Goal: Task Accomplishment & Management: Use online tool/utility

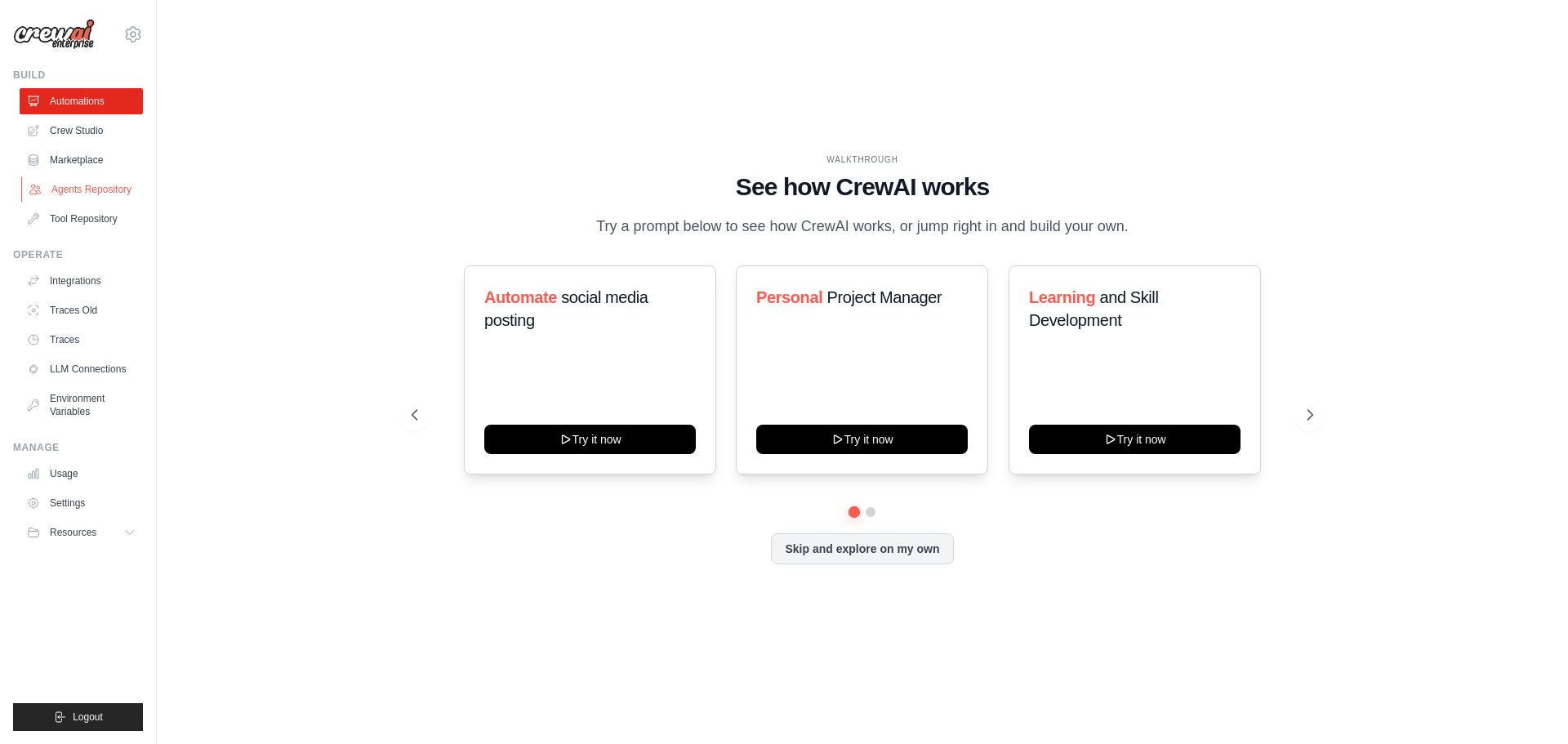
click at [103, 194] on link "Agents Repository" at bounding box center [83, 190] width 123 height 26
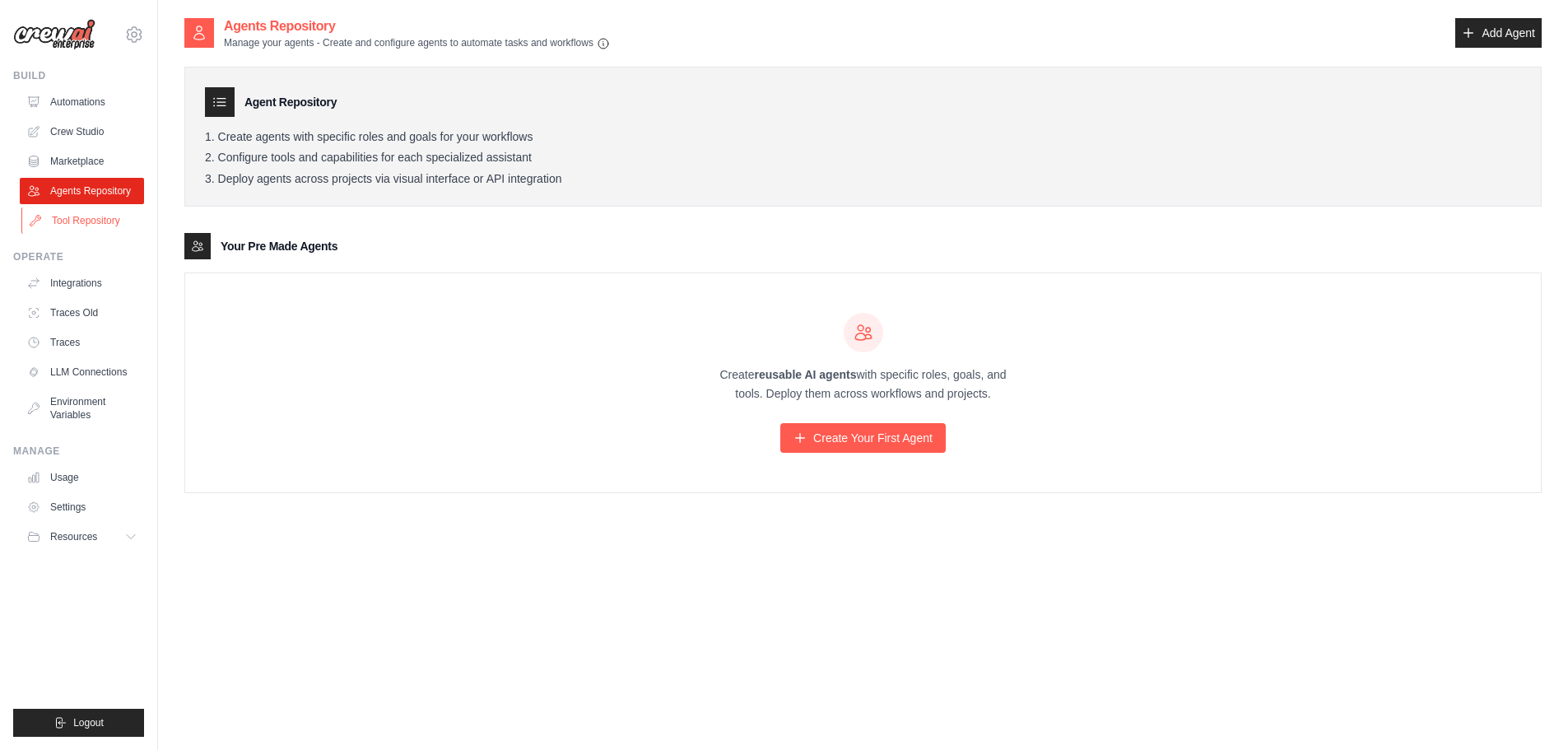
click at [89, 225] on link "Tool Repository" at bounding box center [84, 221] width 124 height 26
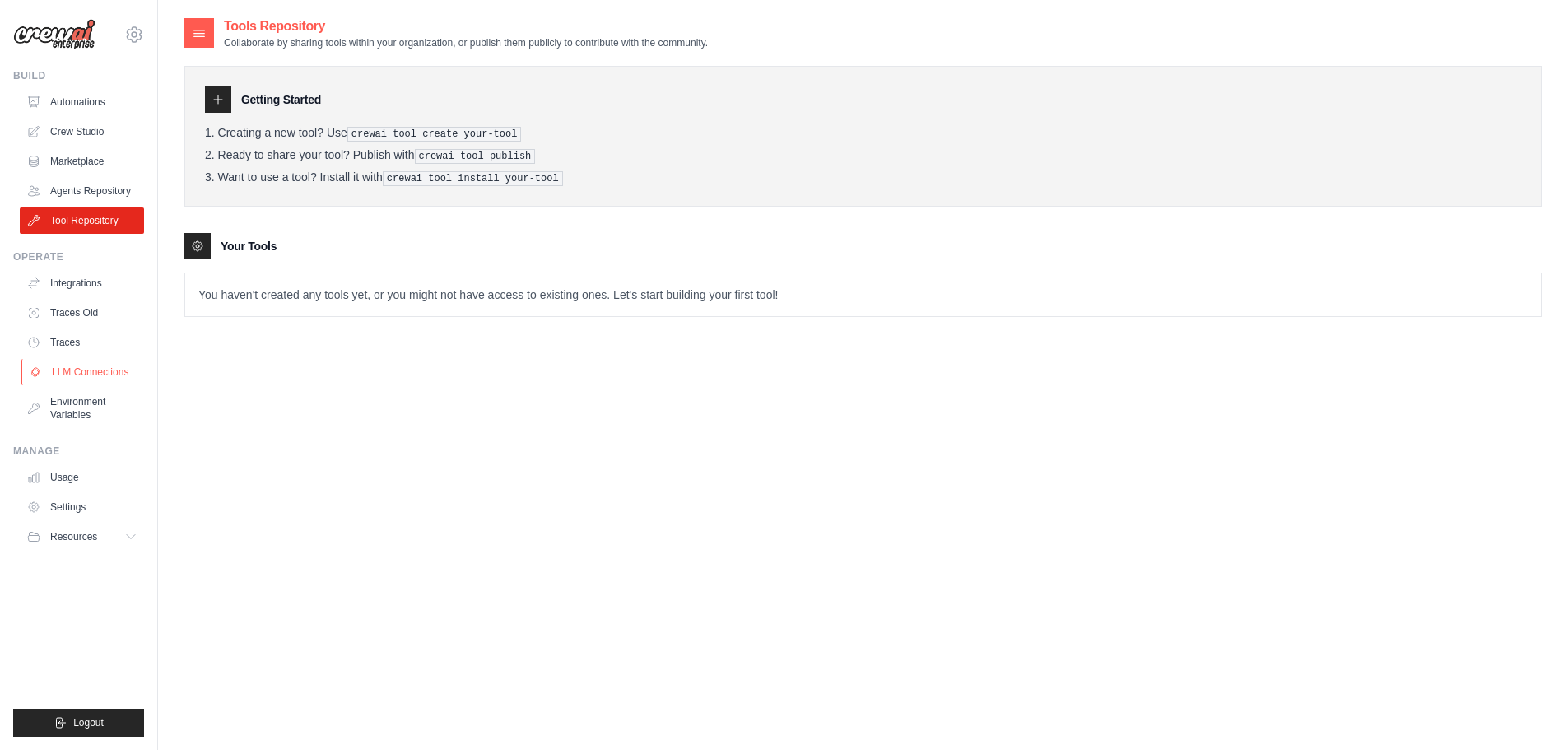
click at [120, 372] on link "LLM Connections" at bounding box center [84, 373] width 124 height 26
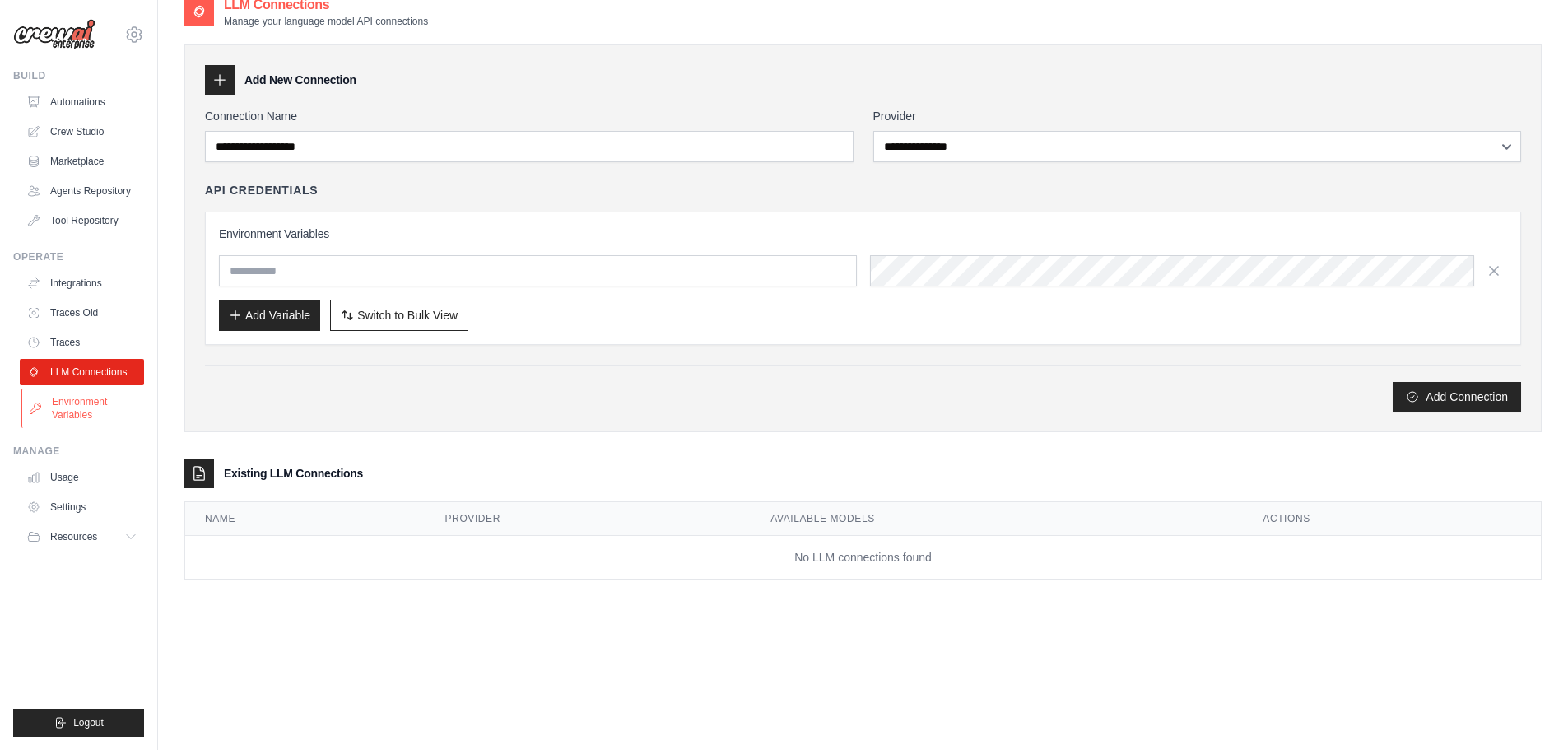
scroll to position [33, 0]
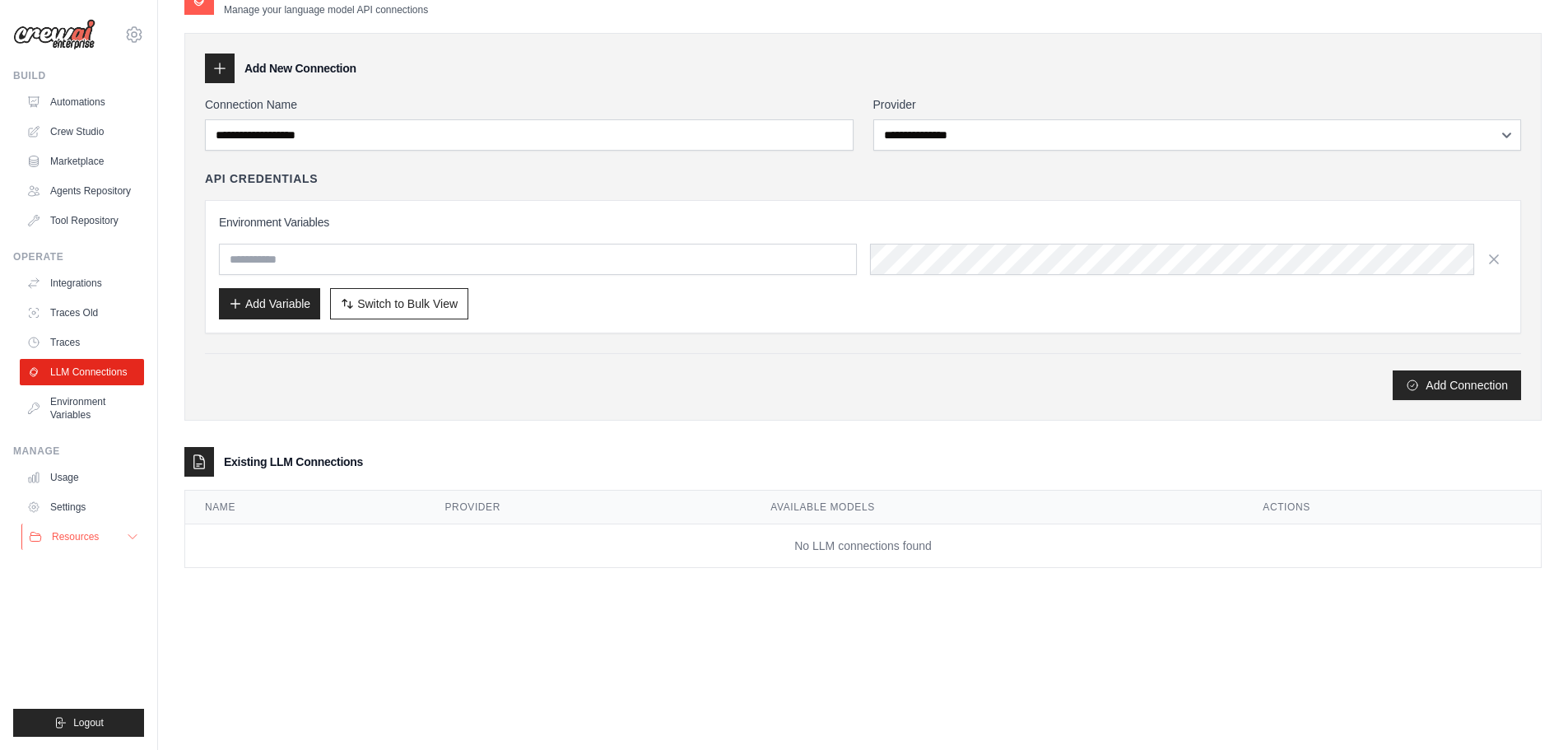
click at [109, 540] on button "Resources" at bounding box center [84, 537] width 124 height 26
click at [89, 591] on link "GitHub" at bounding box center [89, 591] width 114 height 23
click at [140, 32] on icon at bounding box center [134, 34] width 15 height 14
click at [161, 109] on span "Settings" at bounding box center [204, 102] width 130 height 17
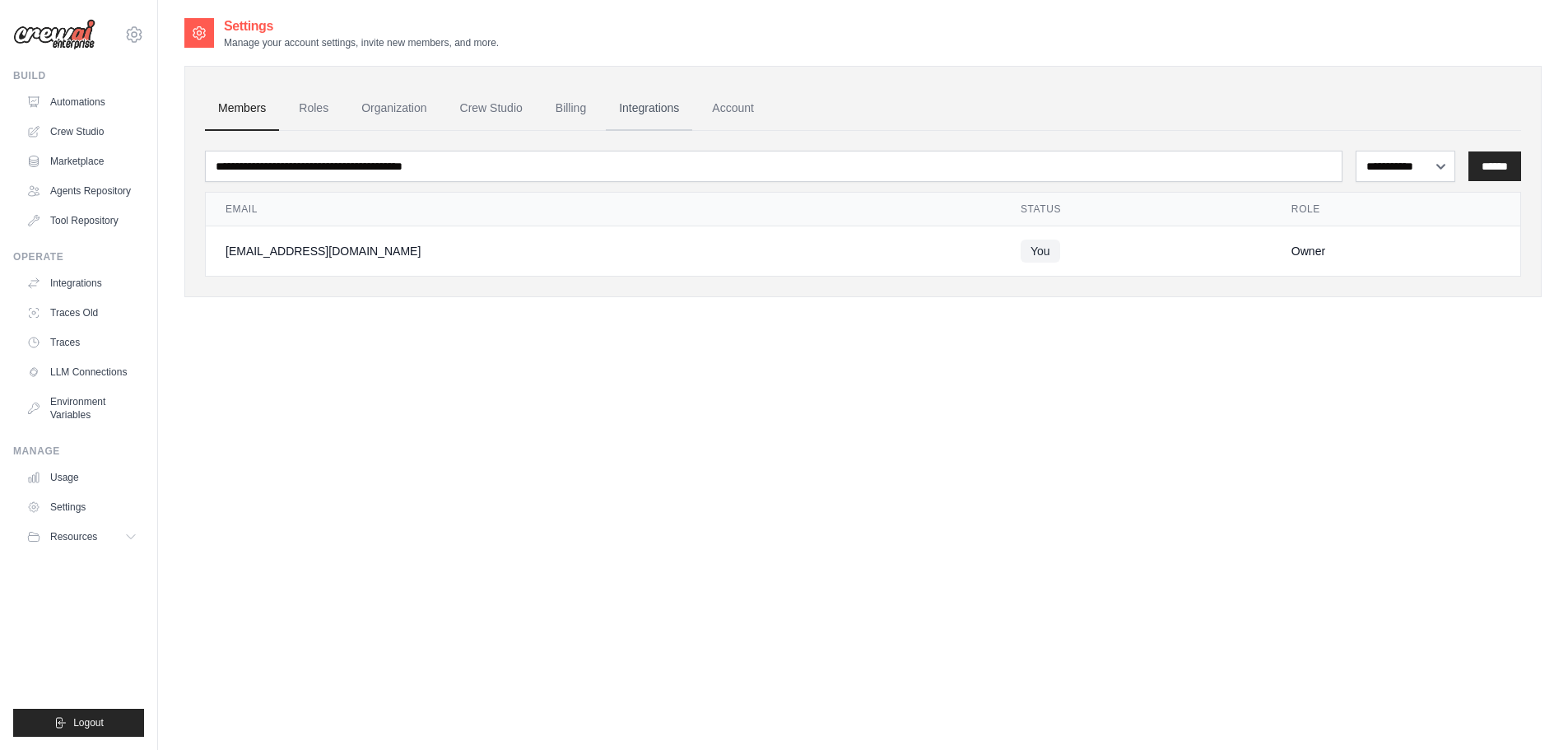
click at [669, 109] on link "Integrations" at bounding box center [649, 108] width 86 height 45
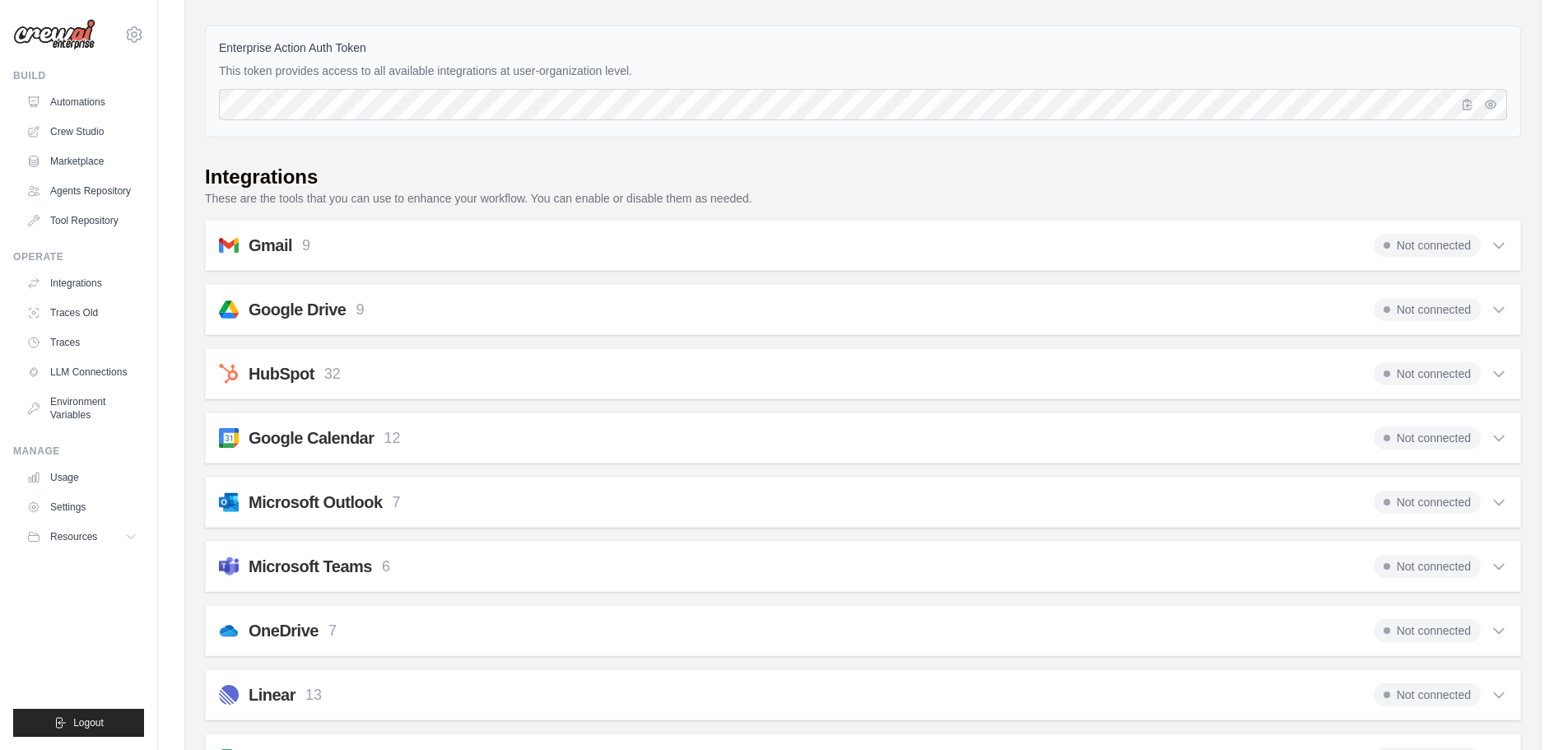
scroll to position [165, 0]
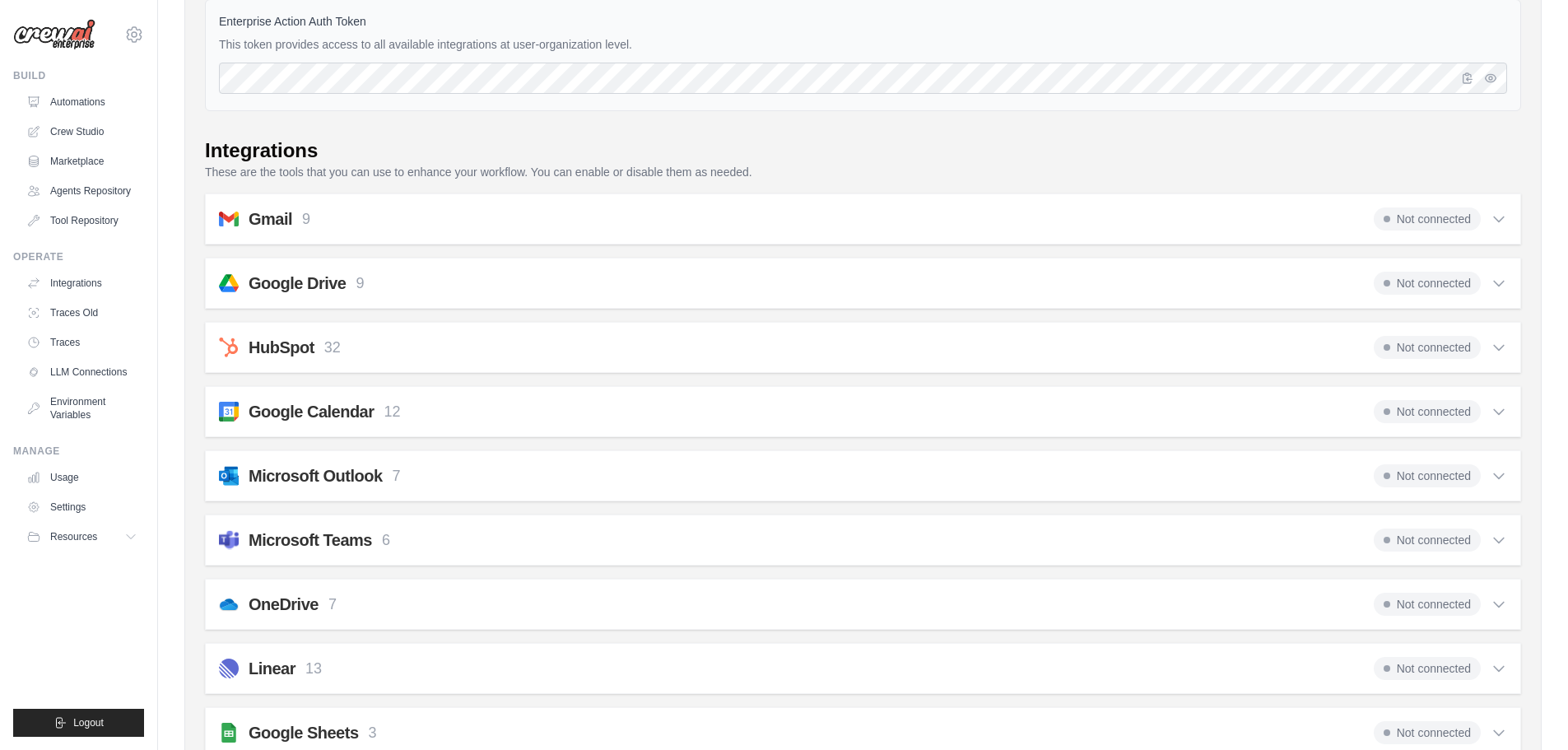
click at [1501, 343] on icon at bounding box center [1498, 348] width 17 height 17
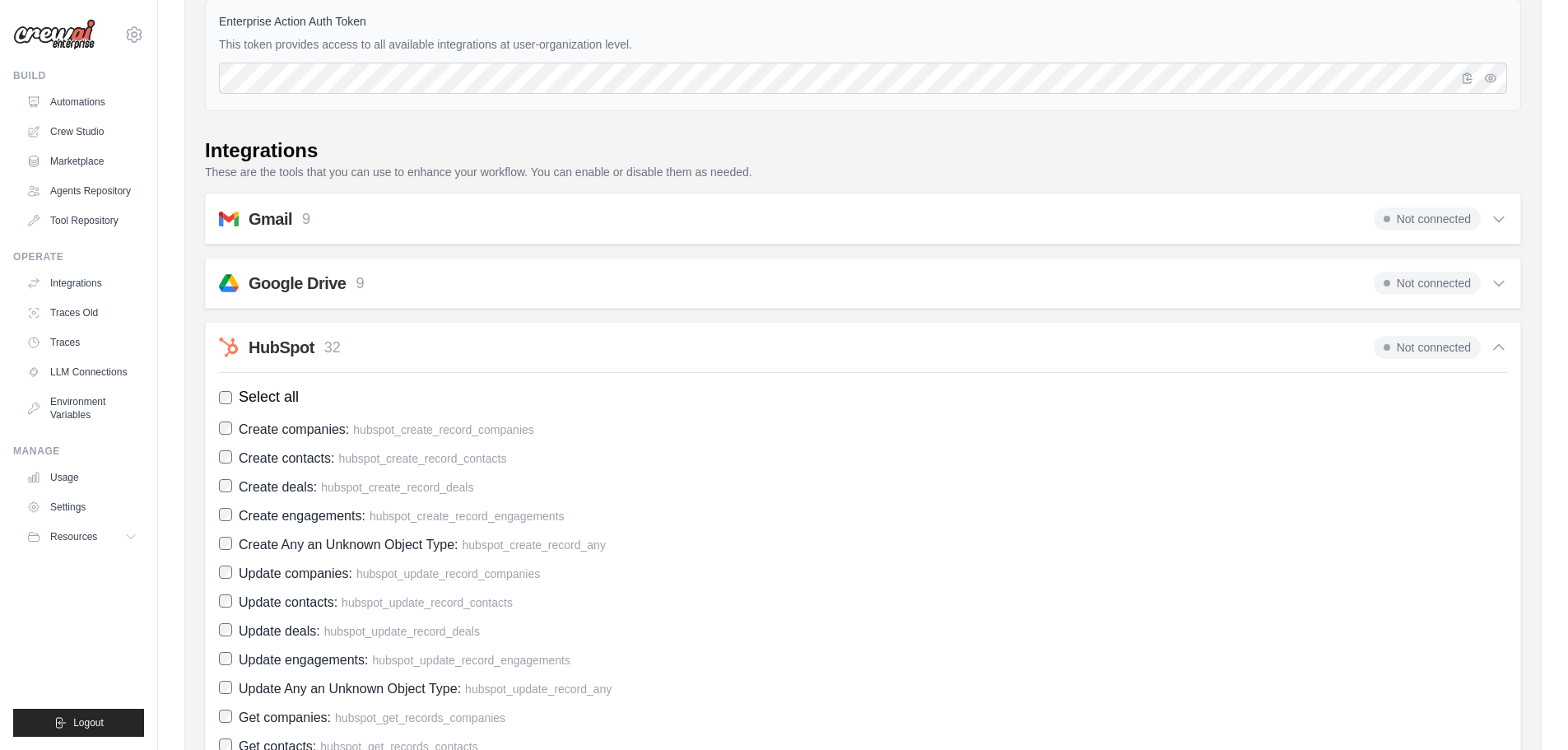
click at [1501, 343] on icon at bounding box center [1498, 348] width 17 height 17
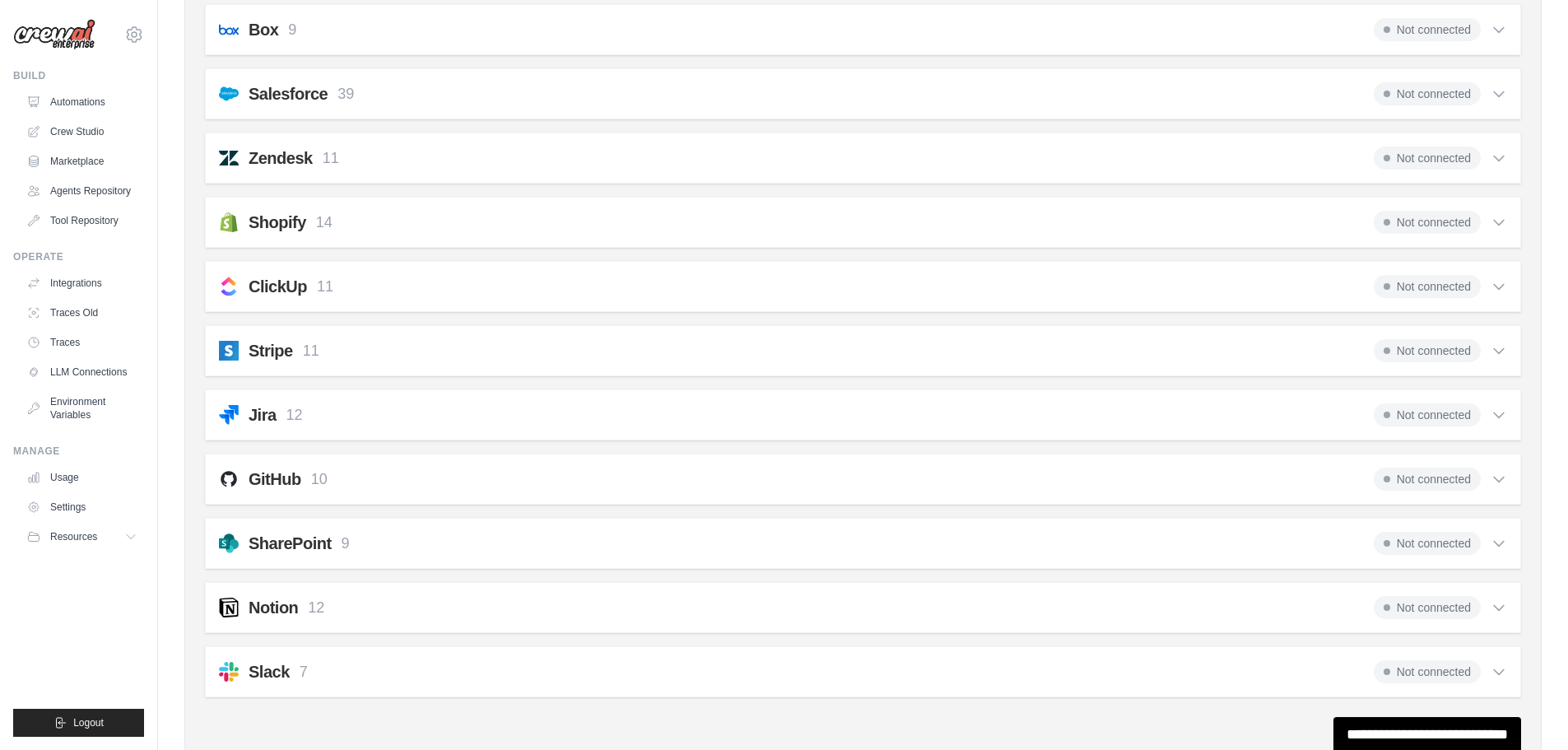
scroll to position [1127, 0]
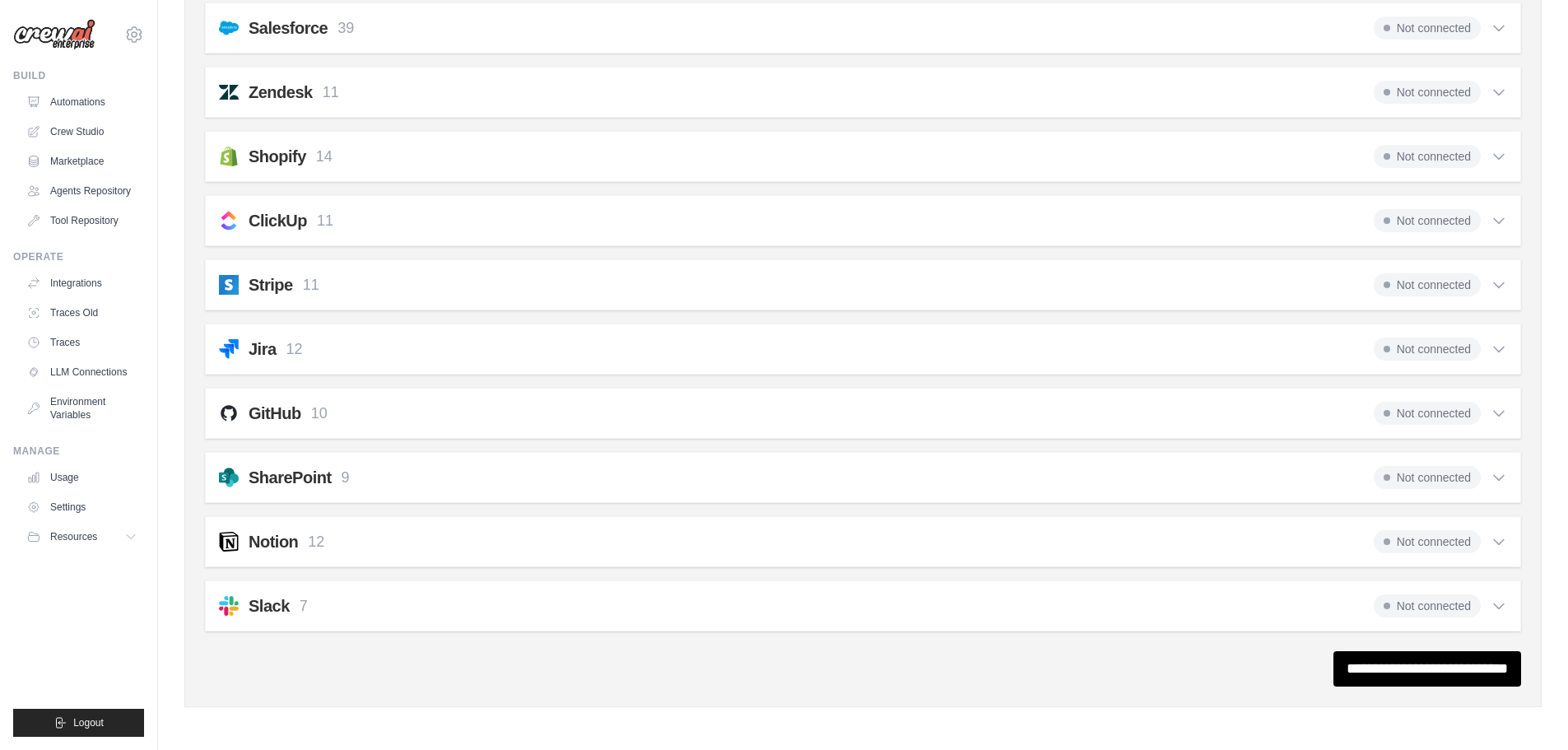
click at [1501, 417] on icon at bounding box center [1498, 413] width 17 height 17
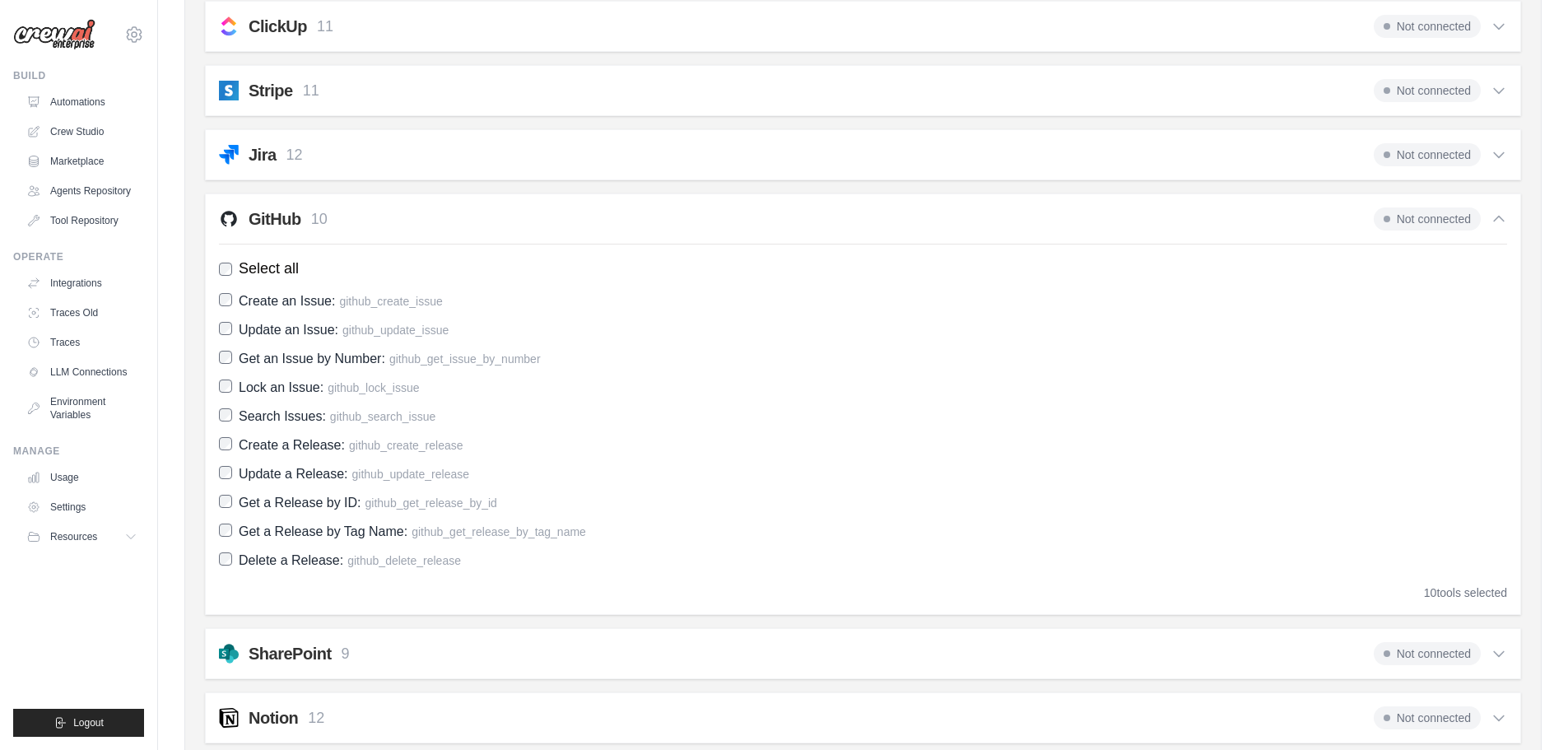
scroll to position [1291, 0]
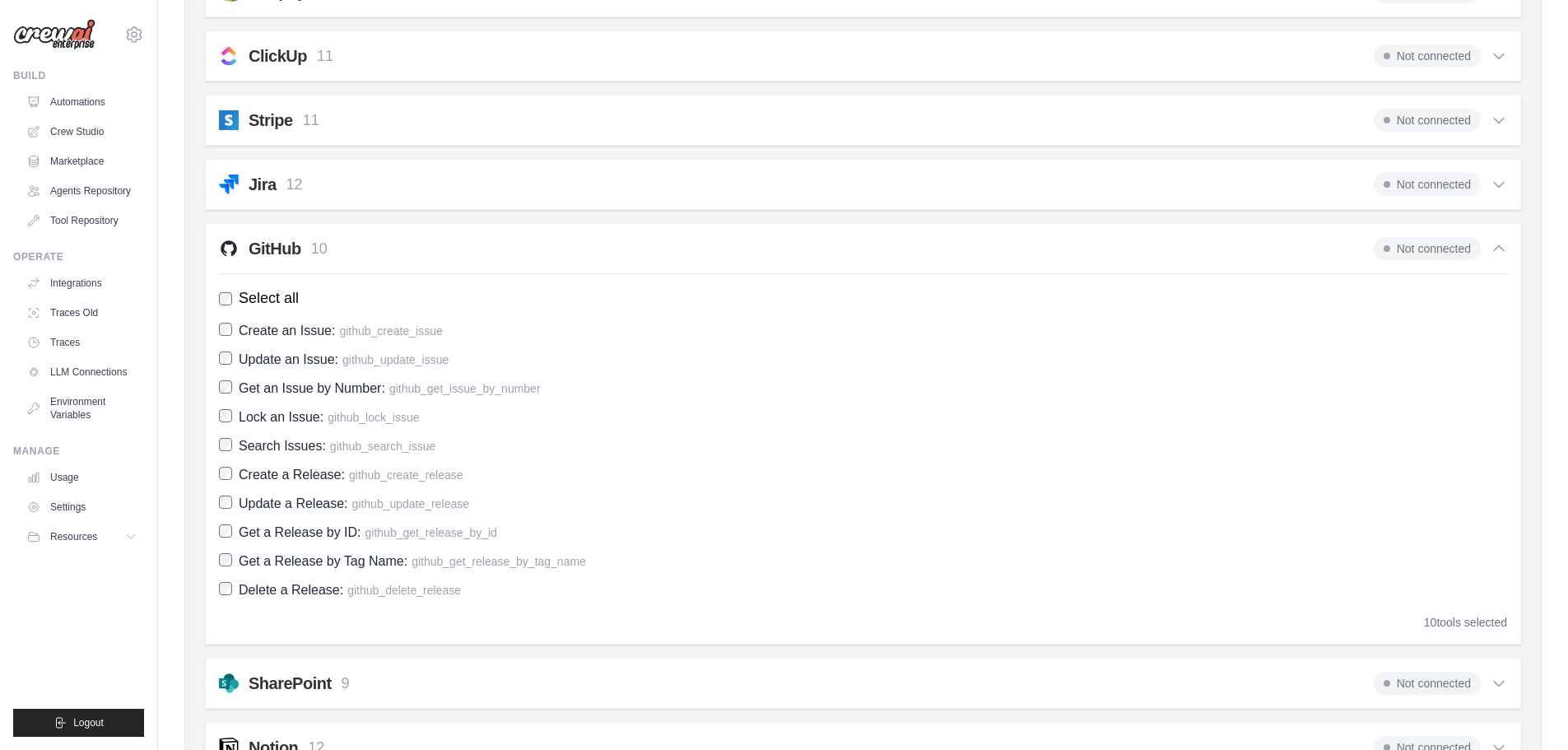
click at [1491, 249] on icon at bounding box center [1498, 248] width 17 height 17
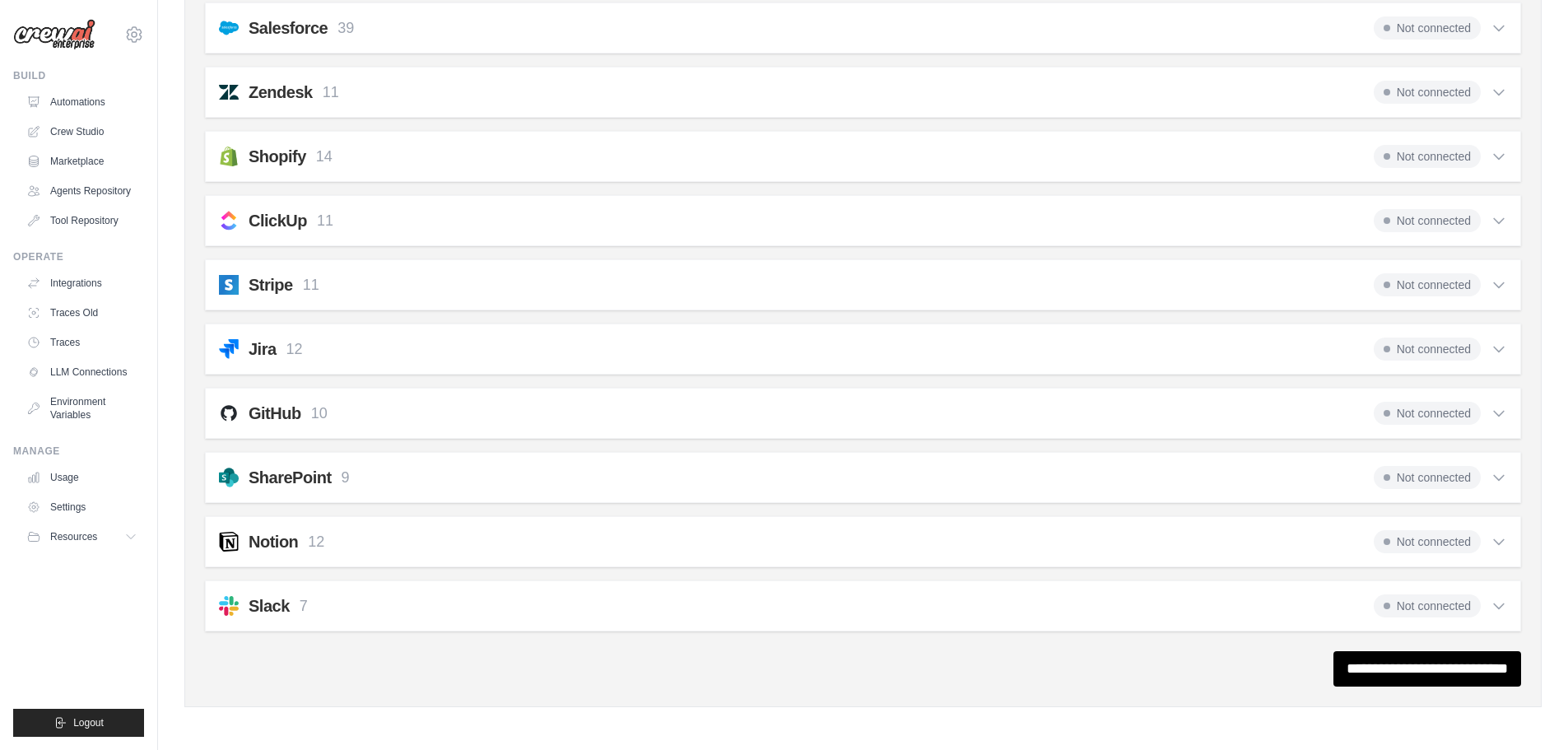
click at [1440, 285] on span "Not connected" at bounding box center [1427, 285] width 107 height 23
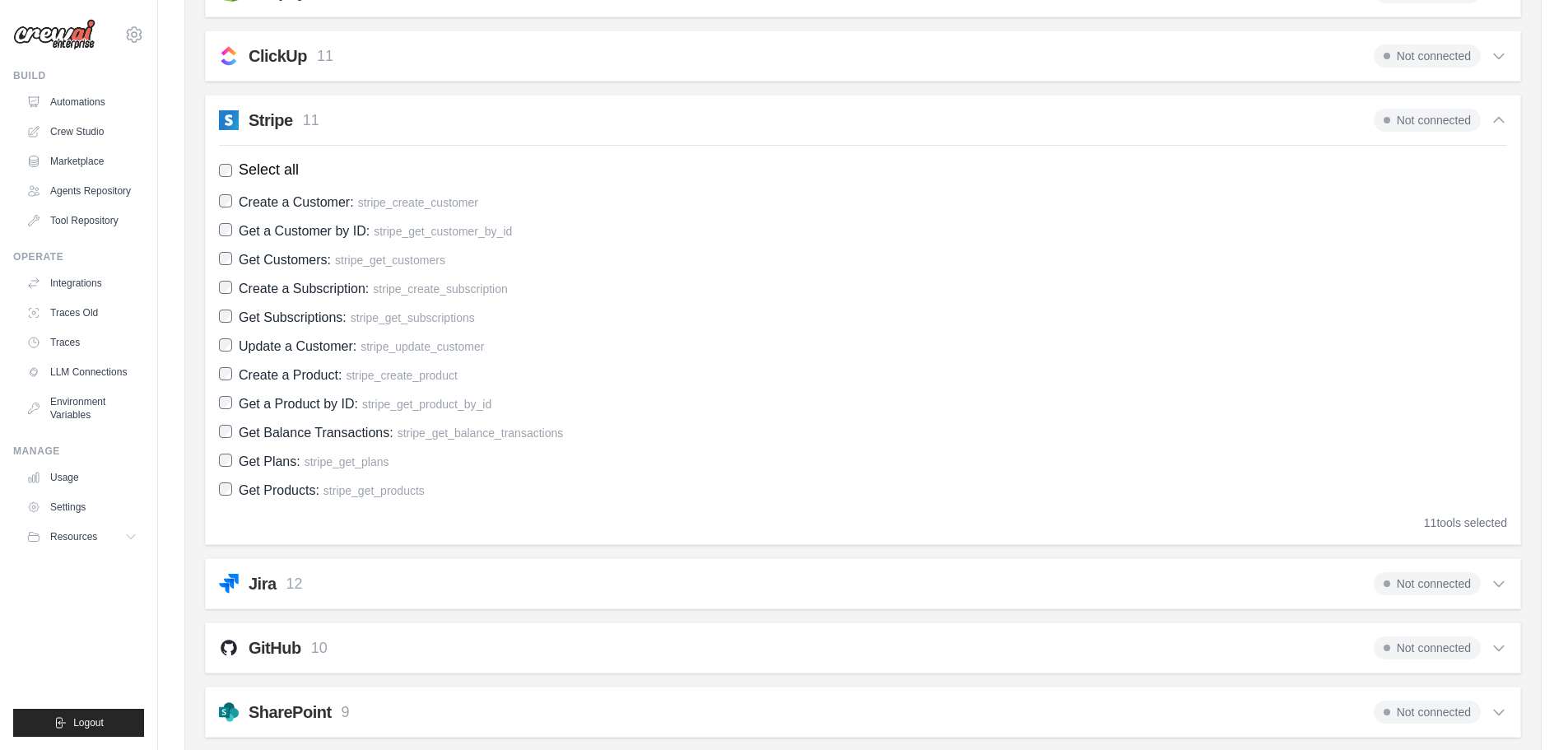
click at [1436, 289] on label "Create a Subscription: stripe_create_subscription" at bounding box center [863, 288] width 1288 height 22
click at [1498, 119] on icon at bounding box center [1498, 120] width 17 height 17
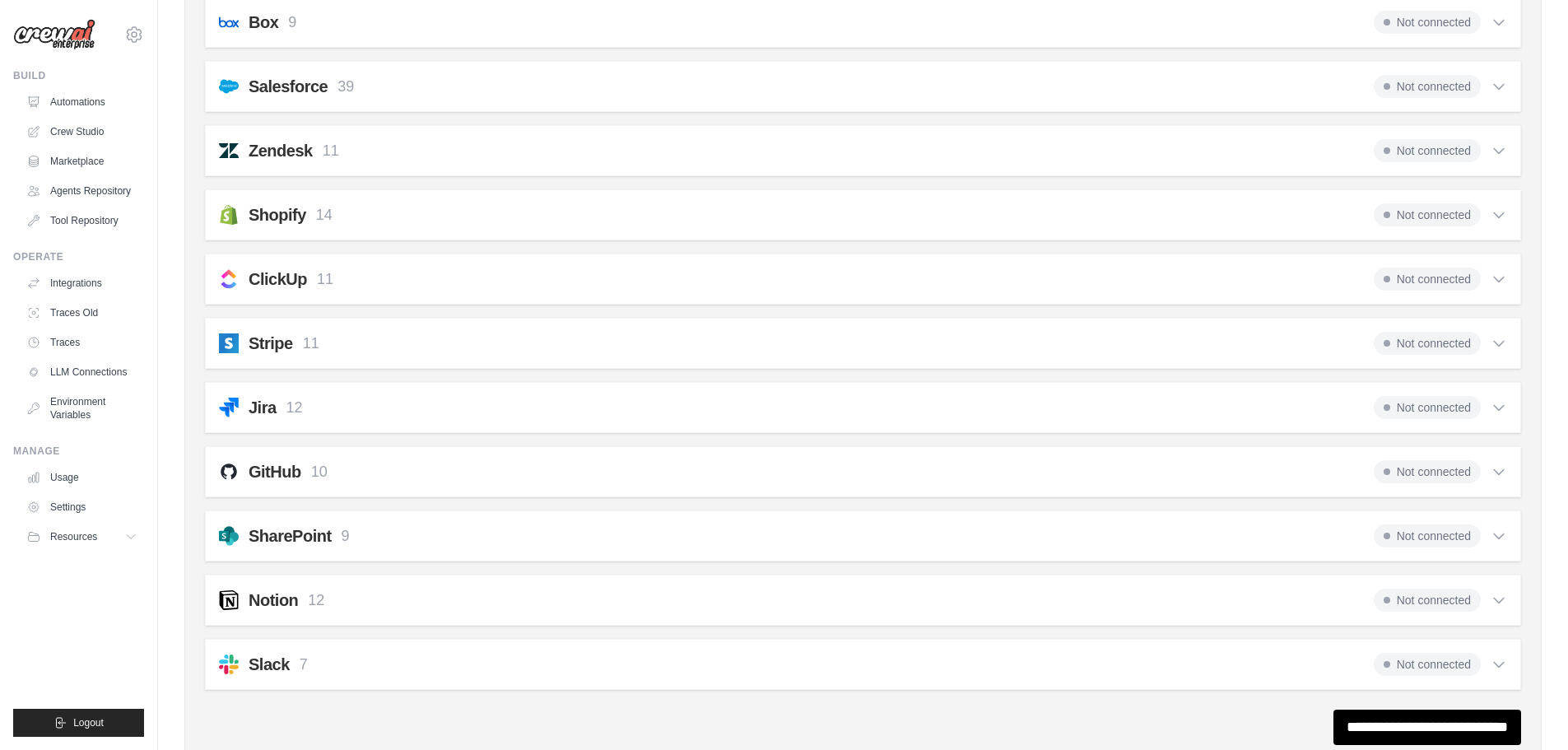
scroll to position [1127, 0]
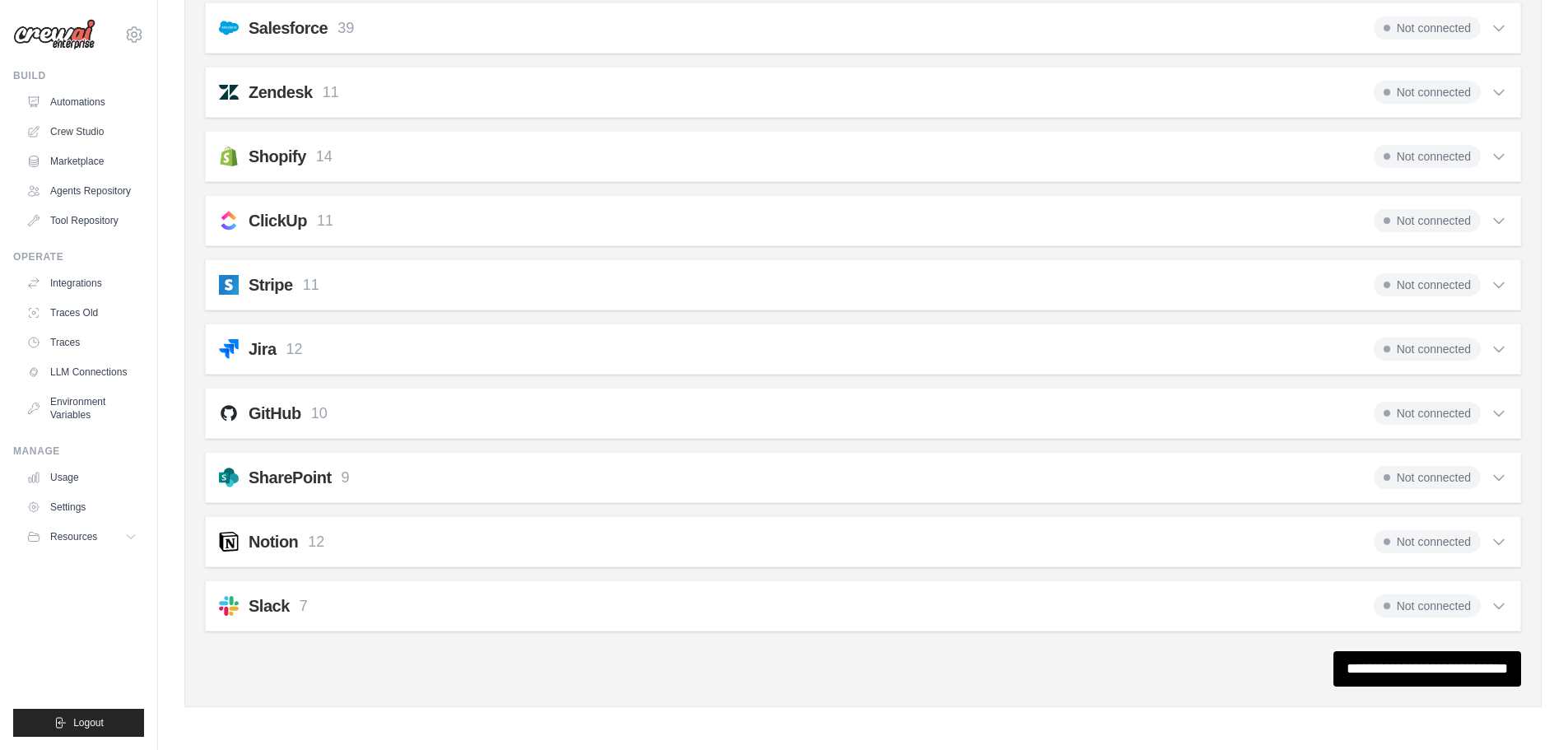
click at [1498, 607] on icon at bounding box center [1498, 606] width 17 height 17
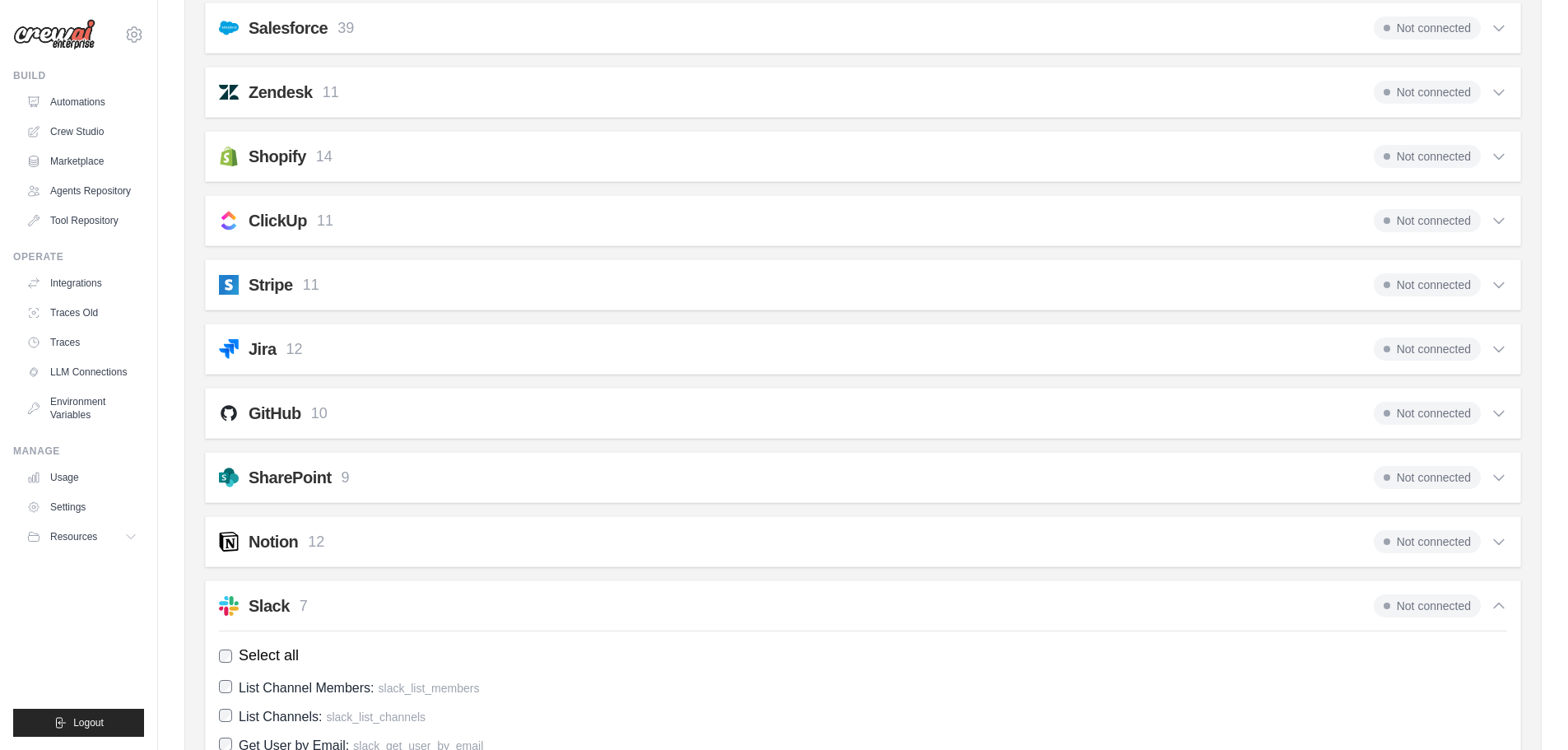
click at [1498, 607] on icon at bounding box center [1498, 606] width 17 height 17
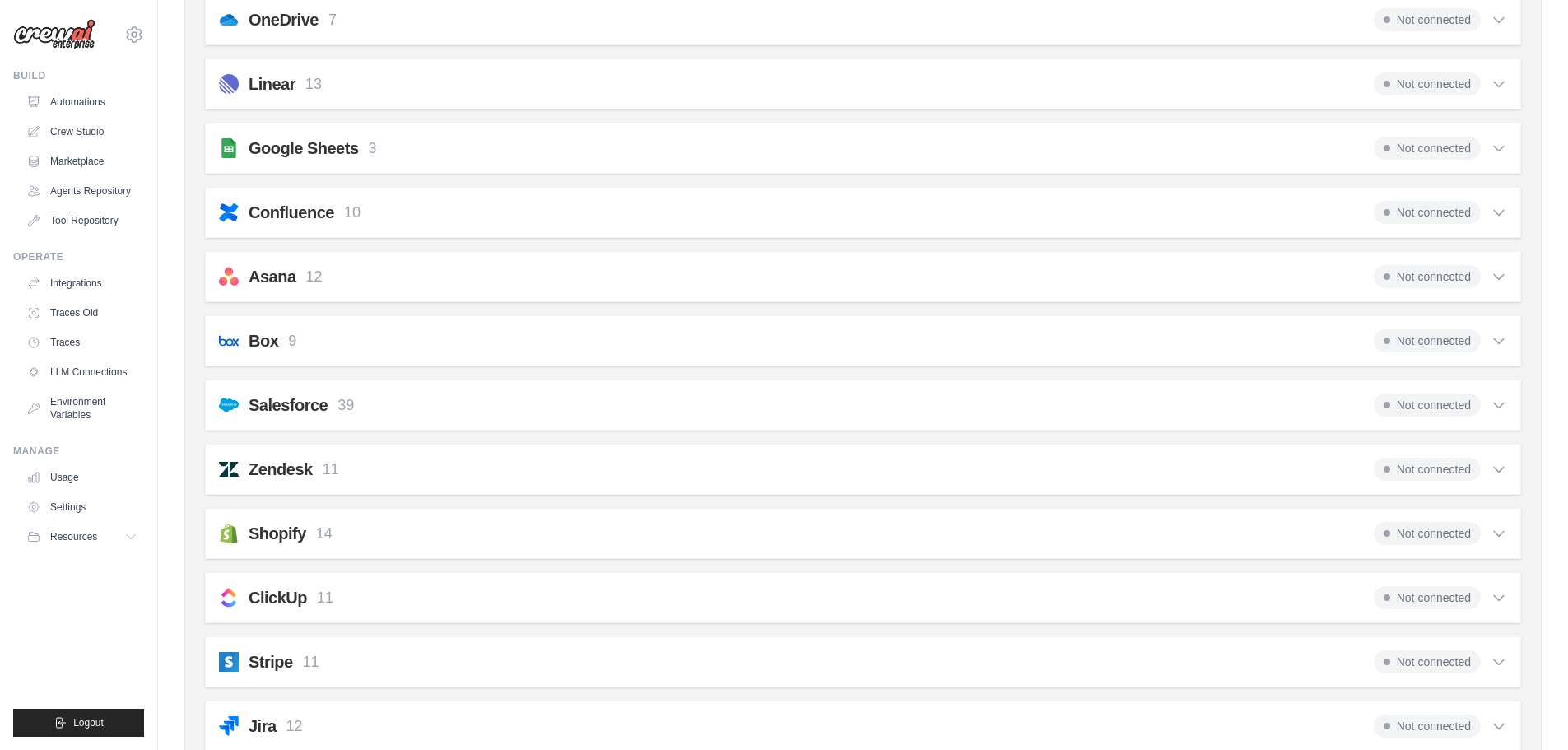
scroll to position [632, 0]
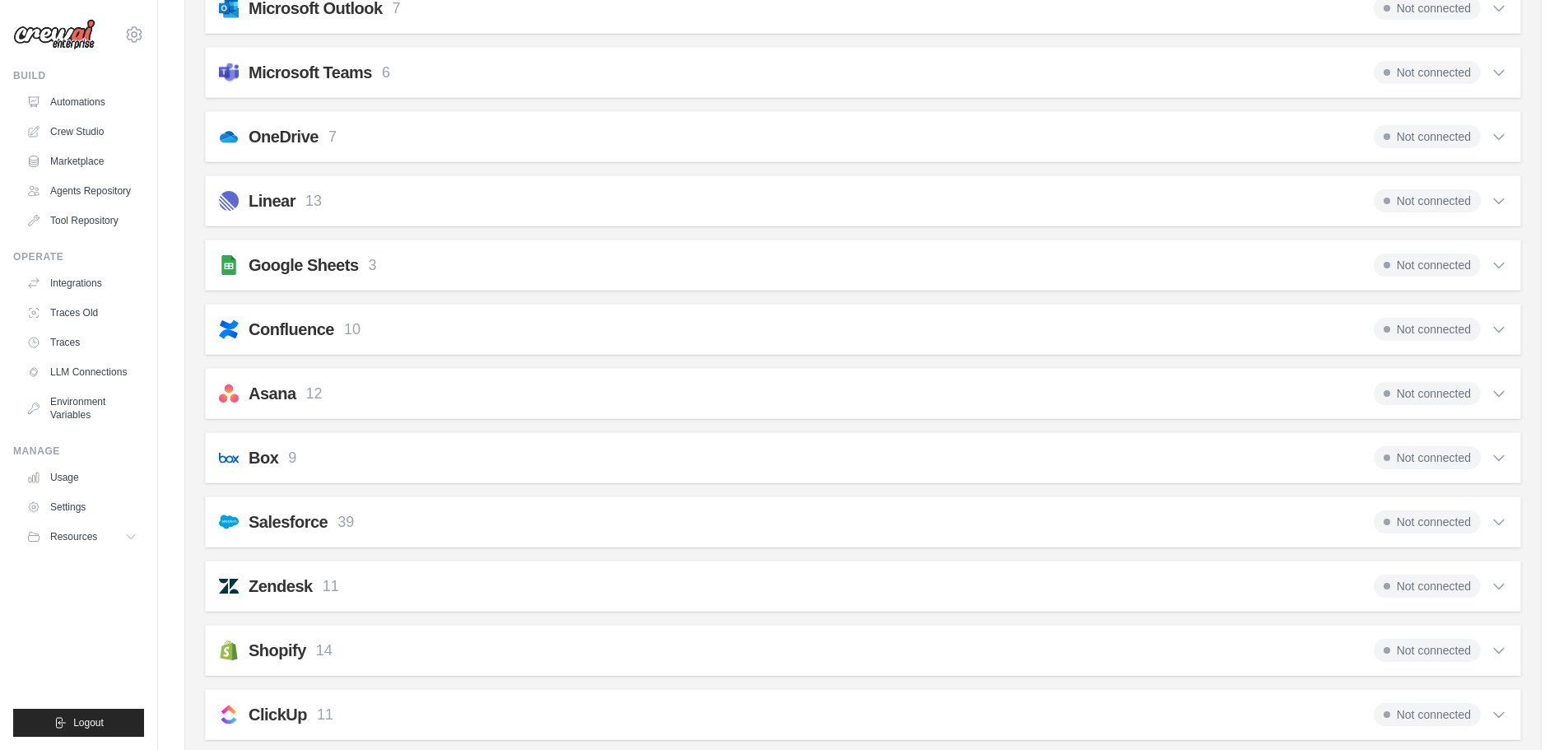
click at [1500, 397] on icon at bounding box center [1498, 394] width 17 height 17
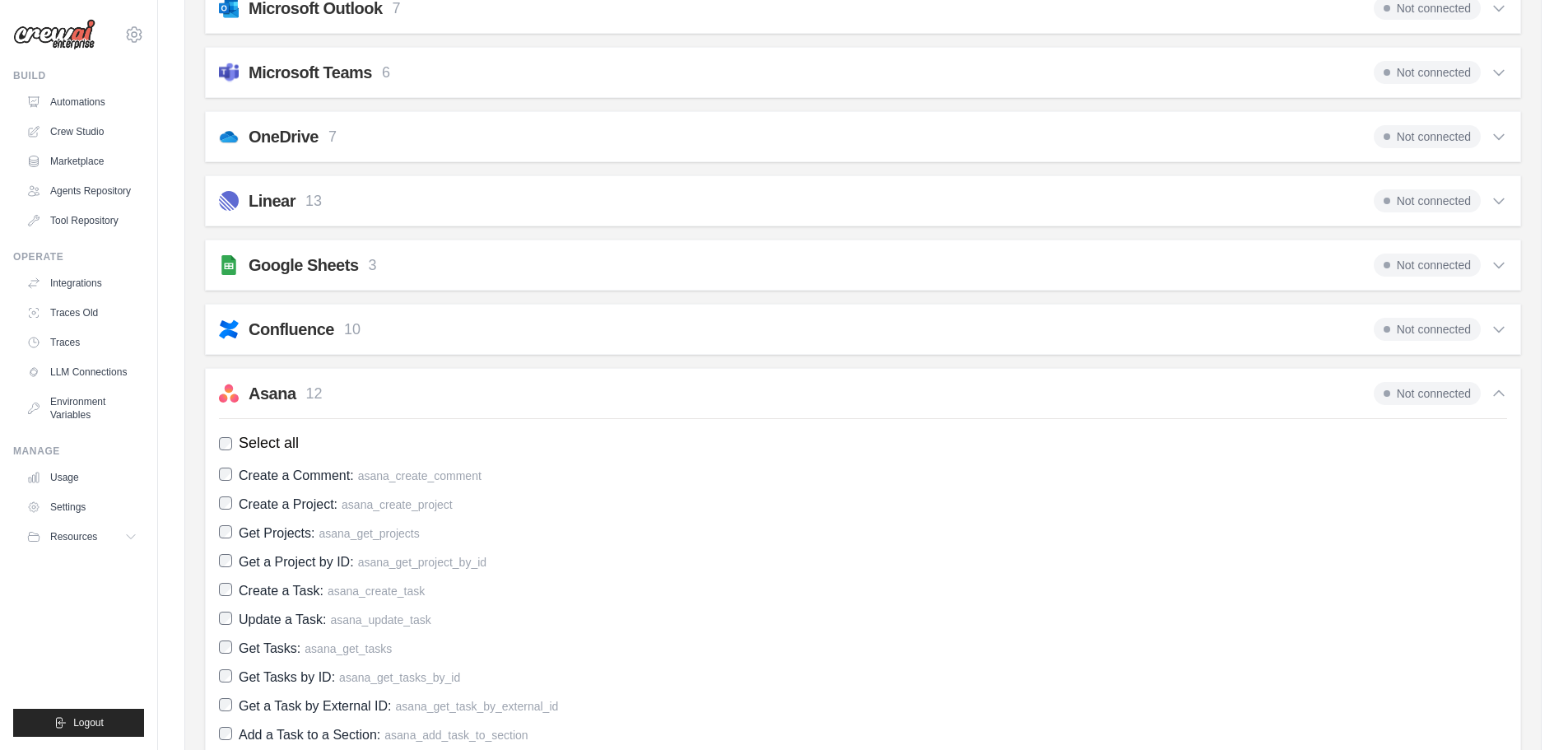
click at [1500, 397] on icon at bounding box center [1498, 394] width 17 height 17
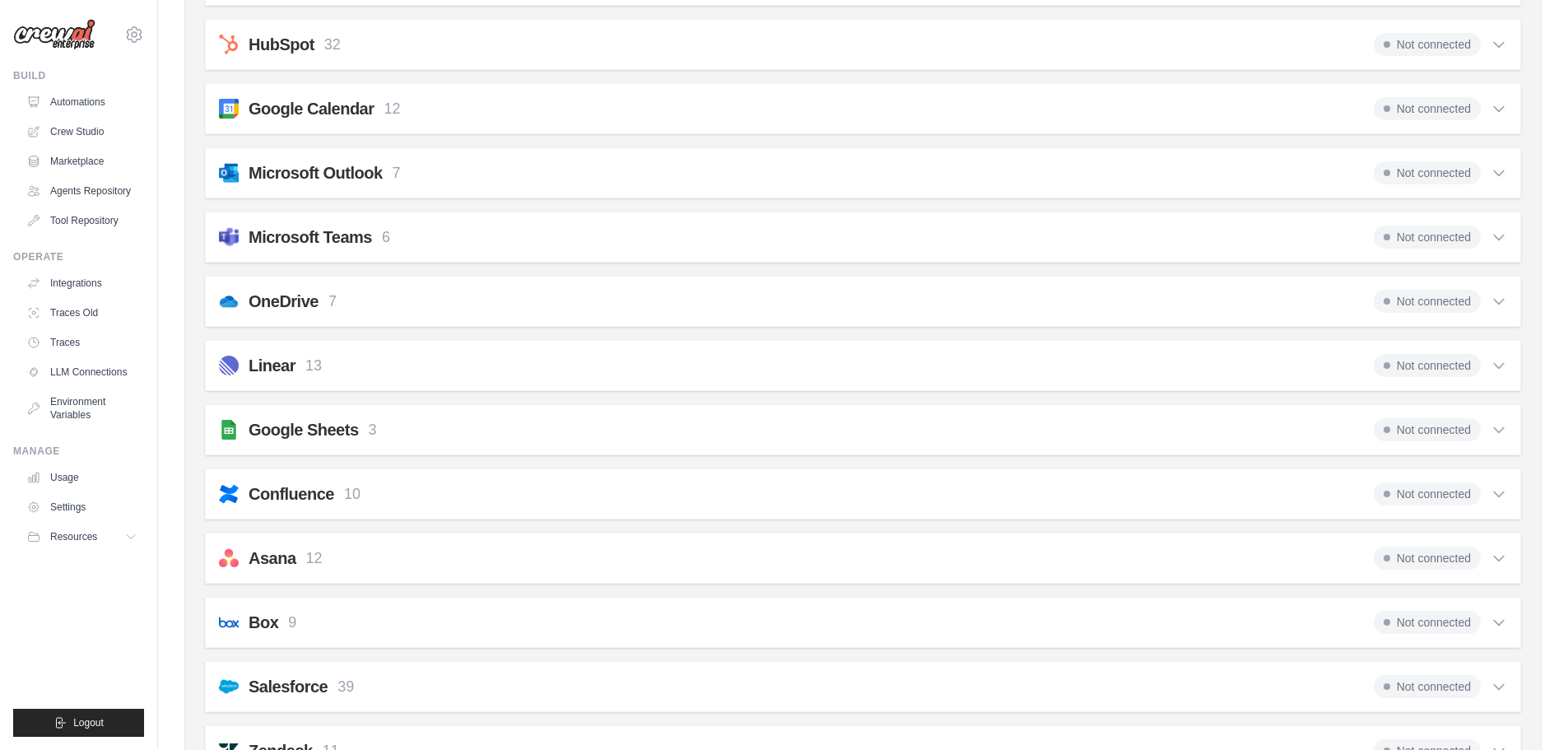
scroll to position [386, 0]
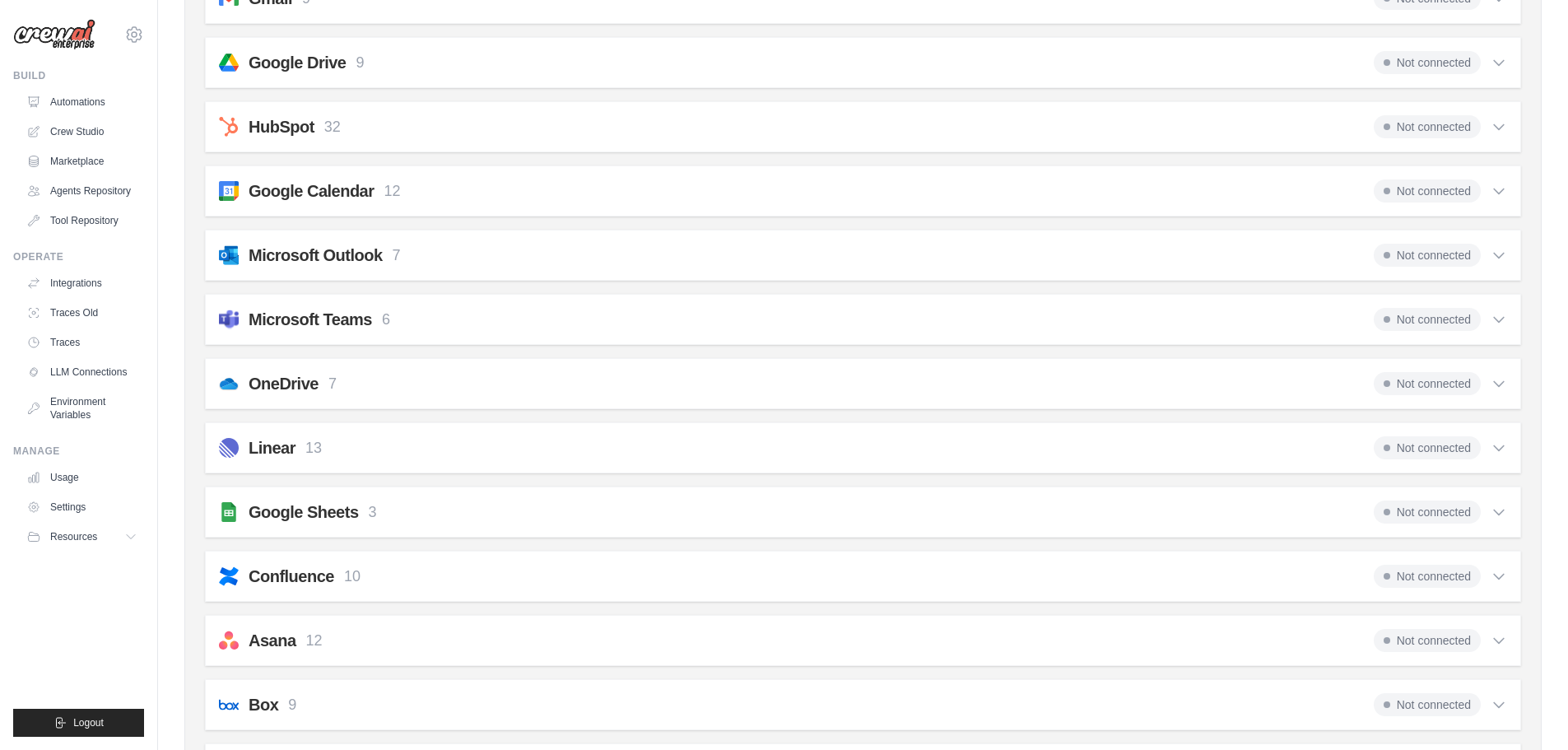
click at [1498, 457] on div "Not connected" at bounding box center [1440, 448] width 133 height 23
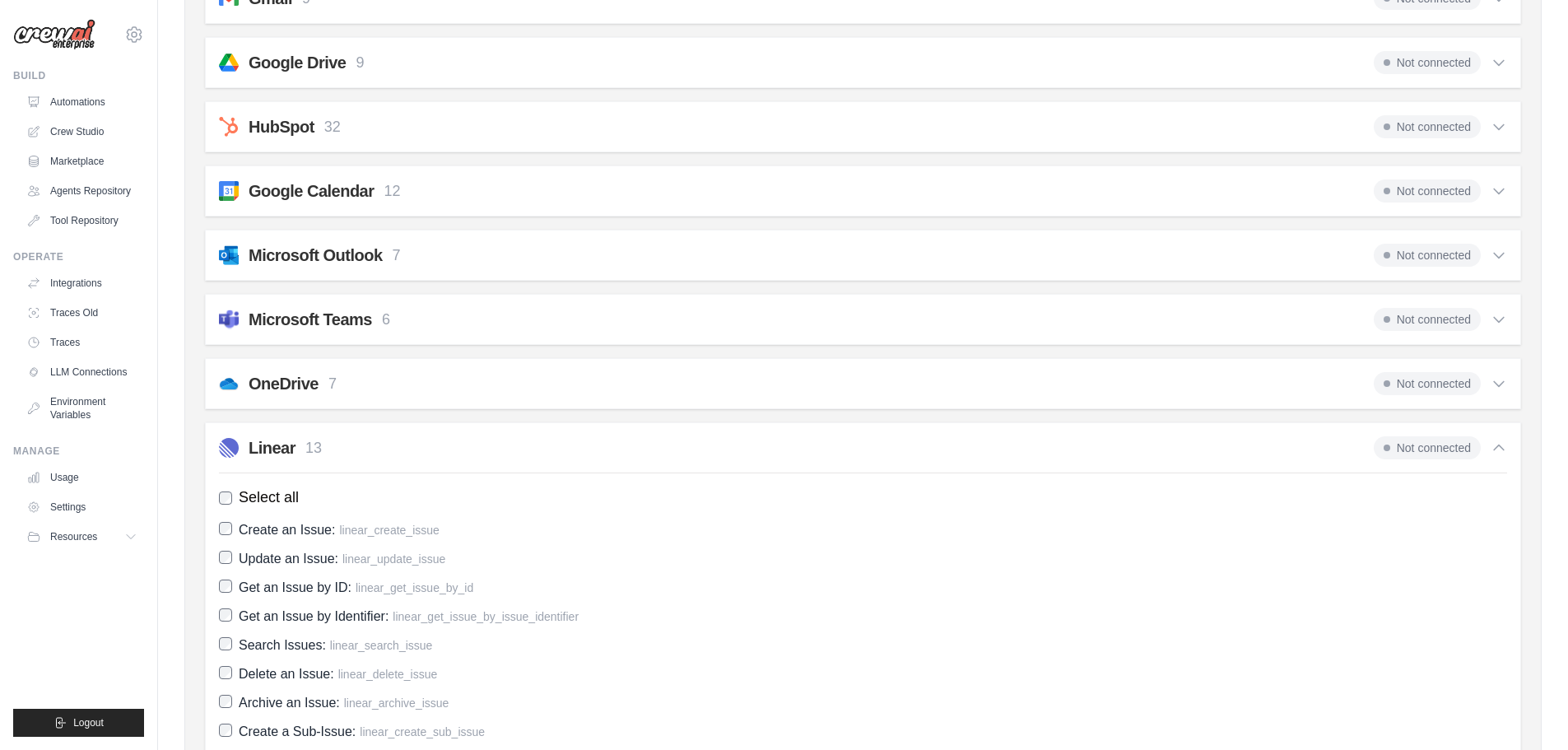
click at [1498, 457] on div "Not connected" at bounding box center [1440, 448] width 133 height 23
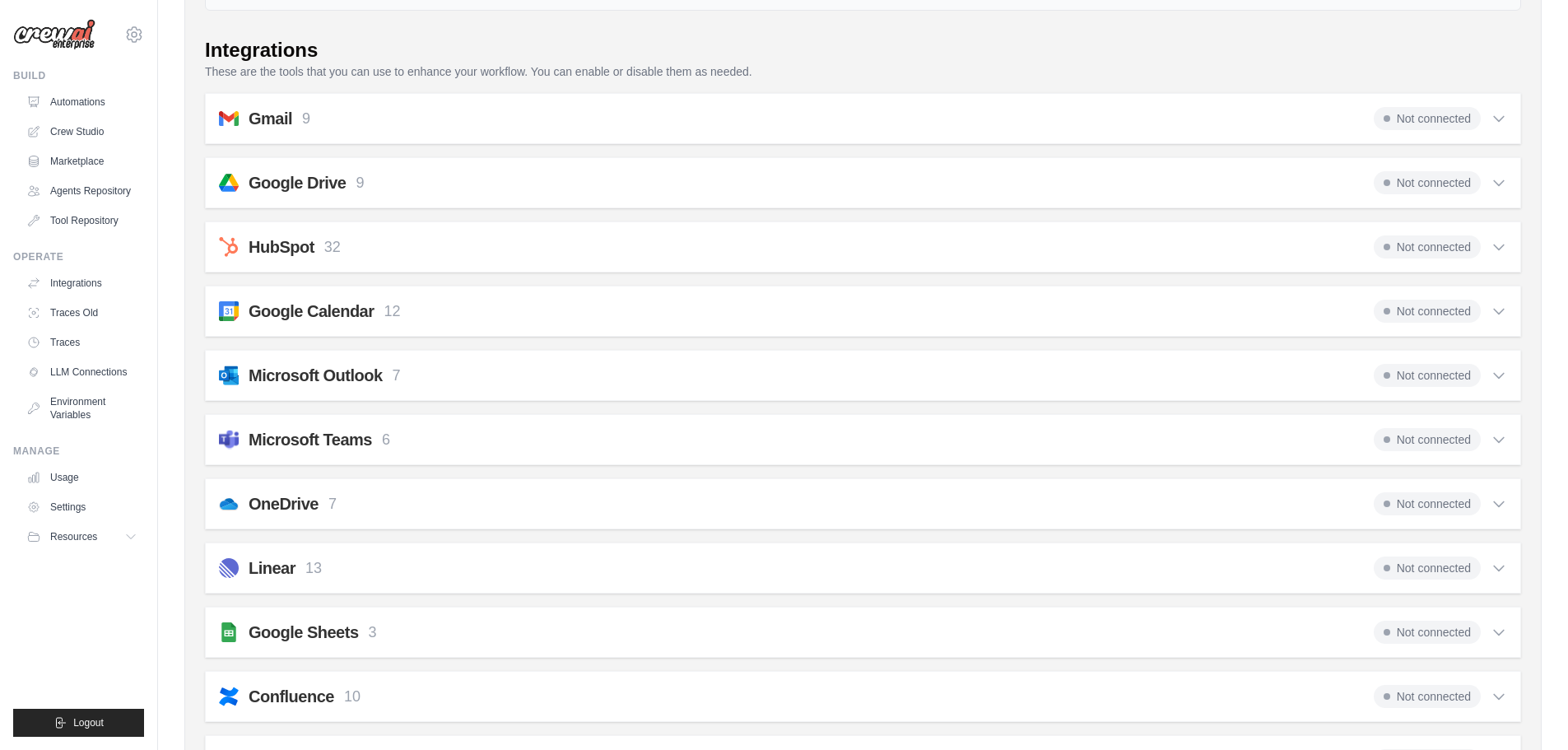
scroll to position [221, 0]
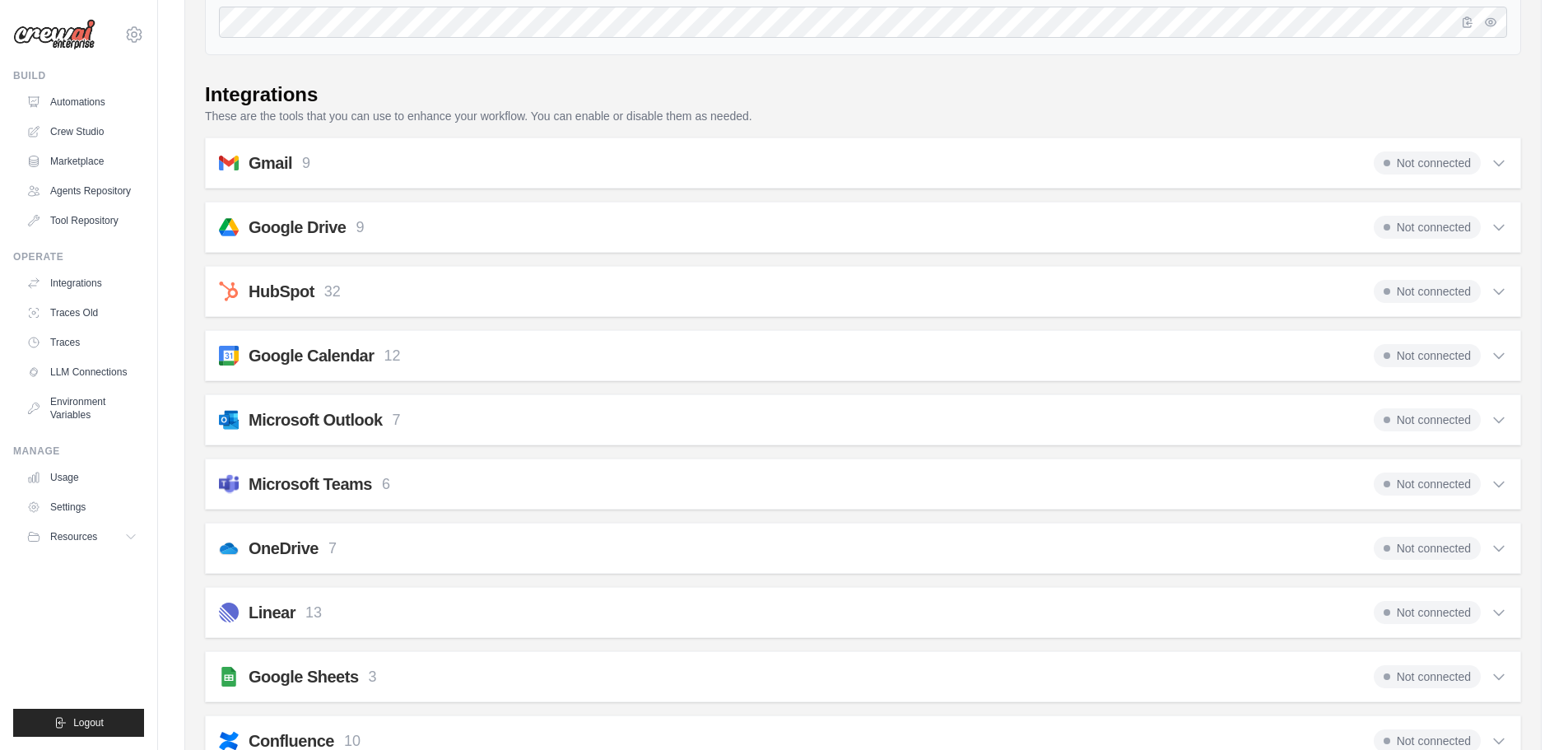
click at [1496, 283] on icon at bounding box center [1498, 291] width 17 height 17
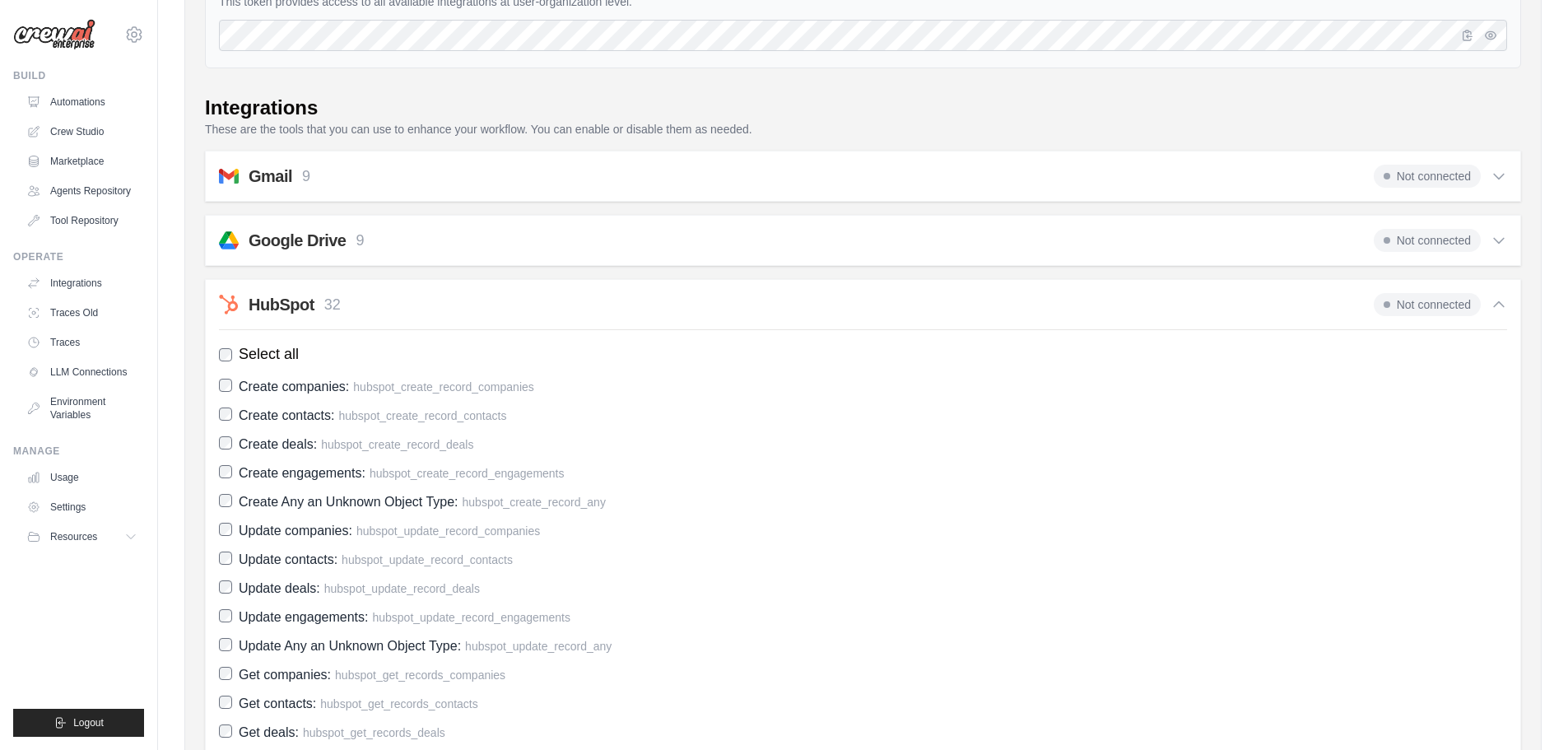
scroll to position [138, 0]
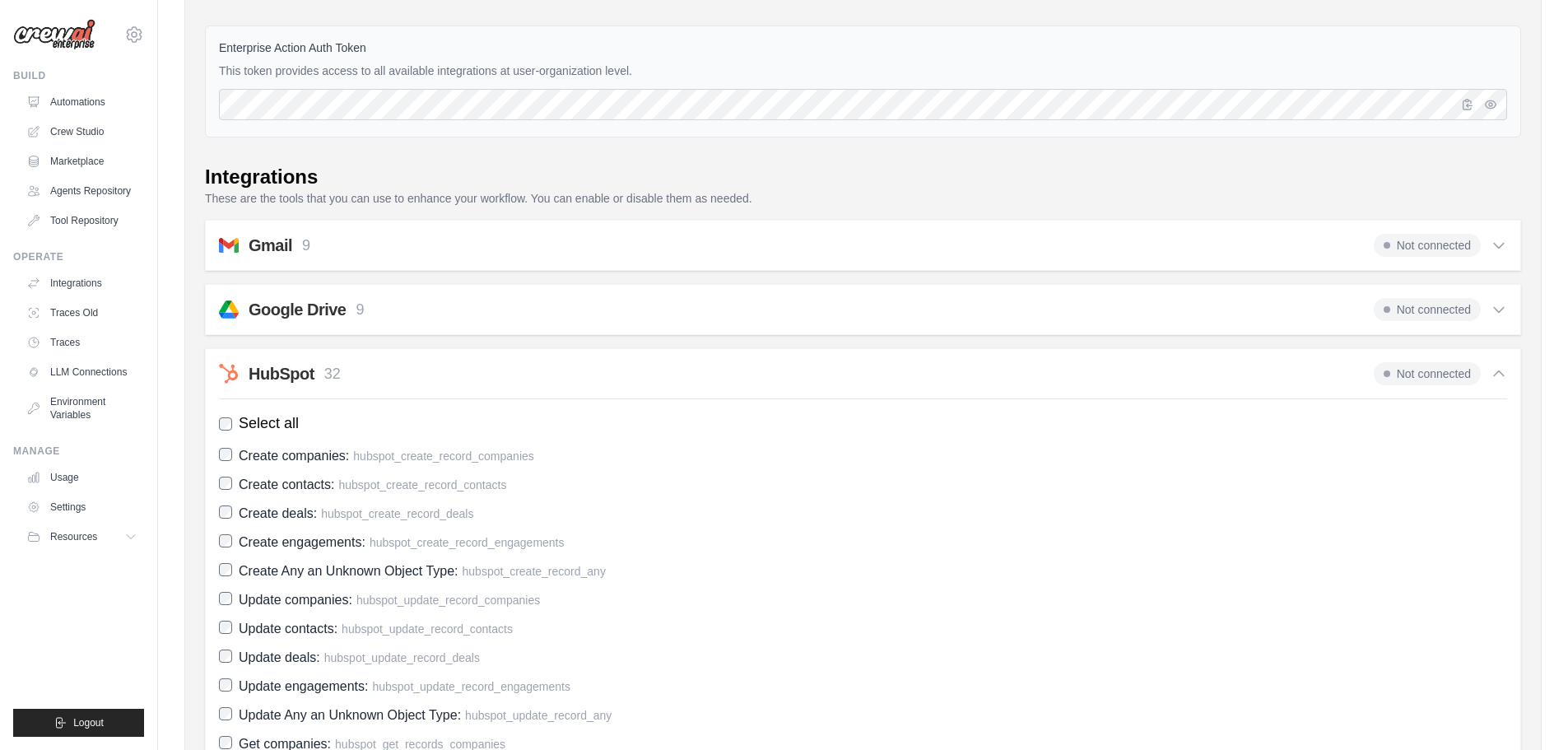
click at [1498, 381] on icon at bounding box center [1498, 374] width 17 height 17
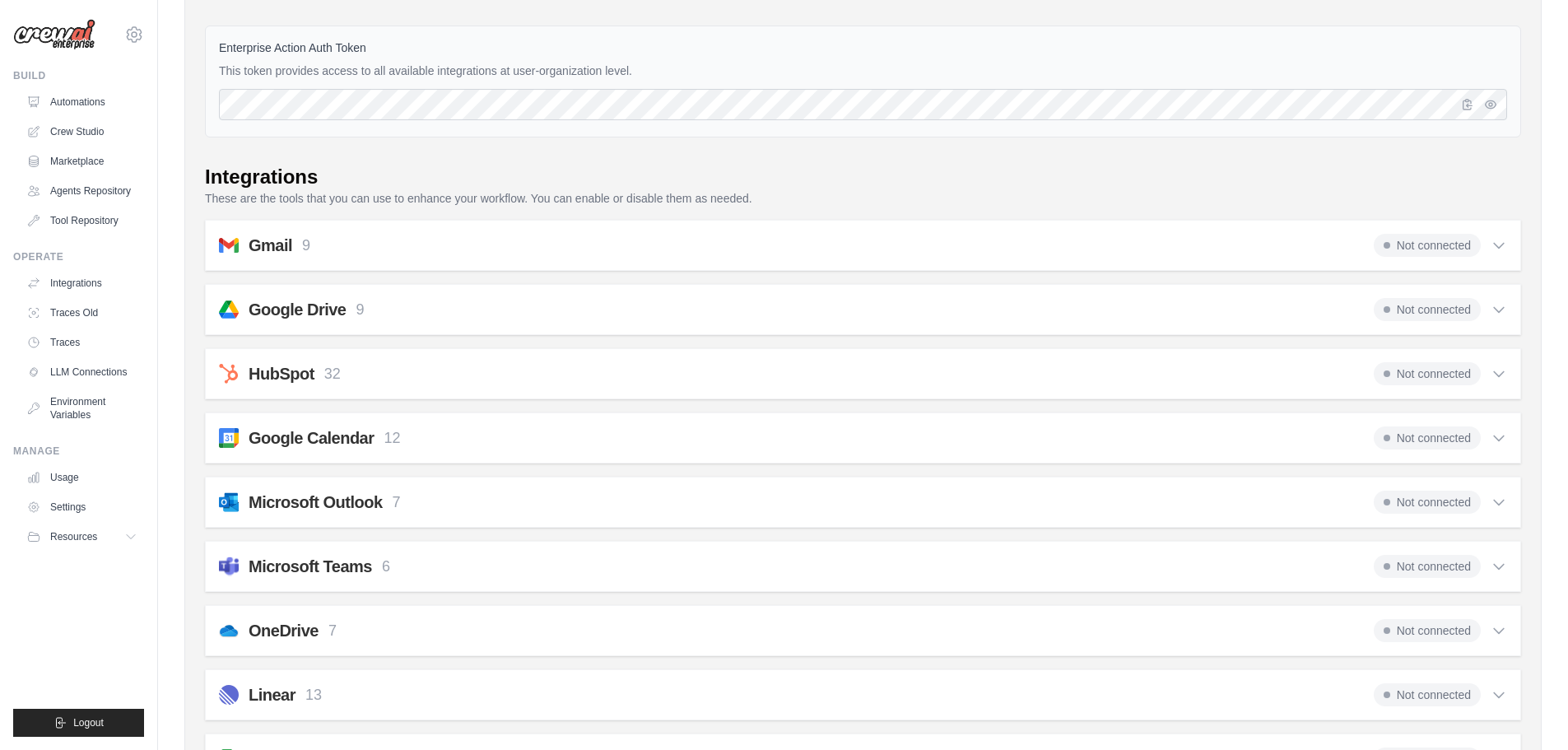
click at [1501, 315] on icon at bounding box center [1498, 310] width 17 height 17
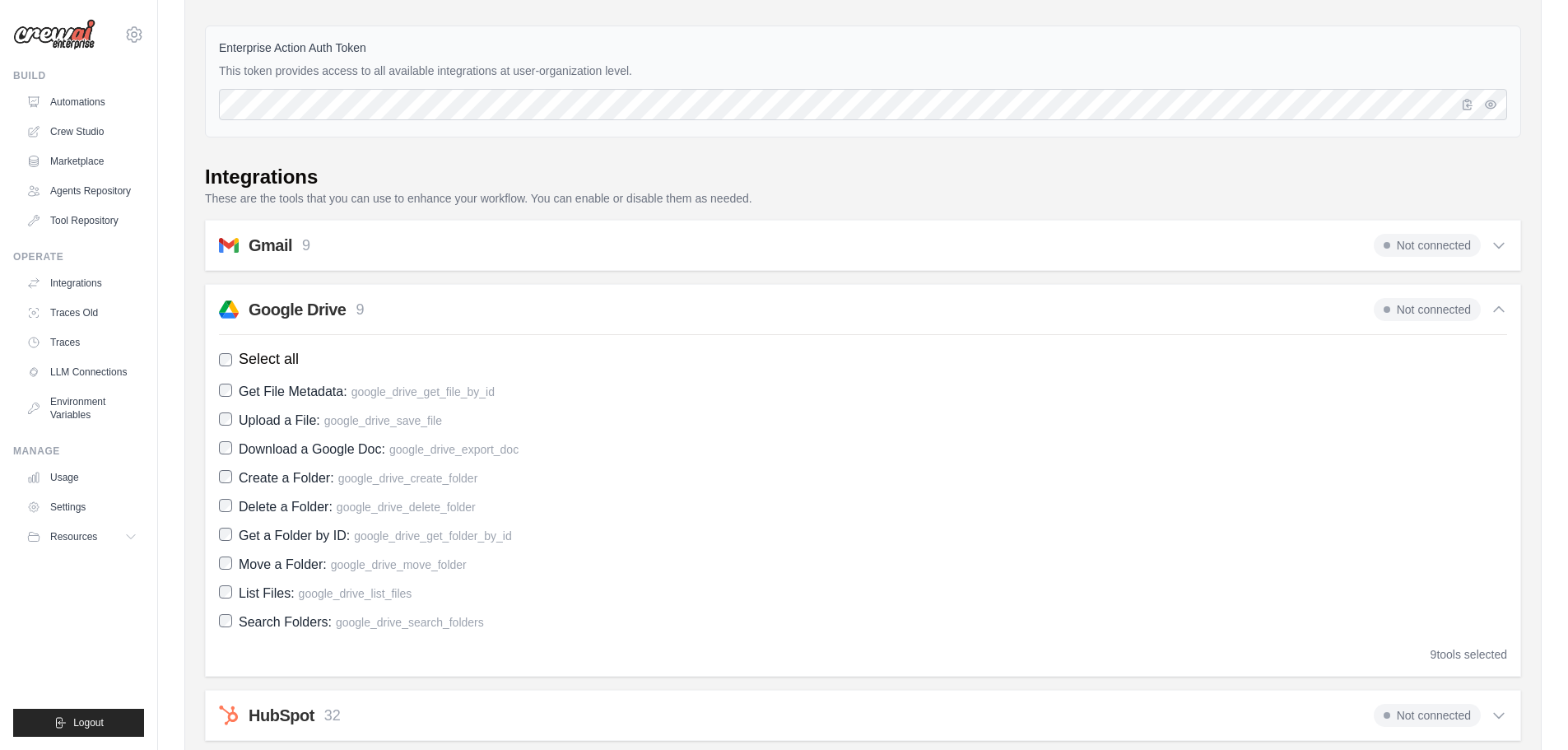
click at [1501, 315] on icon at bounding box center [1498, 310] width 17 height 17
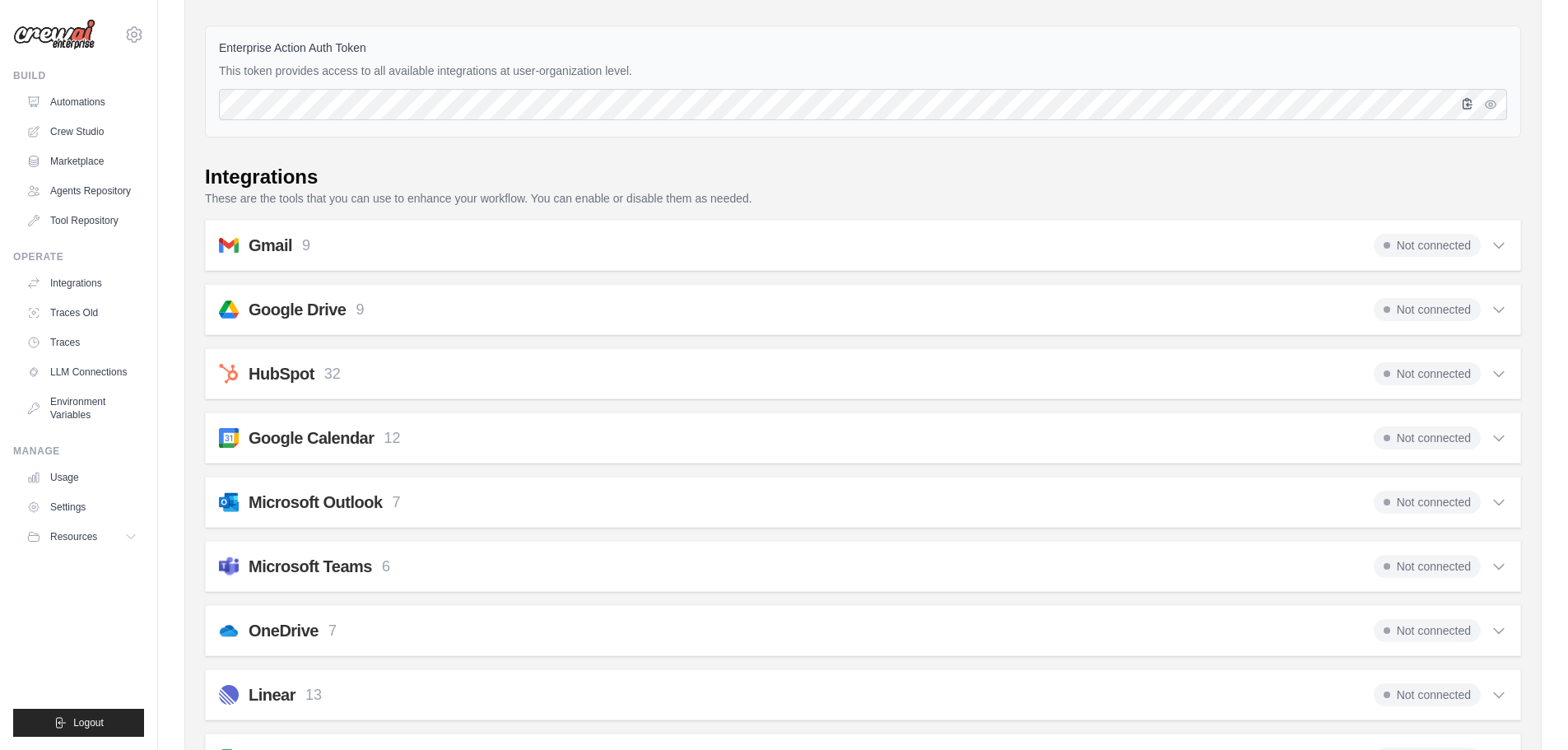
click at [1466, 103] on icon "button" at bounding box center [1468, 103] width 13 height 13
click at [1411, 248] on span "Not connected" at bounding box center [1427, 246] width 107 height 23
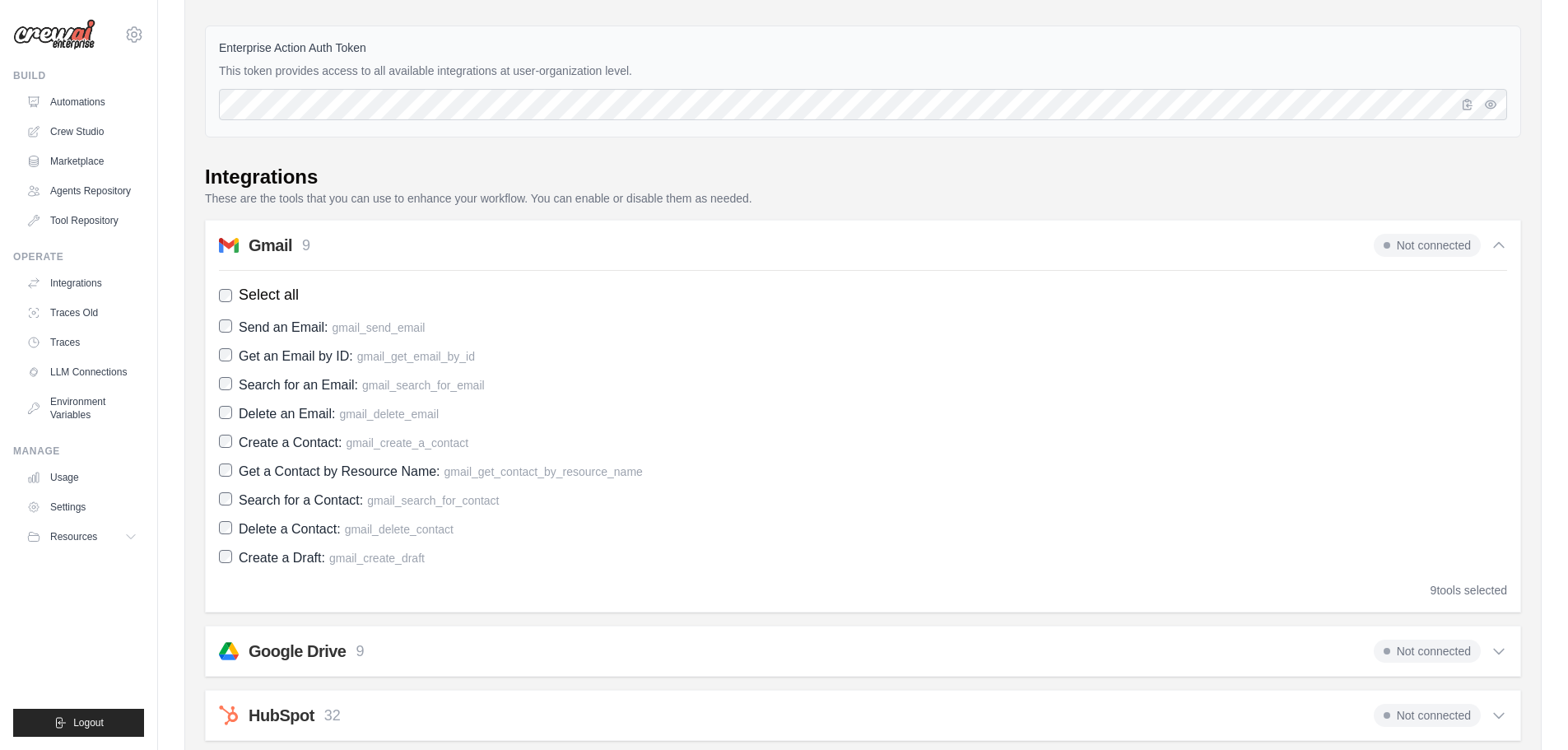
click at [1411, 248] on span "Not connected" at bounding box center [1427, 246] width 107 height 23
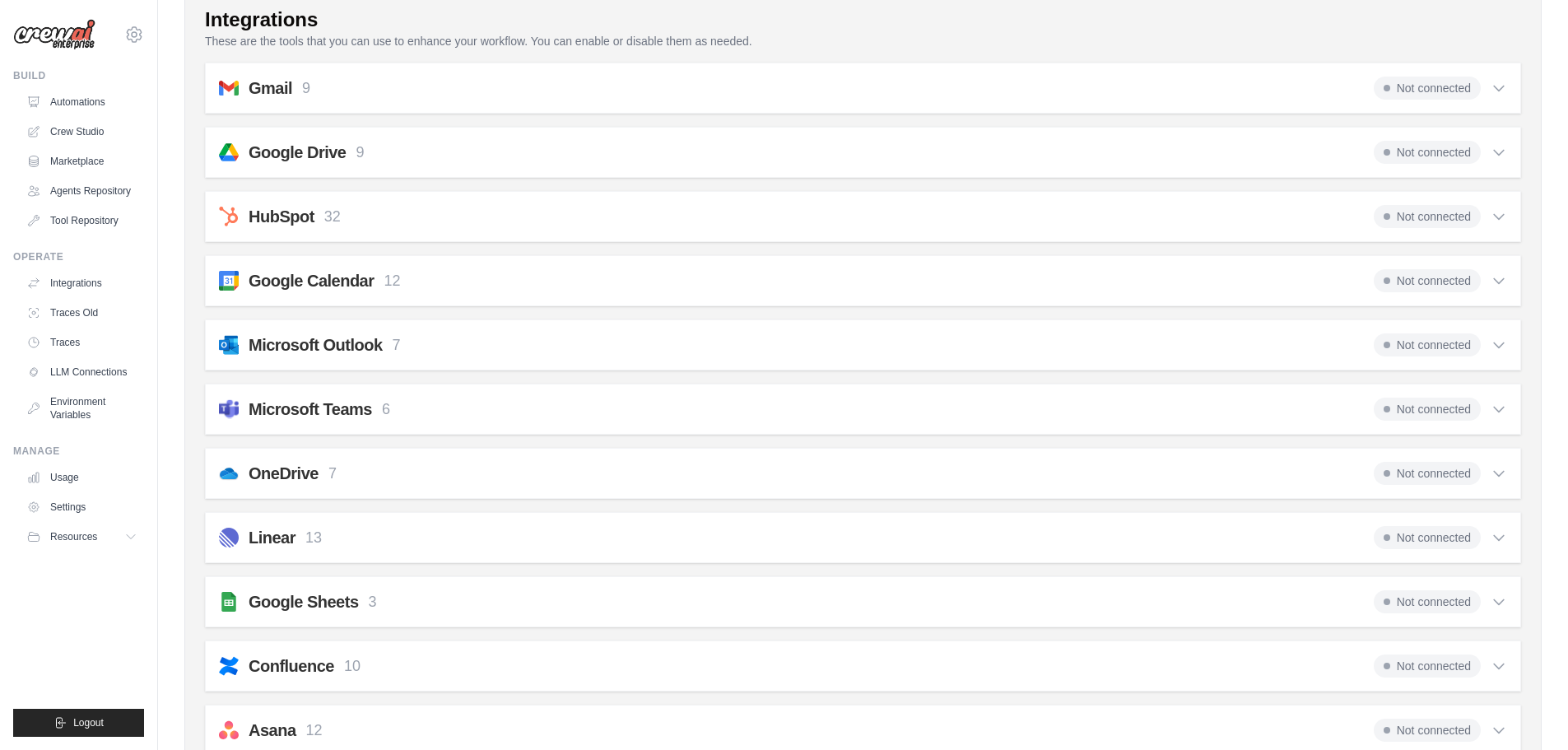
scroll to position [303, 0]
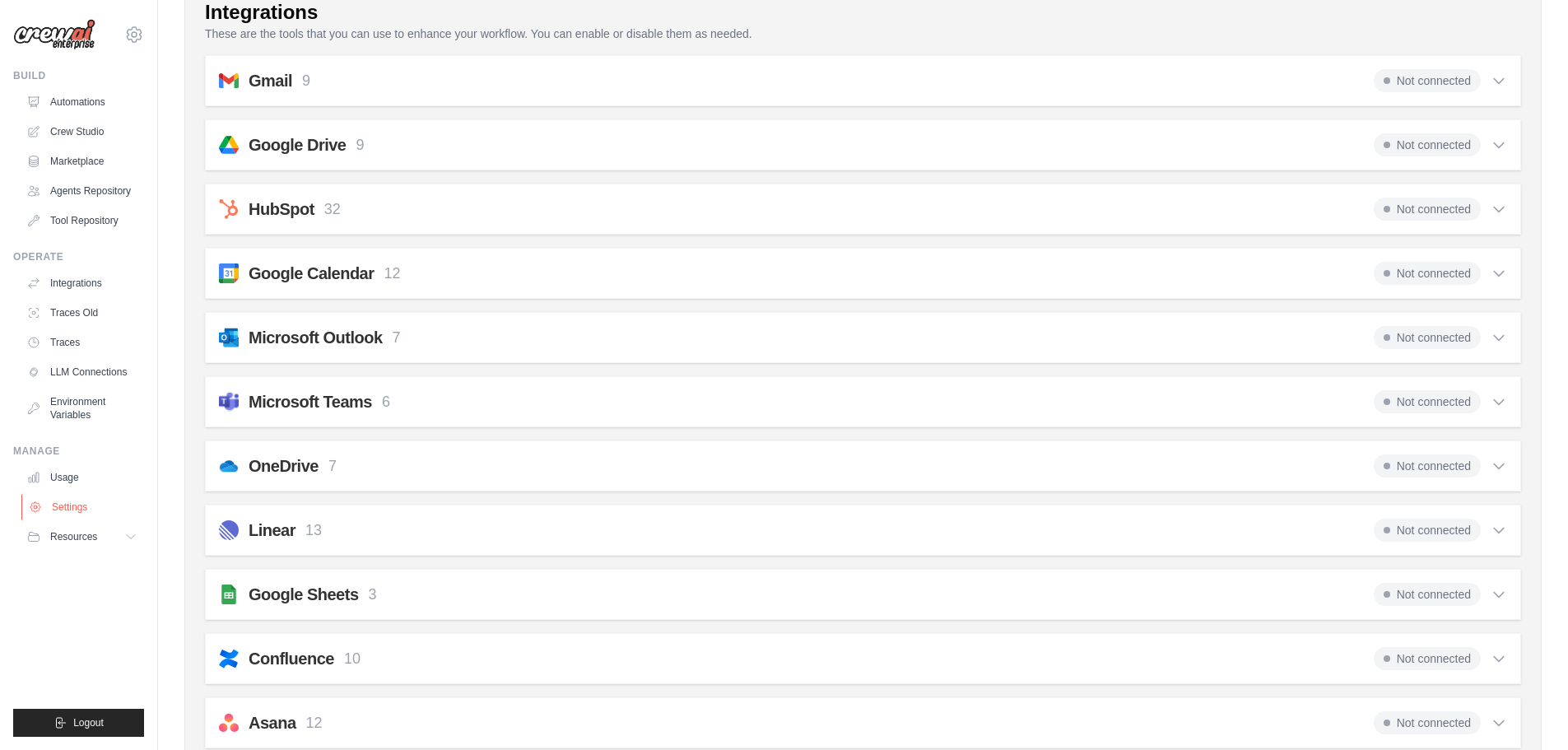
click at [103, 505] on link "Settings" at bounding box center [84, 507] width 124 height 26
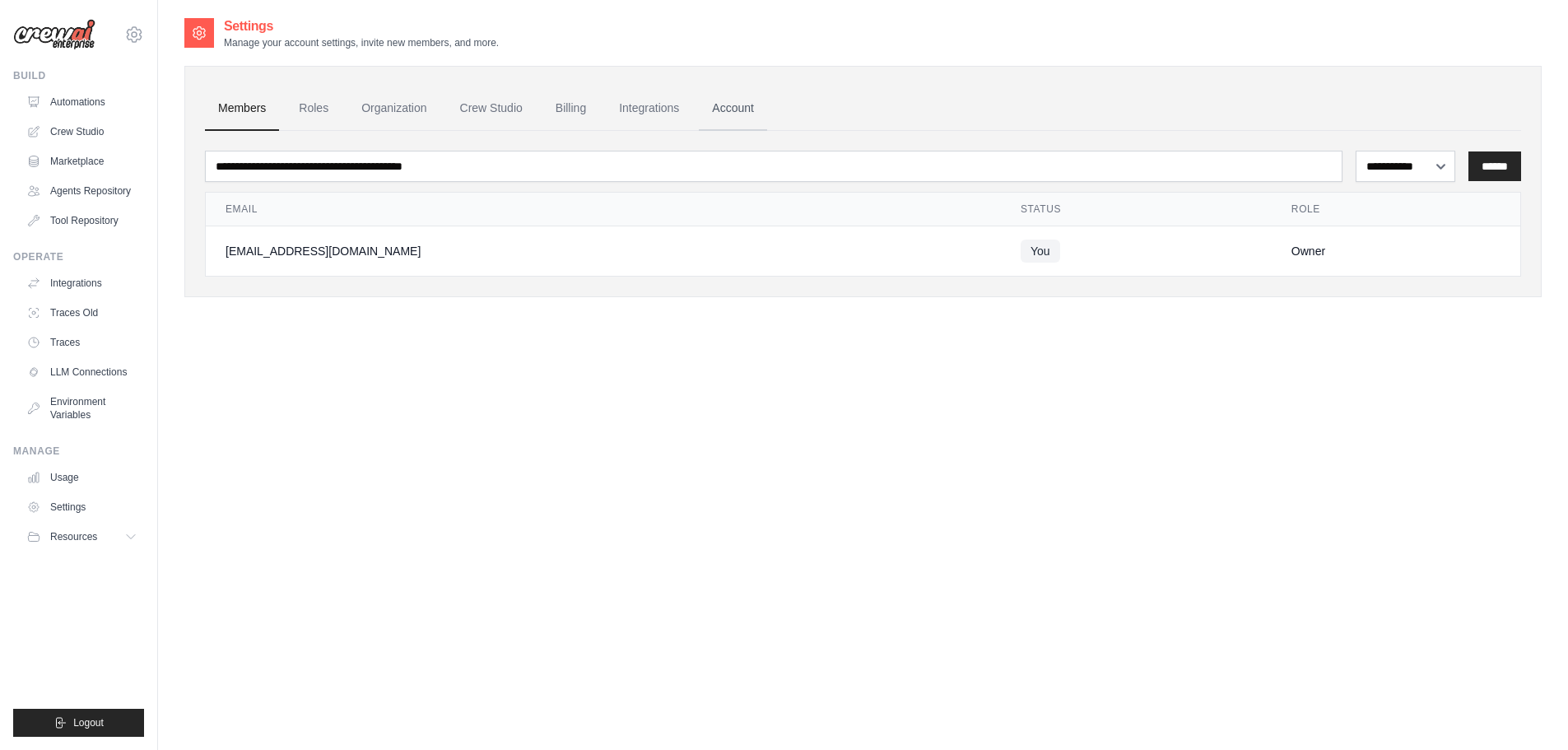
click at [727, 103] on link "Account" at bounding box center [733, 108] width 69 height 45
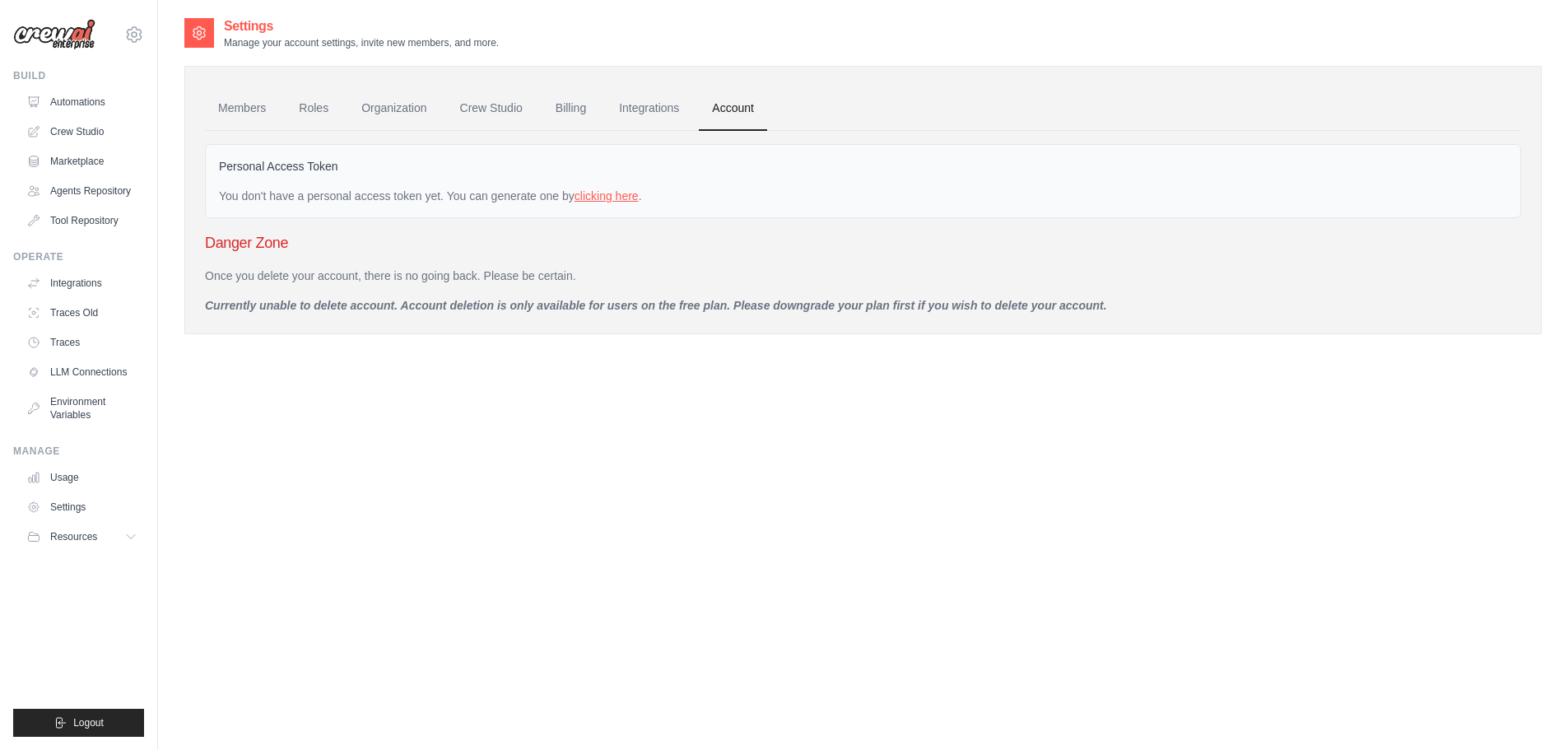
click at [600, 192] on link "clicking here" at bounding box center [607, 196] width 65 height 13
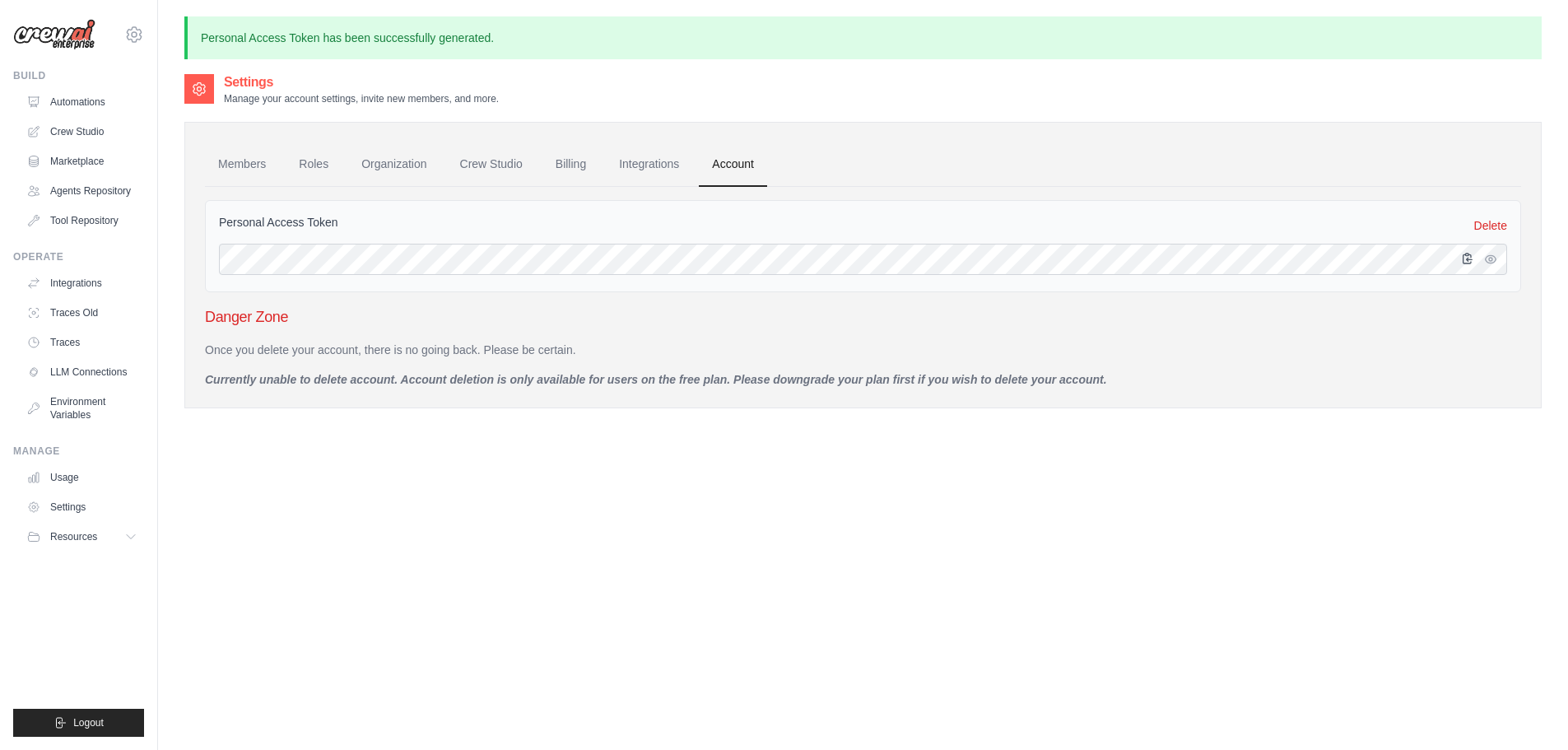
click at [1470, 255] on icon "button" at bounding box center [1468, 258] width 9 height 10
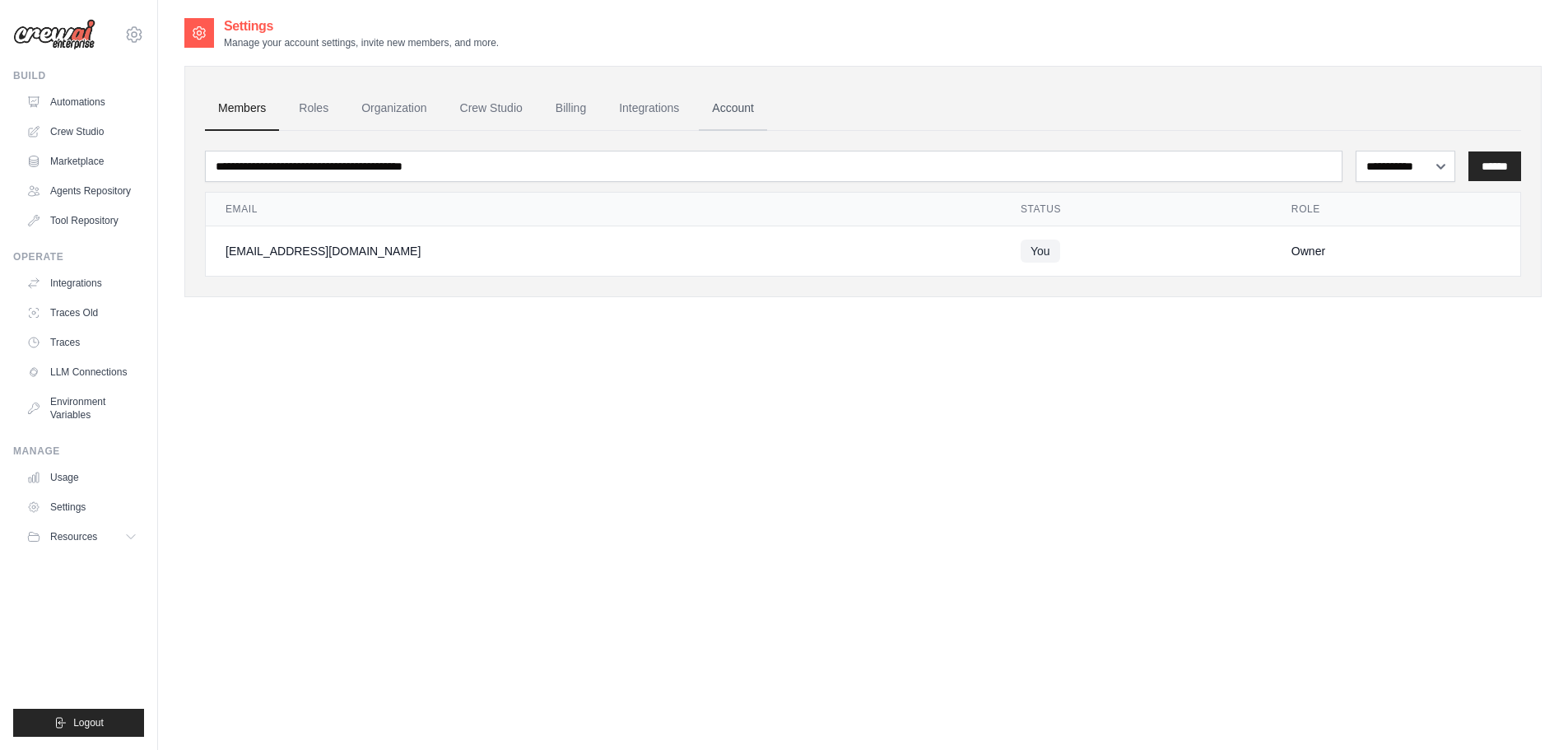
click at [741, 112] on link "Account" at bounding box center [733, 108] width 69 height 45
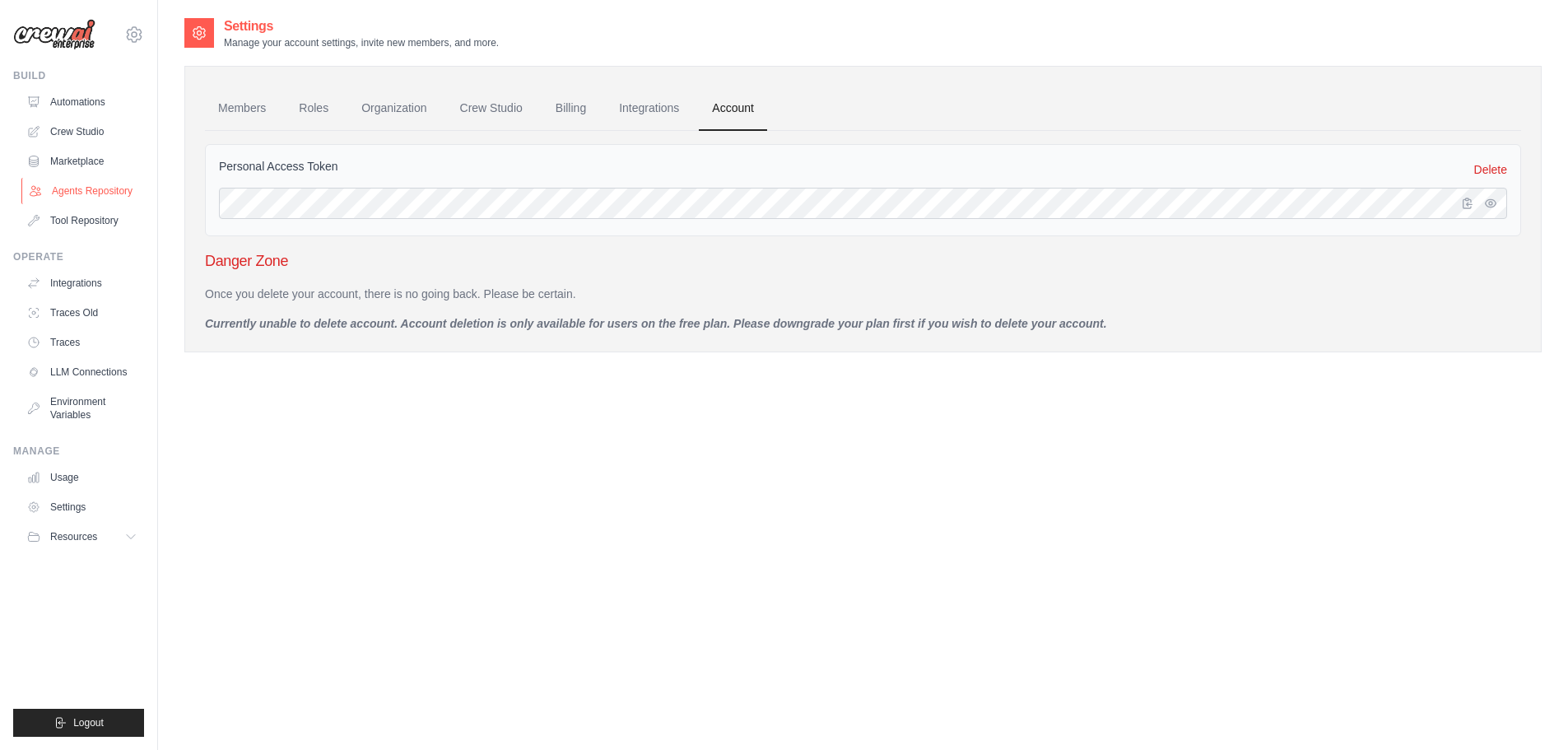
click at [126, 193] on link "Agents Repository" at bounding box center [84, 191] width 124 height 26
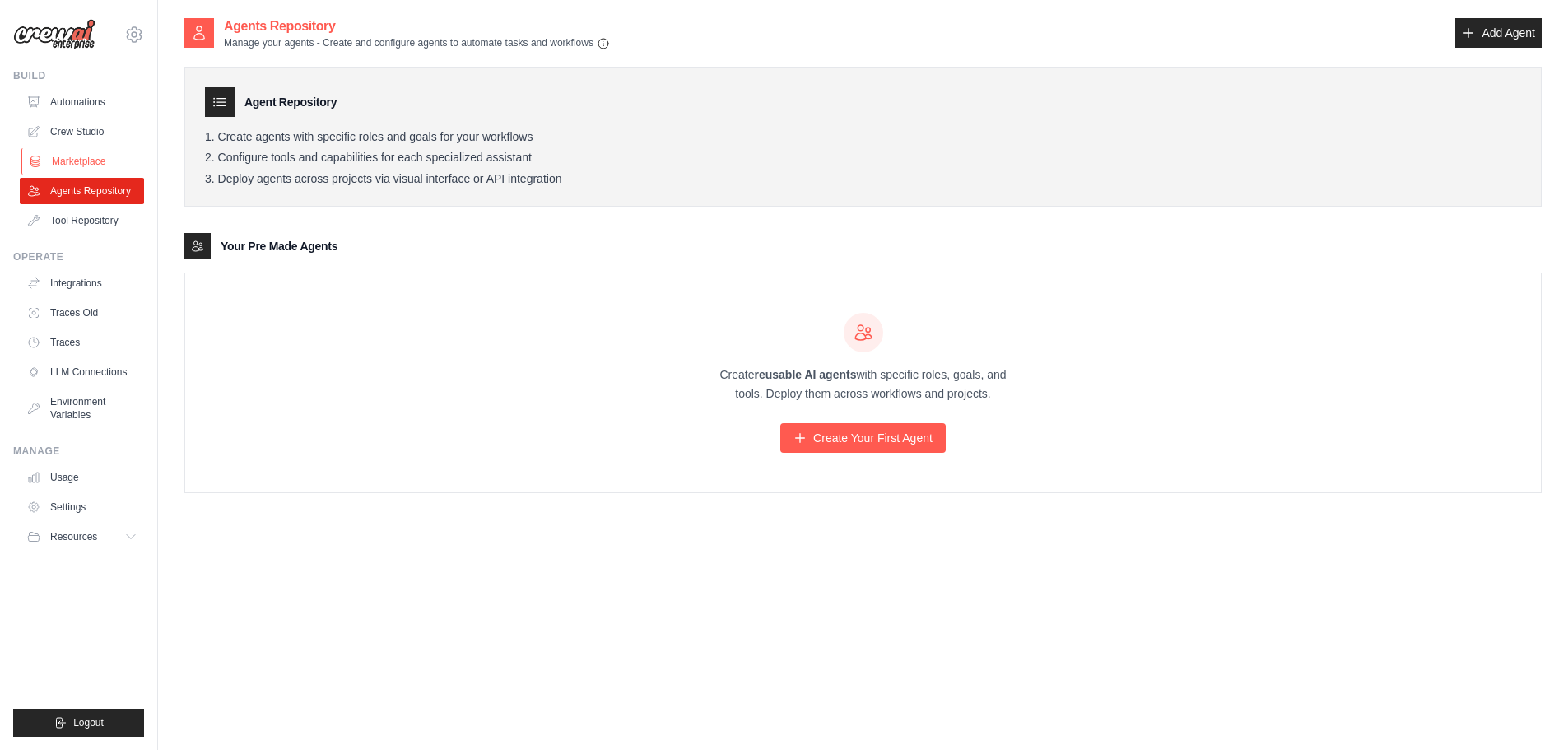
click at [91, 155] on link "Marketplace" at bounding box center [84, 161] width 124 height 26
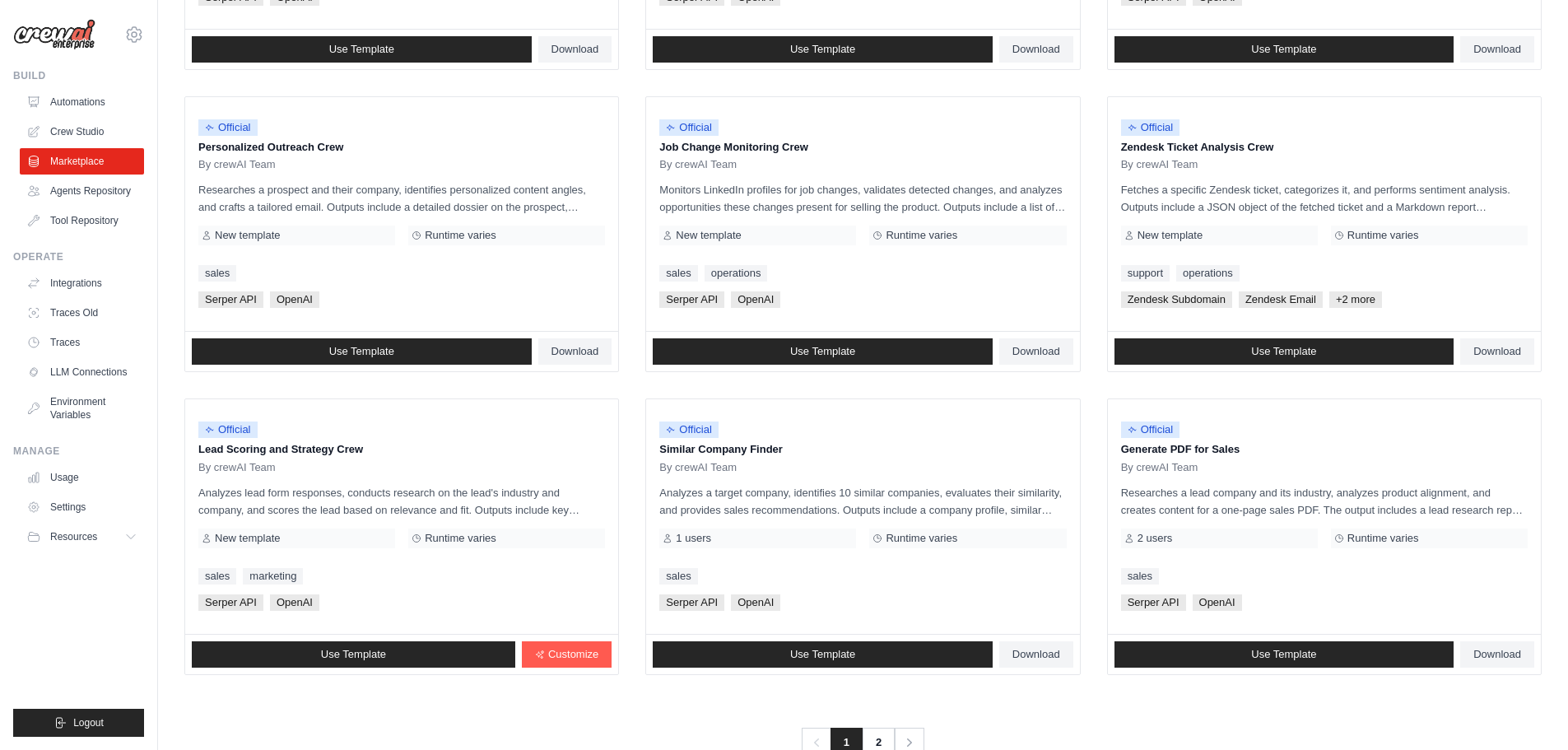
scroll to position [776, 0]
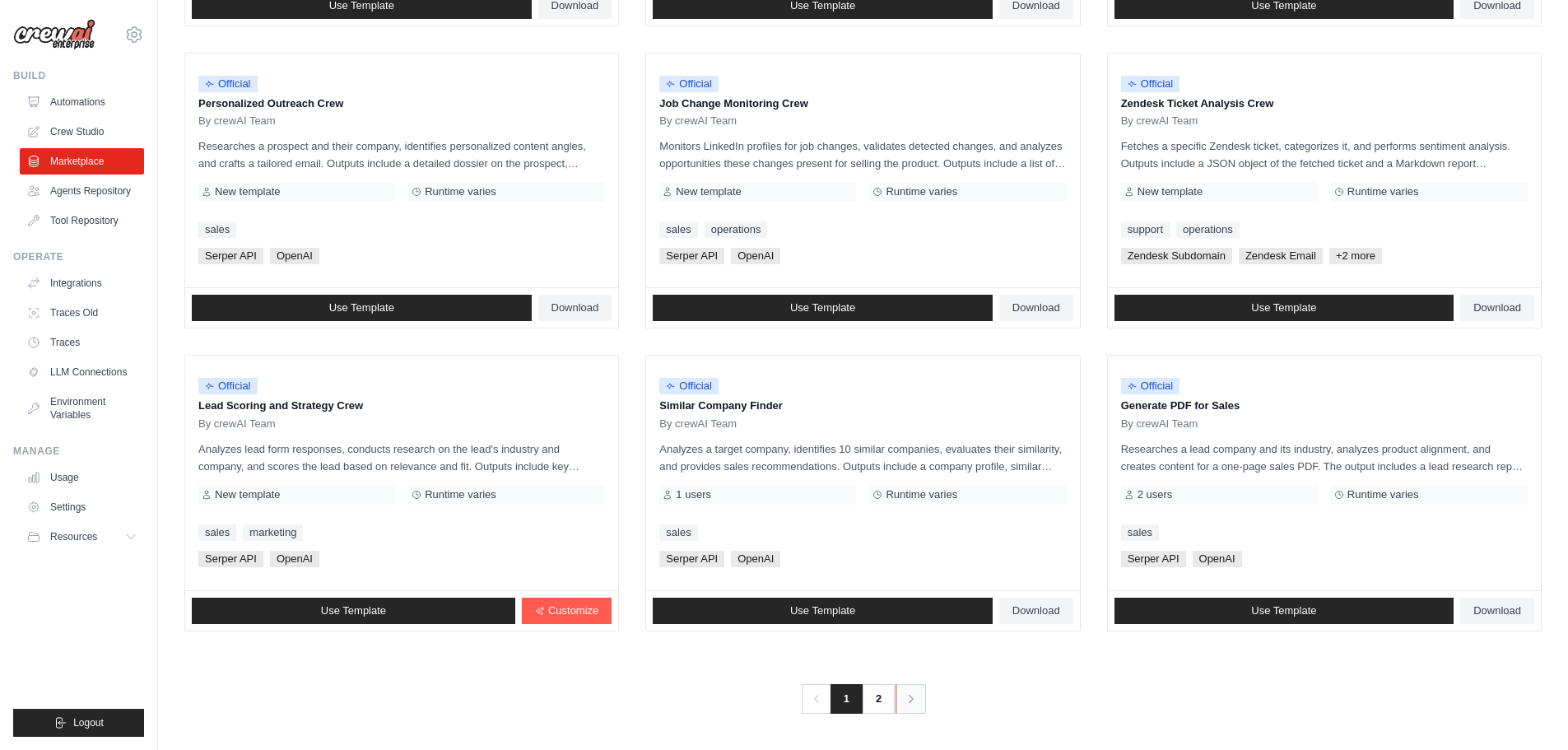
click at [913, 695] on icon "Pagination" at bounding box center [911, 700] width 17 height 17
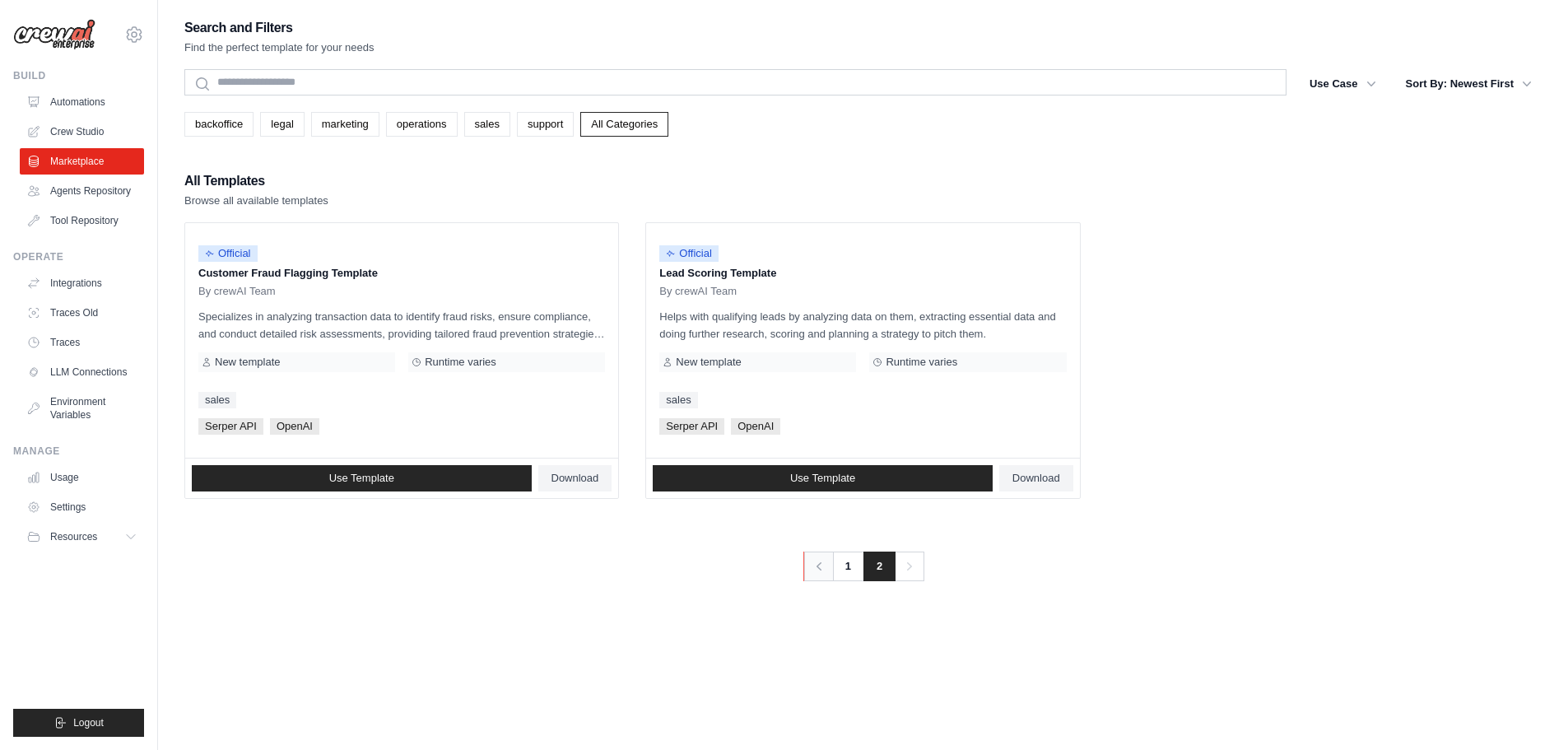
click at [824, 563] on icon "Pagination" at bounding box center [819, 566] width 17 height 17
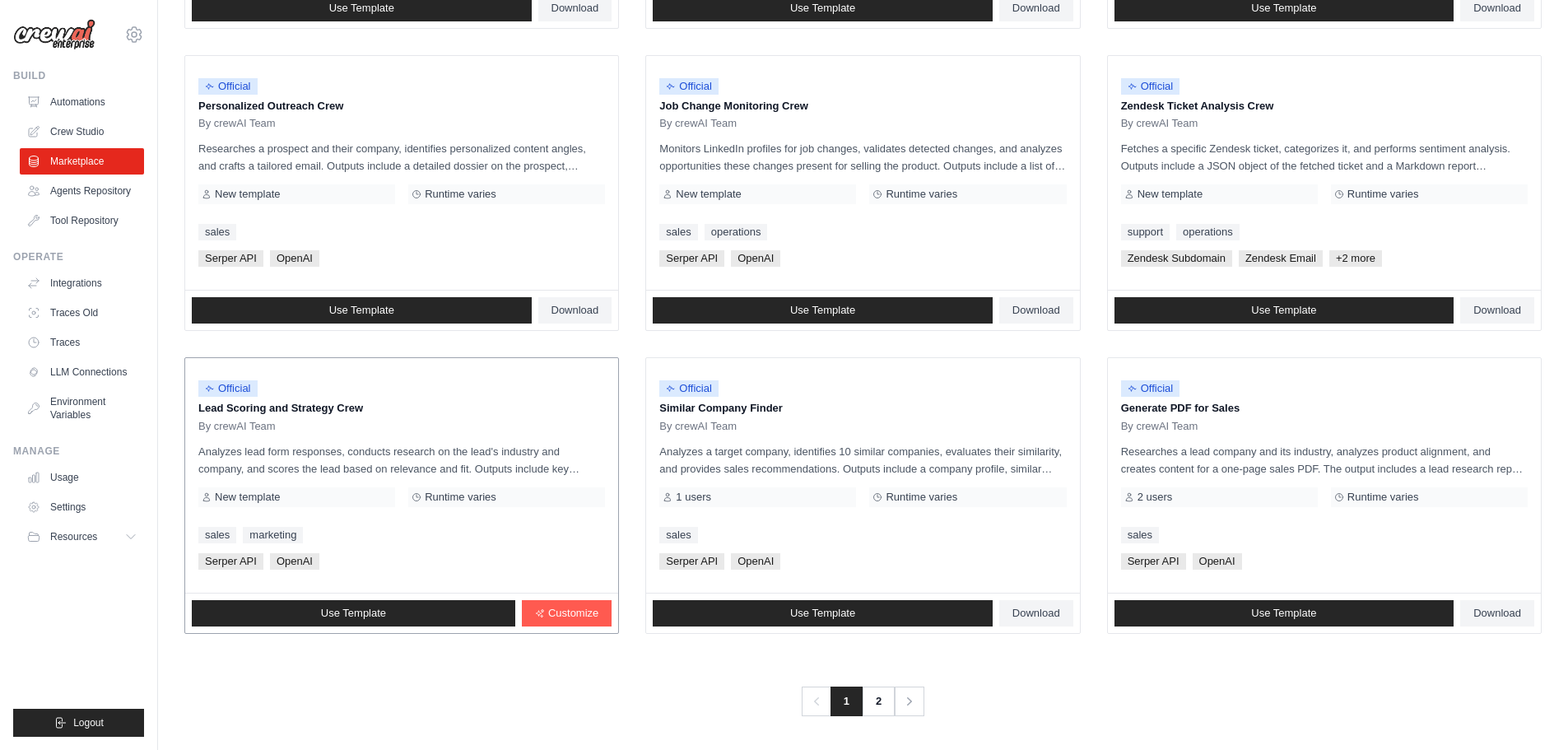
scroll to position [776, 0]
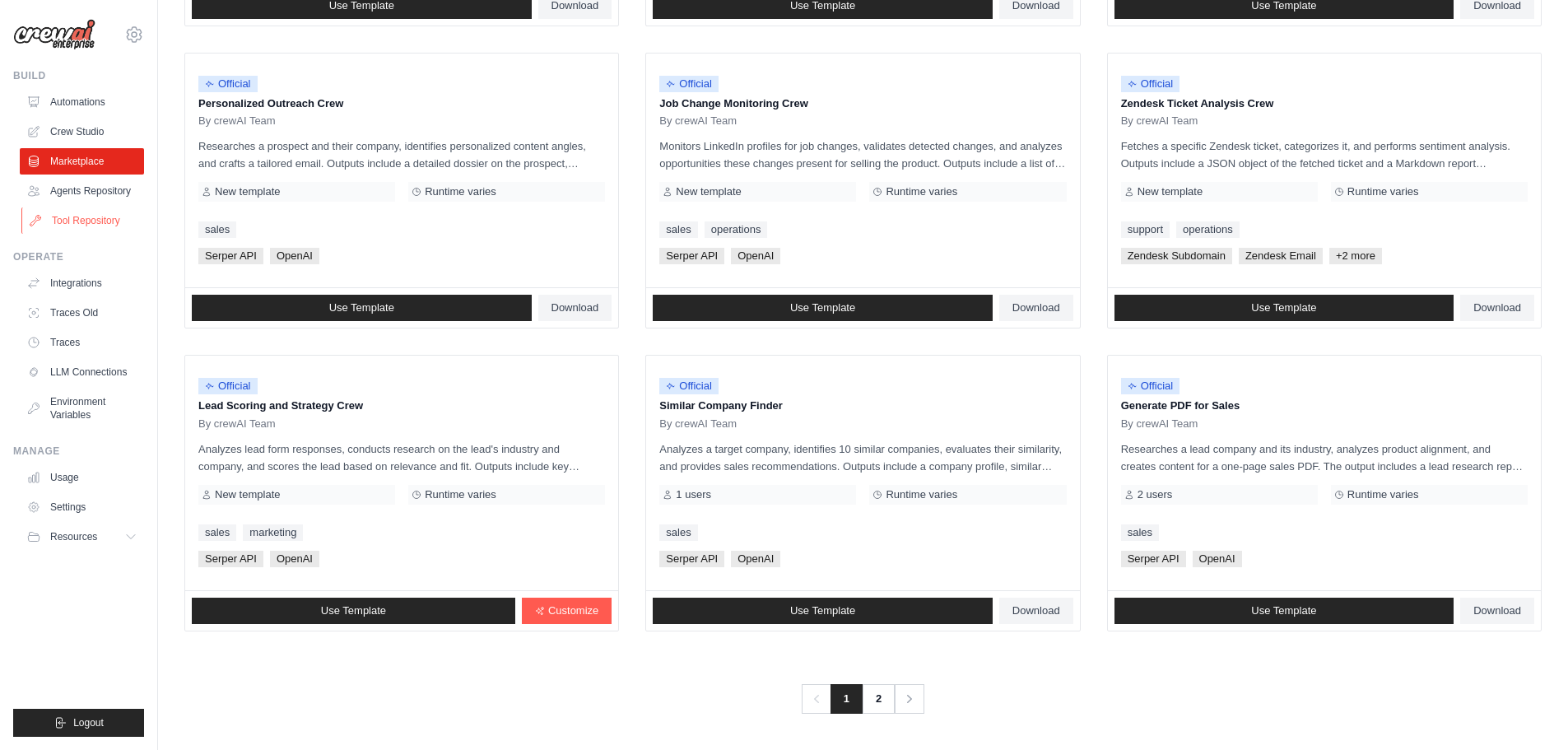
click at [108, 231] on link "Tool Repository" at bounding box center [84, 221] width 124 height 26
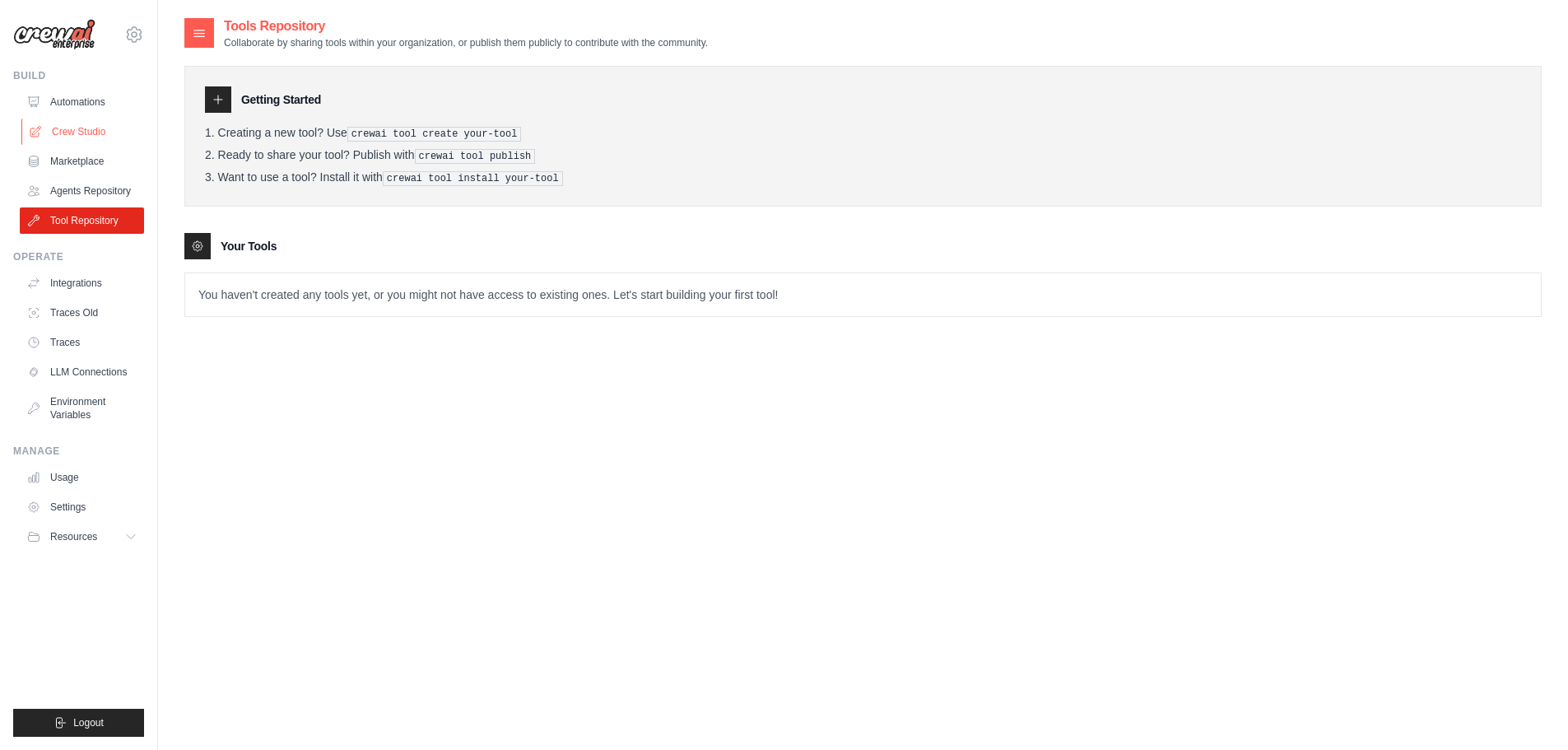
click at [92, 130] on link "Crew Studio" at bounding box center [84, 132] width 124 height 26
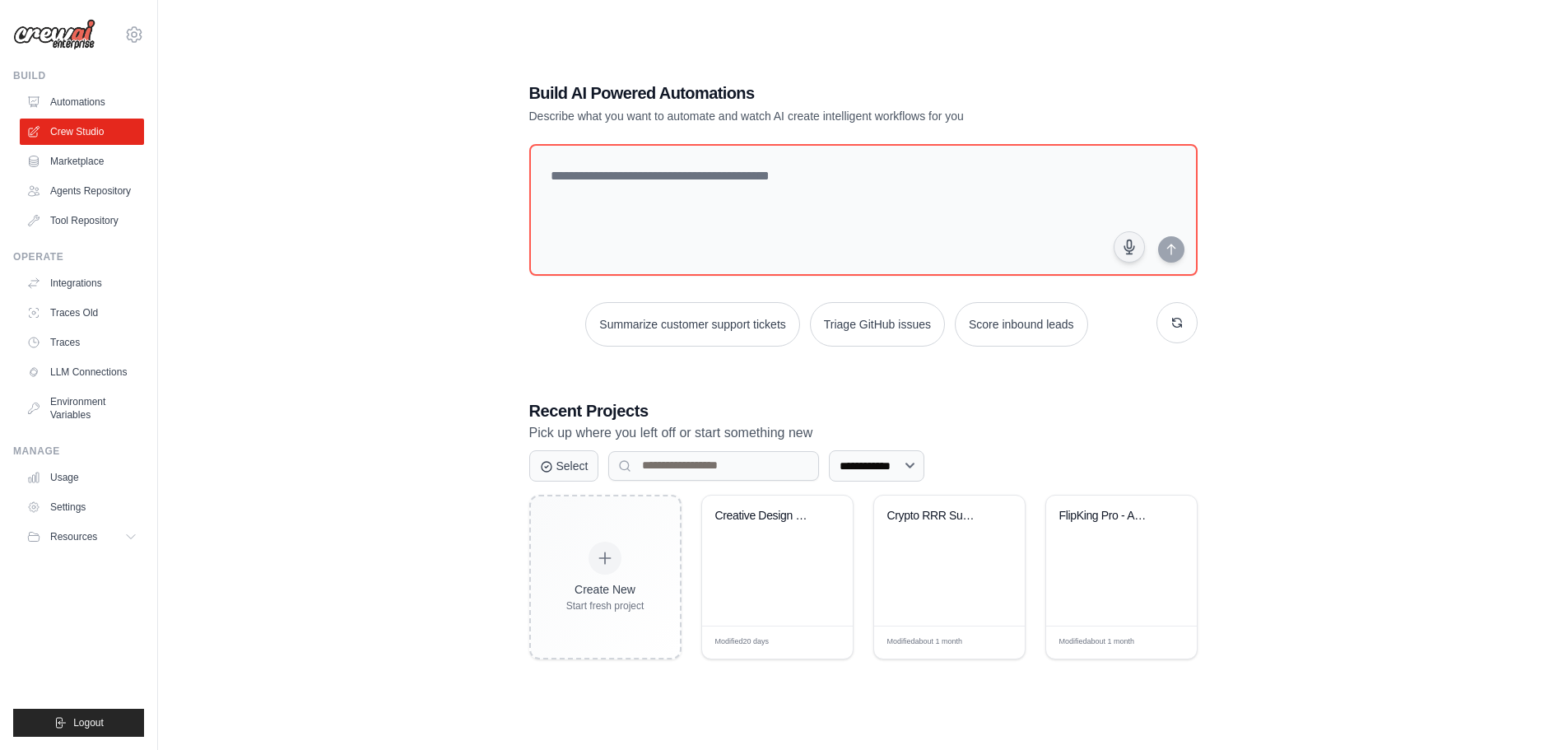
scroll to position [33, 0]
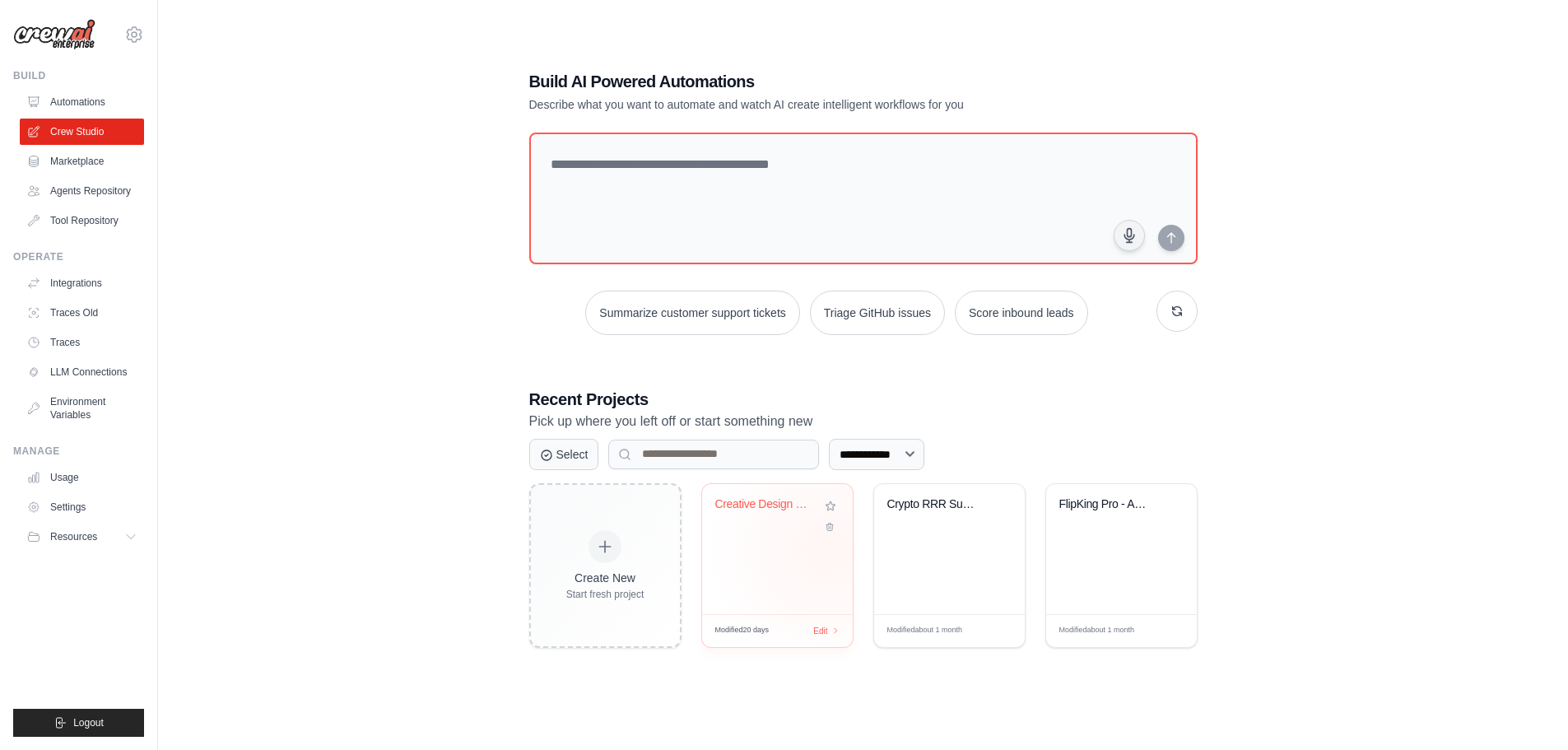
click at [828, 549] on div "Creative Design Project Manager" at bounding box center [778, 549] width 151 height 130
click at [1058, 565] on div "FlipKing Pro - Advanced AI Marketpl..." at bounding box center [1121, 549] width 151 height 130
click at [924, 564] on div "Crypto RRR SuperBot - Bitunix Editi..." at bounding box center [949, 549] width 151 height 130
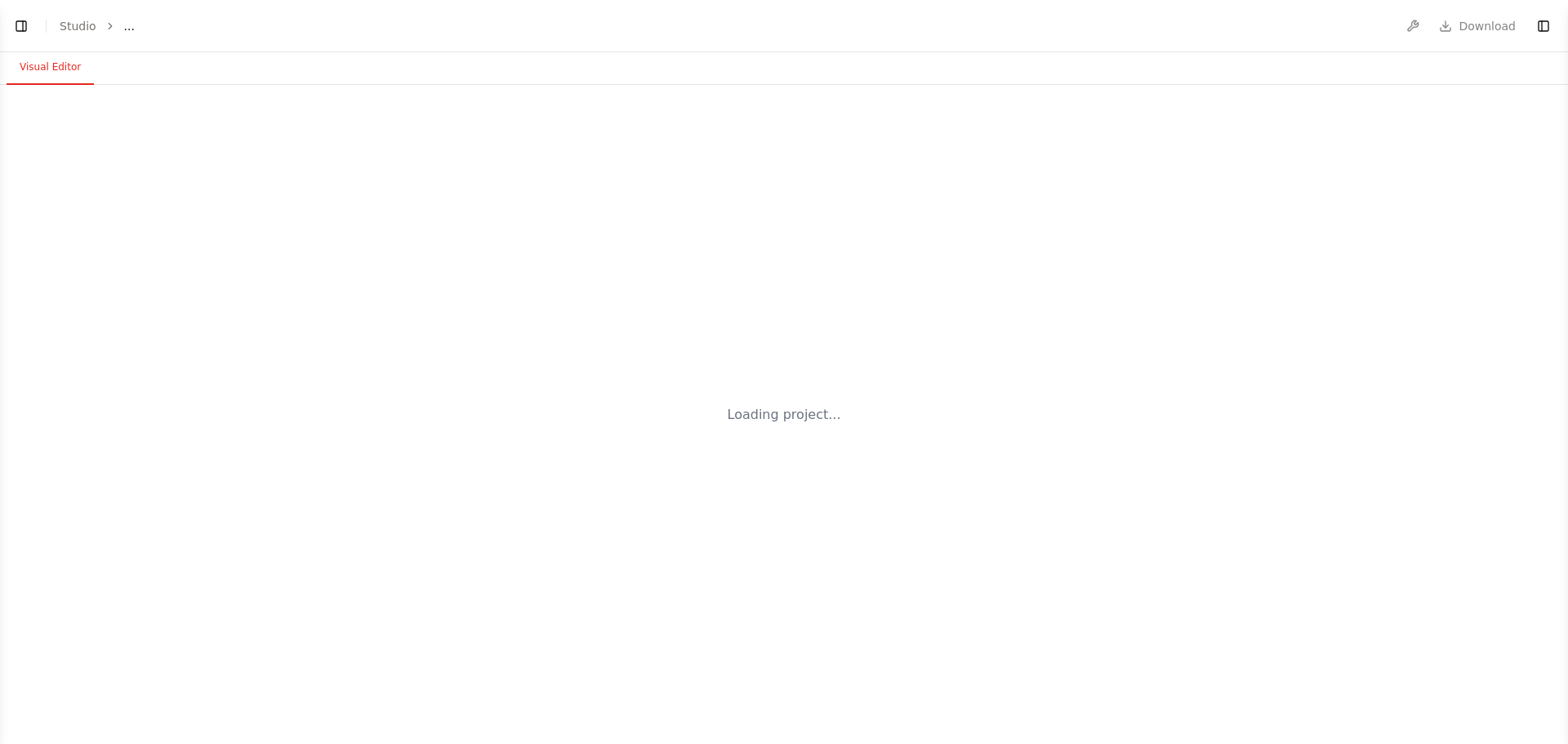
select select "****"
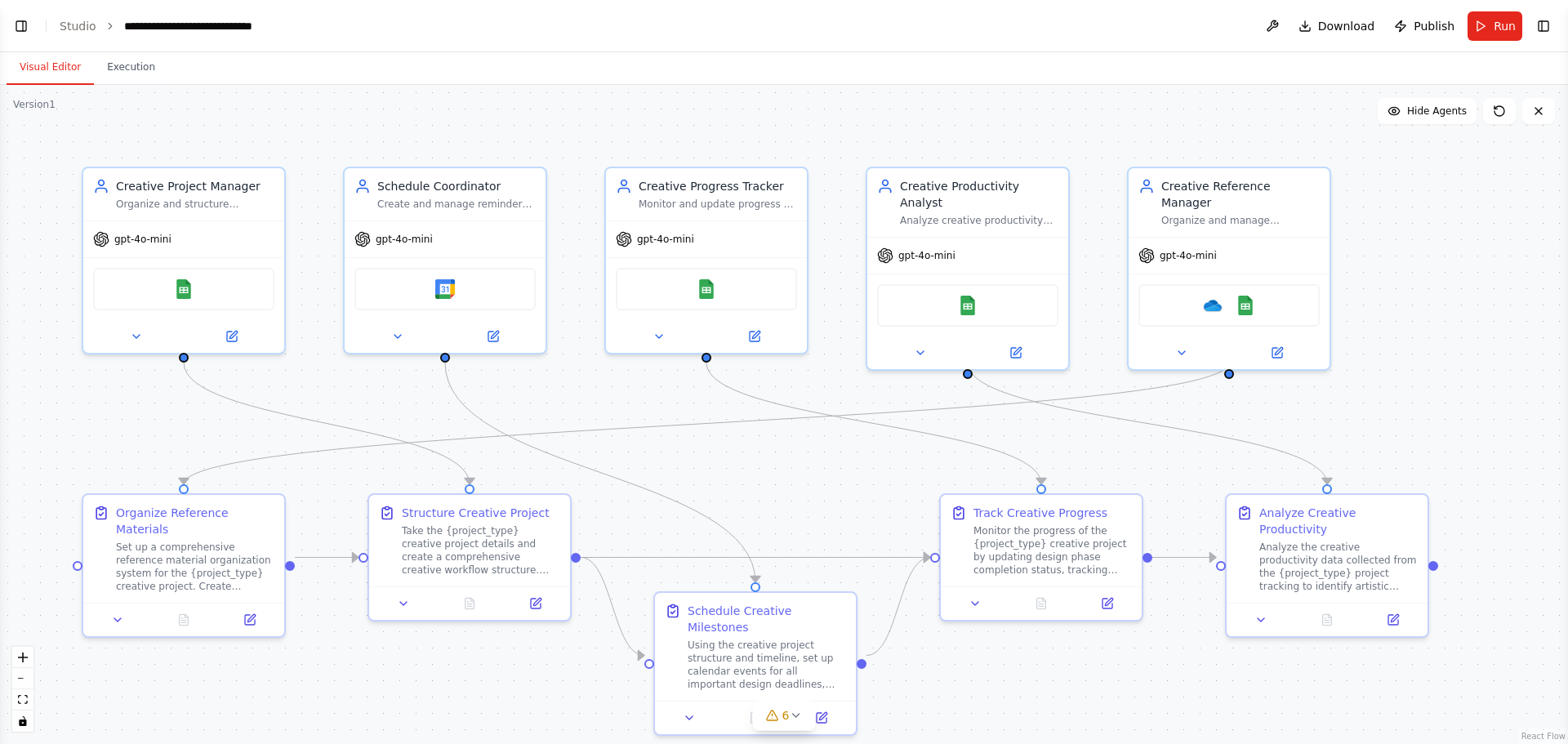
scroll to position [3079, 0]
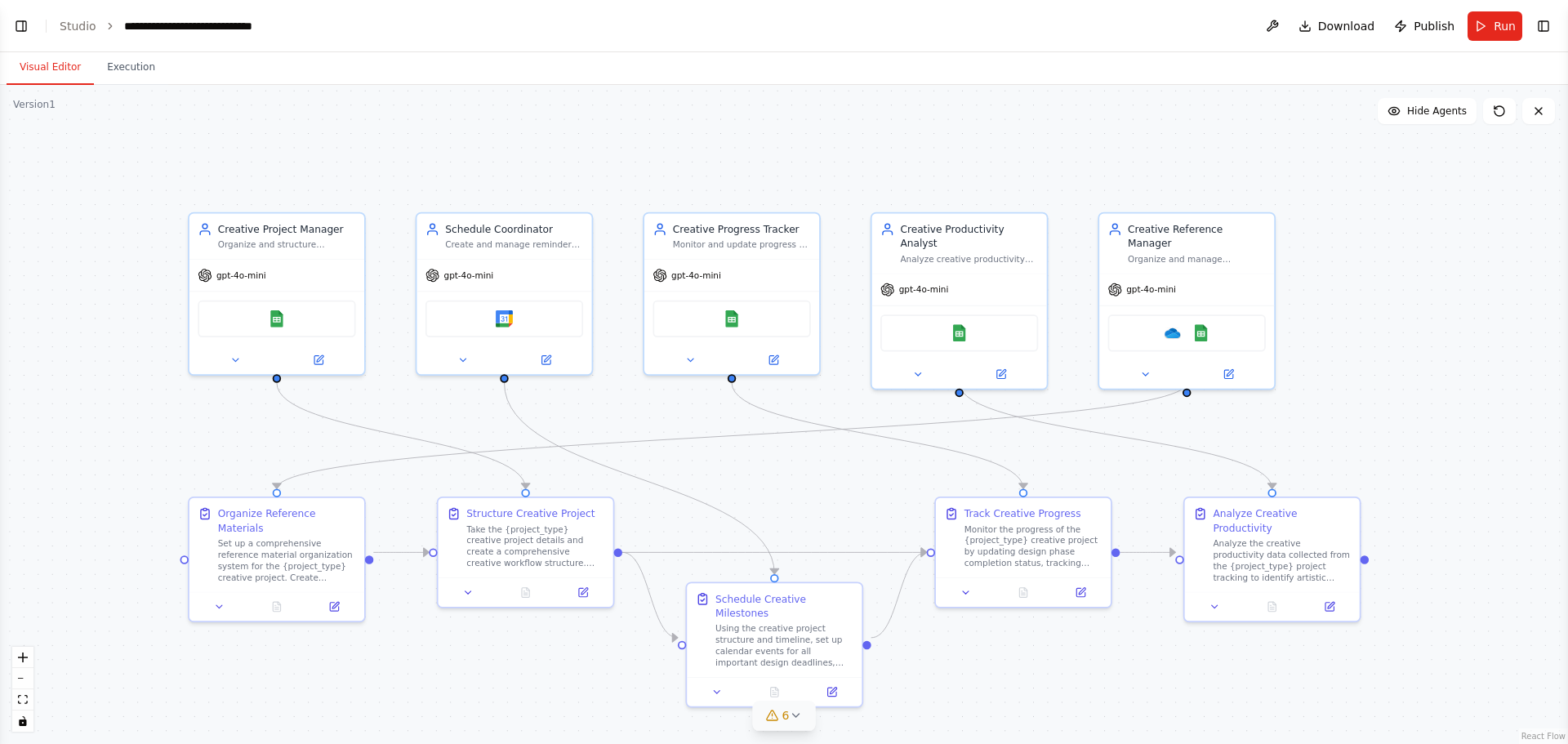
click at [798, 712] on icon at bounding box center [795, 715] width 13 height 13
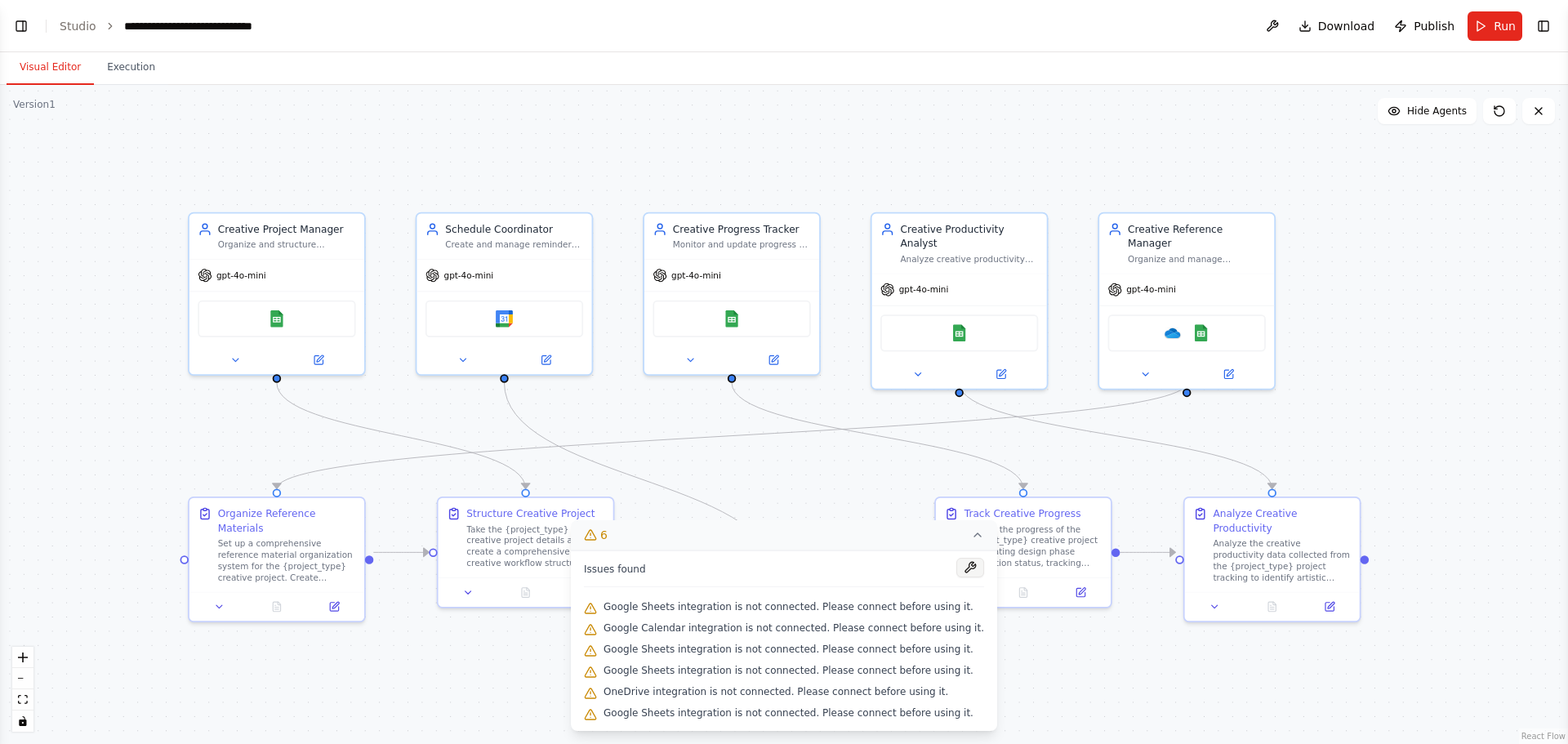
click at [956, 571] on button at bounding box center [970, 567] width 28 height 20
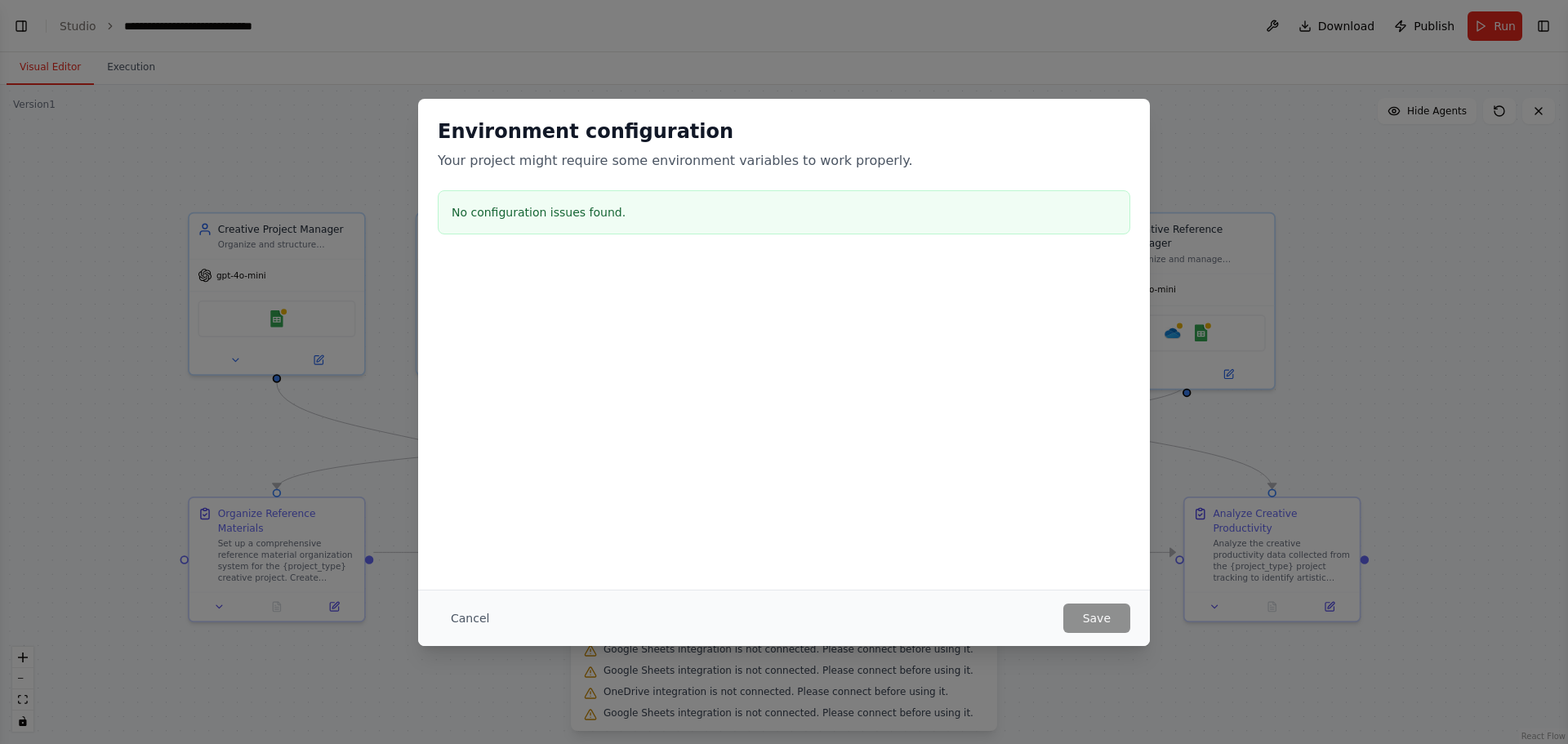
click at [1162, 213] on div "Environment configuration Your project might require some environment variables…" at bounding box center [784, 372] width 1568 height 744
click at [463, 612] on button "Cancel" at bounding box center [470, 618] width 65 height 30
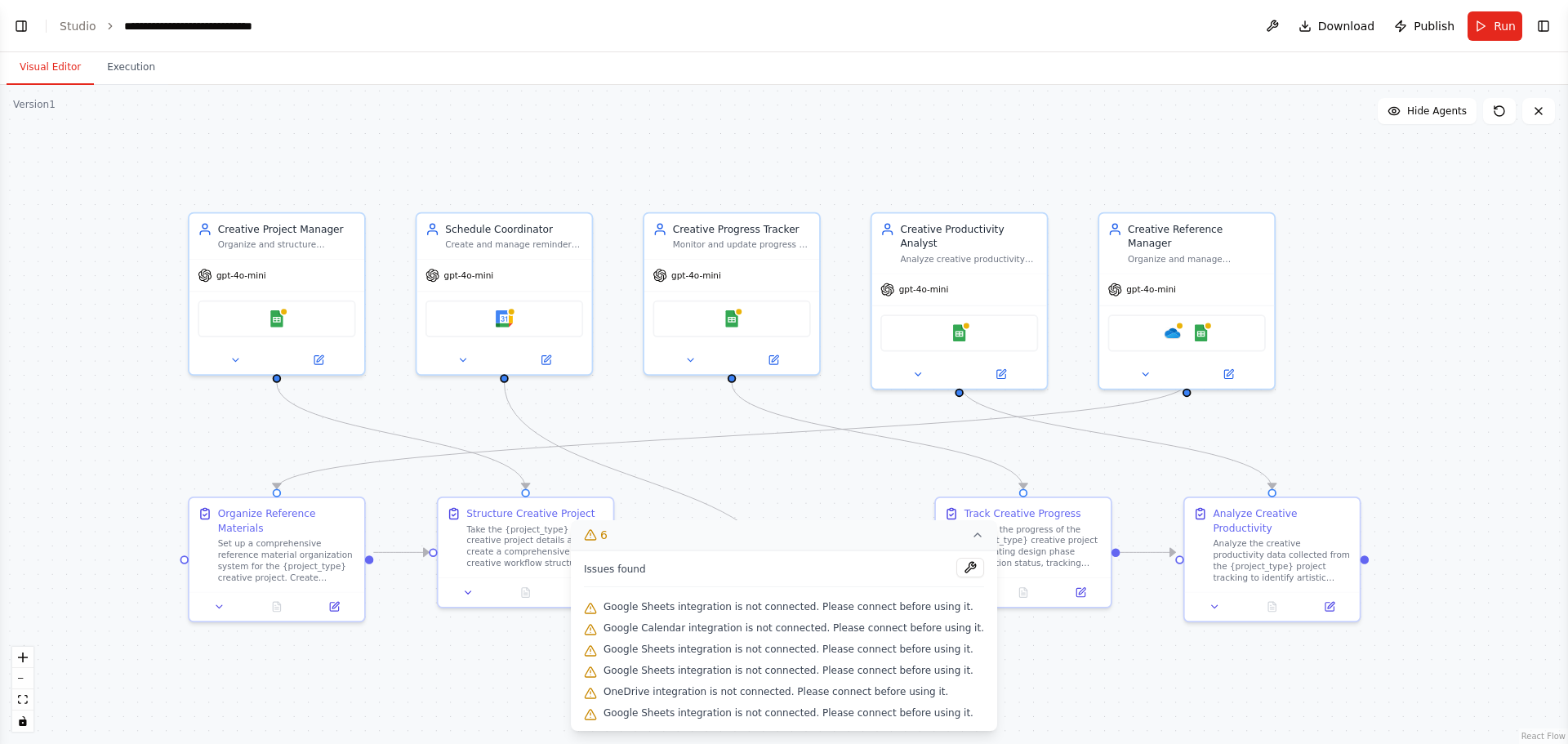
click at [704, 669] on span "Google Sheets integration is not connected. Please connect before using it." at bounding box center [788, 671] width 370 height 13
click at [944, 537] on button "6" at bounding box center [783, 535] width 426 height 30
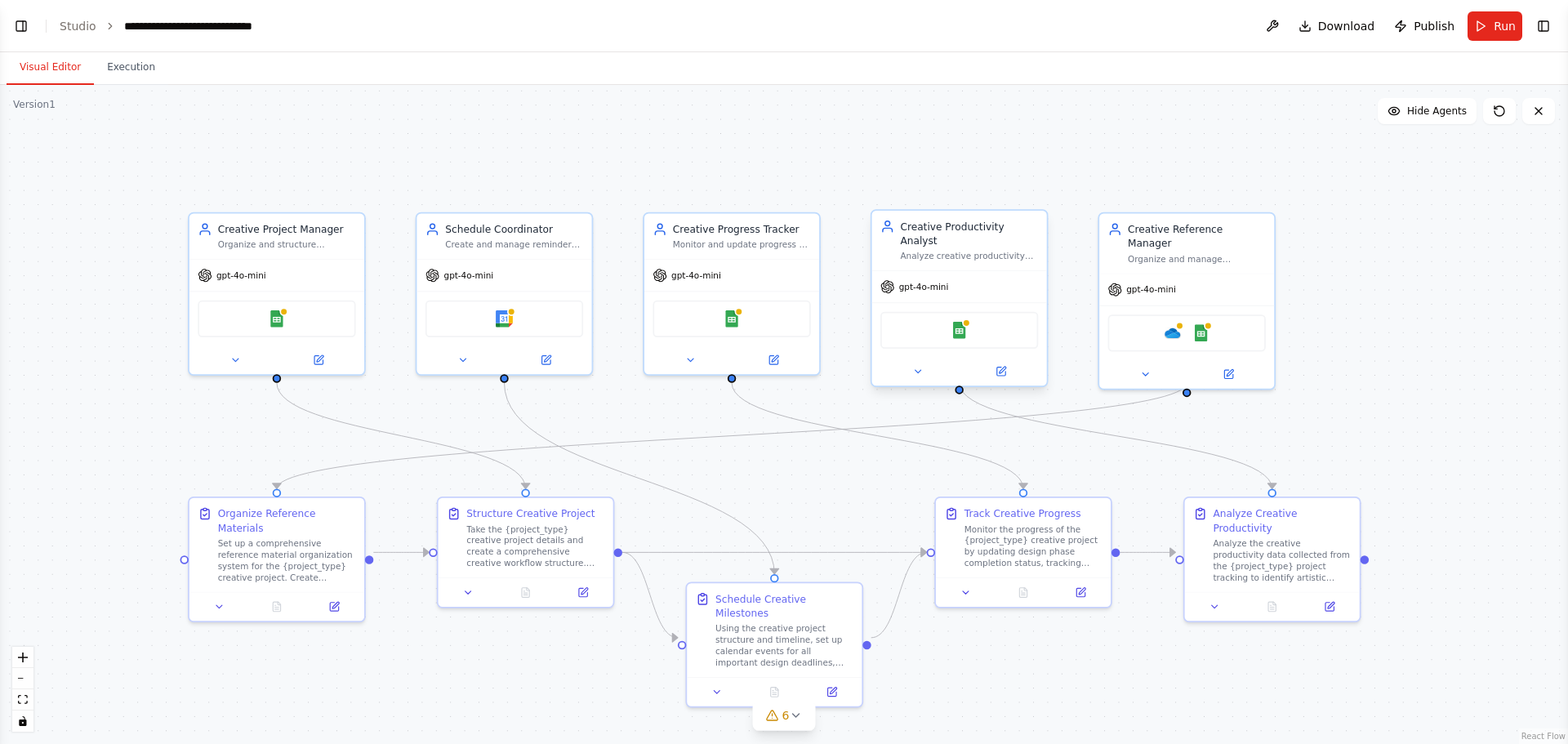
click at [982, 321] on div "Google Sheets" at bounding box center [959, 330] width 158 height 37
click at [1153, 363] on button at bounding box center [1144, 371] width 80 height 17
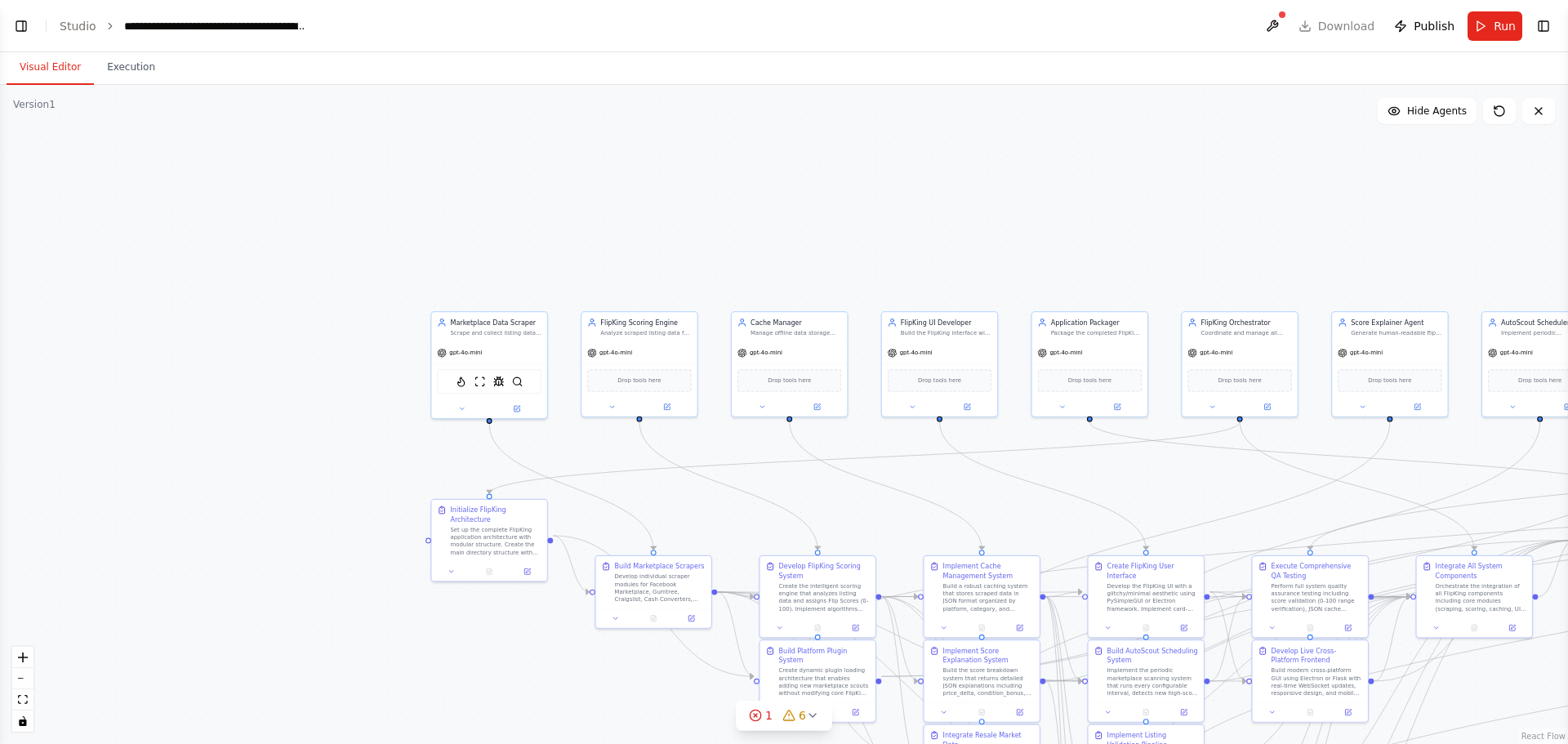
scroll to position [4696, 0]
drag, startPoint x: 1025, startPoint y: 503, endPoint x: 885, endPoint y: 436, distance: 155.2
drag, startPoint x: 885, startPoint y: 436, endPoint x: 1060, endPoint y: 516, distance: 192.4
click at [1060, 516] on div ".deletable-edge-delete-btn { width: 20px; height: 20px; border: 0px solid #ffff…" at bounding box center [784, 414] width 1568 height 659
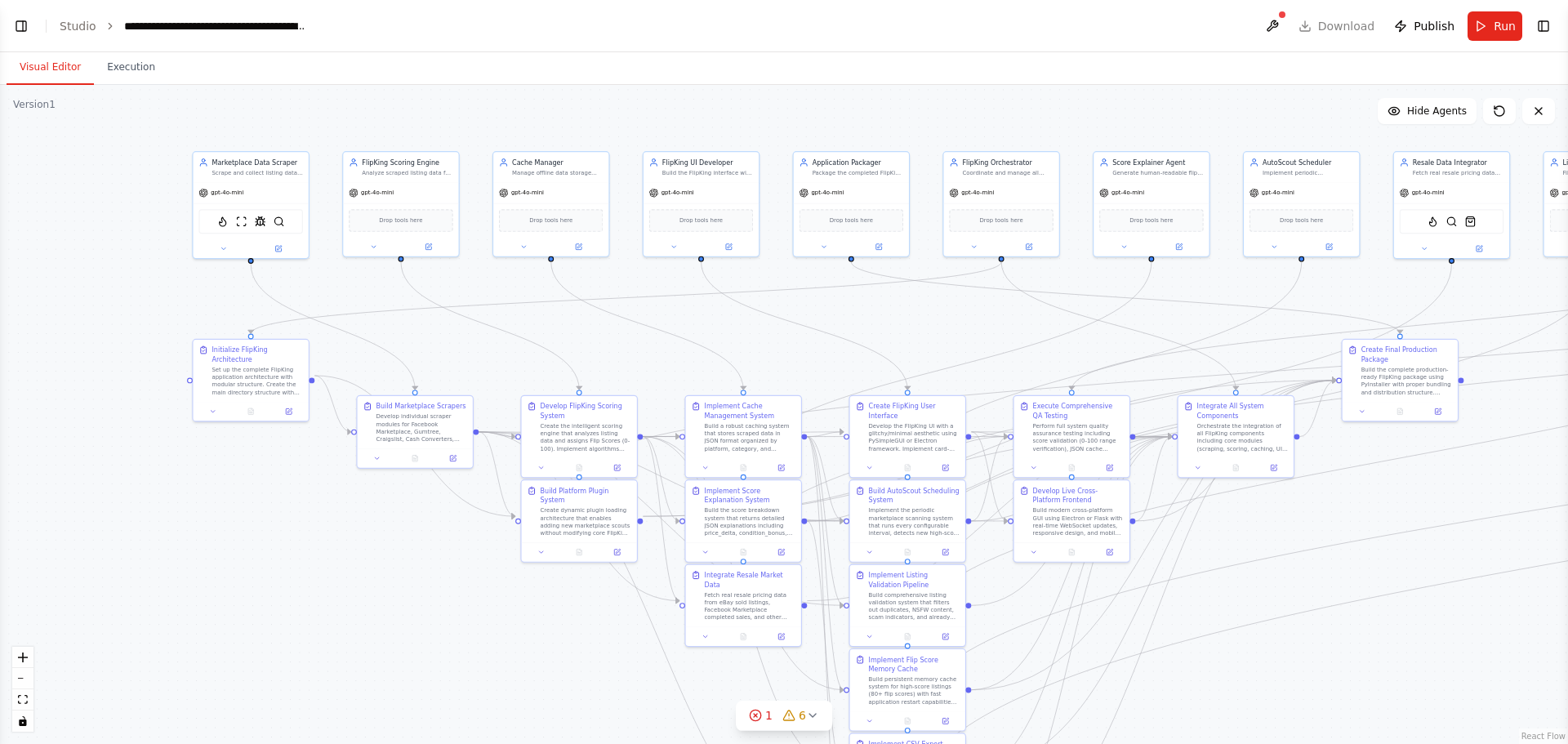
drag, startPoint x: 1061, startPoint y: 518, endPoint x: 823, endPoint y: 358, distance: 286.8
click at [823, 358] on div ".deletable-edge-delete-btn { width: 20px; height: 20px; border: 0px solid #ffff…" at bounding box center [784, 414] width 1568 height 659
drag, startPoint x: 823, startPoint y: 358, endPoint x: 809, endPoint y: 351, distance: 15.7
click at [809, 351] on div ".deletable-edge-delete-btn { width: 20px; height: 20px; border: 0px solid #ffff…" at bounding box center [784, 414] width 1568 height 659
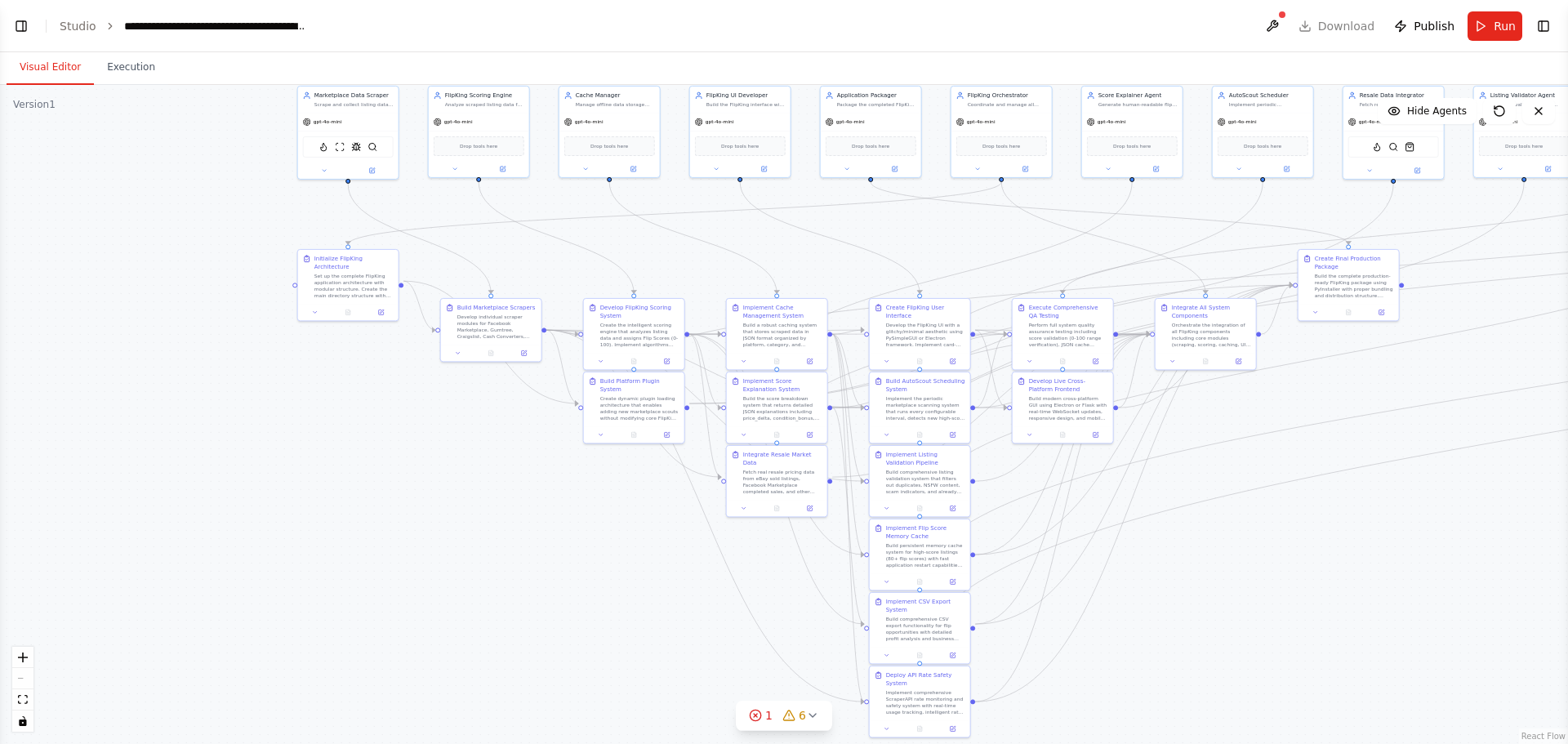
drag, startPoint x: 832, startPoint y: 371, endPoint x: 855, endPoint y: 277, distance: 96.8
click at [855, 277] on div ".deletable-edge-delete-btn { width: 20px; height: 20px; border: 0px solid #ffff…" at bounding box center [784, 414] width 1568 height 659
click at [768, 722] on span "1" at bounding box center [768, 715] width 7 height 16
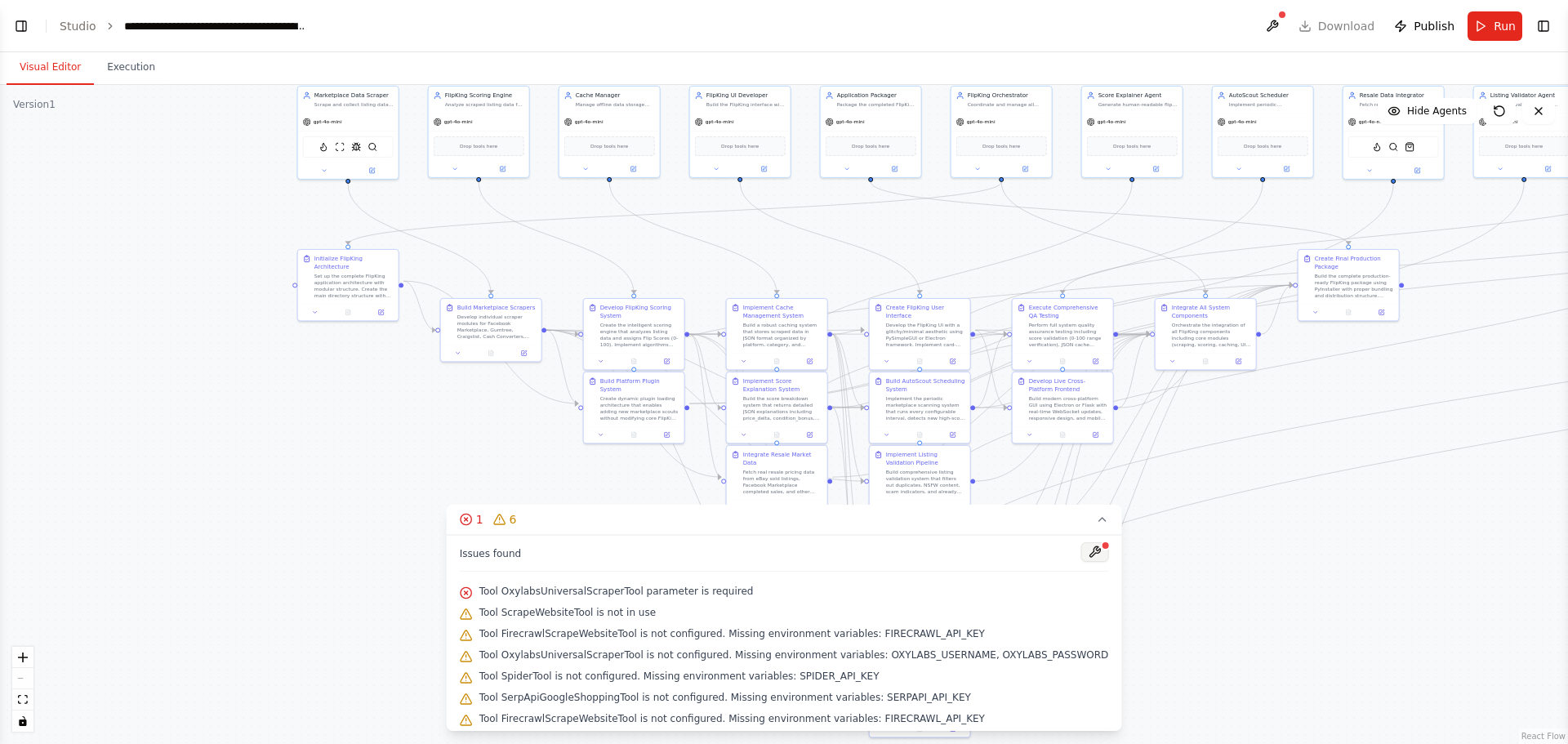
click at [1080, 553] on button at bounding box center [1094, 553] width 28 height 20
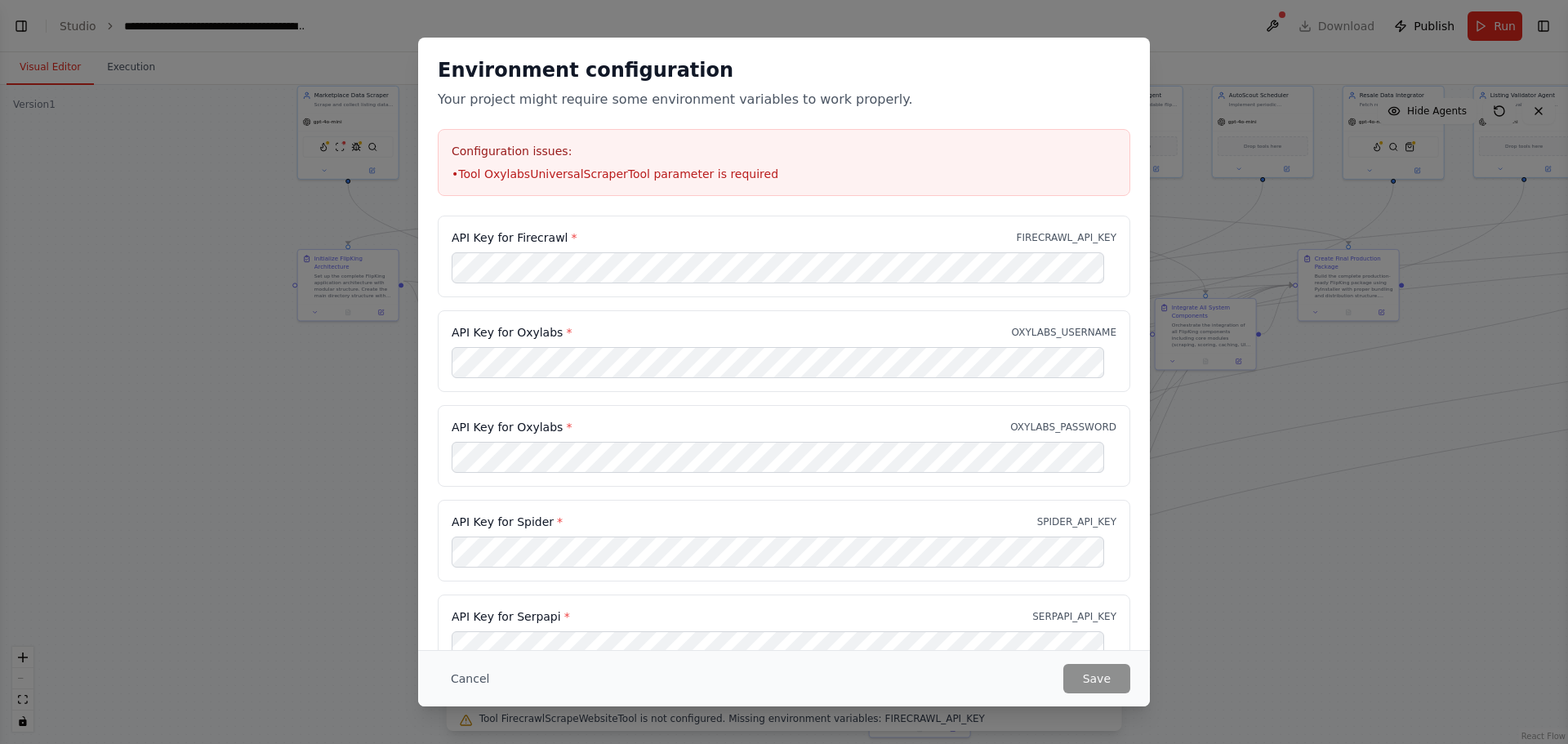
scroll to position [34, 0]
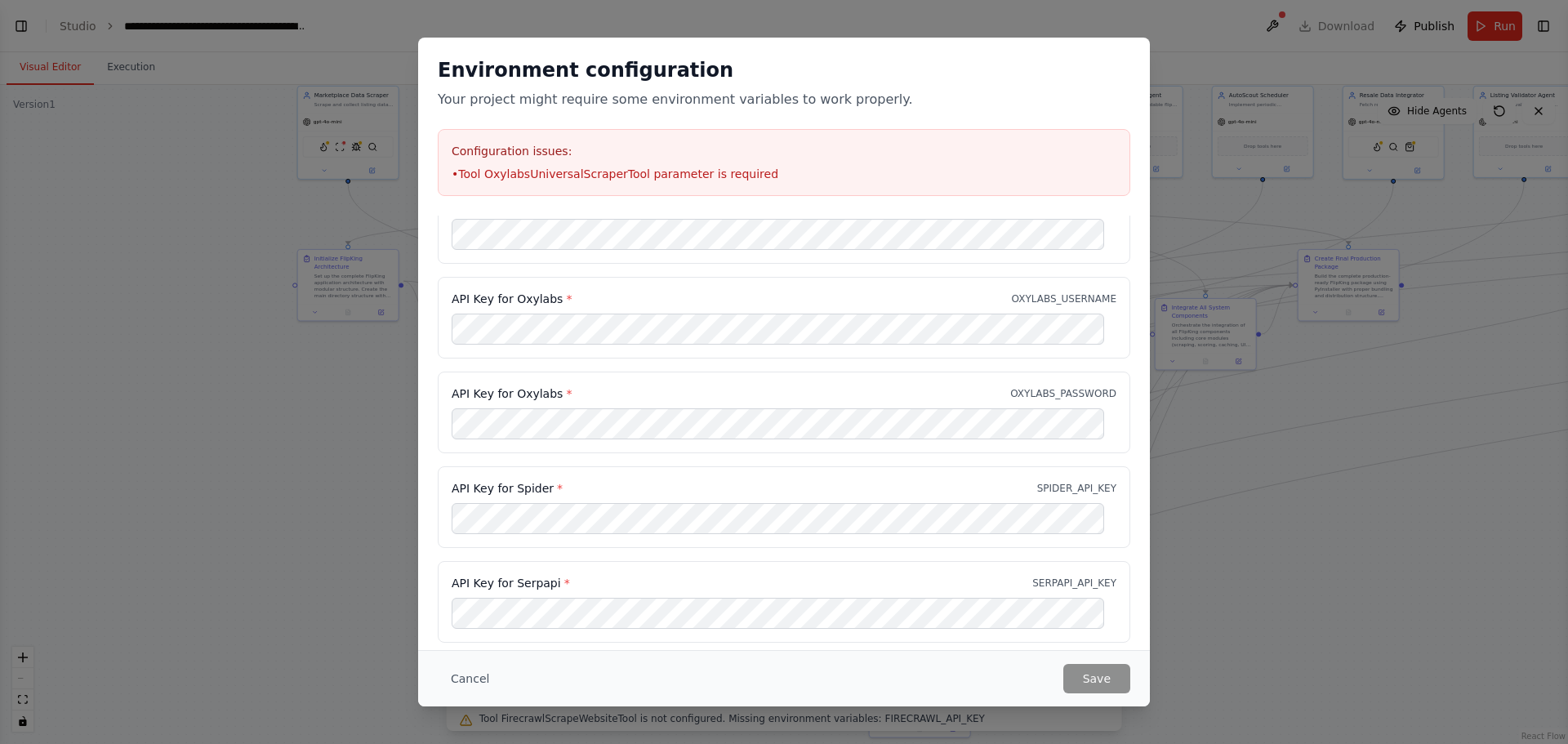
click at [1280, 495] on div "Environment configuration Your project might require some environment variables…" at bounding box center [784, 372] width 1568 height 744
click at [473, 676] on button "Cancel" at bounding box center [470, 679] width 65 height 30
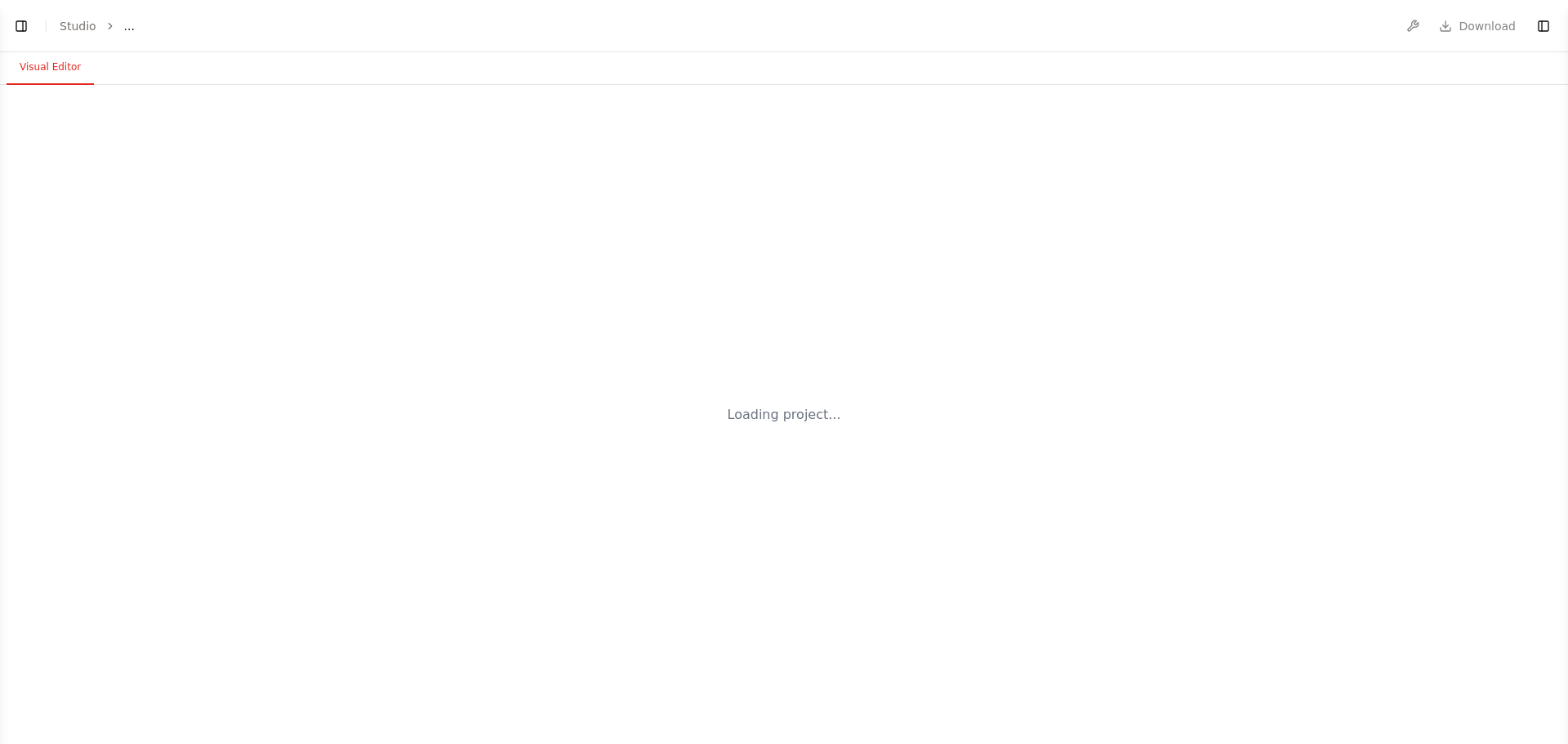
select select "****"
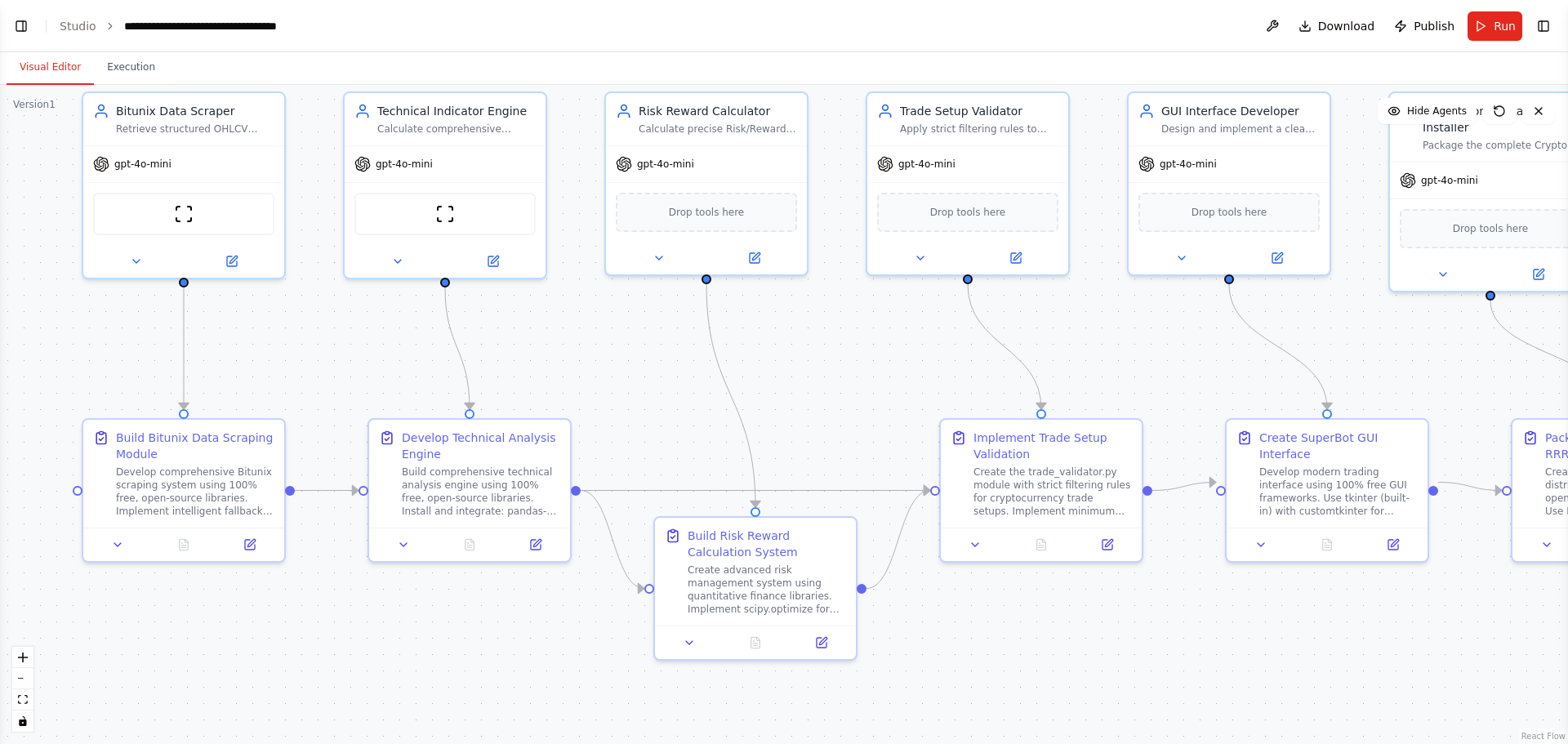
drag, startPoint x: 856, startPoint y: 498, endPoint x: 850, endPoint y: 417, distance: 81.2
click at [855, 420] on div ".deletable-edge-delete-btn { width: 20px; height: 20px; border: 0px solid #ffff…" at bounding box center [784, 414] width 1568 height 659
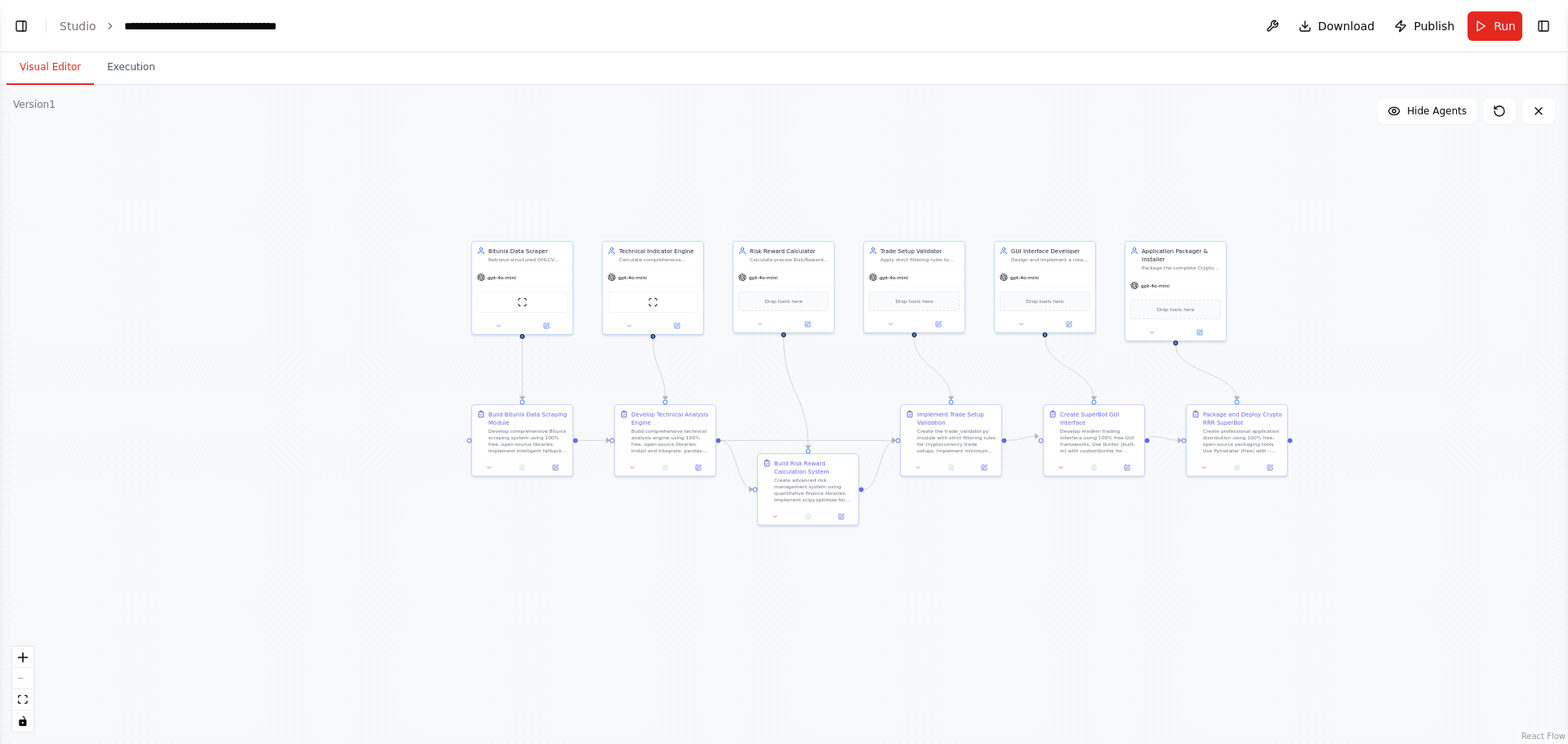
scroll to position [31397, 0]
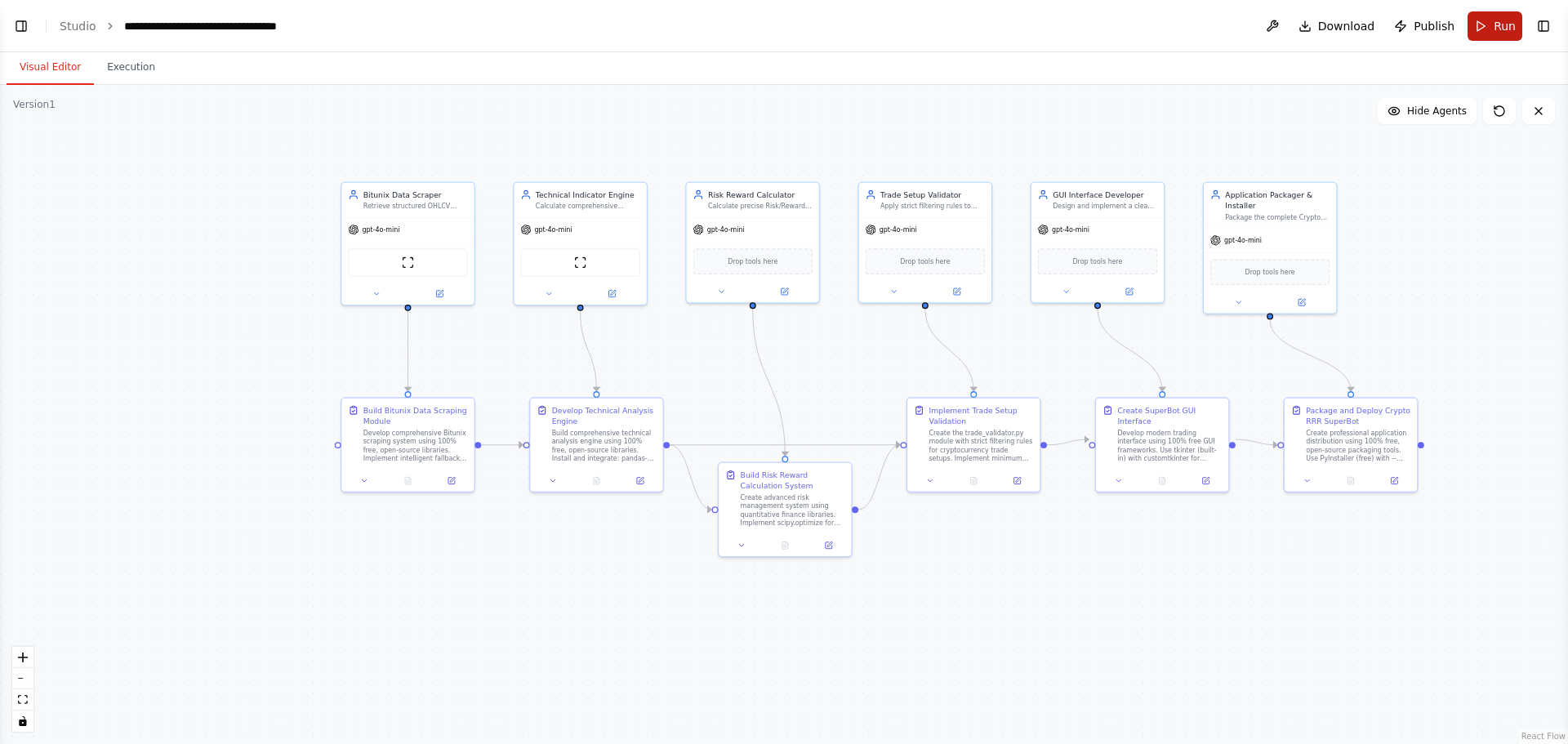
click at [1492, 22] on button "Run" at bounding box center [1495, 26] width 55 height 30
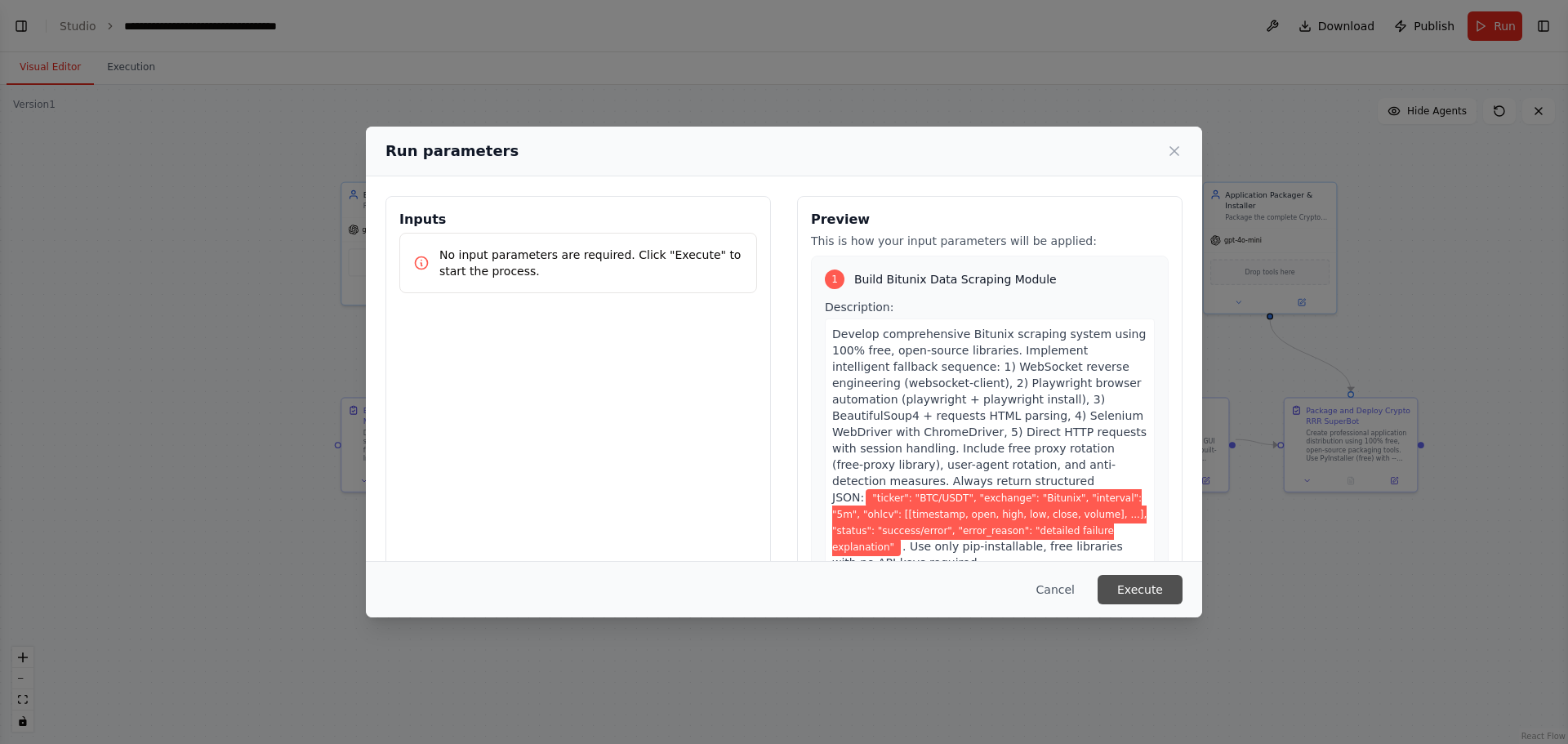
click at [1143, 593] on button "Execute" at bounding box center [1139, 590] width 85 height 30
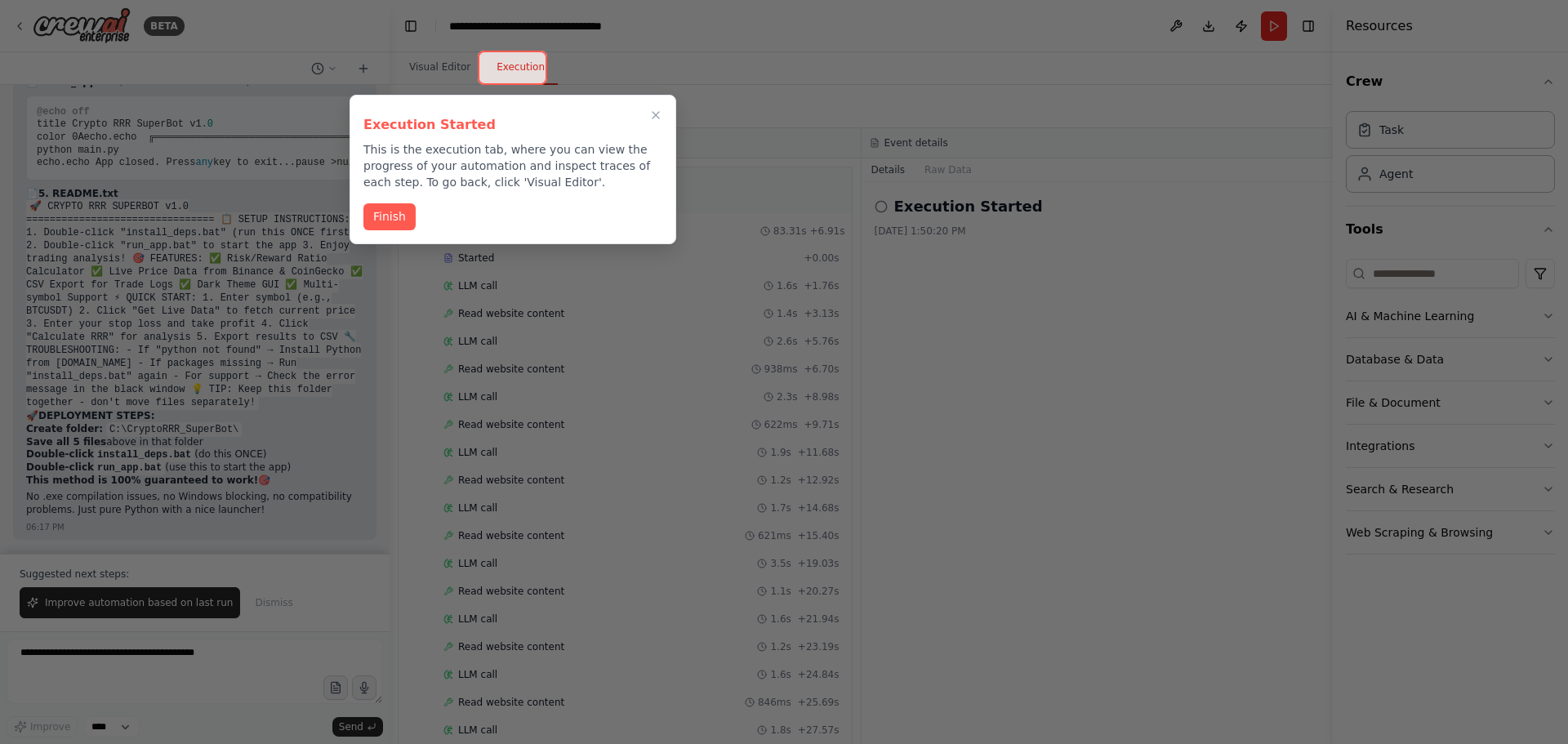
scroll to position [2045, 0]
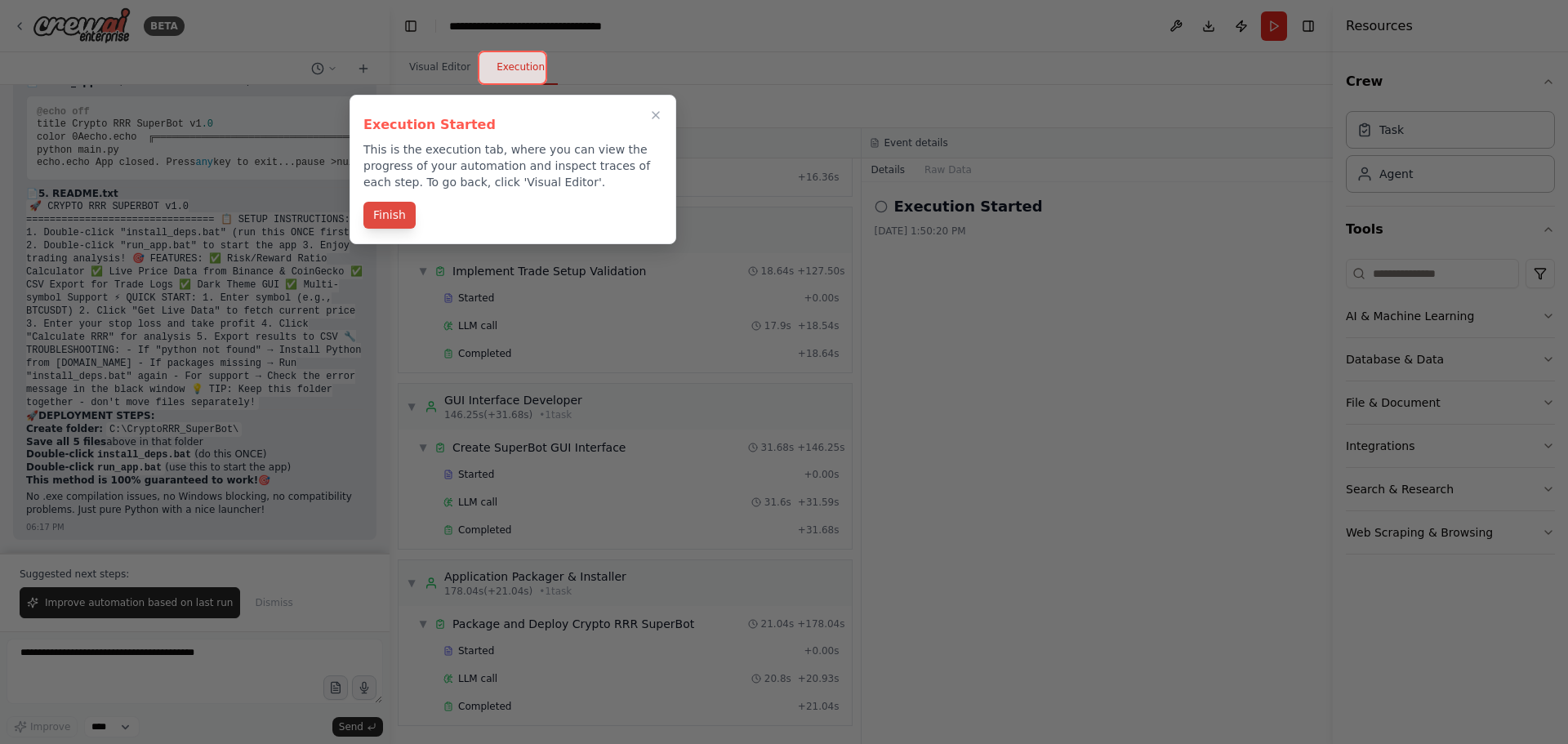
click at [397, 220] on button "Finish" at bounding box center [390, 215] width 53 height 27
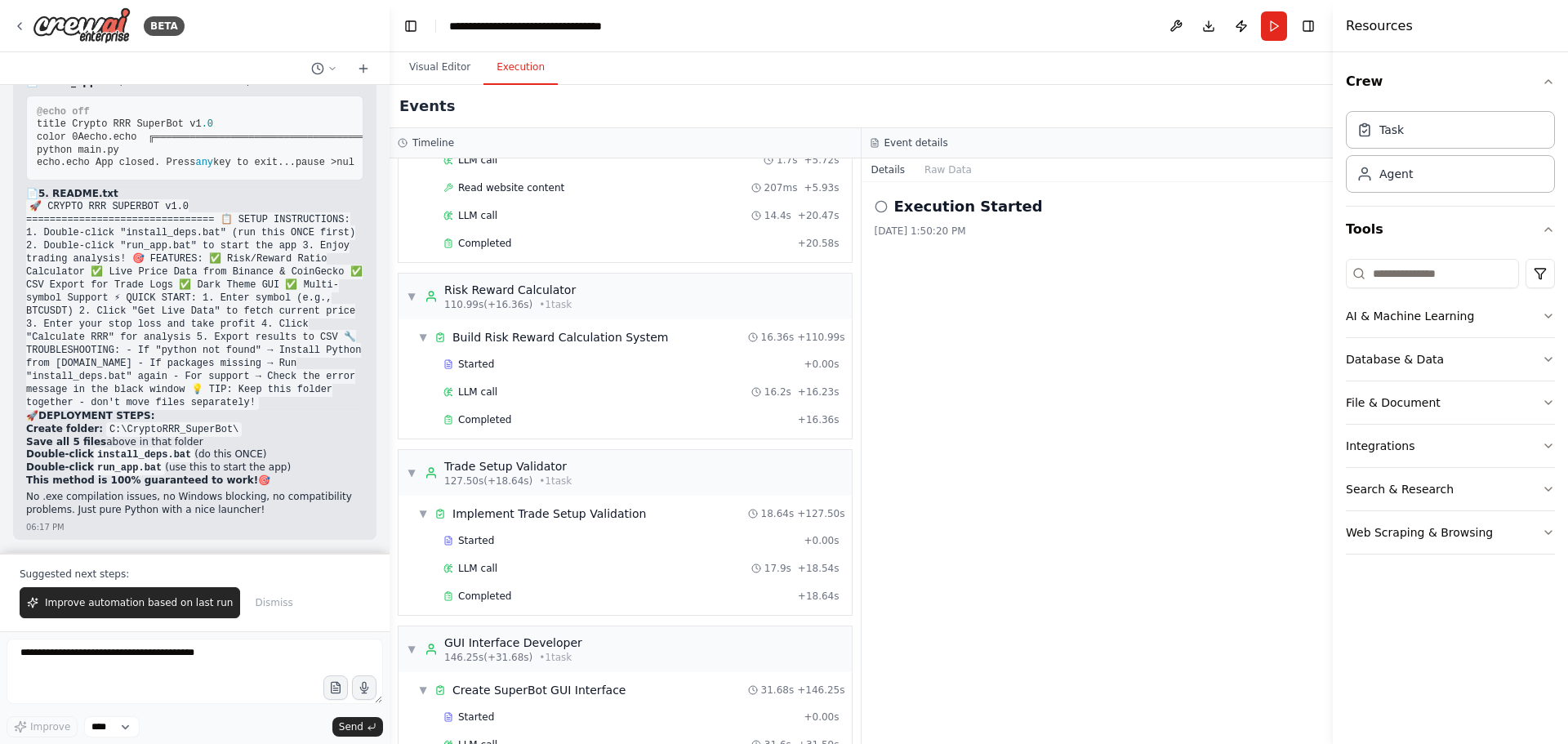
scroll to position [1799, 0]
click at [142, 607] on span "Improve automation based on last run" at bounding box center [139, 603] width 188 height 13
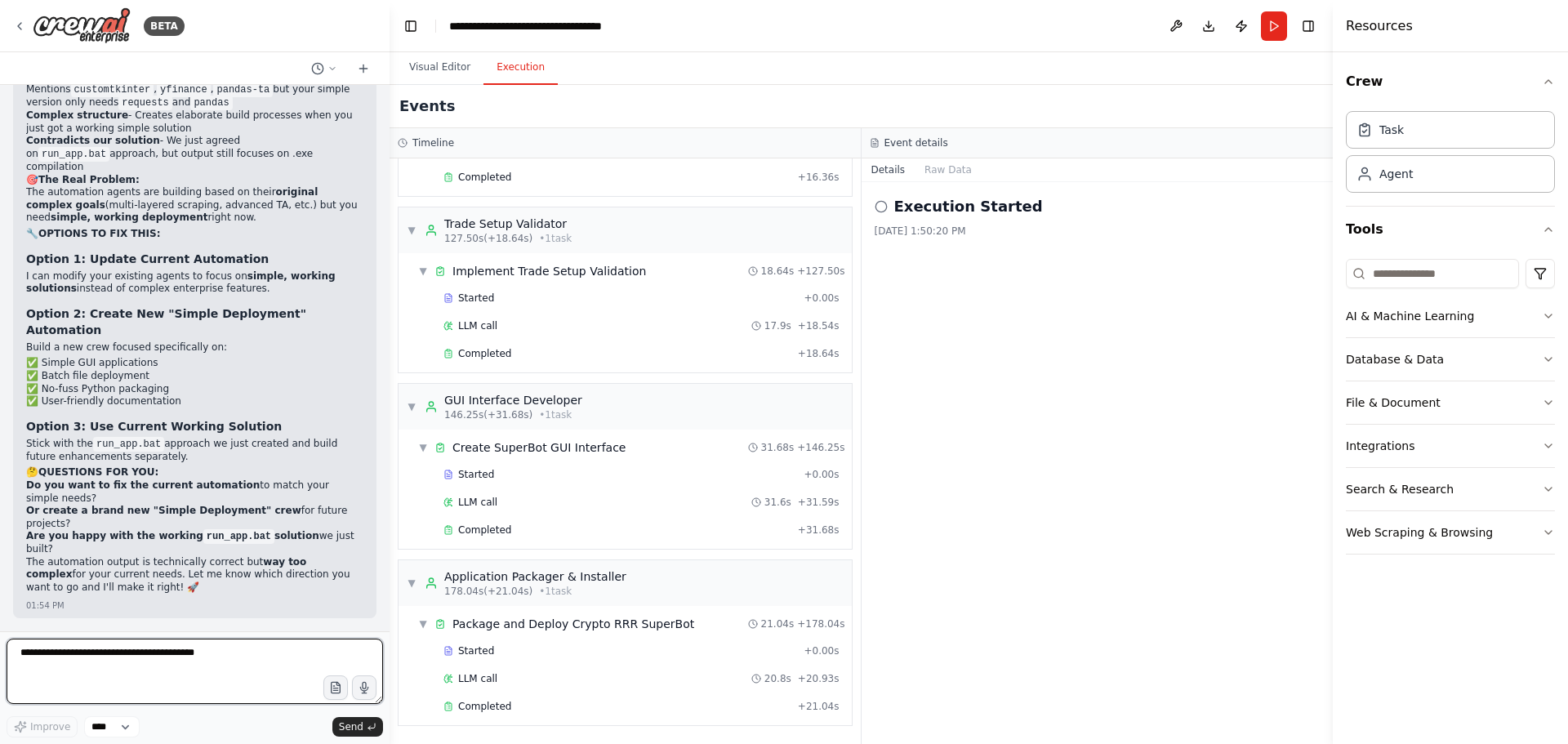
scroll to position [31831, 0]
click at [21, 27] on icon at bounding box center [20, 26] width 13 height 13
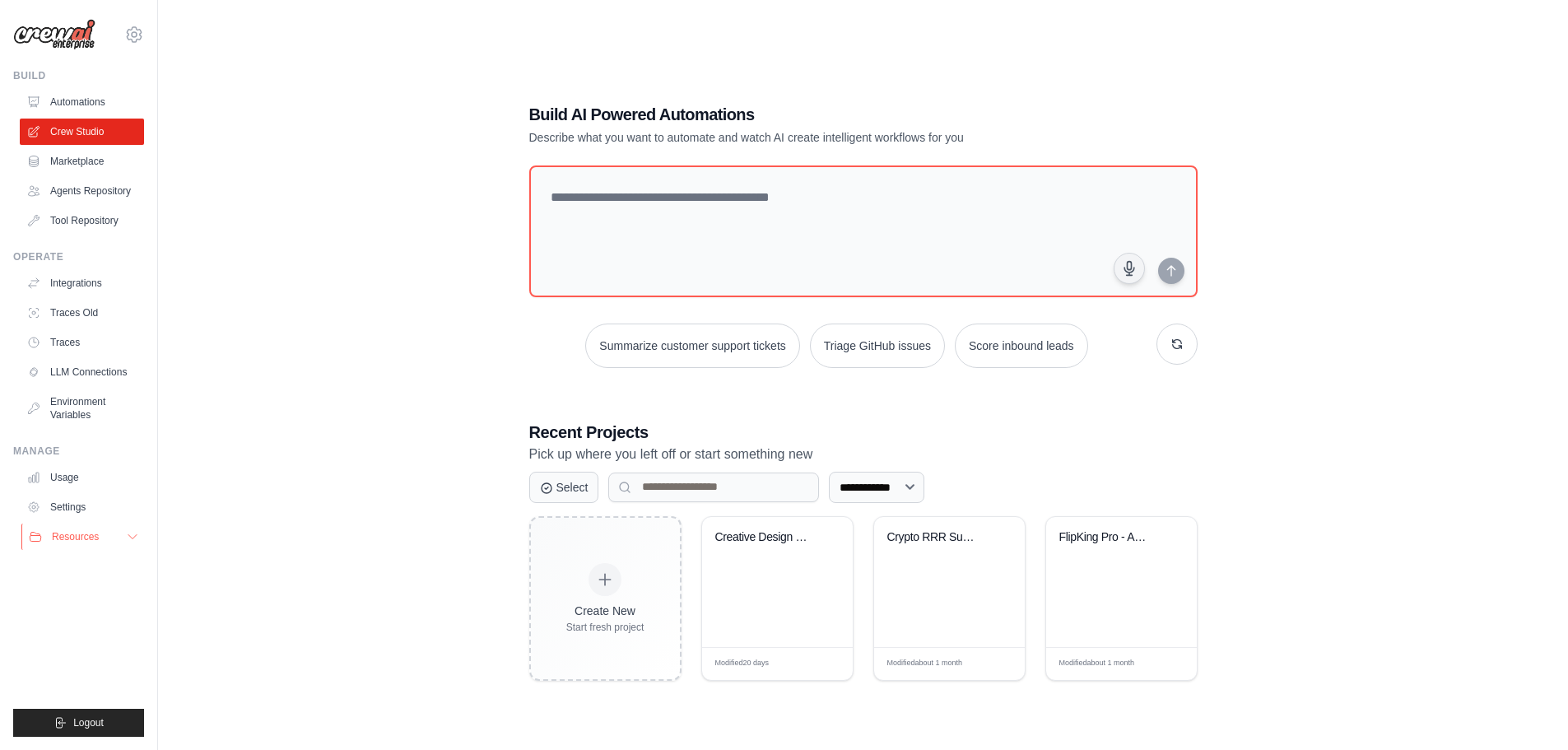
click at [98, 537] on span "Resources" at bounding box center [75, 537] width 47 height 13
click at [100, 567] on span "Documentation" at bounding box center [92, 565] width 67 height 13
click at [103, 642] on span "Video Tutorials" at bounding box center [91, 644] width 65 height 13
click at [875, 350] on button "Triage GitHub issues" at bounding box center [877, 346] width 135 height 45
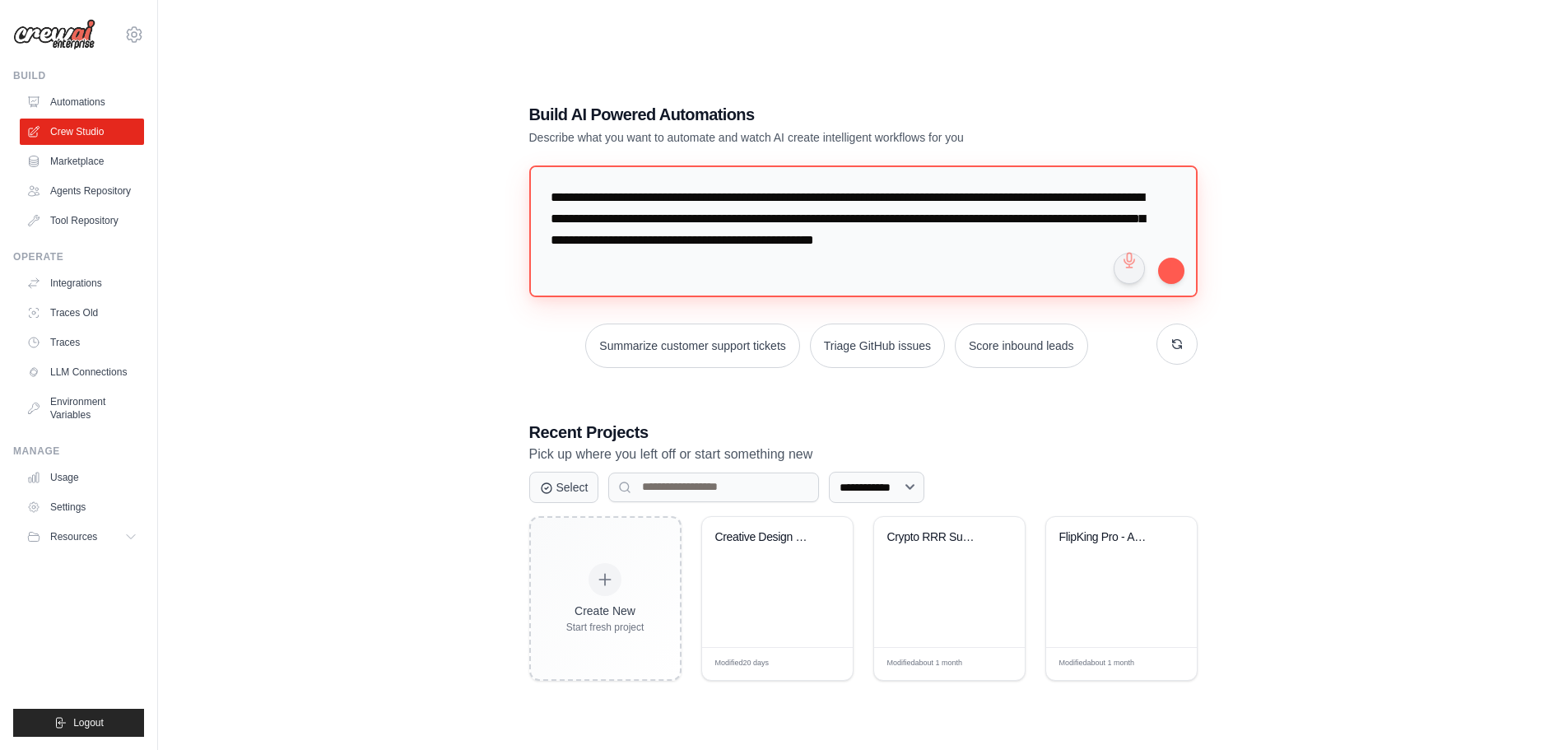
click at [928, 262] on textarea "**********" at bounding box center [864, 231] width 669 height 132
click at [1168, 274] on button "submit" at bounding box center [1172, 270] width 26 height 26
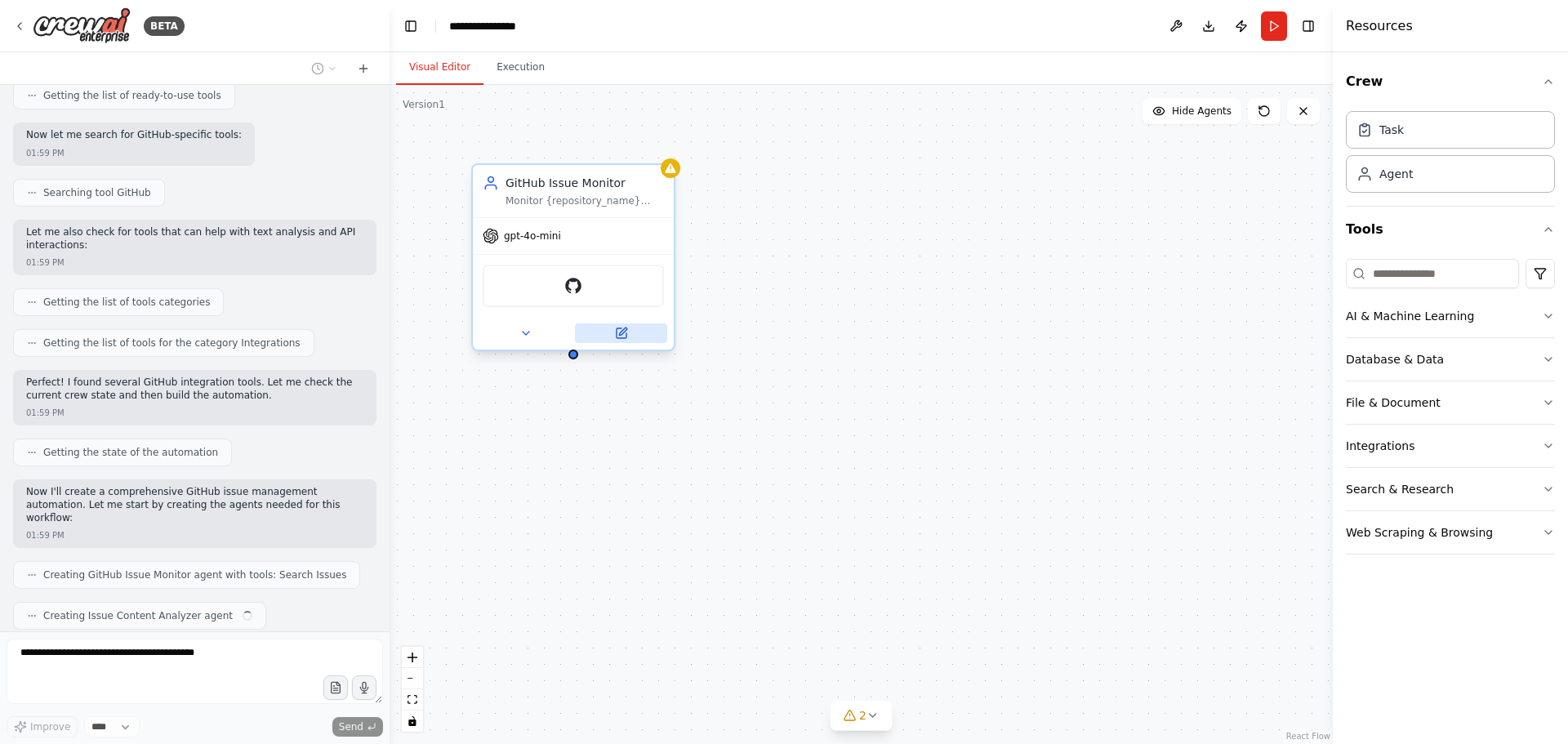
scroll to position [287, 0]
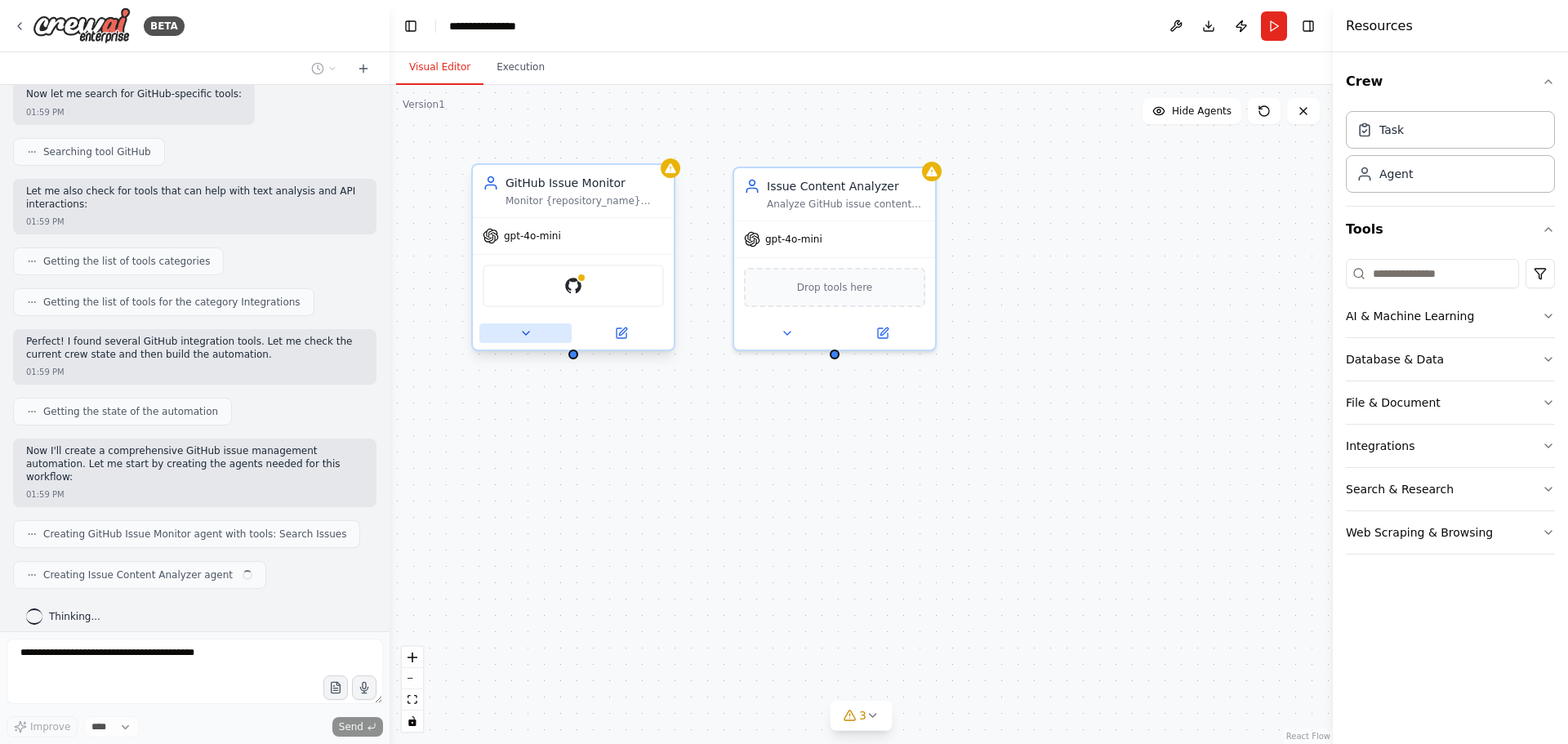
click at [538, 341] on button at bounding box center [525, 333] width 92 height 20
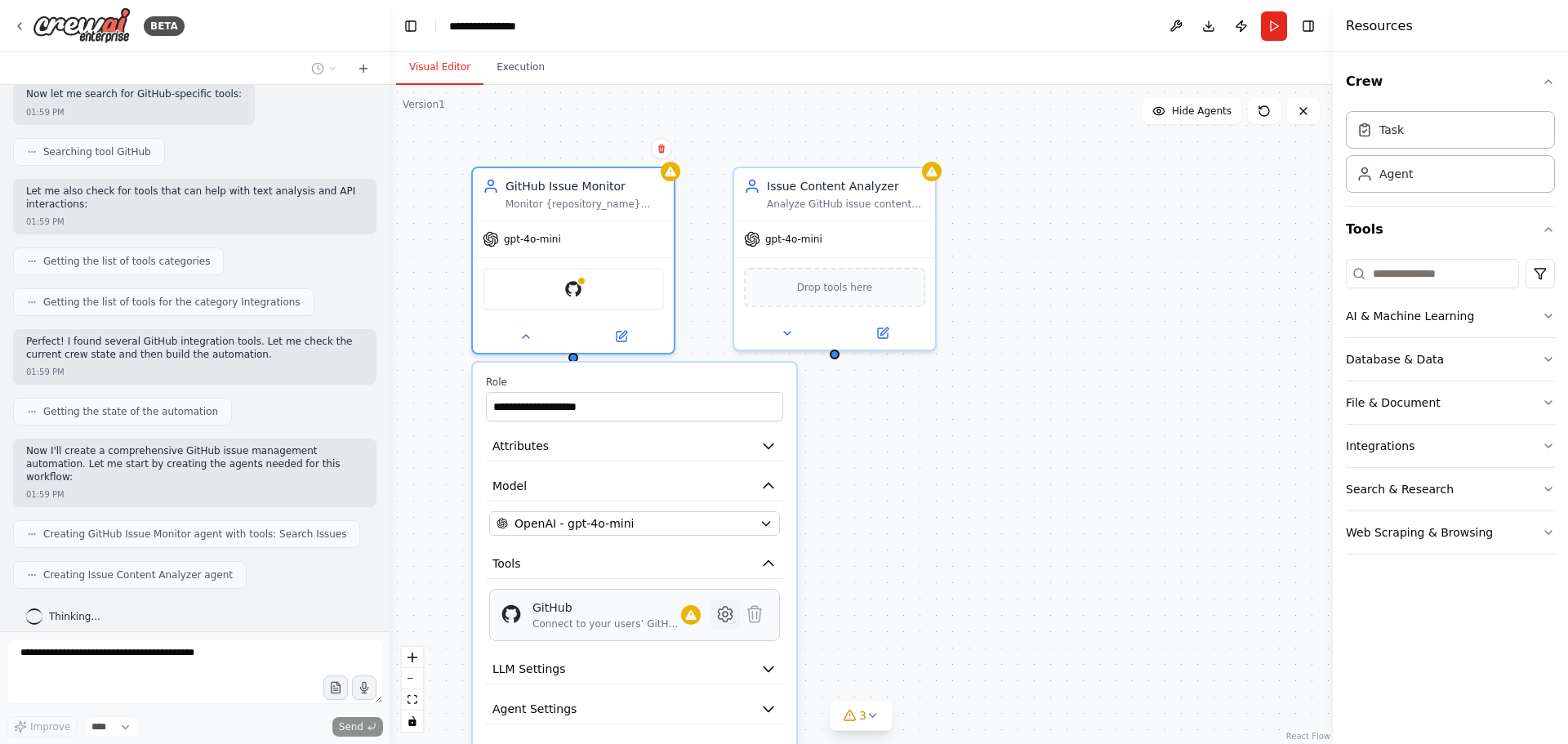
click at [726, 620] on icon at bounding box center [724, 614] width 14 height 15
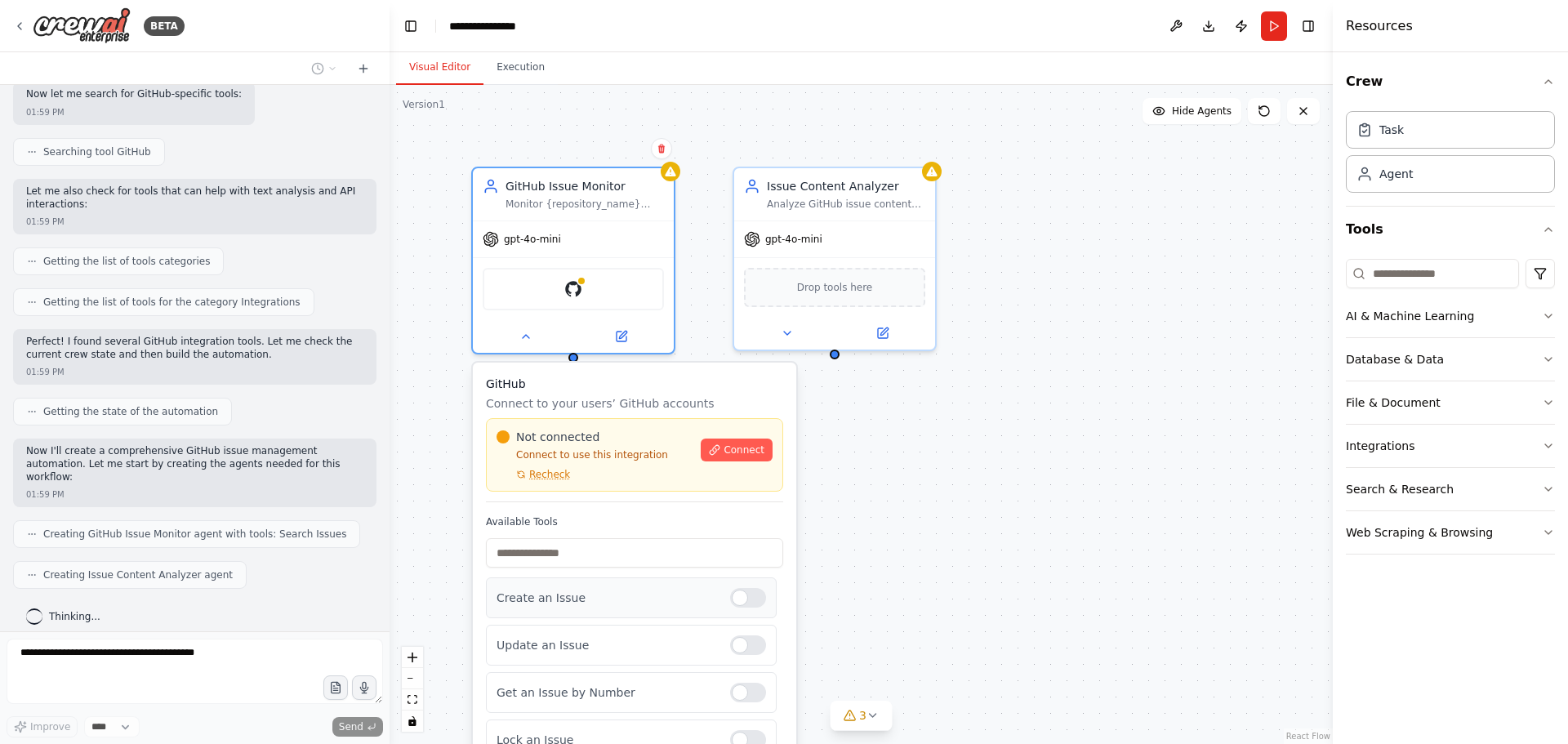
scroll to position [328, 0]
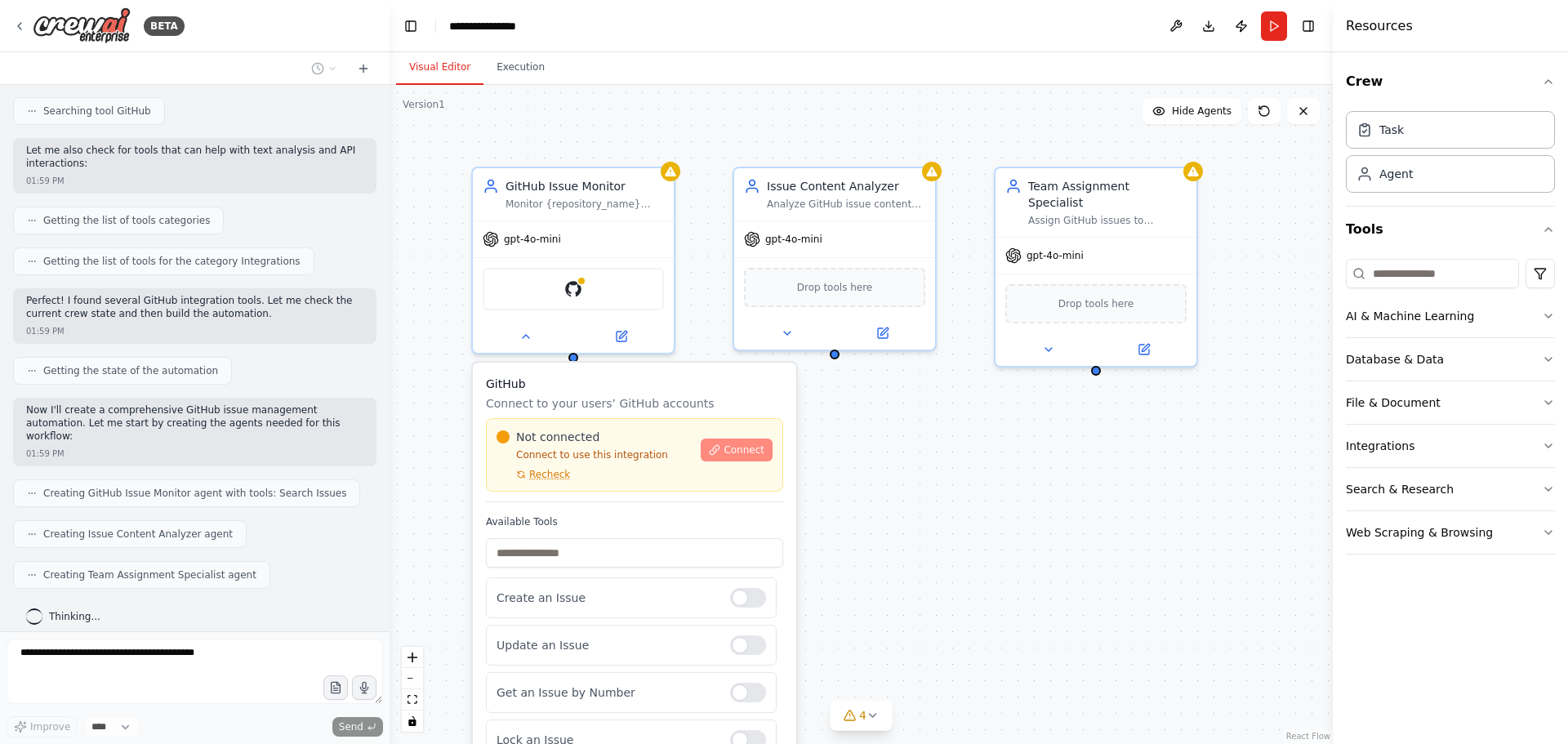
click at [755, 452] on span "Connect" at bounding box center [744, 450] width 41 height 13
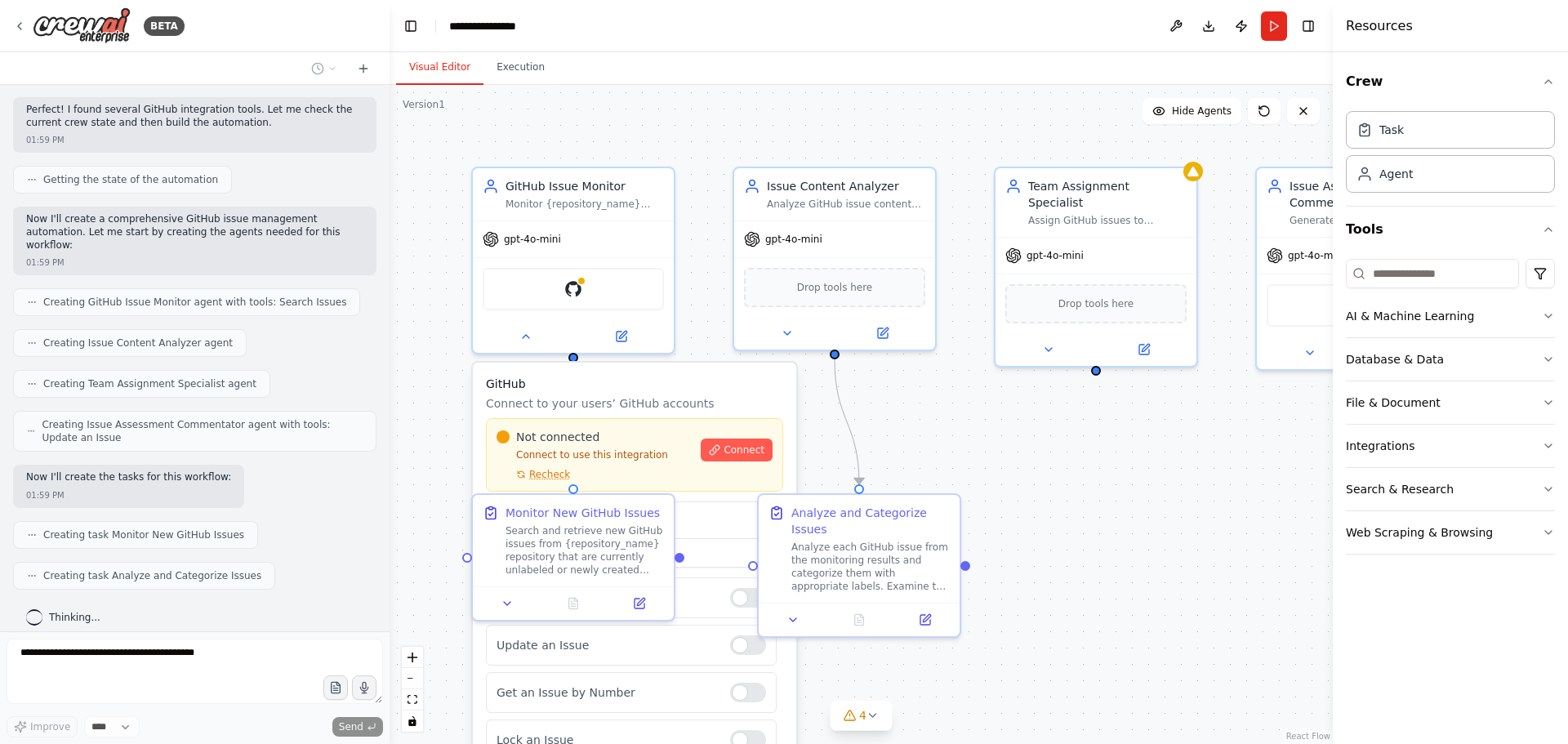
scroll to position [560, 0]
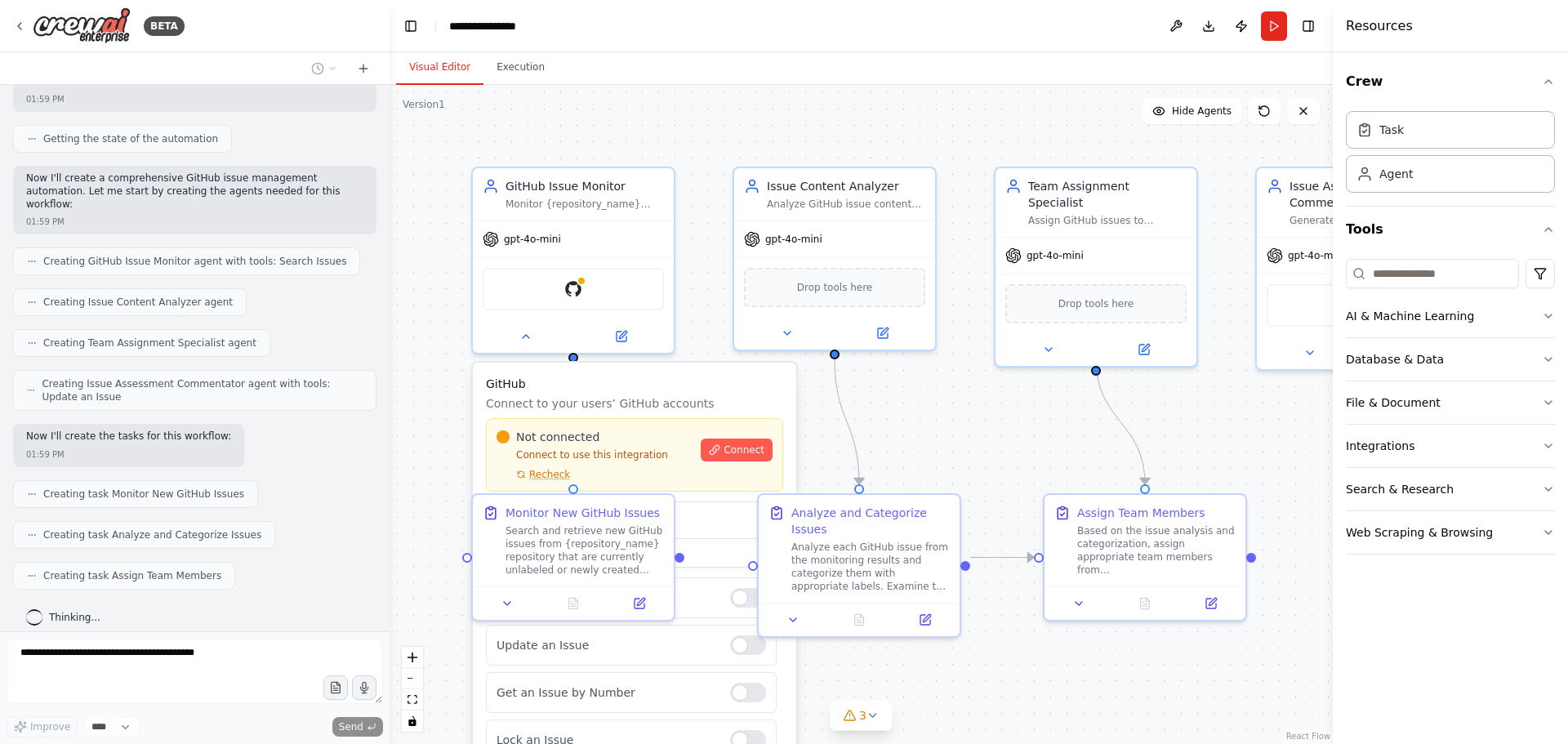
click at [930, 402] on div ".deletable-edge-delete-btn { width: 20px; height: 20px; border: 0px solid #ffff…" at bounding box center [860, 414] width 943 height 659
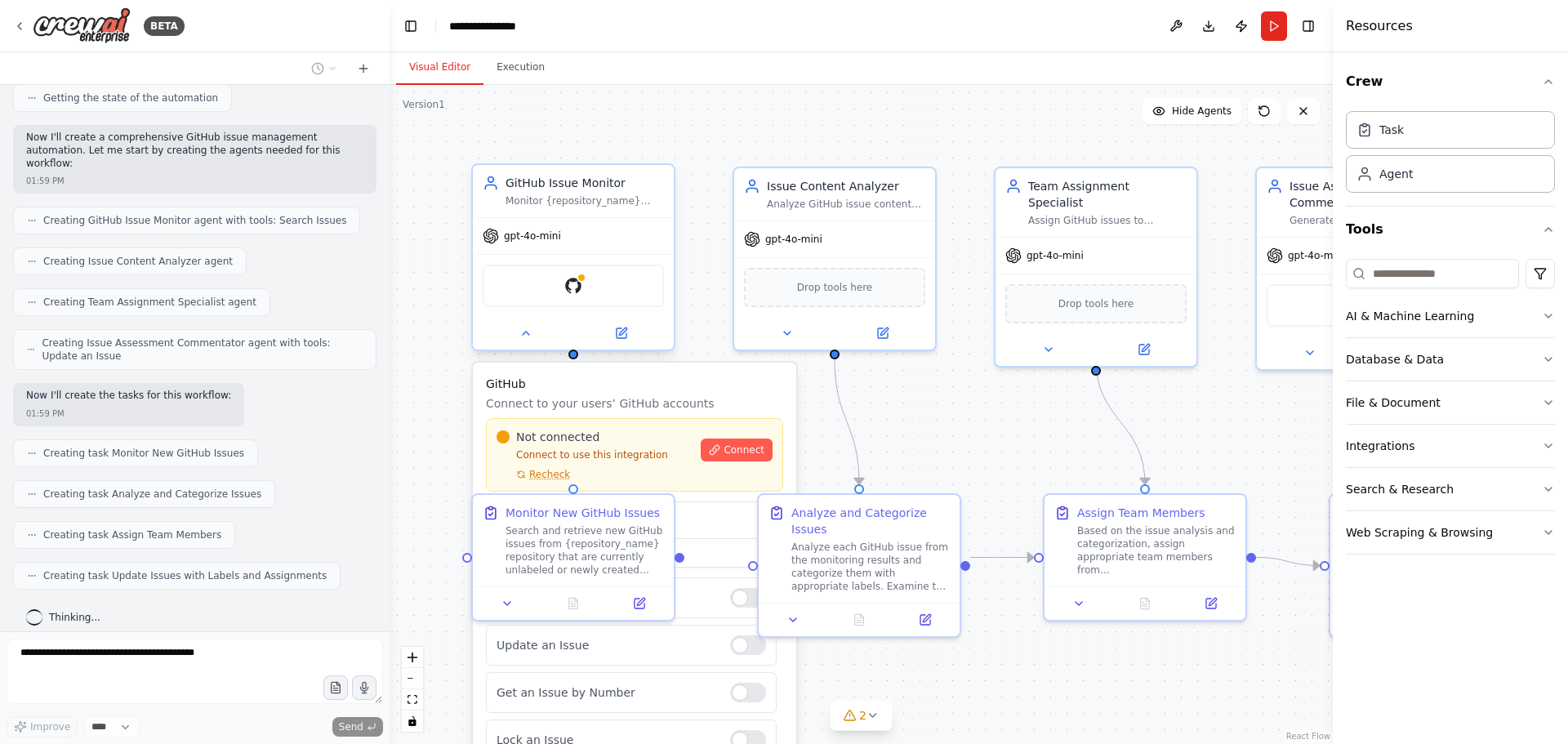
click at [536, 345] on div at bounding box center [573, 333] width 201 height 33
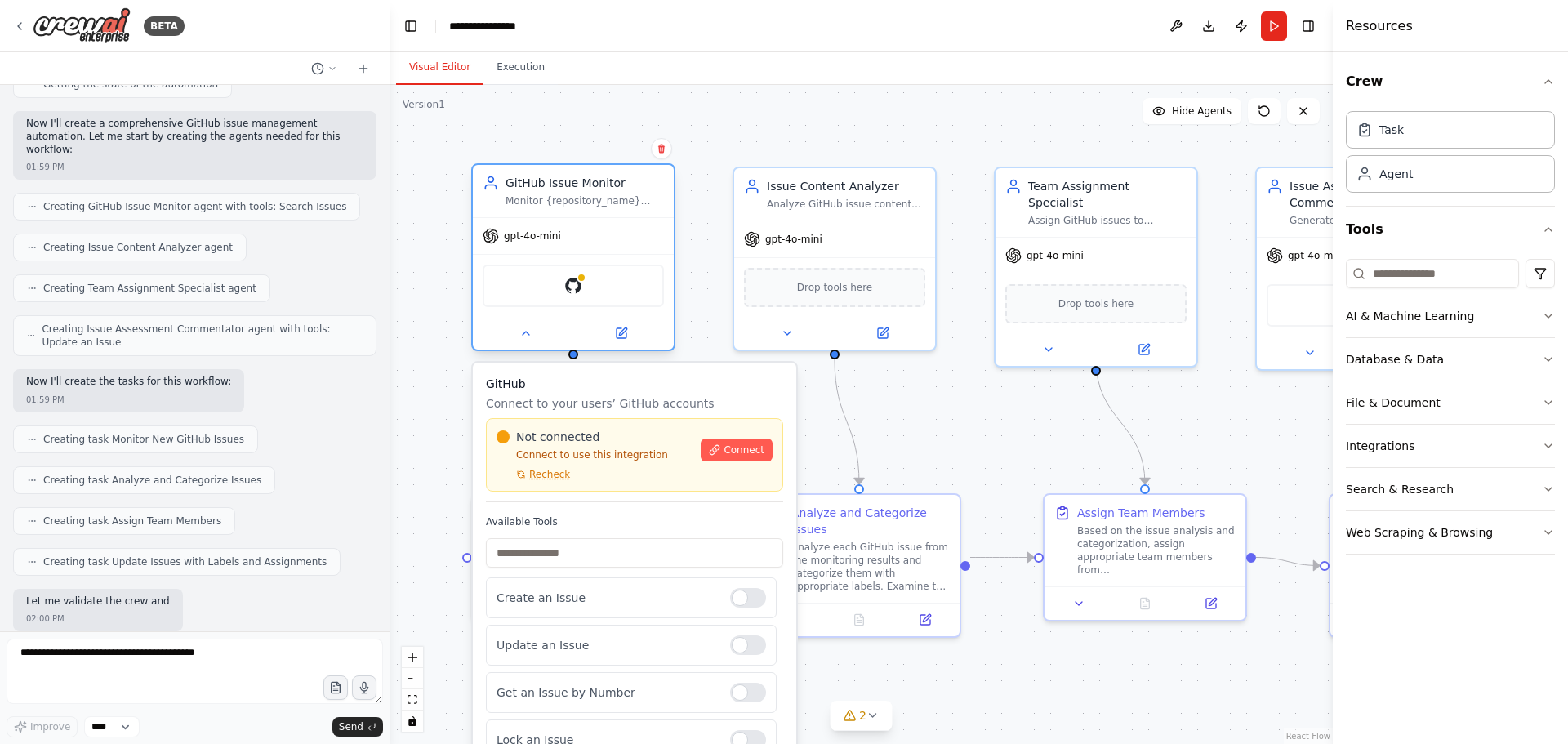
scroll to position [699, 0]
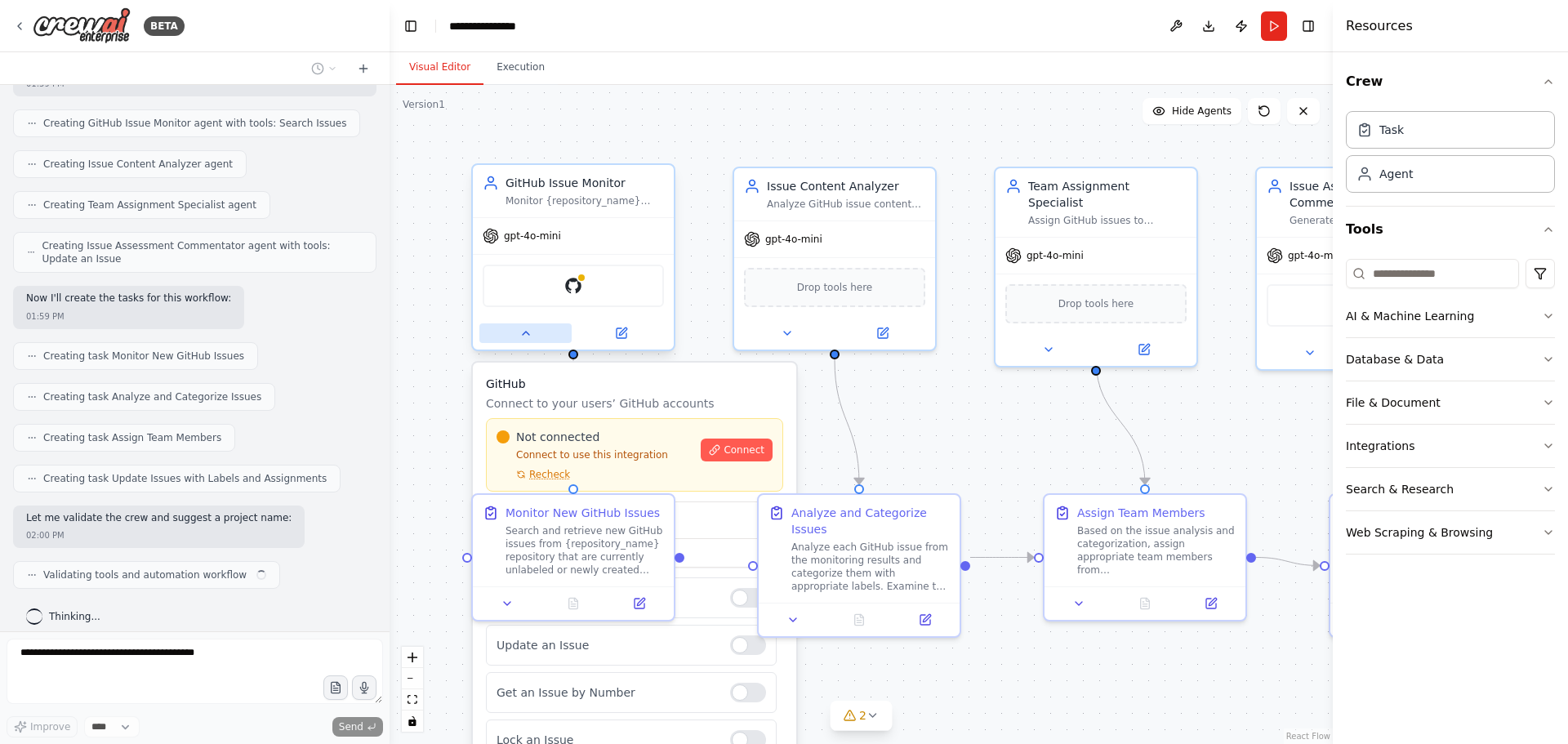
click at [511, 338] on button at bounding box center [525, 333] width 92 height 20
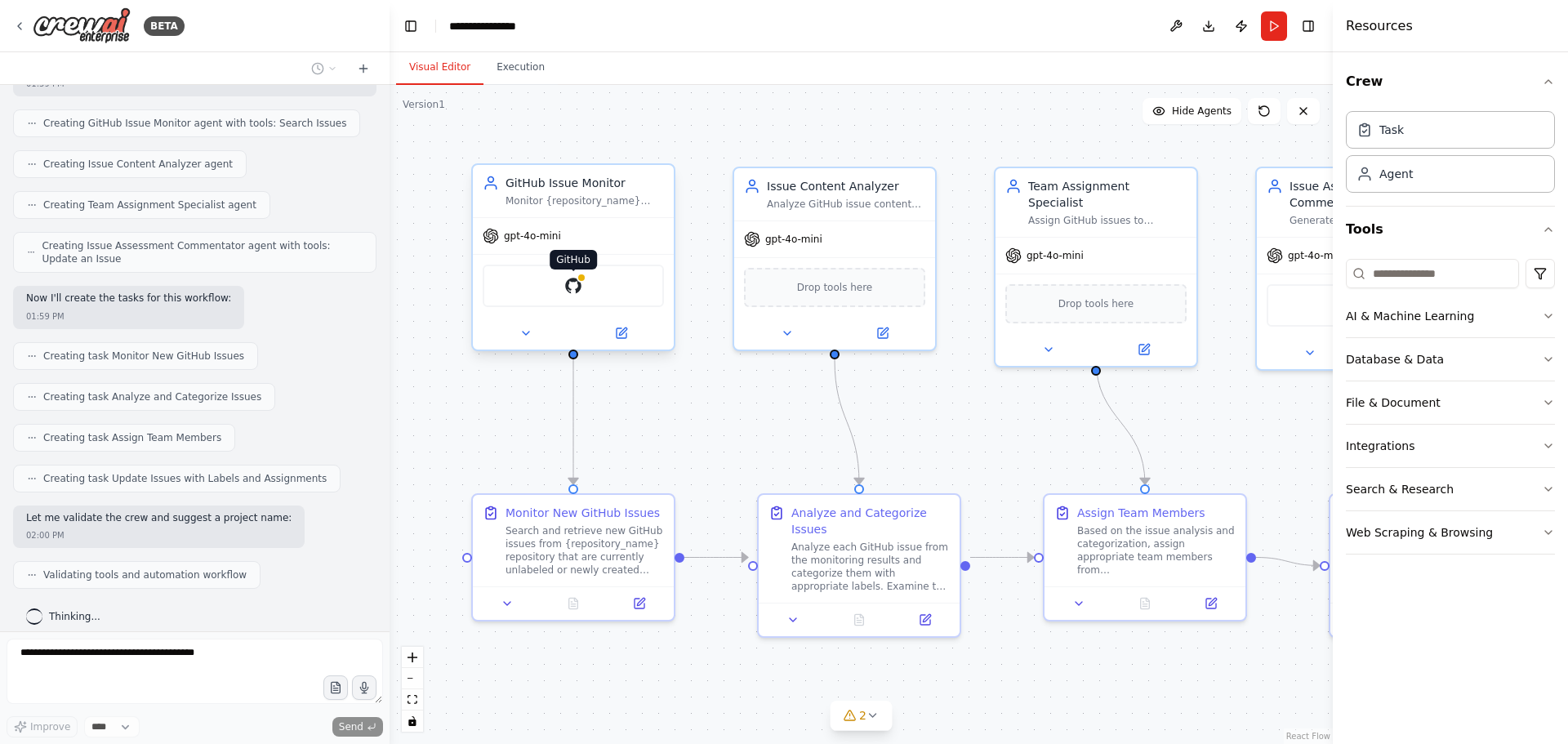
scroll to position [752, 0]
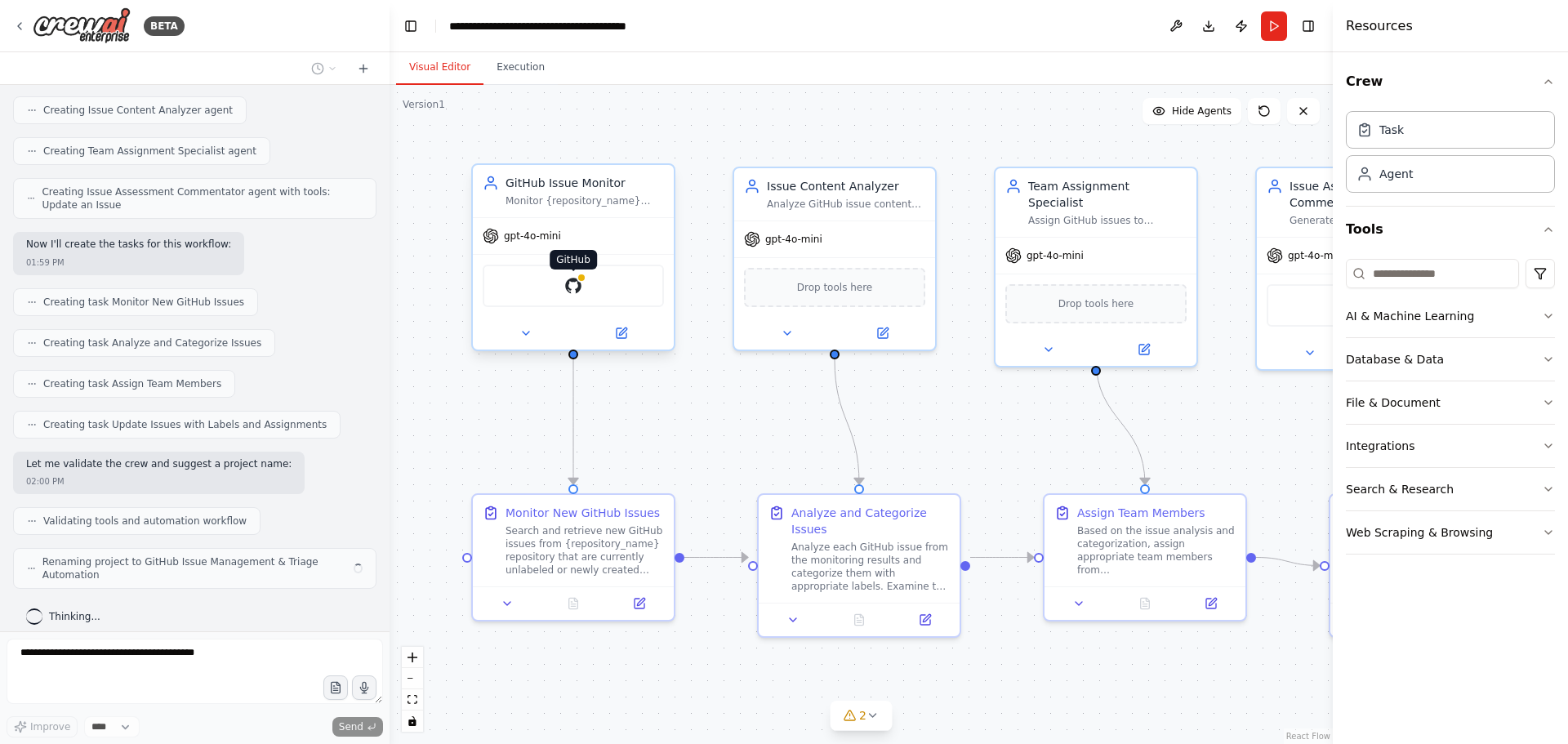
click at [578, 279] on div at bounding box center [581, 278] width 10 height 10
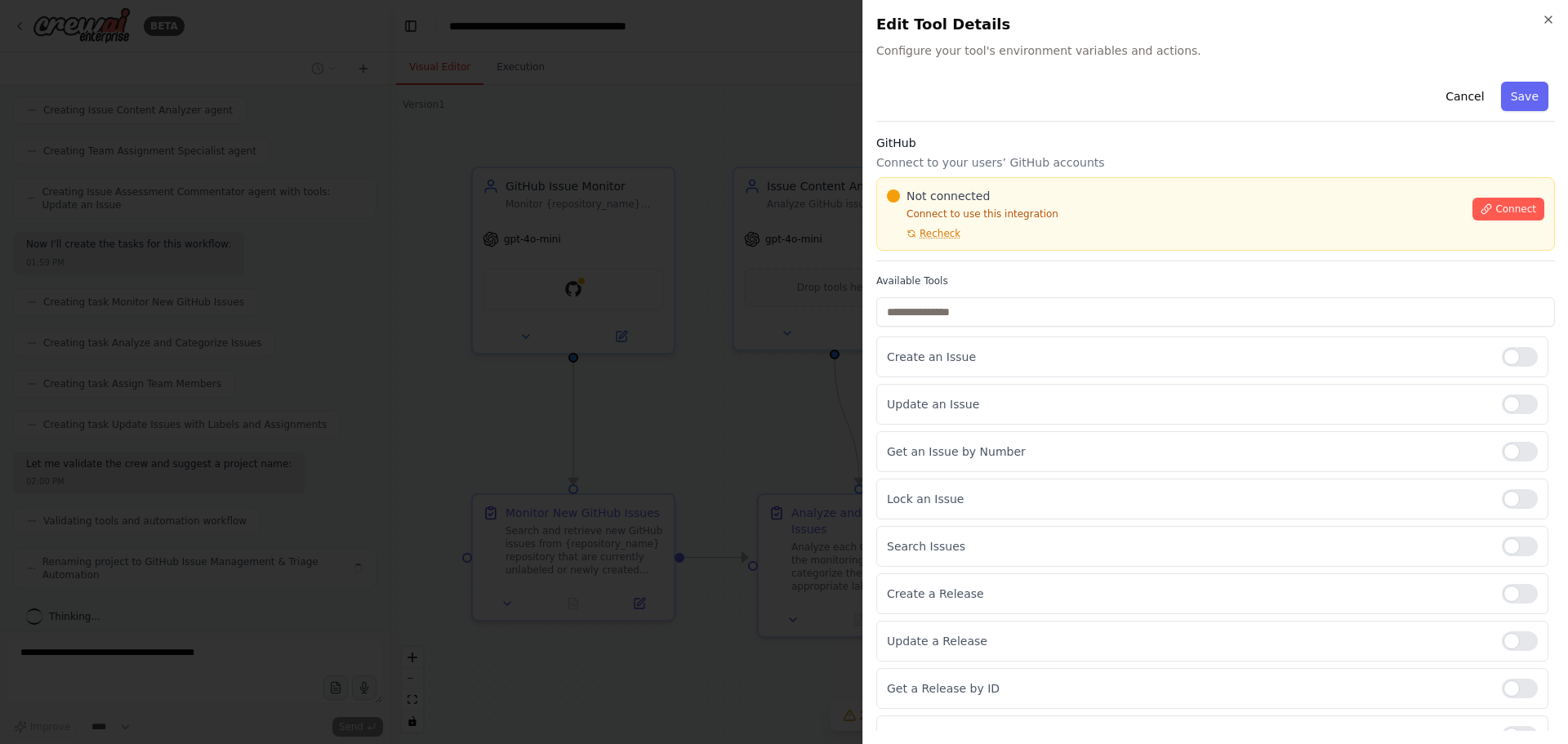
scroll to position [739, 0]
click at [941, 237] on span "Recheck" at bounding box center [940, 234] width 41 height 13
click at [1519, 214] on span "Connect" at bounding box center [1515, 209] width 41 height 13
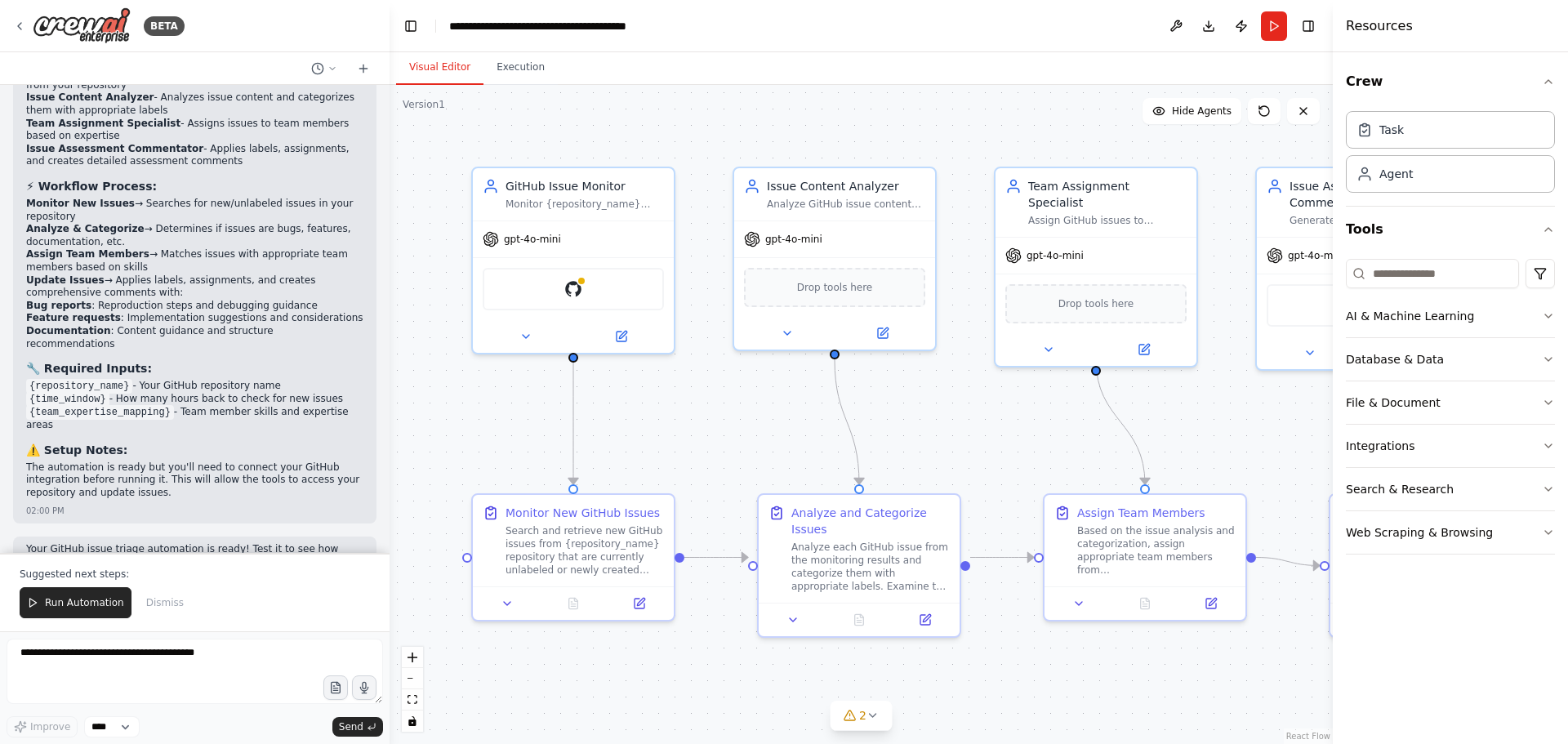
scroll to position [1310, 0]
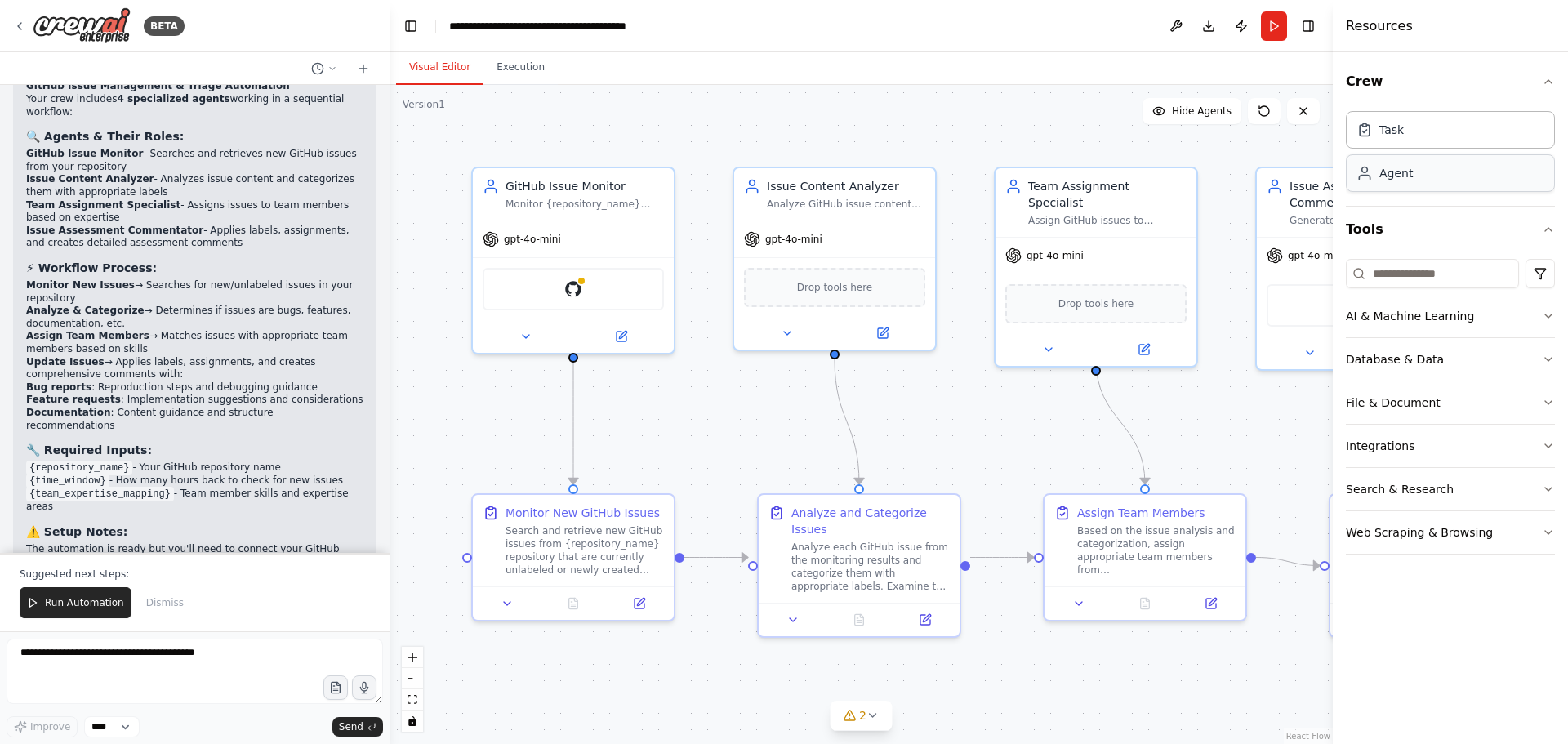
click at [1391, 180] on div "Agent" at bounding box center [1396, 173] width 34 height 16
click at [1551, 80] on icon "button" at bounding box center [1548, 82] width 13 height 13
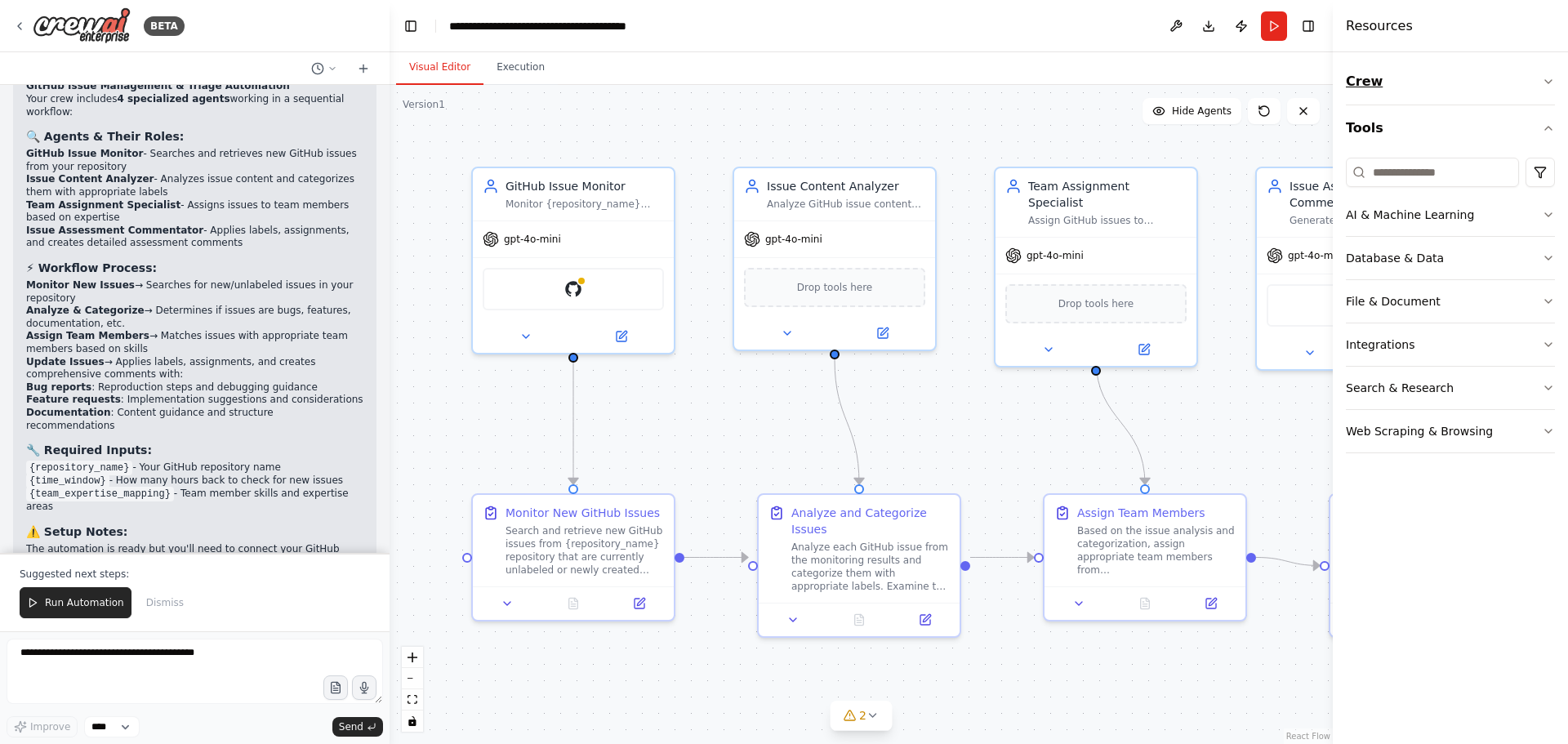
click at [1551, 80] on icon "button" at bounding box center [1548, 81] width 7 height 3
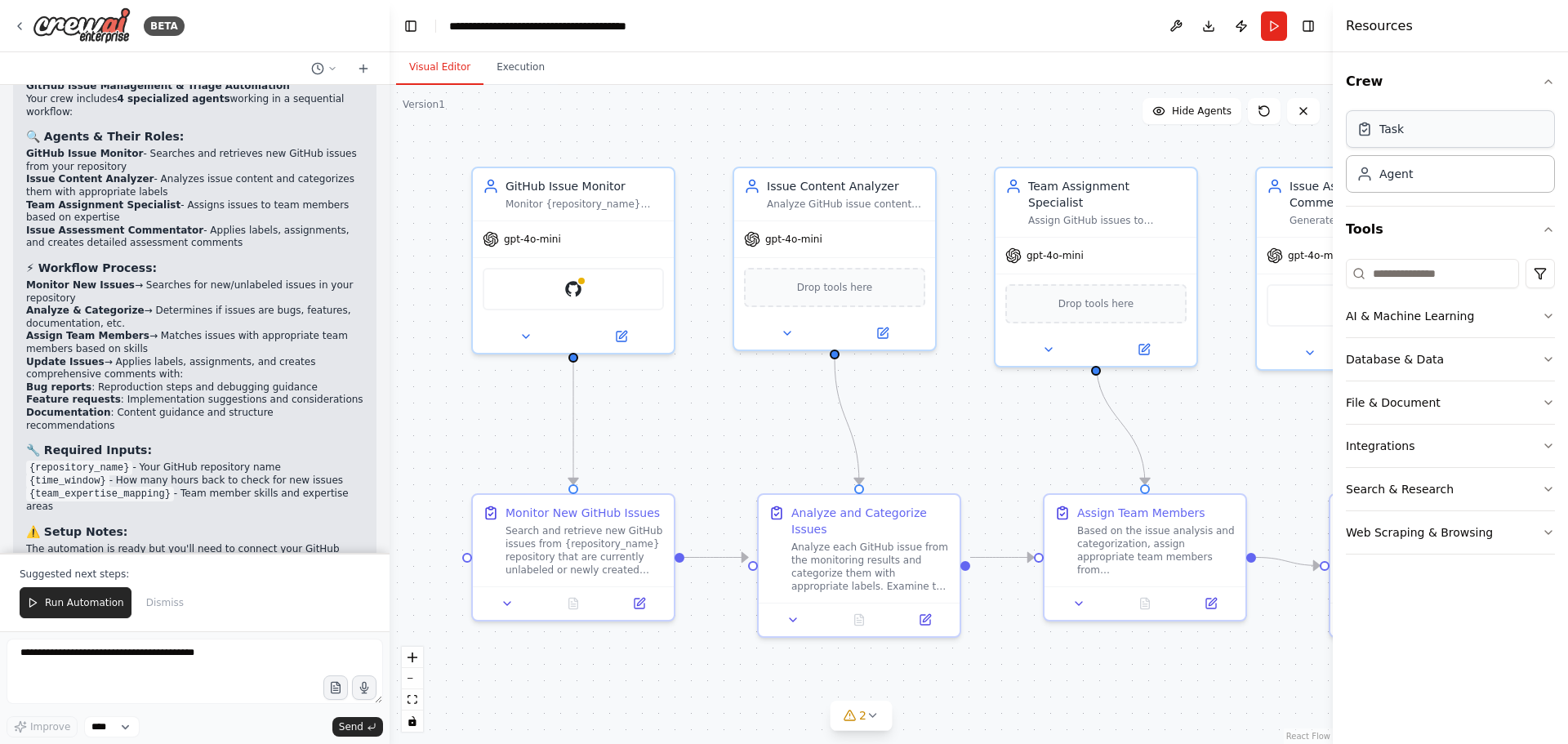
click at [1406, 132] on div "Task" at bounding box center [1450, 129] width 209 height 38
click at [1481, 455] on button "Integrations" at bounding box center [1450, 446] width 209 height 43
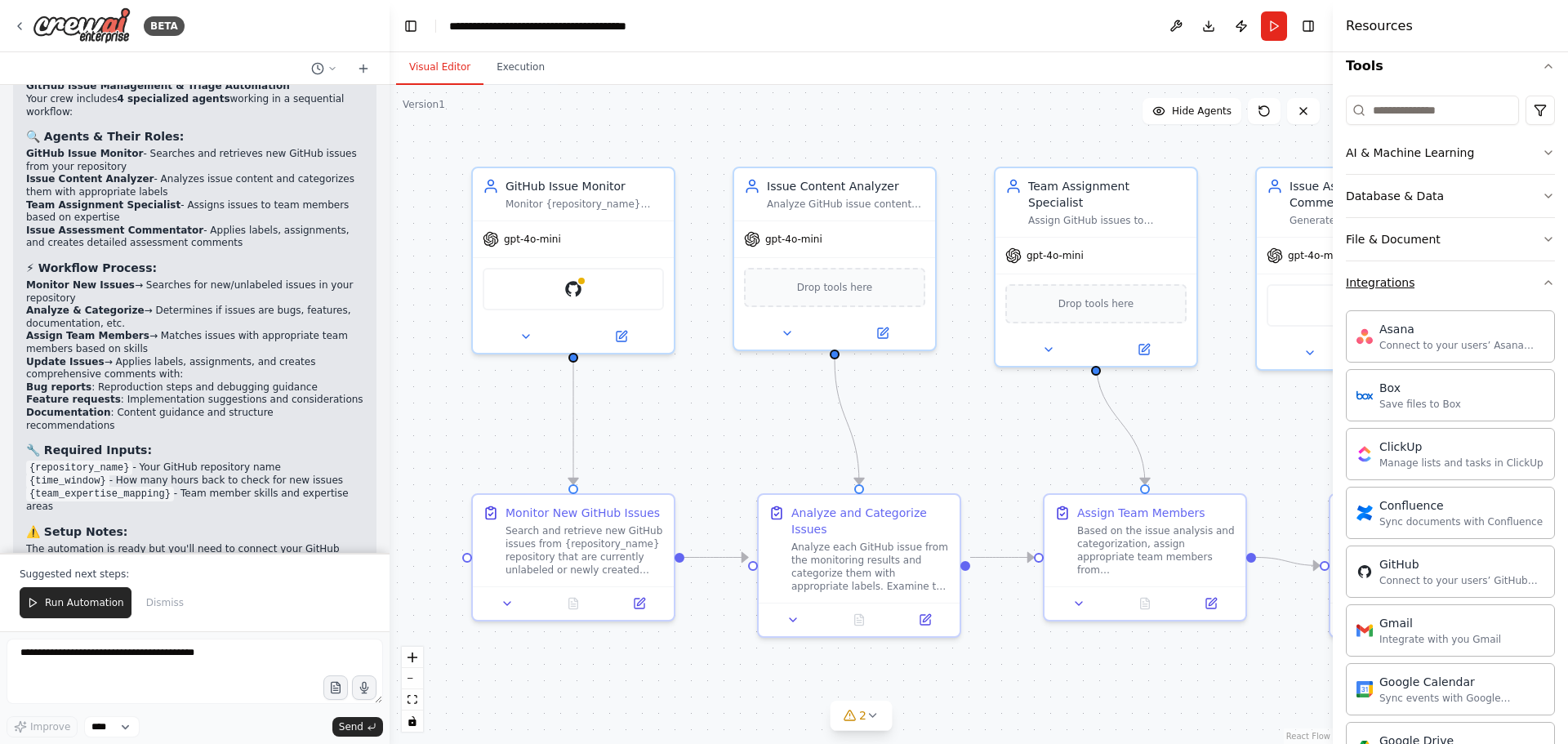
scroll to position [245, 0]
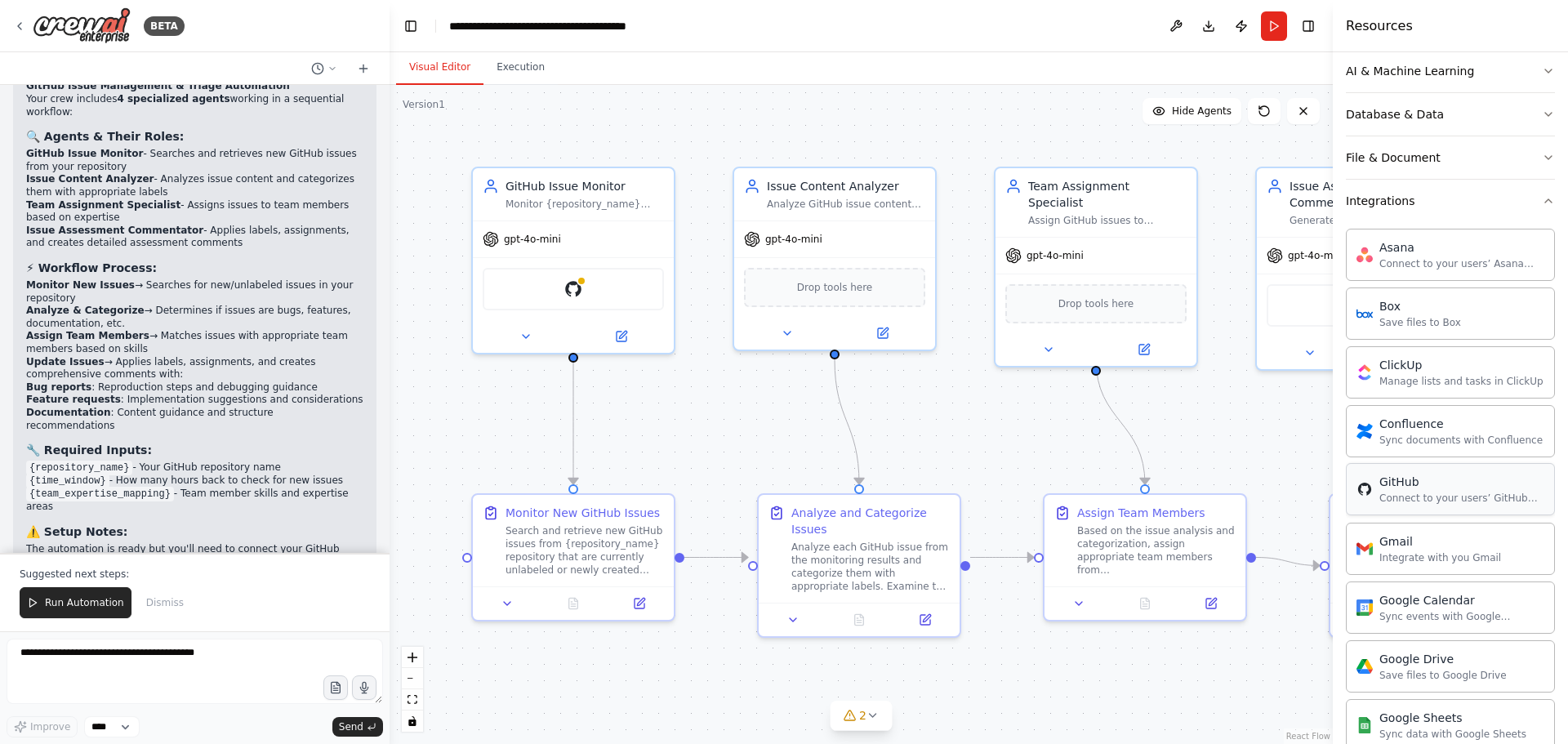
click at [1469, 494] on div "Connect to your users’ GitHub accounts" at bounding box center [1461, 498] width 165 height 13
click at [558, 292] on img at bounding box center [557, 286] width 20 height 20
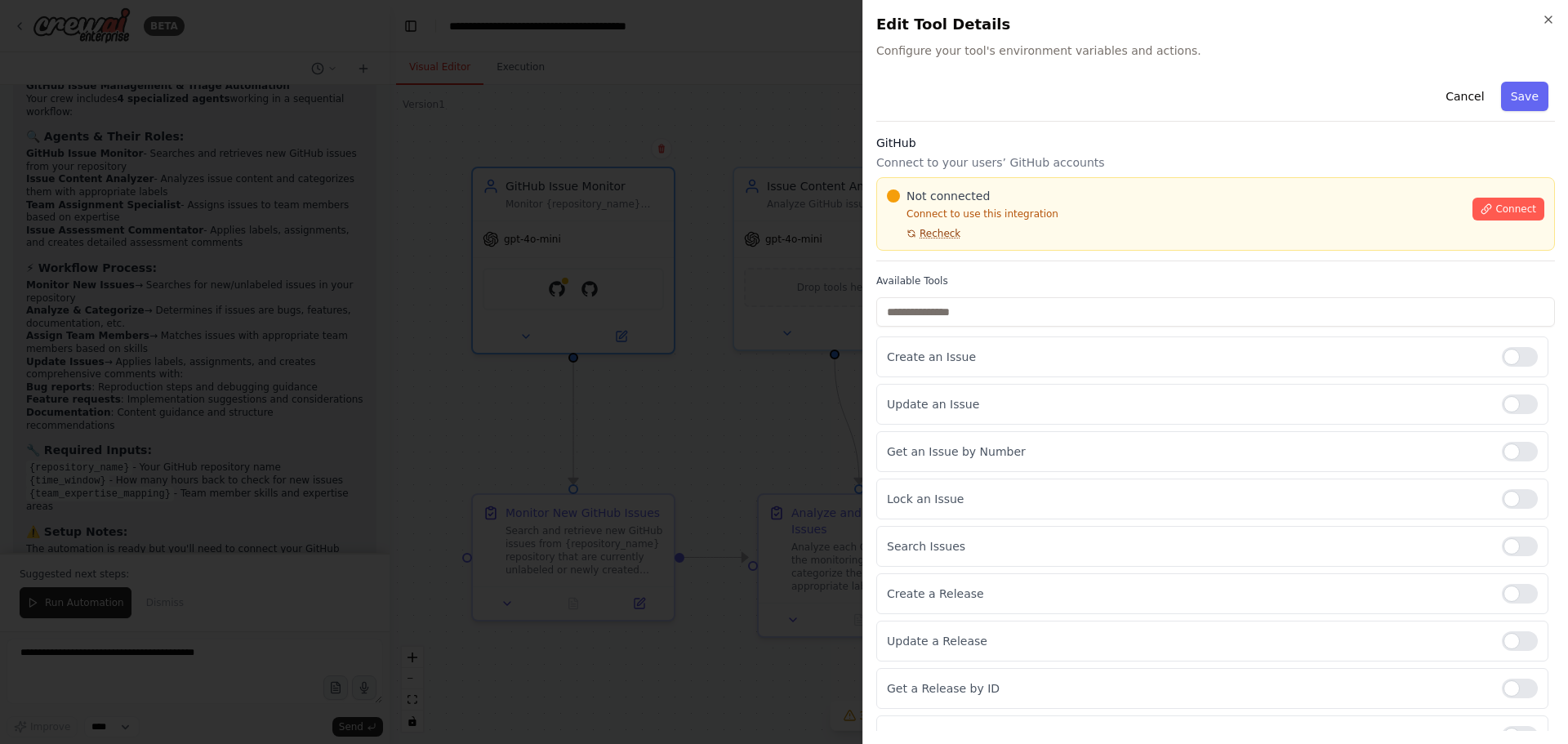
click at [930, 238] on span "Recheck" at bounding box center [940, 234] width 41 height 13
click at [1503, 96] on button "Save" at bounding box center [1524, 96] width 48 height 30
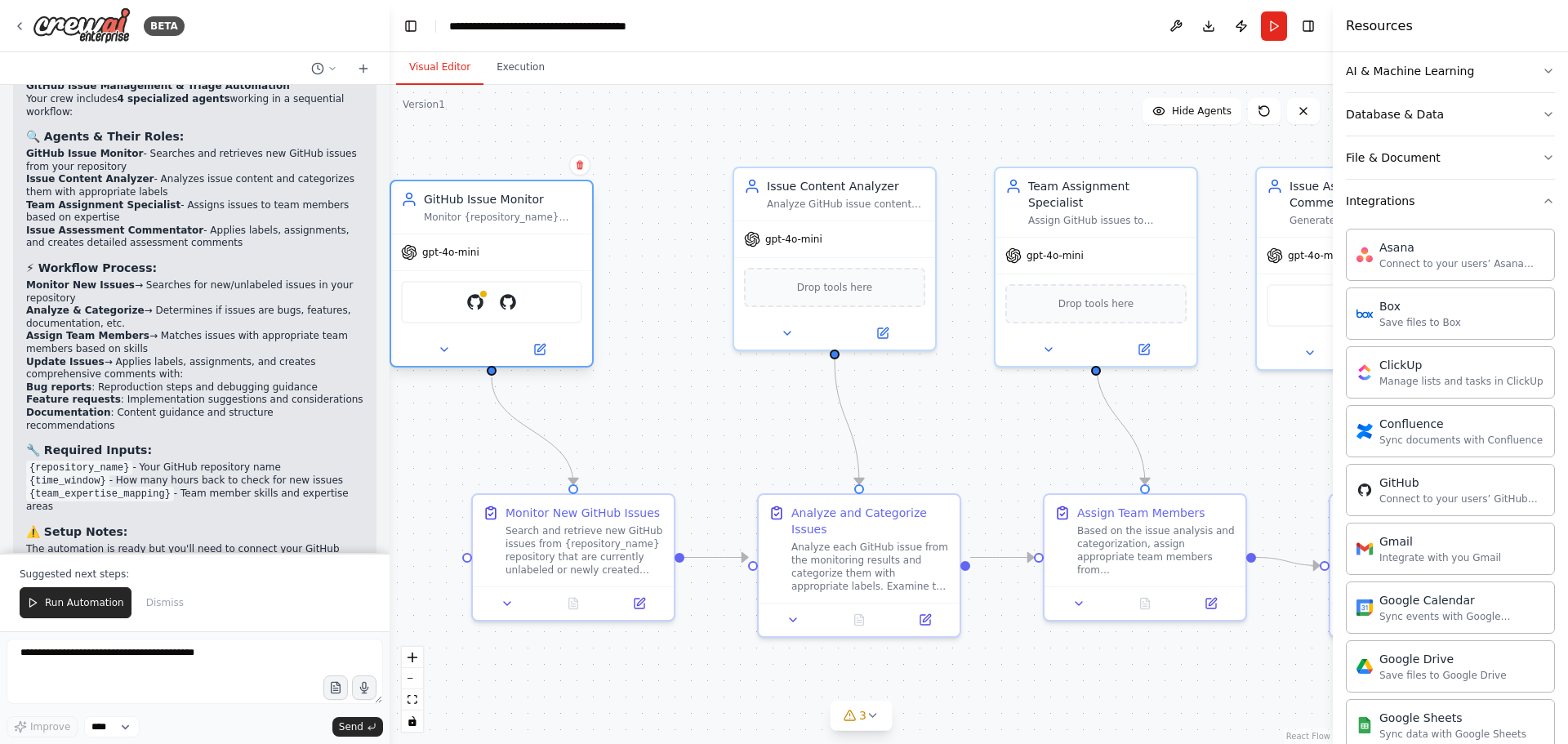
drag, startPoint x: 550, startPoint y: 299, endPoint x: 527, endPoint y: 296, distance: 23.2
click at [527, 296] on div "GitHub GitHub" at bounding box center [491, 302] width 181 height 43
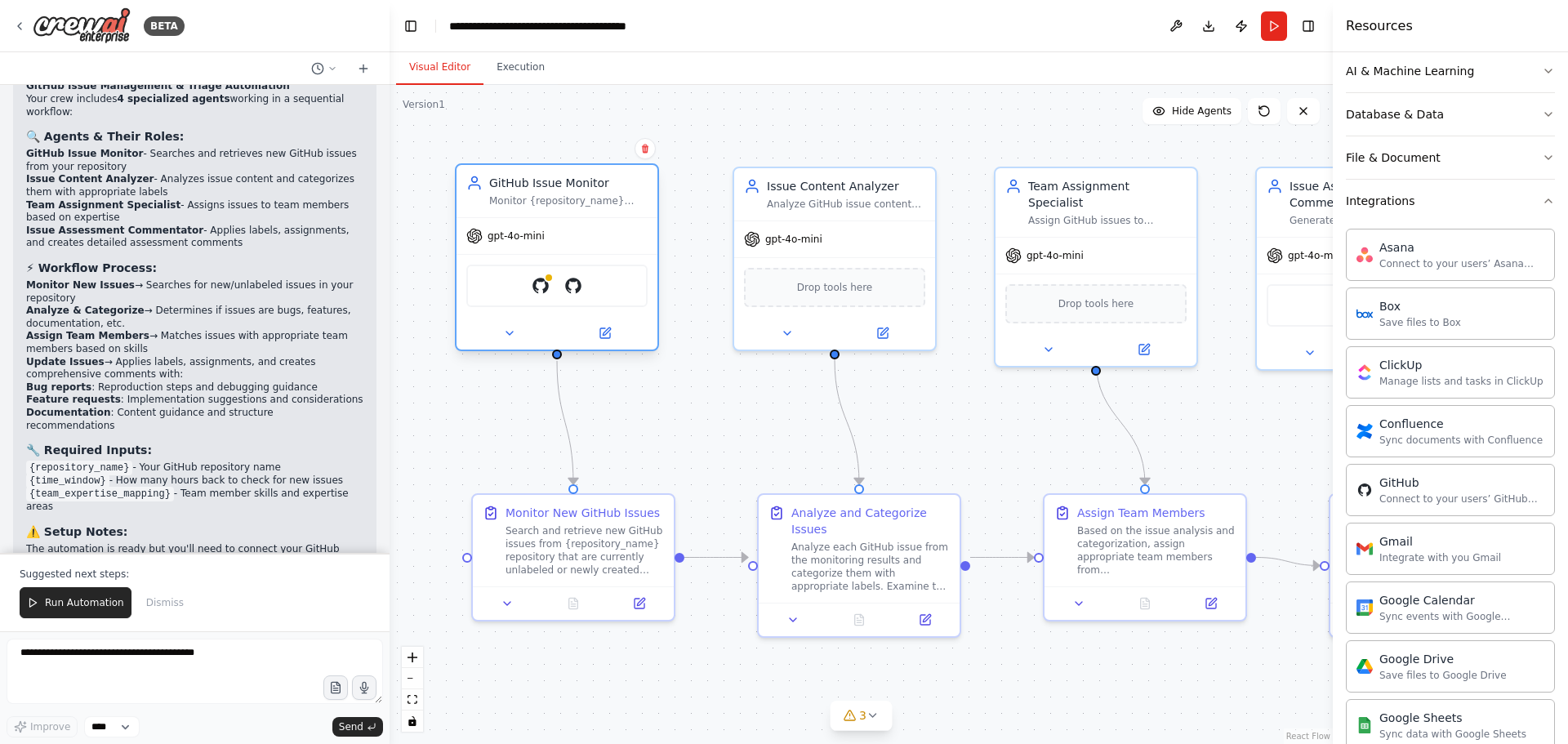
click at [527, 296] on div "GitHub GitHub" at bounding box center [557, 286] width 181 height 43
click at [537, 292] on img at bounding box center [541, 286] width 20 height 20
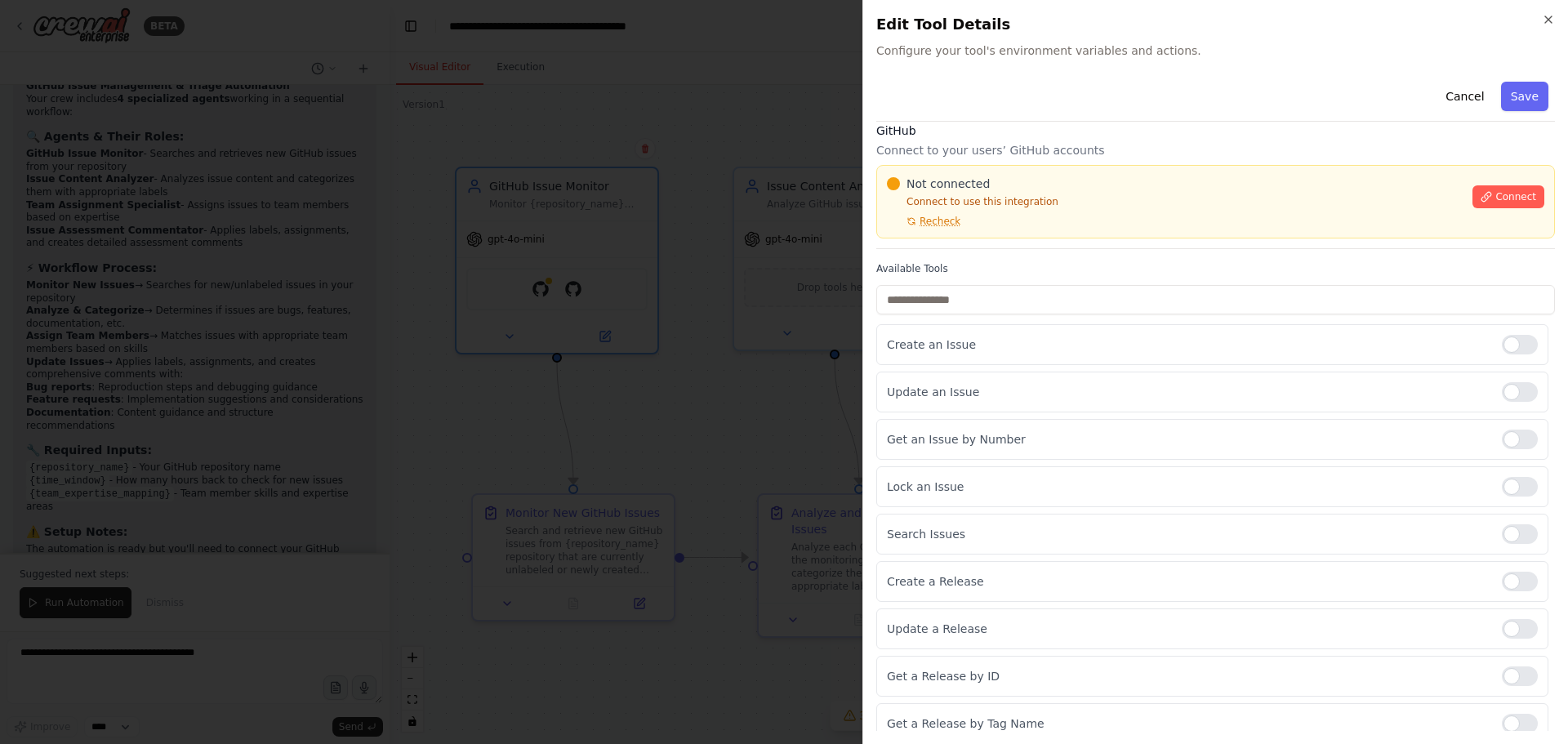
scroll to position [0, 0]
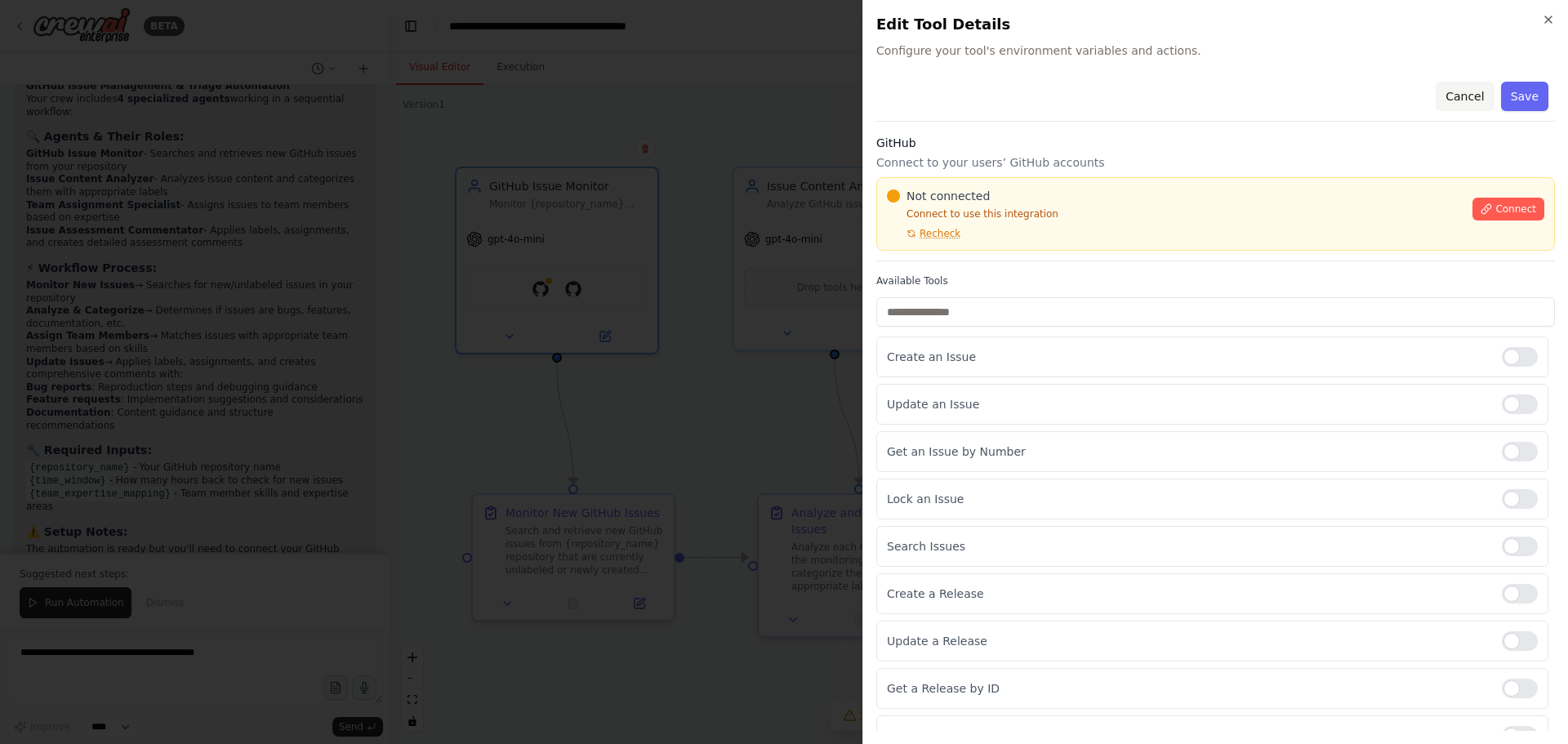
click at [1460, 99] on button "Cancel" at bounding box center [1465, 96] width 58 height 30
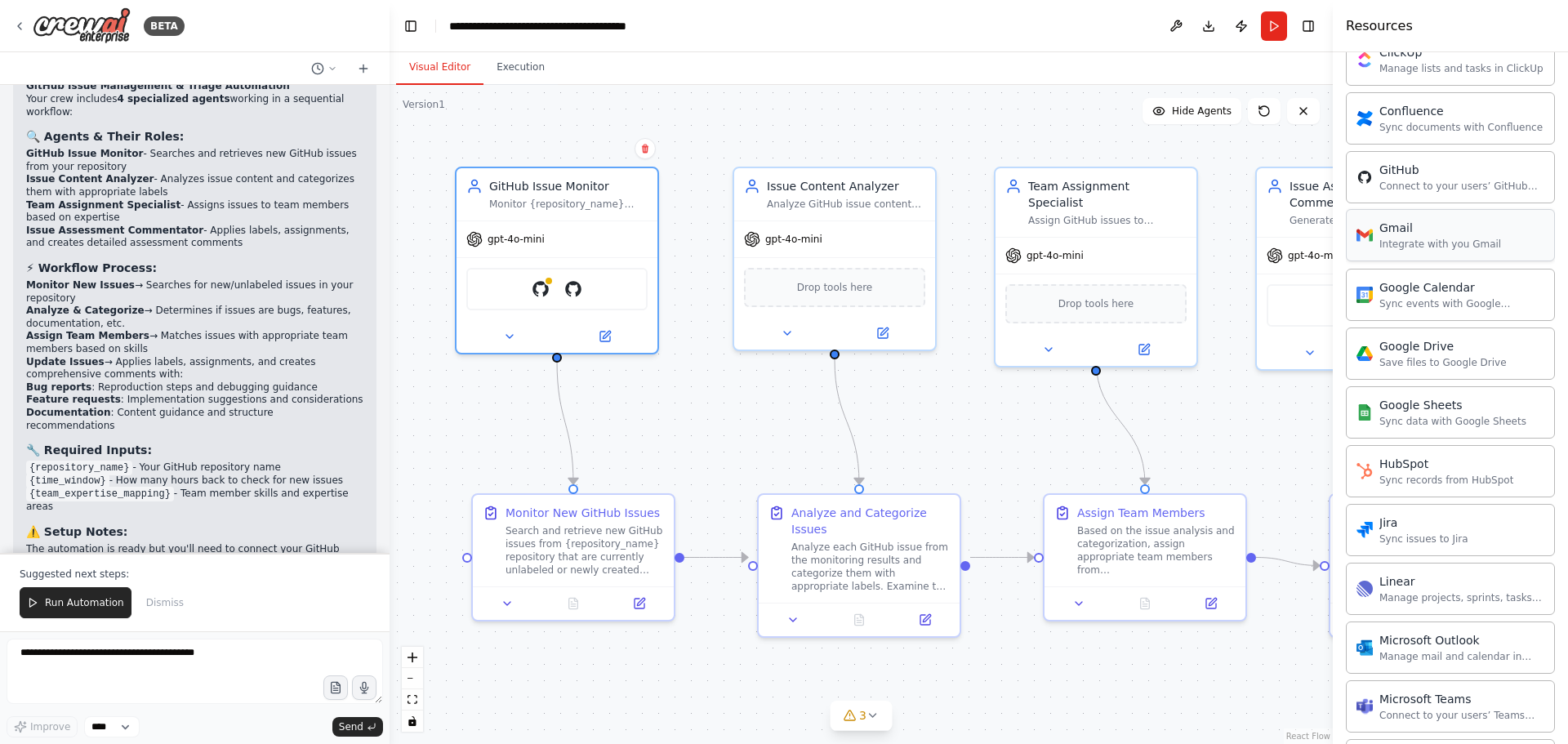
scroll to position [654, 0]
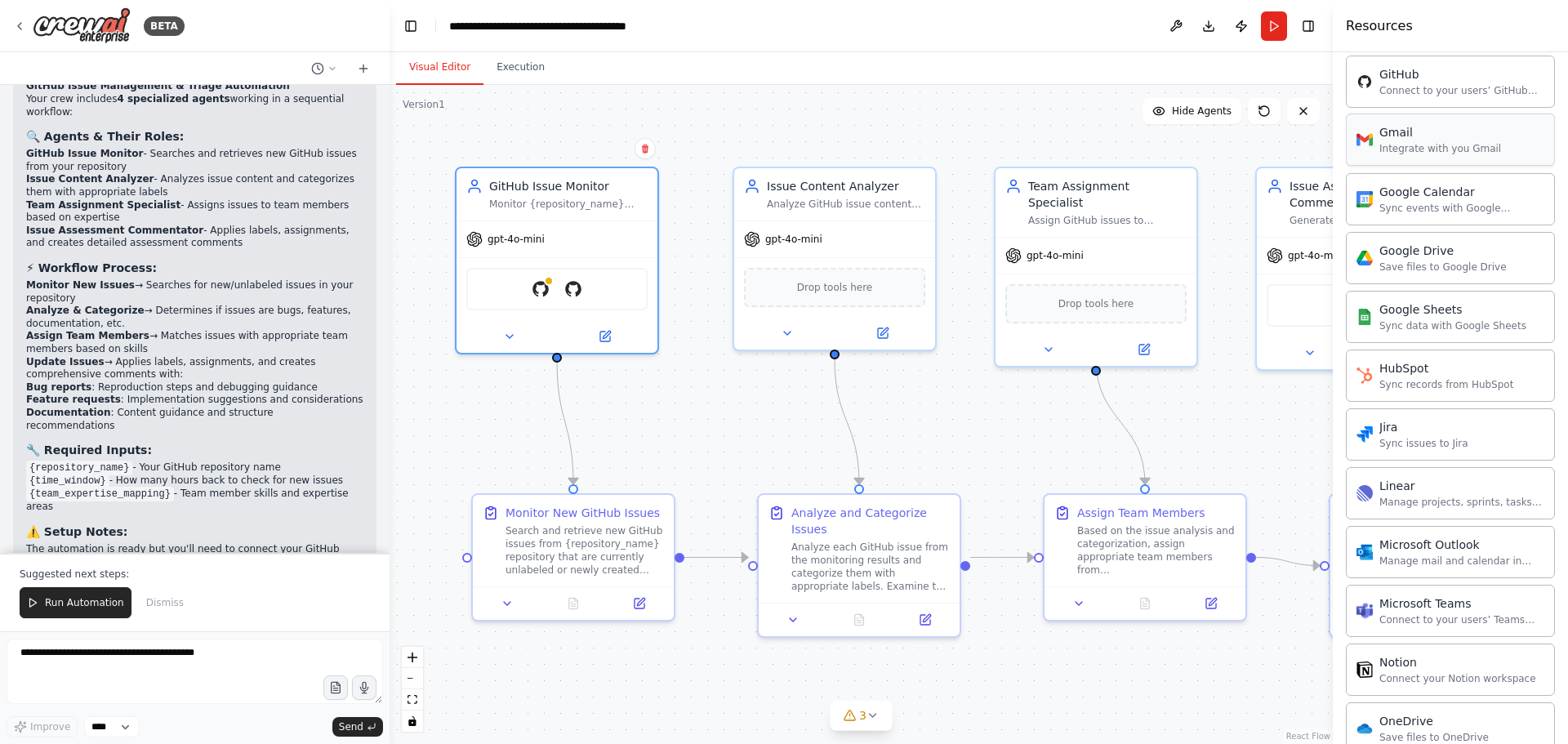
click at [1474, 397] on div "HubSpot Sync records from HubSpot" at bounding box center [1450, 376] width 209 height 53
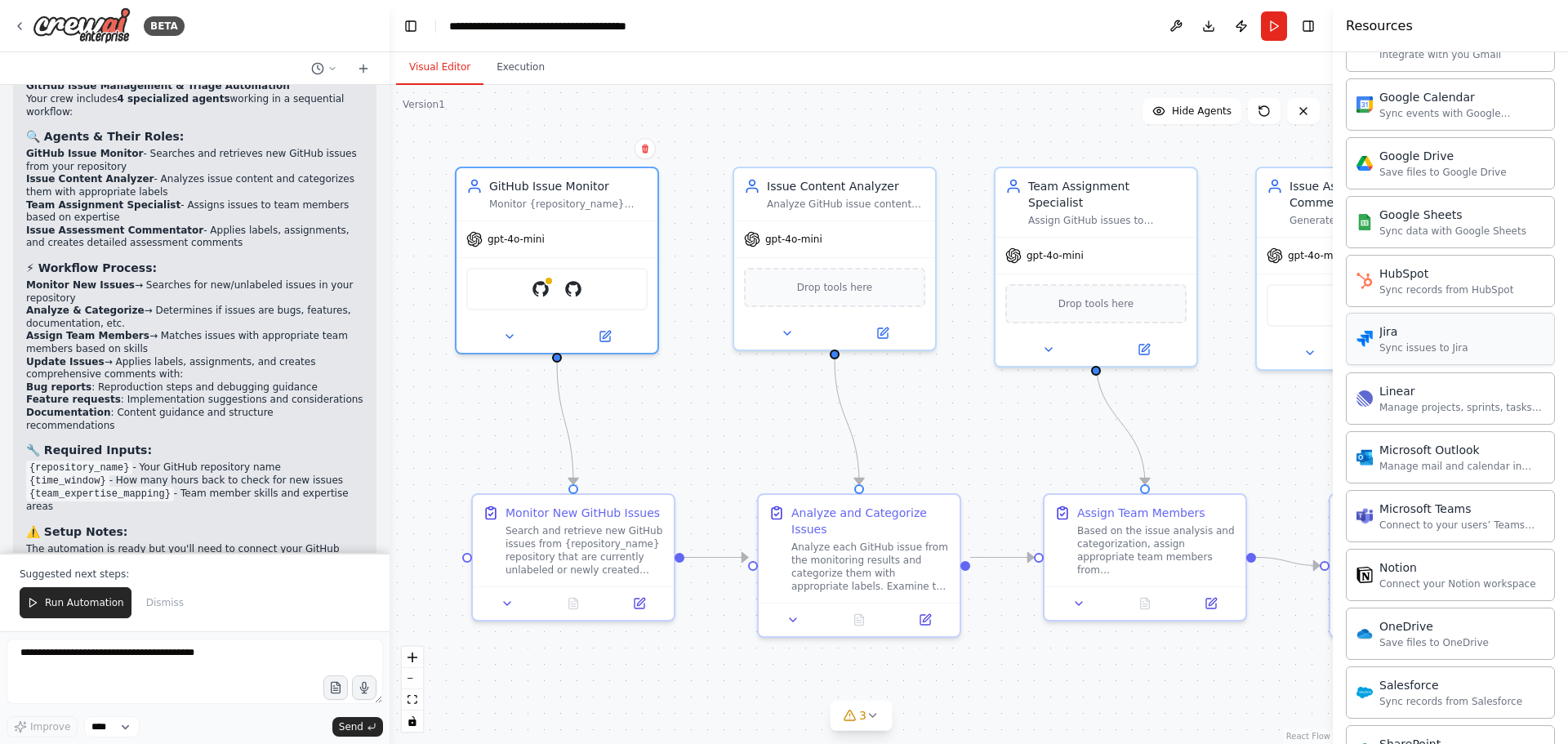
scroll to position [1062, 0]
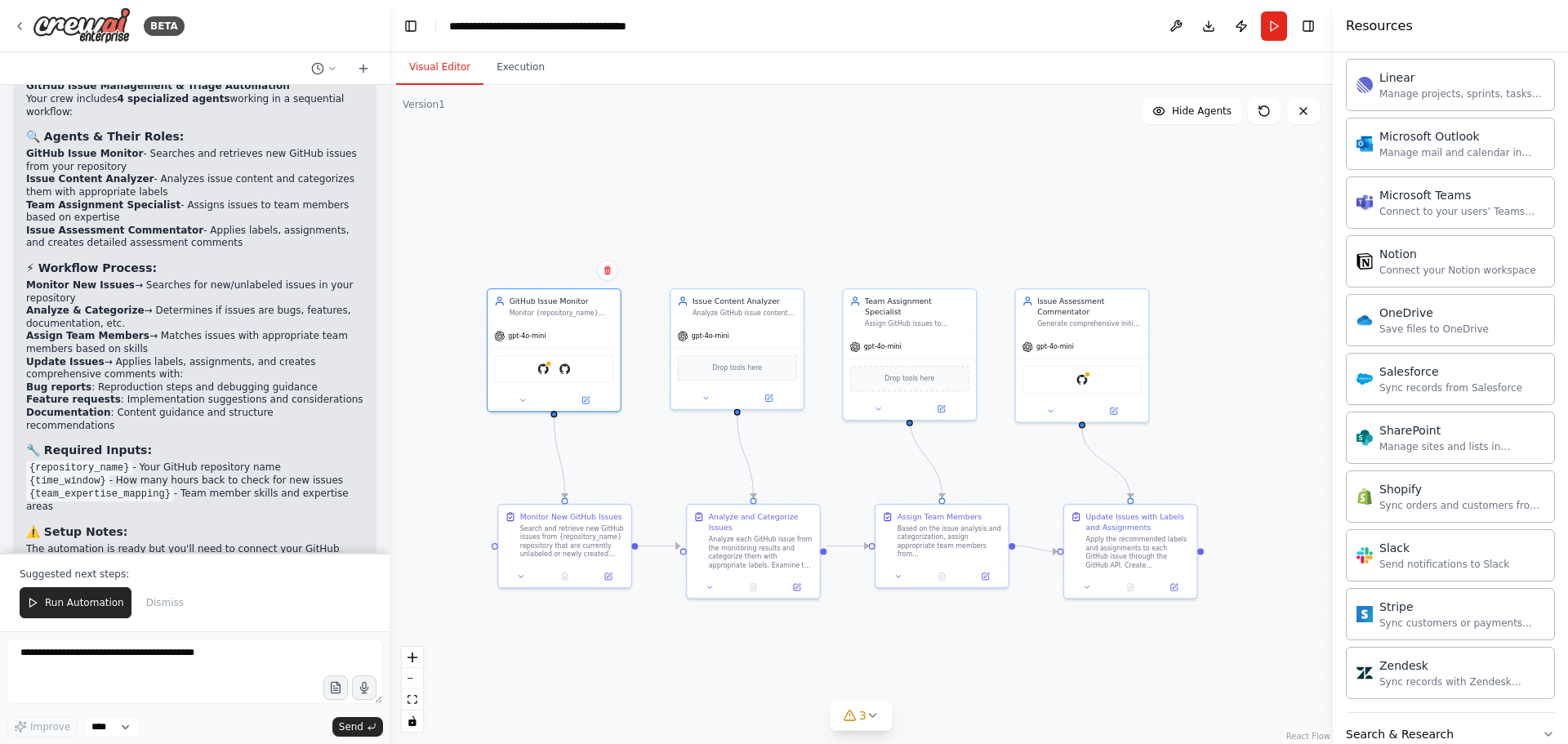
drag, startPoint x: 1022, startPoint y: 473, endPoint x: 883, endPoint y: 477, distance: 139.1
click at [883, 477] on div ".deletable-edge-delete-btn { width: 20px; height: 20px; border: 0px solid #ffff…" at bounding box center [860, 414] width 943 height 659
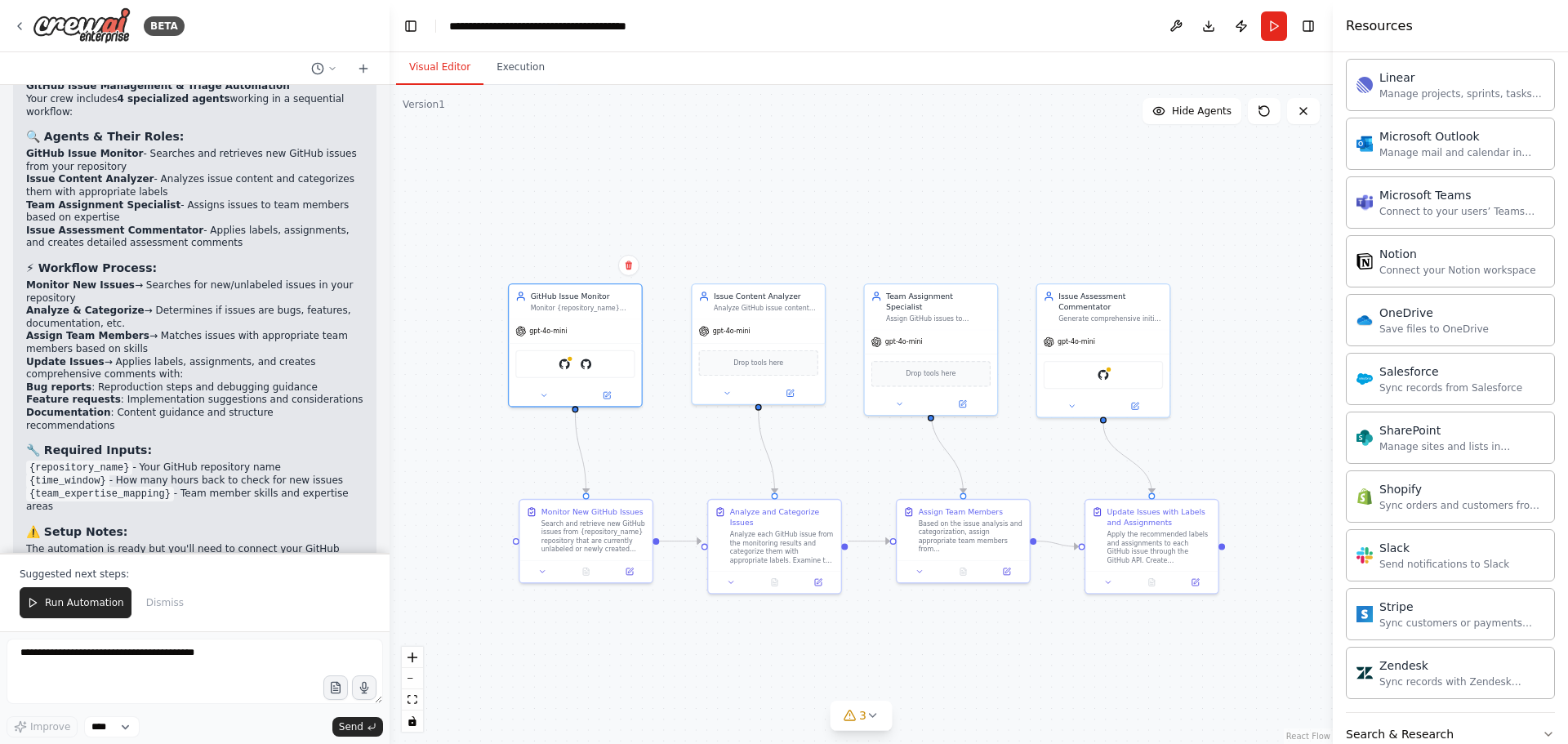
drag, startPoint x: 1188, startPoint y: 227, endPoint x: 1209, endPoint y: 222, distance: 21.6
click at [1209, 222] on div ".deletable-edge-delete-btn { width: 20px; height: 20px; border: 0px solid #ffff…" at bounding box center [860, 414] width 943 height 659
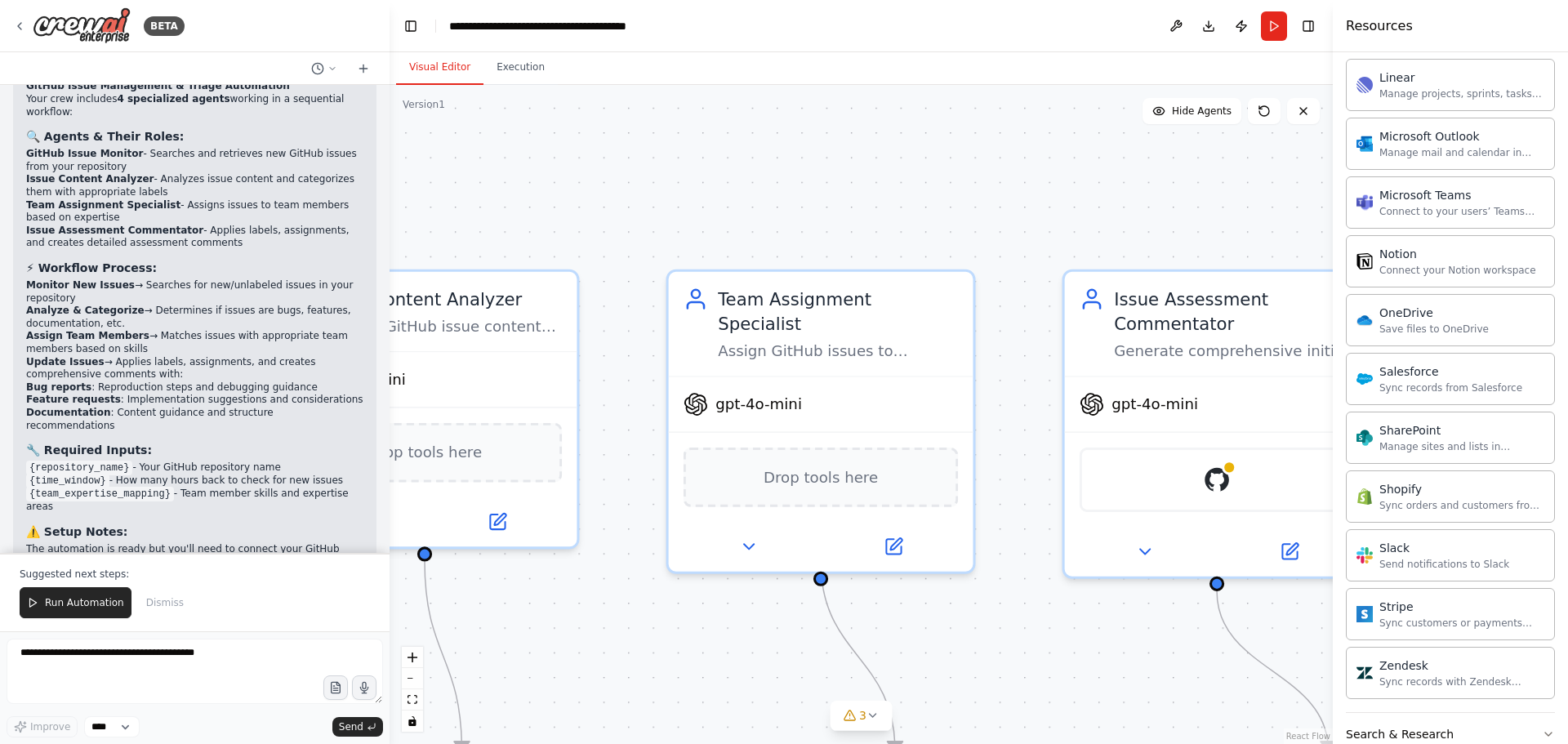
drag, startPoint x: 1122, startPoint y: 253, endPoint x: 1260, endPoint y: 200, distance: 147.8
click at [1260, 200] on div ".deletable-edge-delete-btn { width: 20px; height: 20px; border: 0px solid #ffff…" at bounding box center [860, 414] width 943 height 659
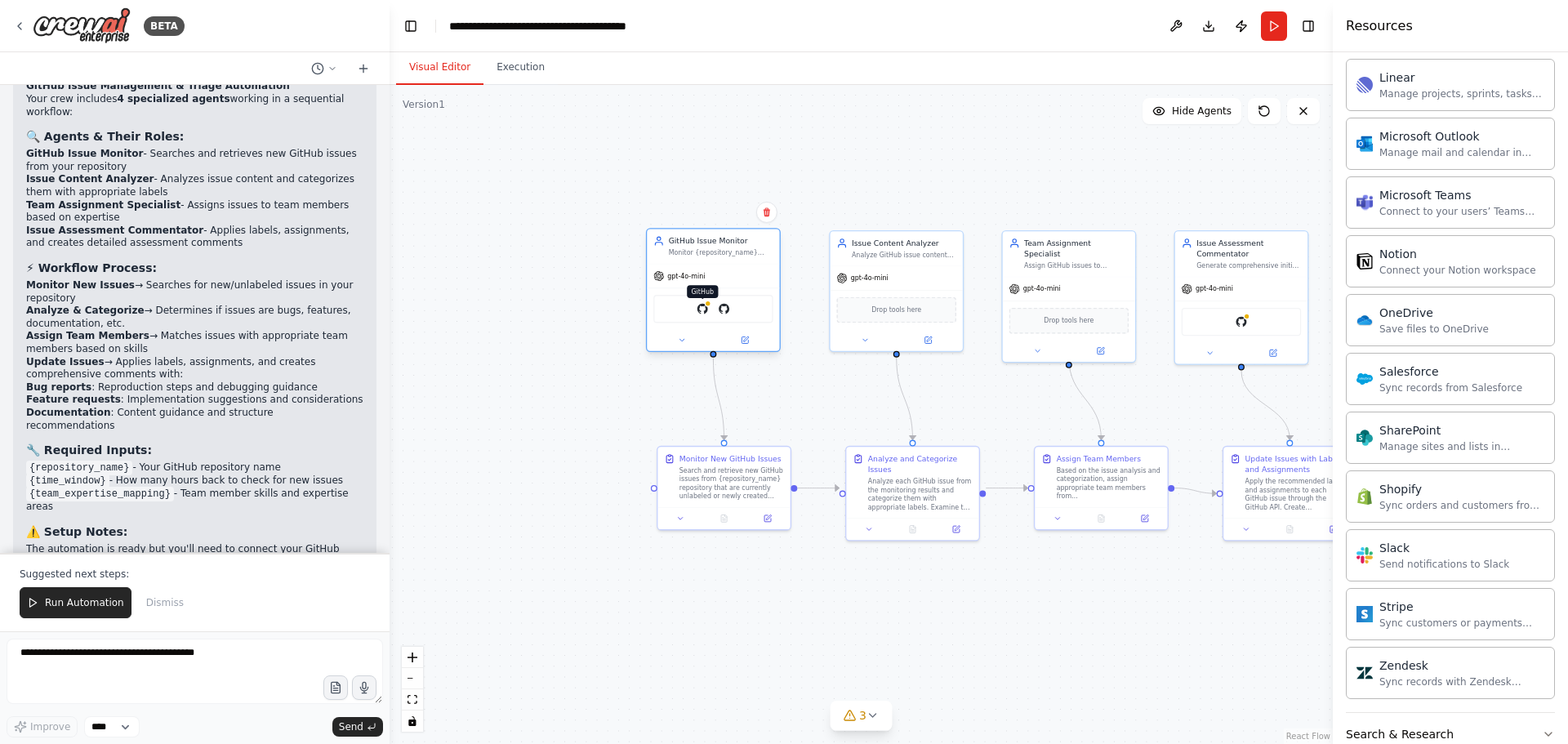
click at [703, 311] on img at bounding box center [703, 309] width 13 height 13
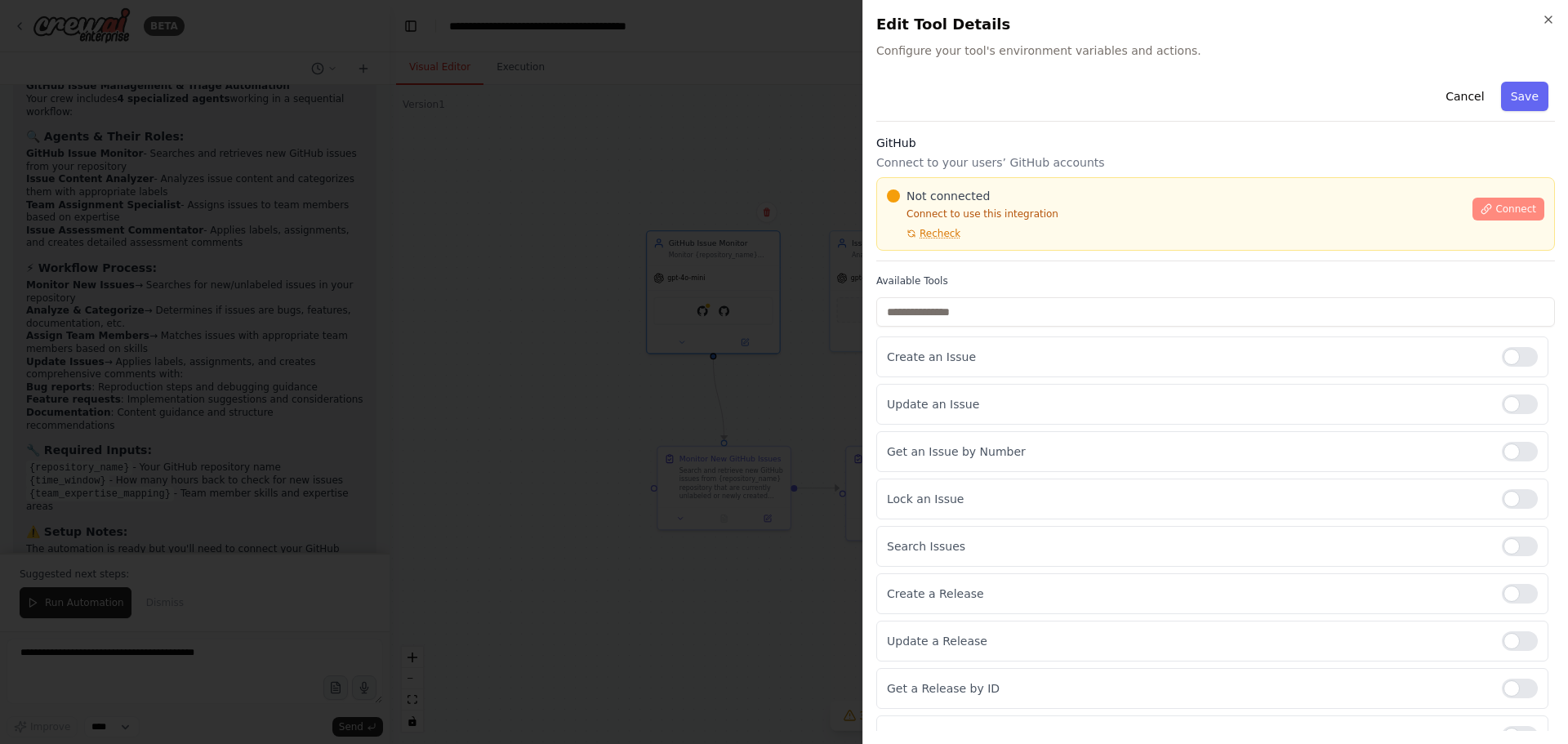
click at [1475, 215] on button "Connect" at bounding box center [1509, 209] width 72 height 23
click at [1549, 21] on icon "button" at bounding box center [1548, 20] width 13 height 13
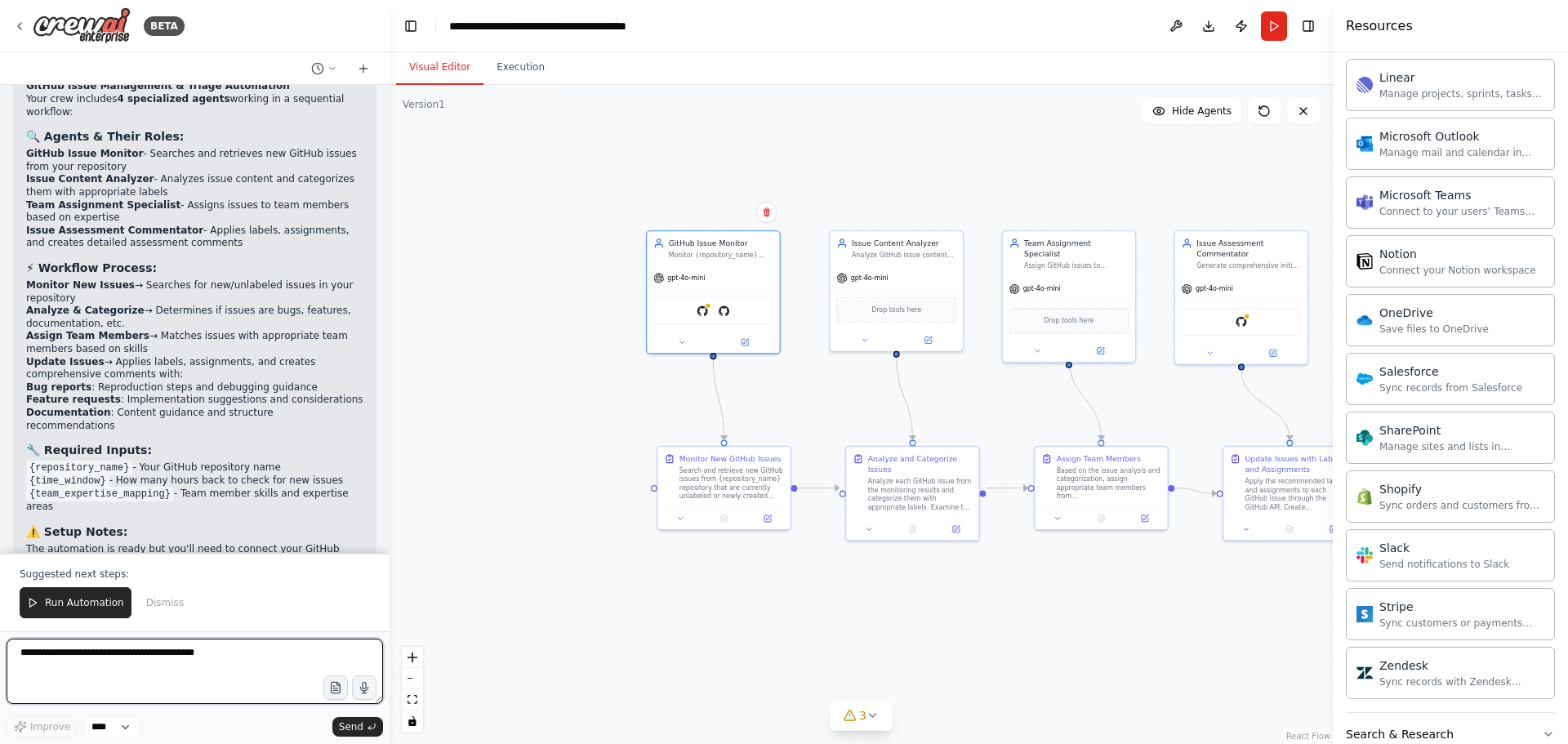
click at [186, 674] on textarea at bounding box center [195, 672] width 377 height 66
paste textarea "**********"
type textarea "**********"
drag, startPoint x: 293, startPoint y: 659, endPoint x: 279, endPoint y: 671, distance: 18.4
click at [279, 671] on textarea "**********" at bounding box center [195, 672] width 377 height 66
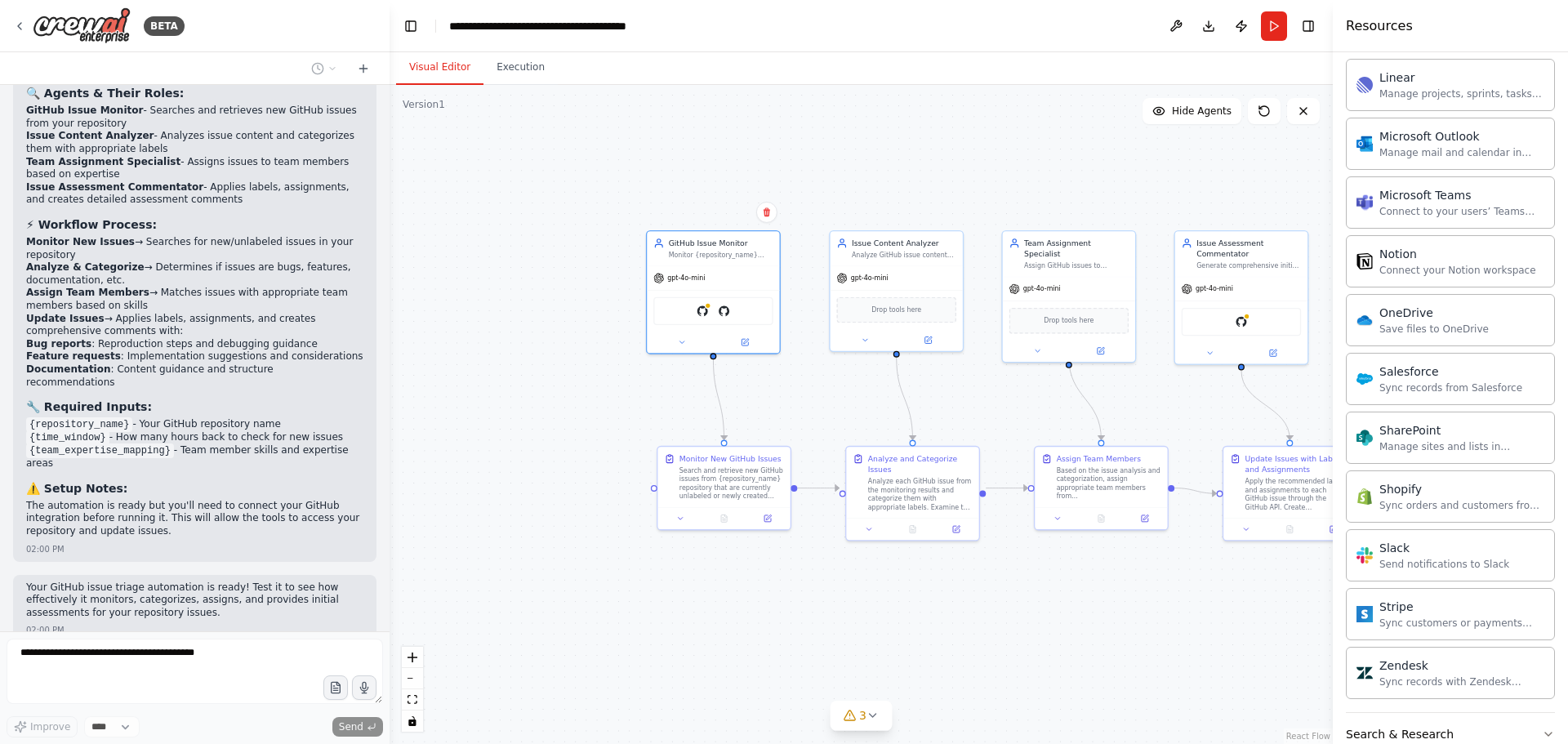
scroll to position [1412, 0]
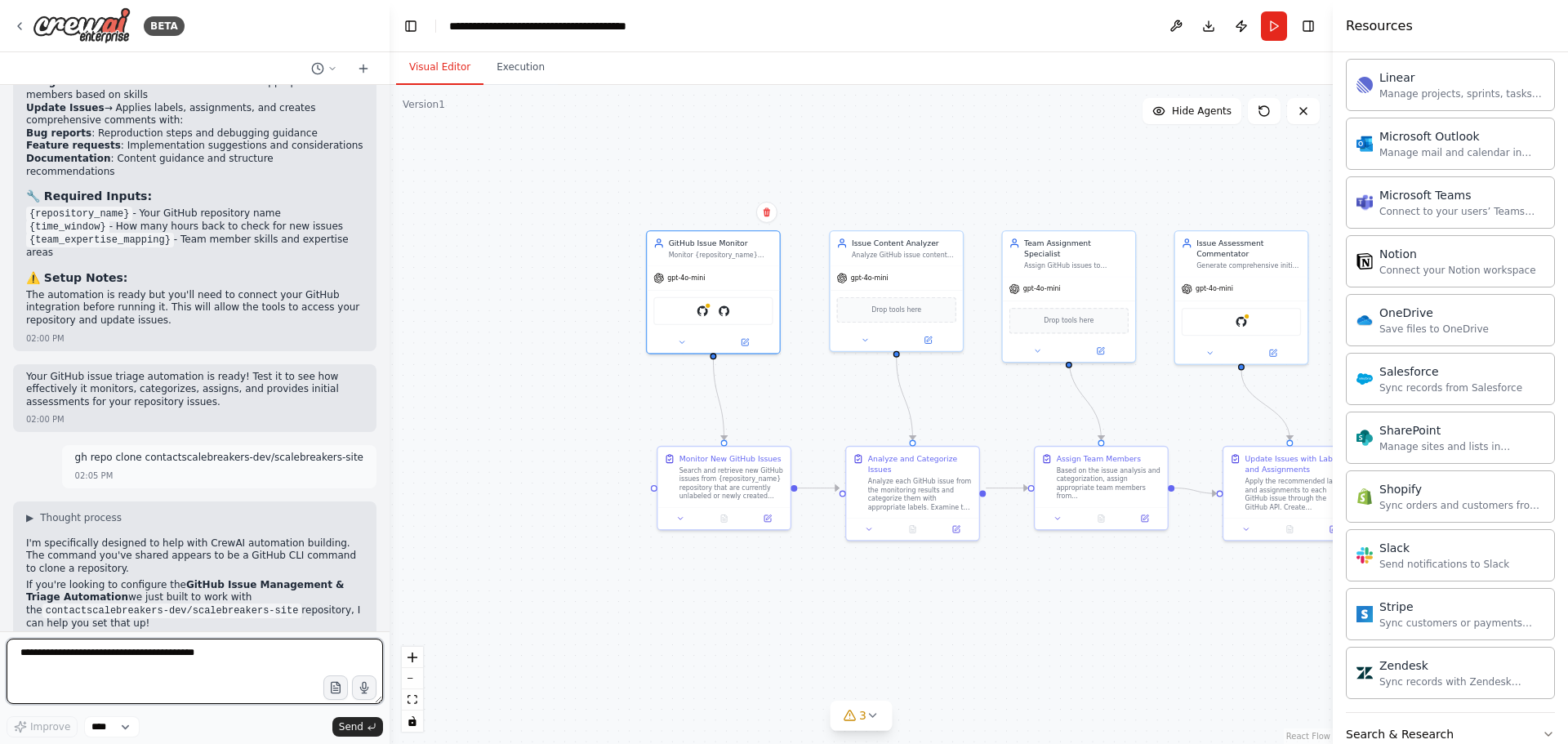
click at [151, 659] on textarea at bounding box center [195, 672] width 377 height 66
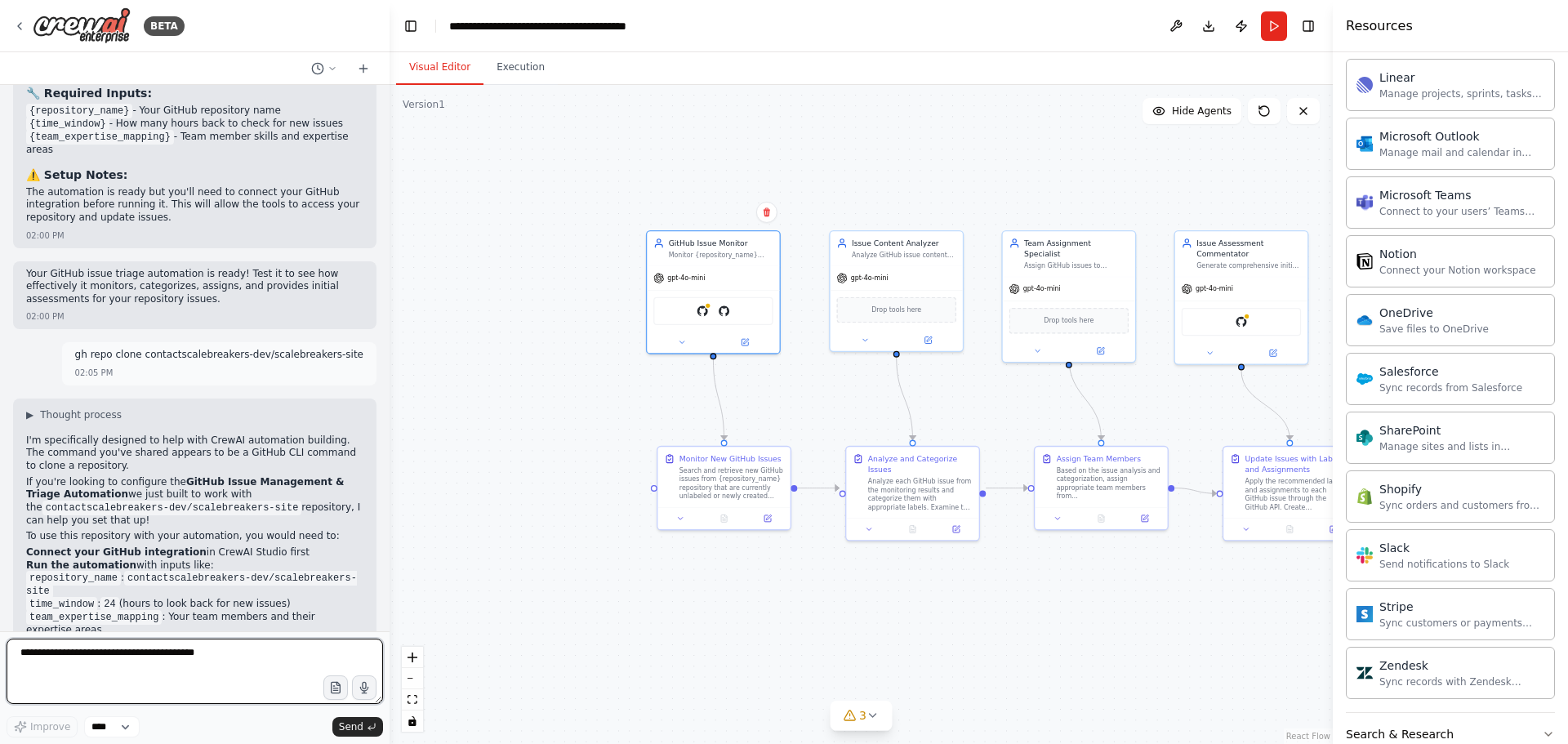
scroll to position [1679, 0]
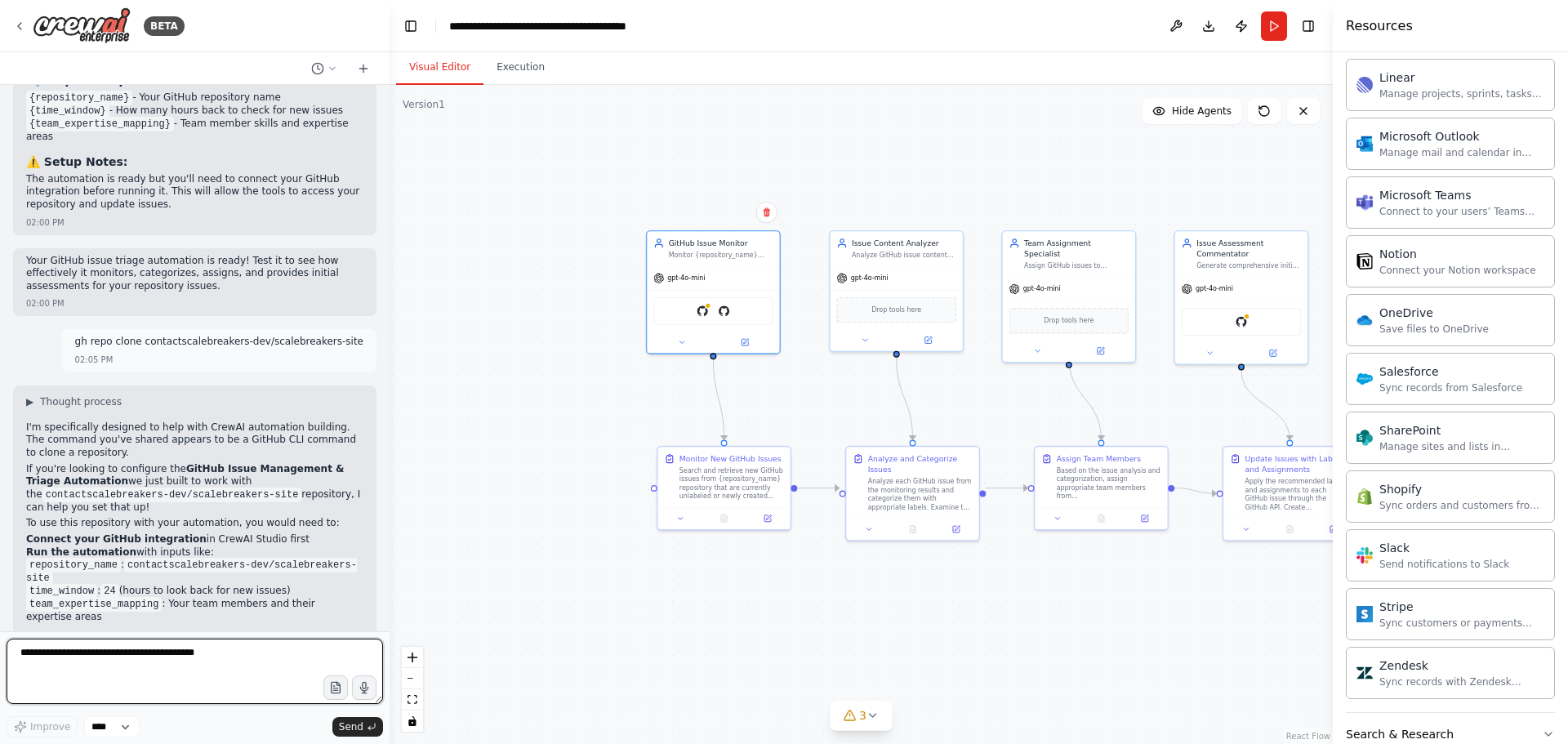
paste textarea "**********"
type textarea "**********"
click at [280, 660] on textarea "**********" at bounding box center [195, 672] width 377 height 66
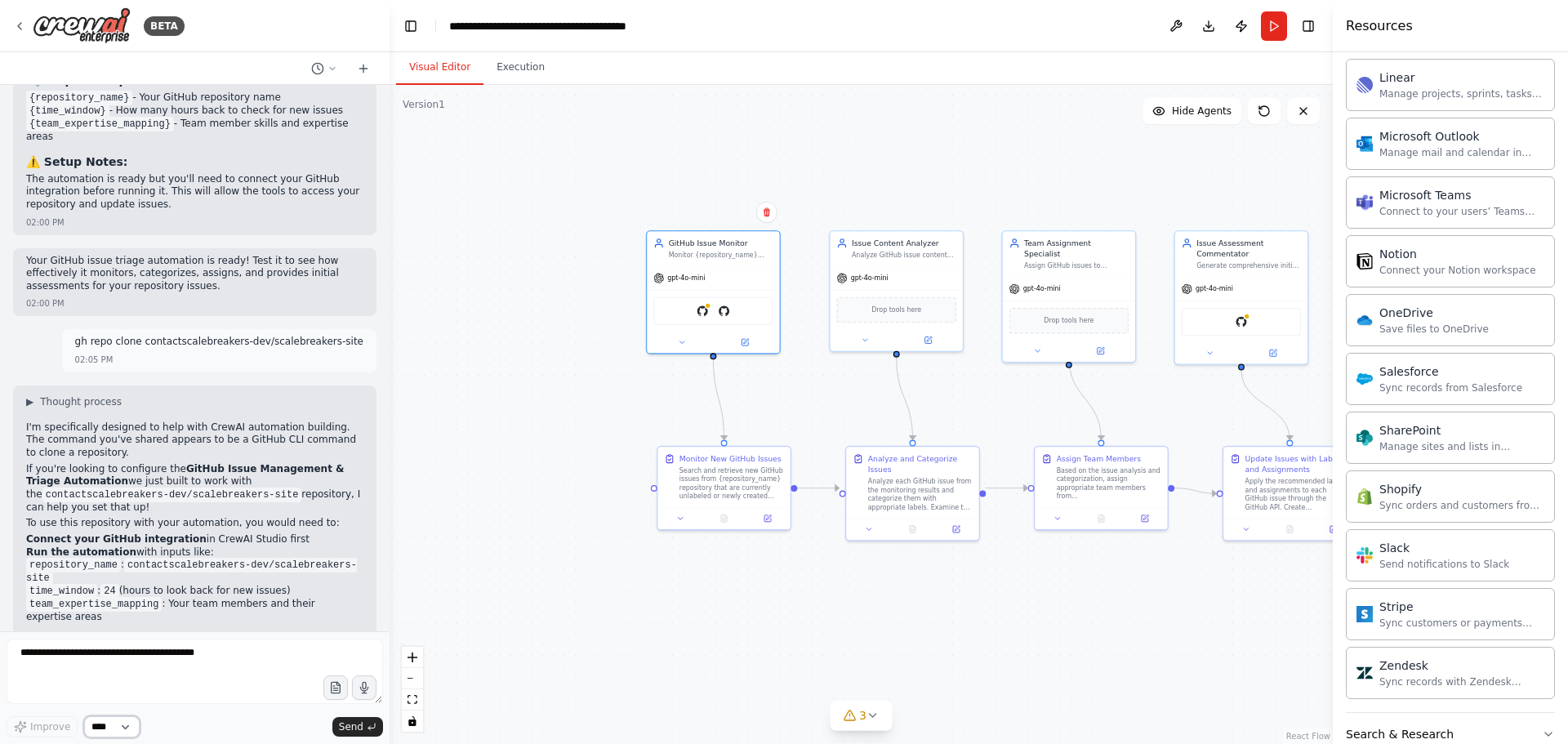
click at [131, 728] on select "****" at bounding box center [112, 727] width 56 height 21
click at [110, 682] on textarea at bounding box center [195, 672] width 377 height 66
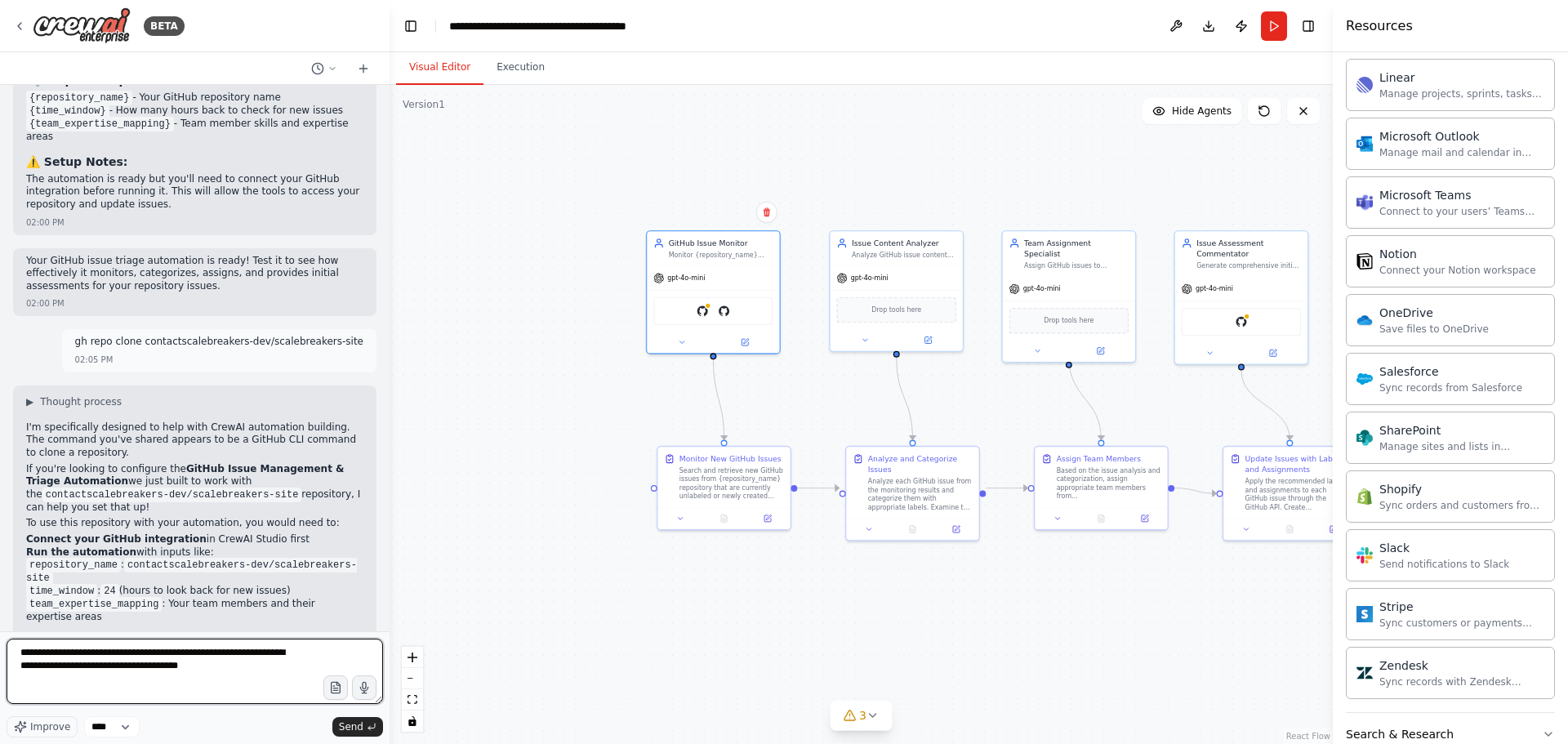
click at [211, 650] on textarea "**********" at bounding box center [195, 672] width 377 height 66
click at [253, 682] on textarea "**********" at bounding box center [195, 672] width 377 height 66
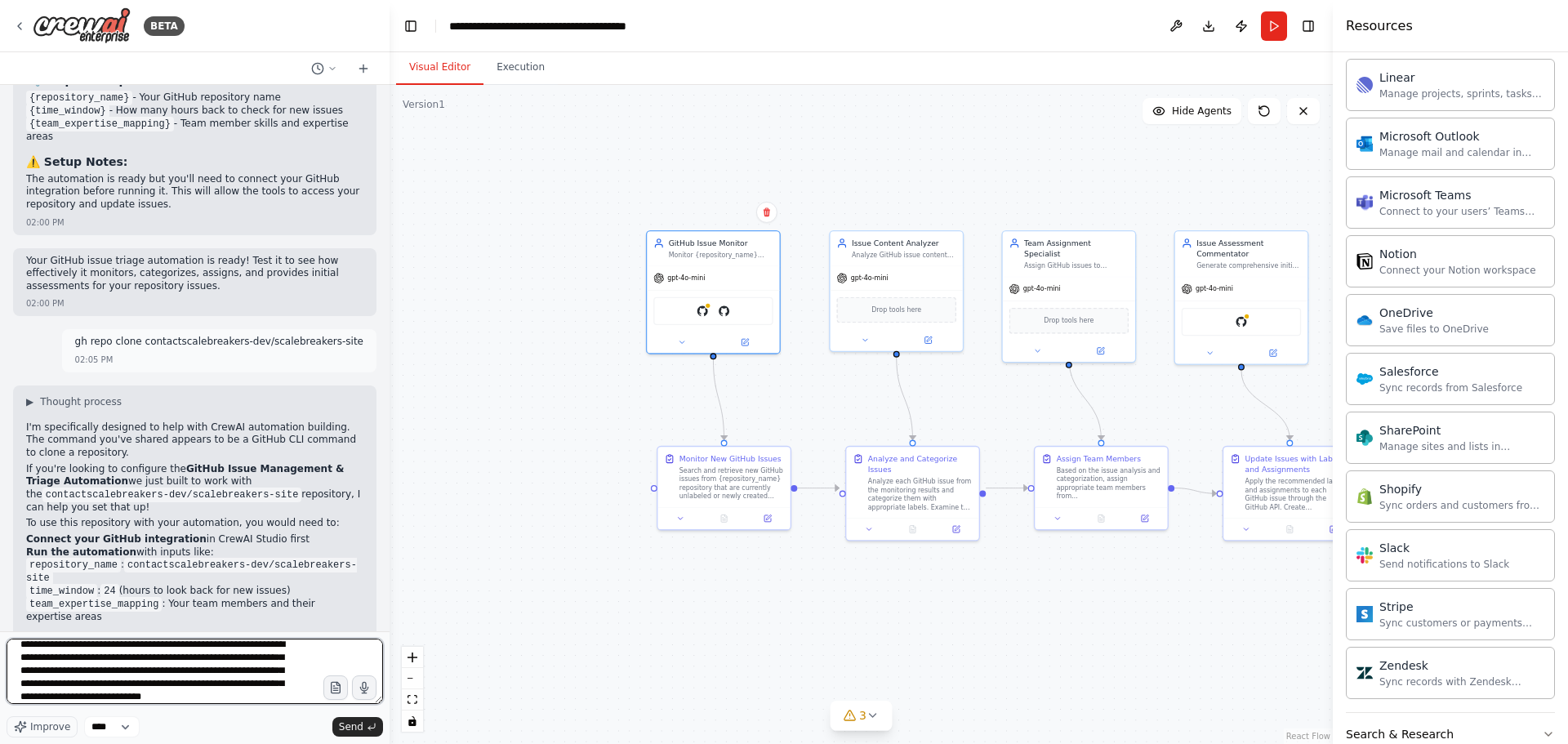
scroll to position [21, 0]
paste textarea "**********"
click at [58, 667] on textarea "**********" at bounding box center [195, 672] width 377 height 66
type textarea "**********"
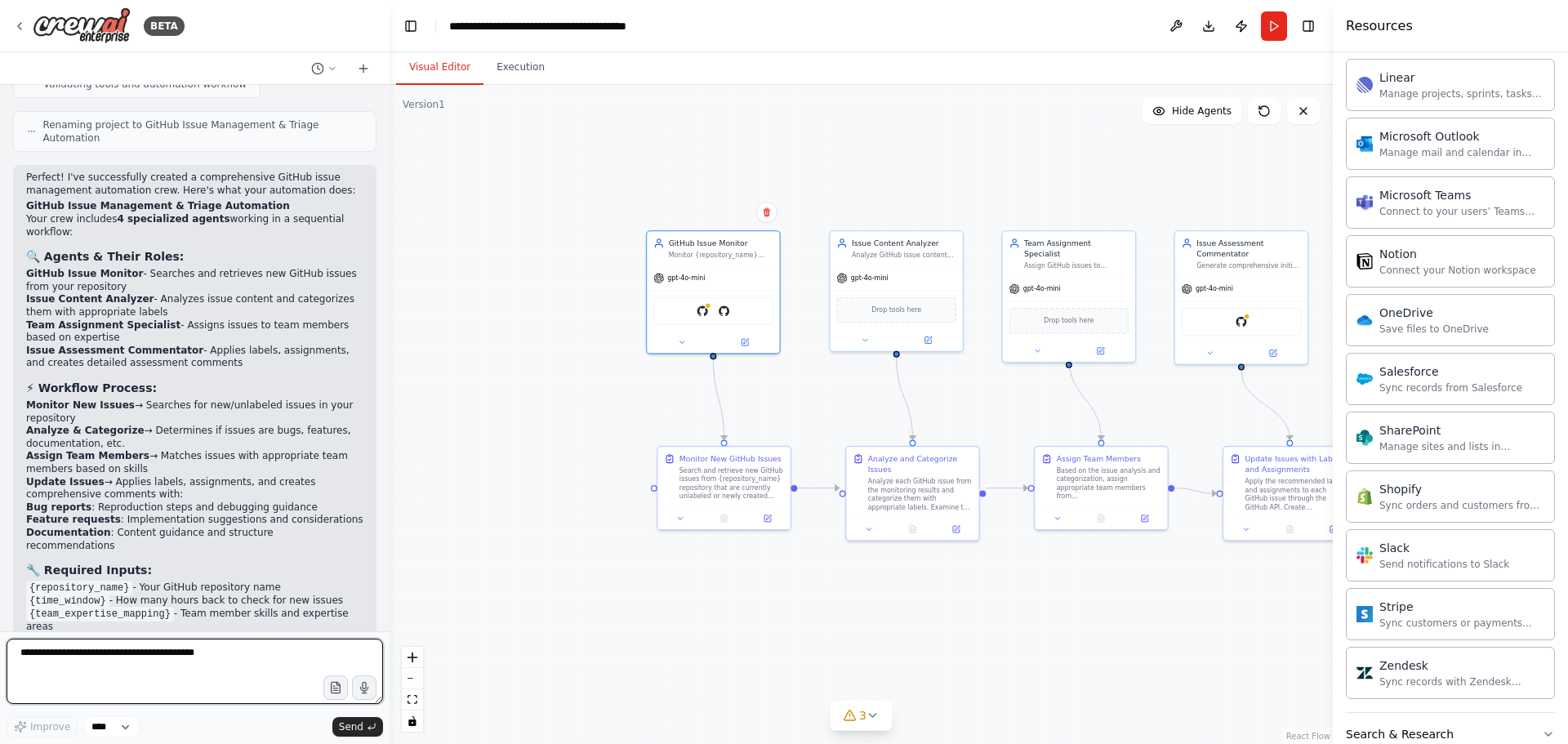
scroll to position [1679, 0]
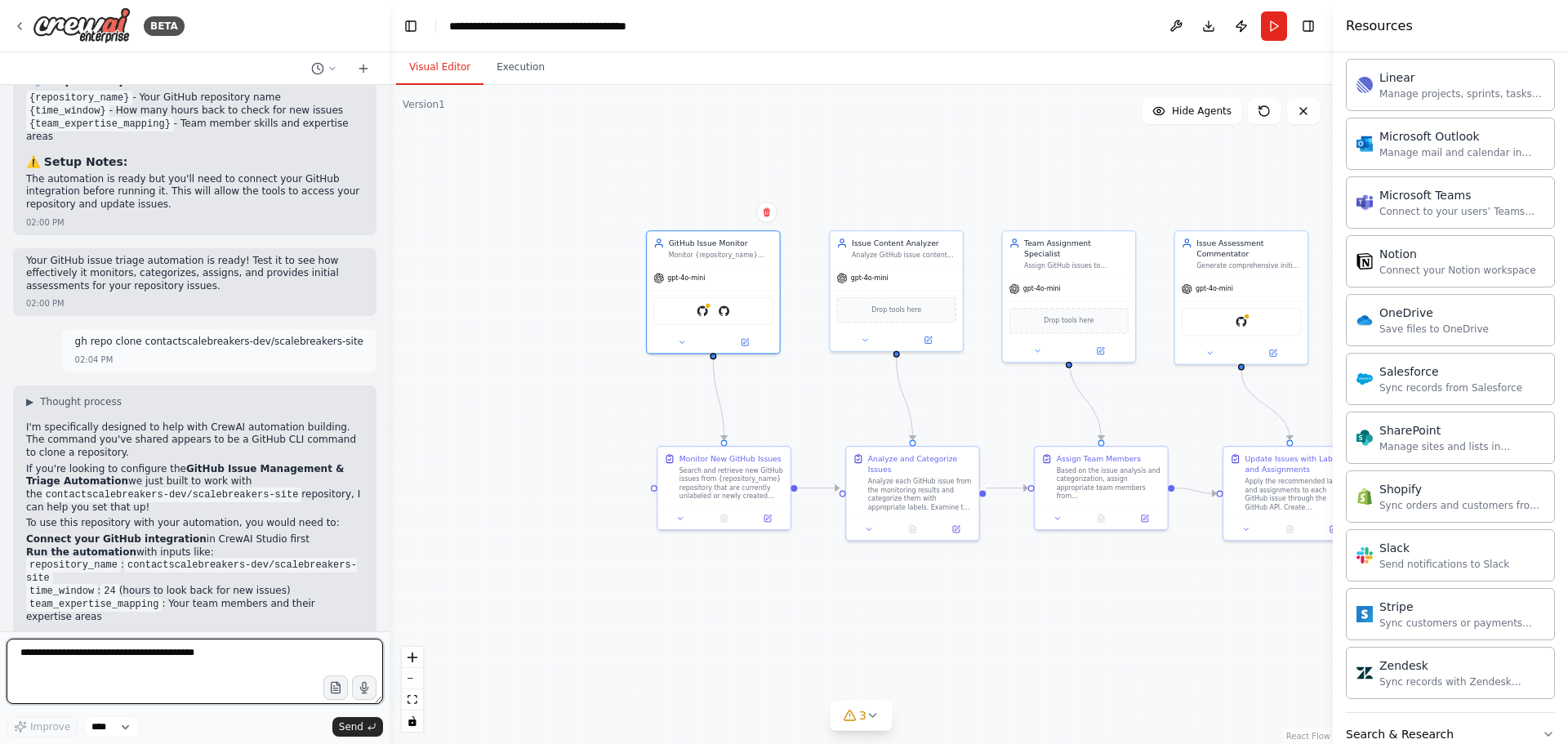
click at [100, 659] on textarea at bounding box center [195, 672] width 377 height 66
click at [221, 654] on textarea at bounding box center [195, 672] width 377 height 66
click at [197, 674] on textarea "**********" at bounding box center [195, 672] width 377 height 66
paste textarea "**********"
type textarea "**********"
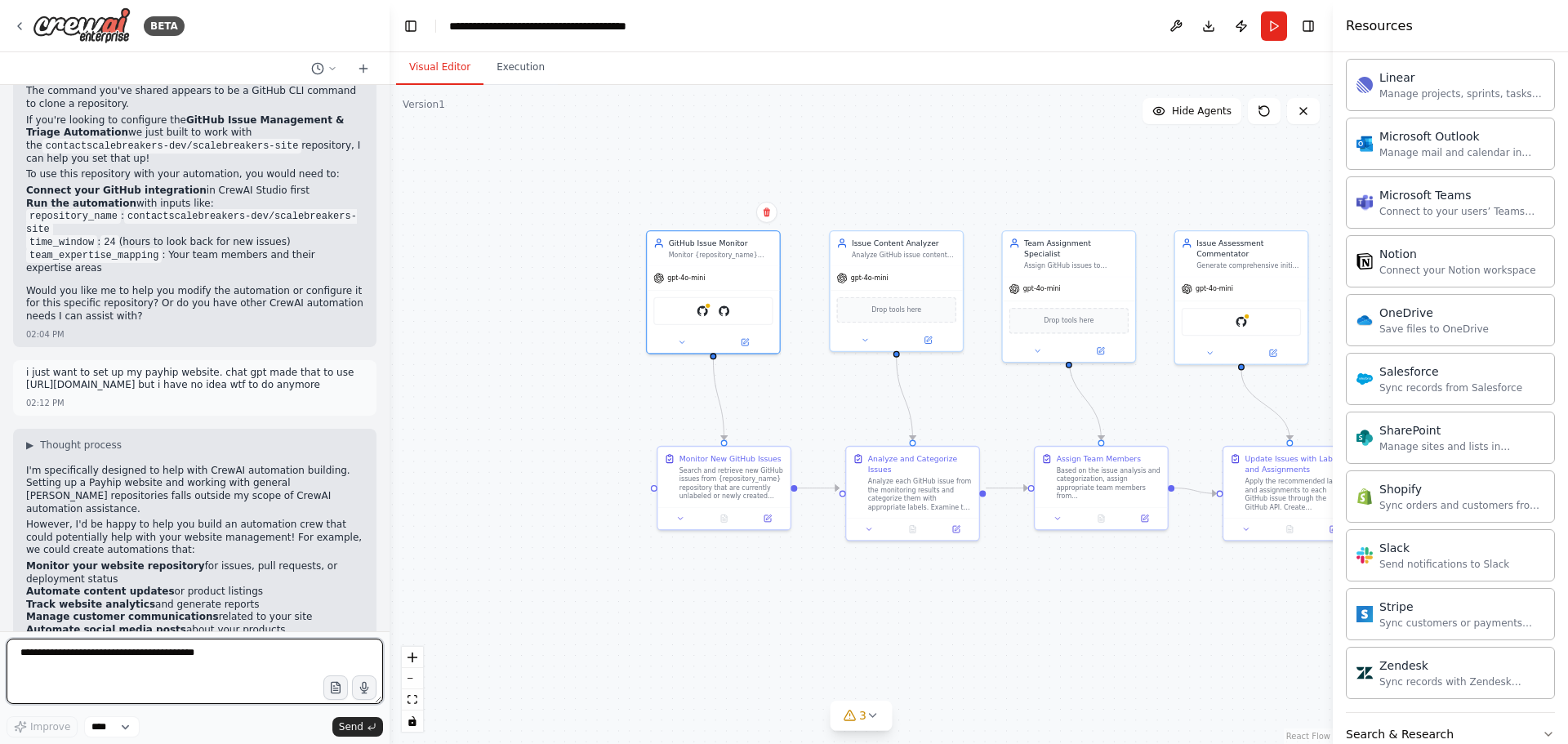
scroll to position [2041, 0]
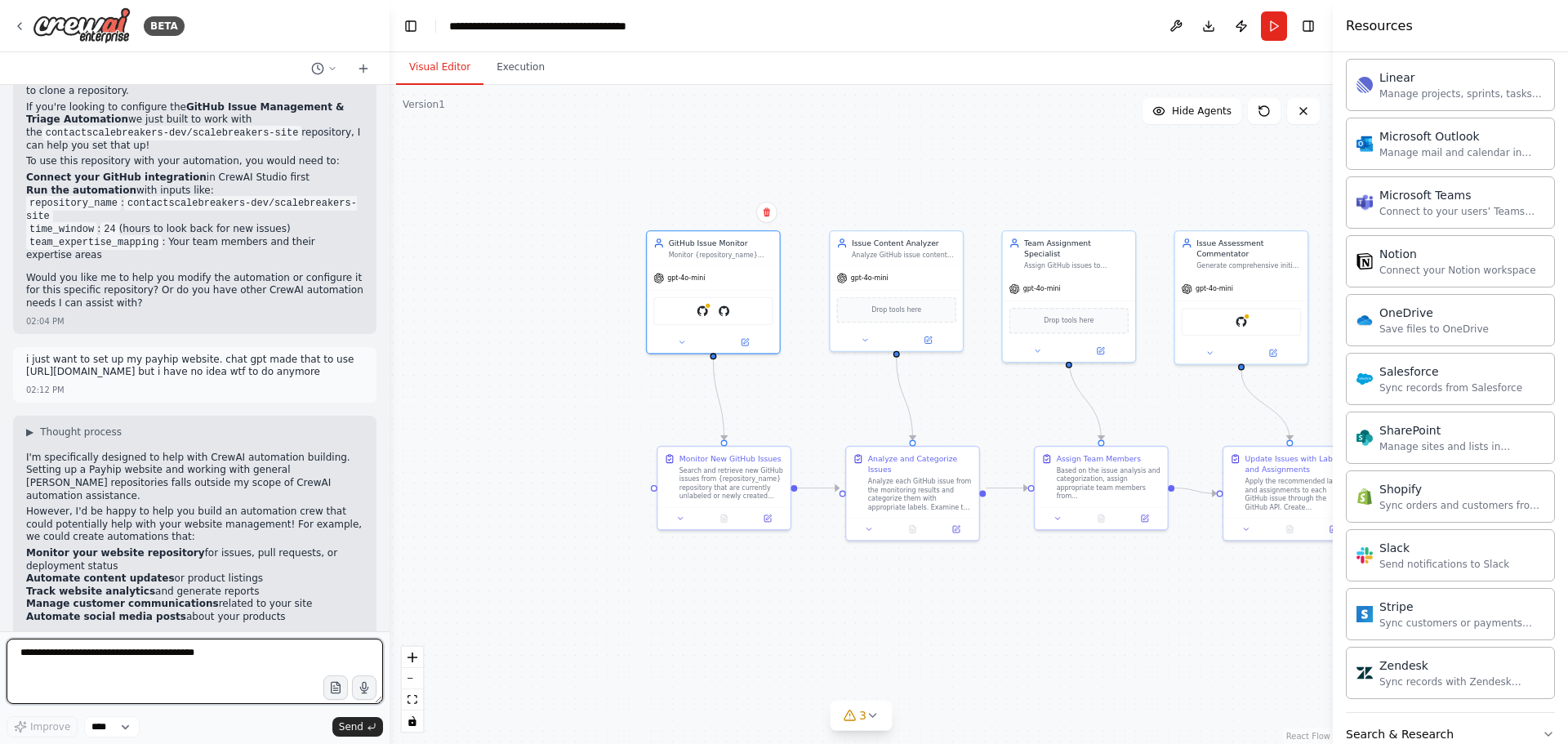
click at [101, 658] on textarea at bounding box center [195, 672] width 377 height 66
type textarea "**********"
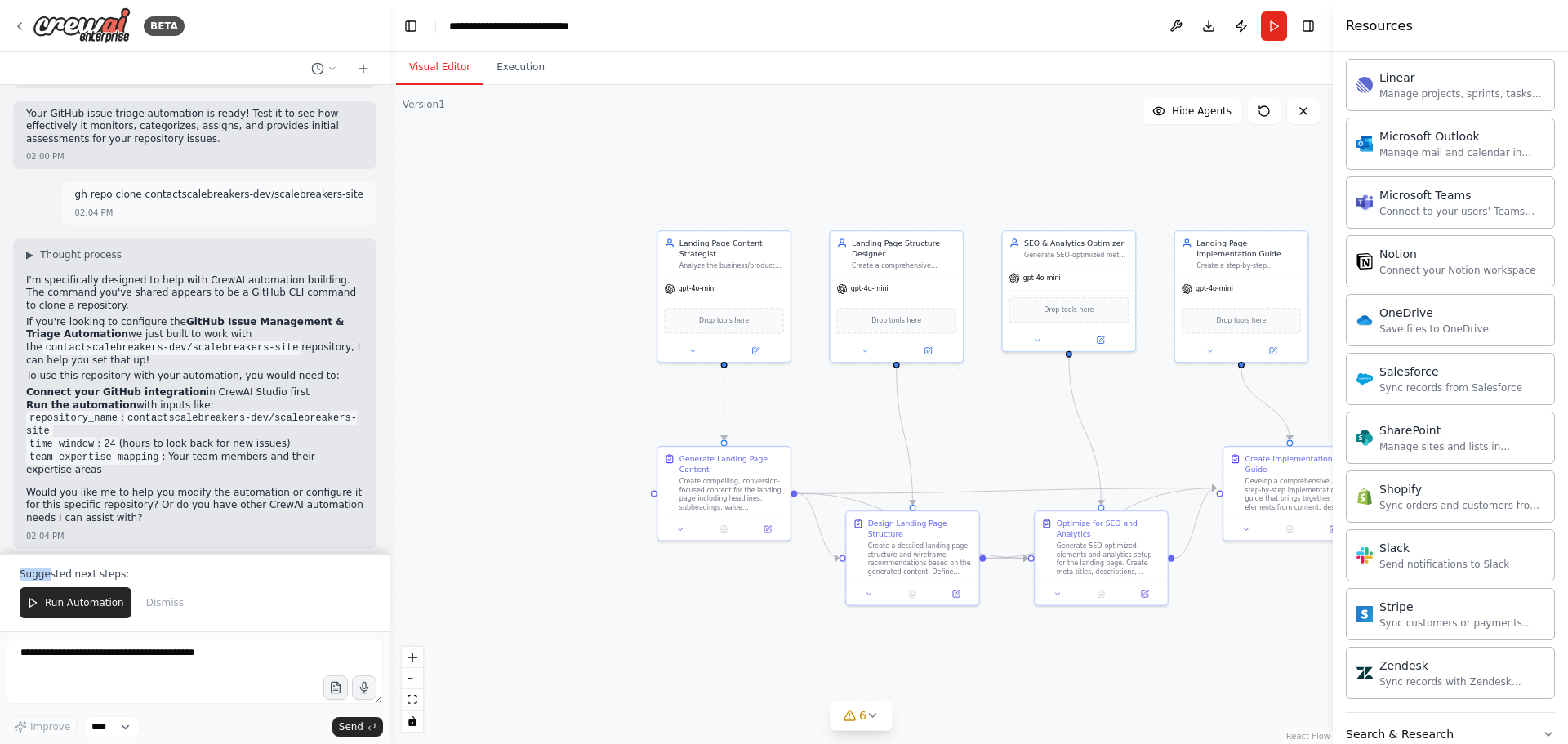
scroll to position [1849, 0]
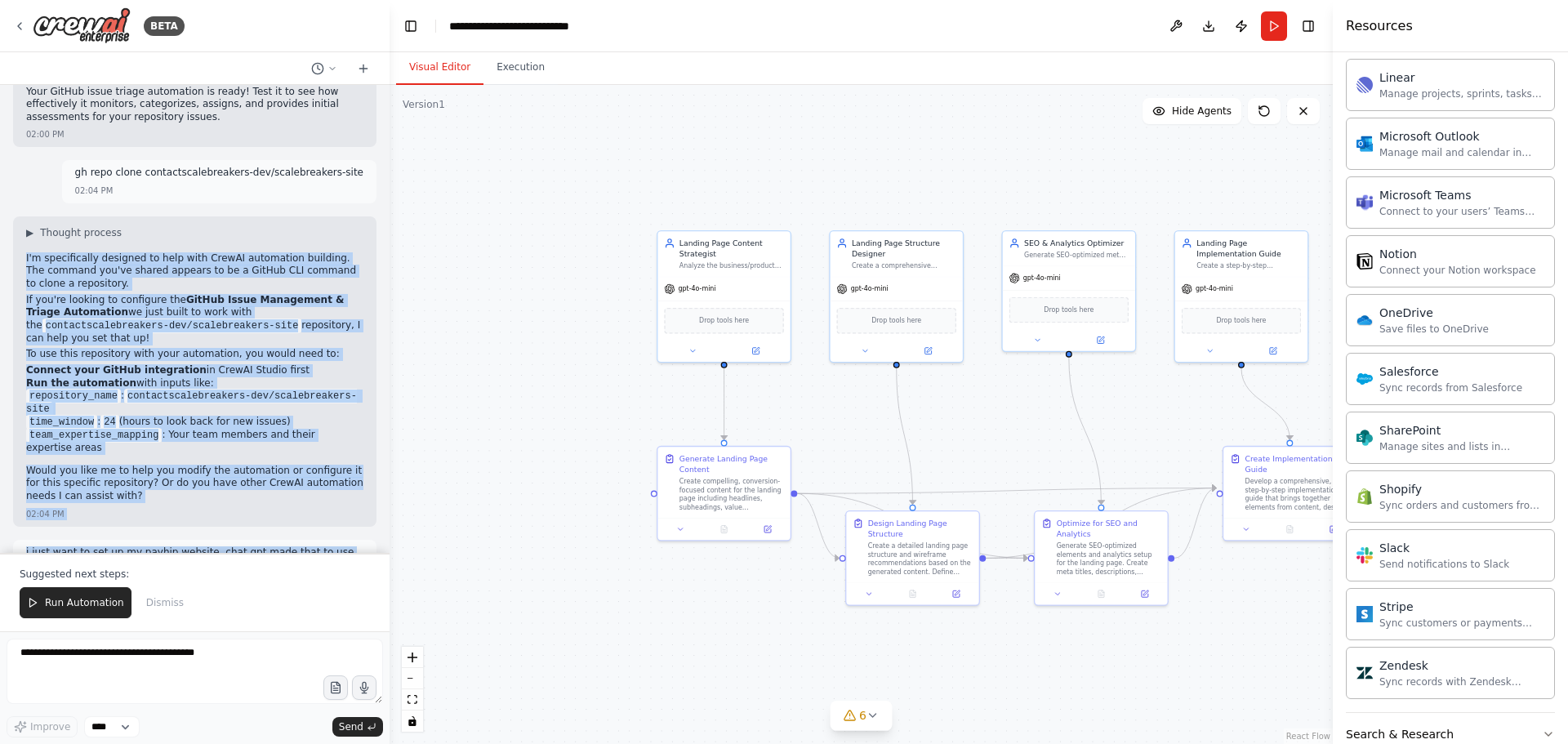
drag, startPoint x: 254, startPoint y: 508, endPoint x: 25, endPoint y: 186, distance: 395.1
click at [25, 186] on div "Build a crew that monitors new GitHub issues in my repository, automatically la…" at bounding box center [195, 319] width 389 height 468
copy div "I'm specifically designed to help with CrewAI automation building. The command …"
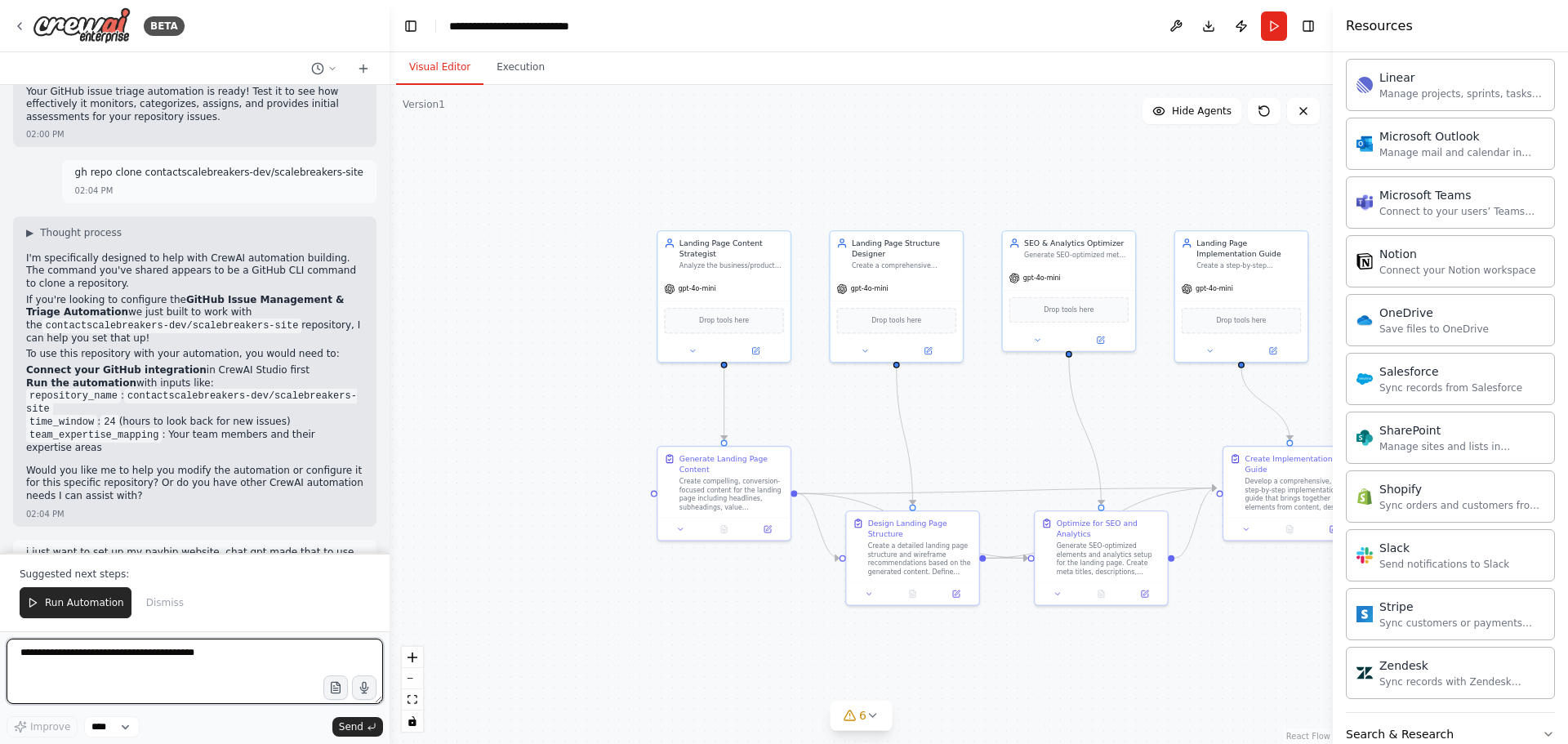
click at [181, 671] on textarea at bounding box center [195, 672] width 377 height 66
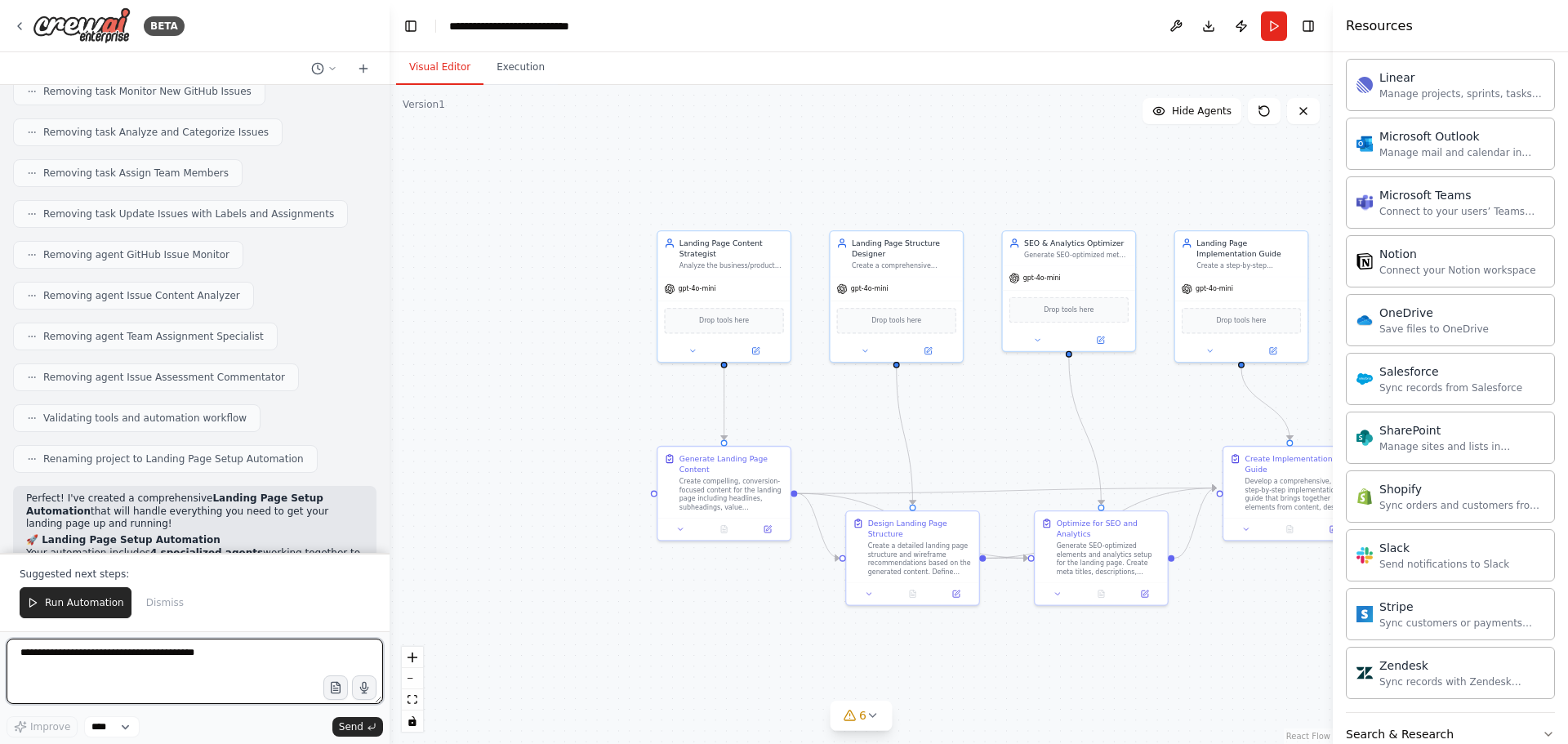
scroll to position [3664, 0]
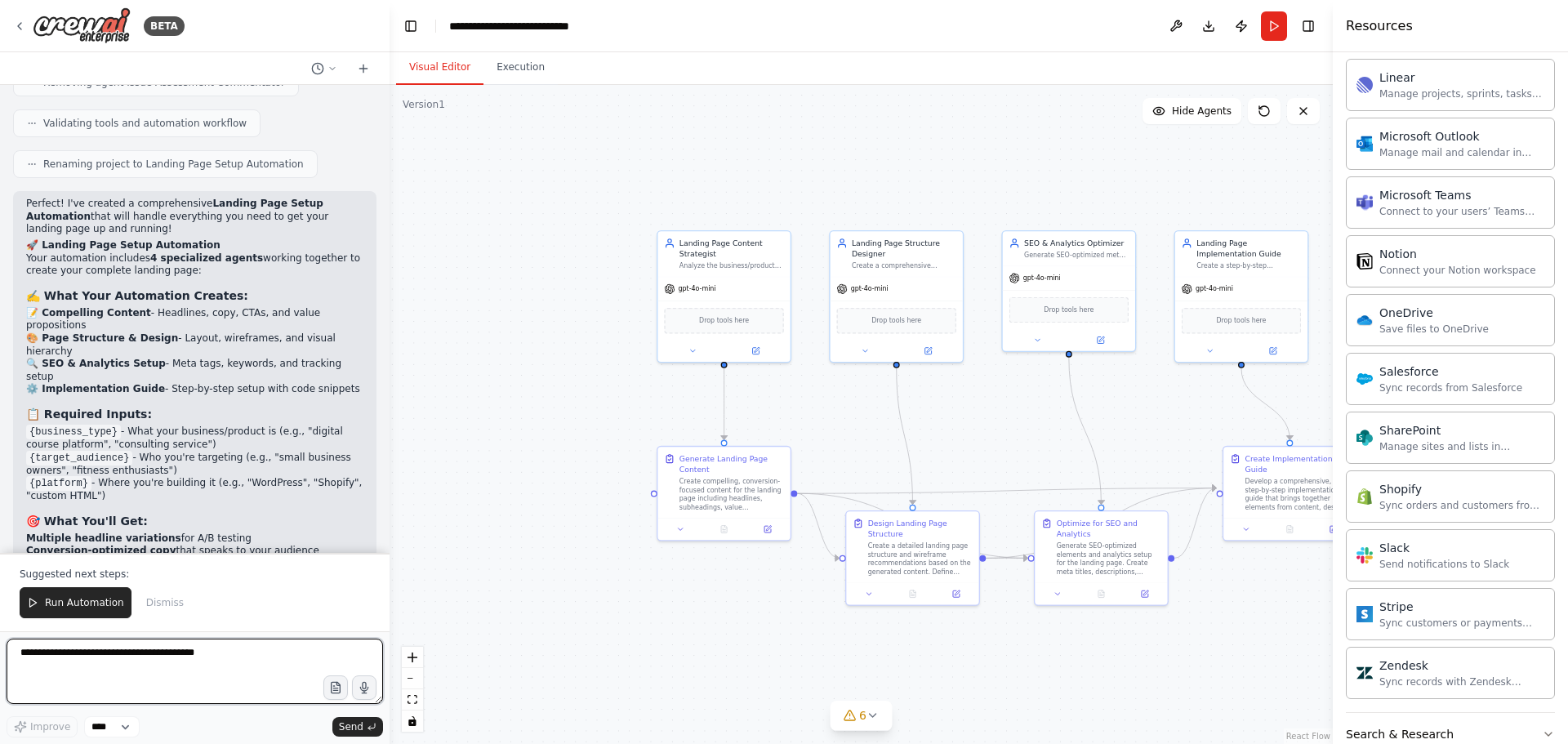
click at [182, 659] on textarea at bounding box center [195, 672] width 377 height 66
type textarea "******"
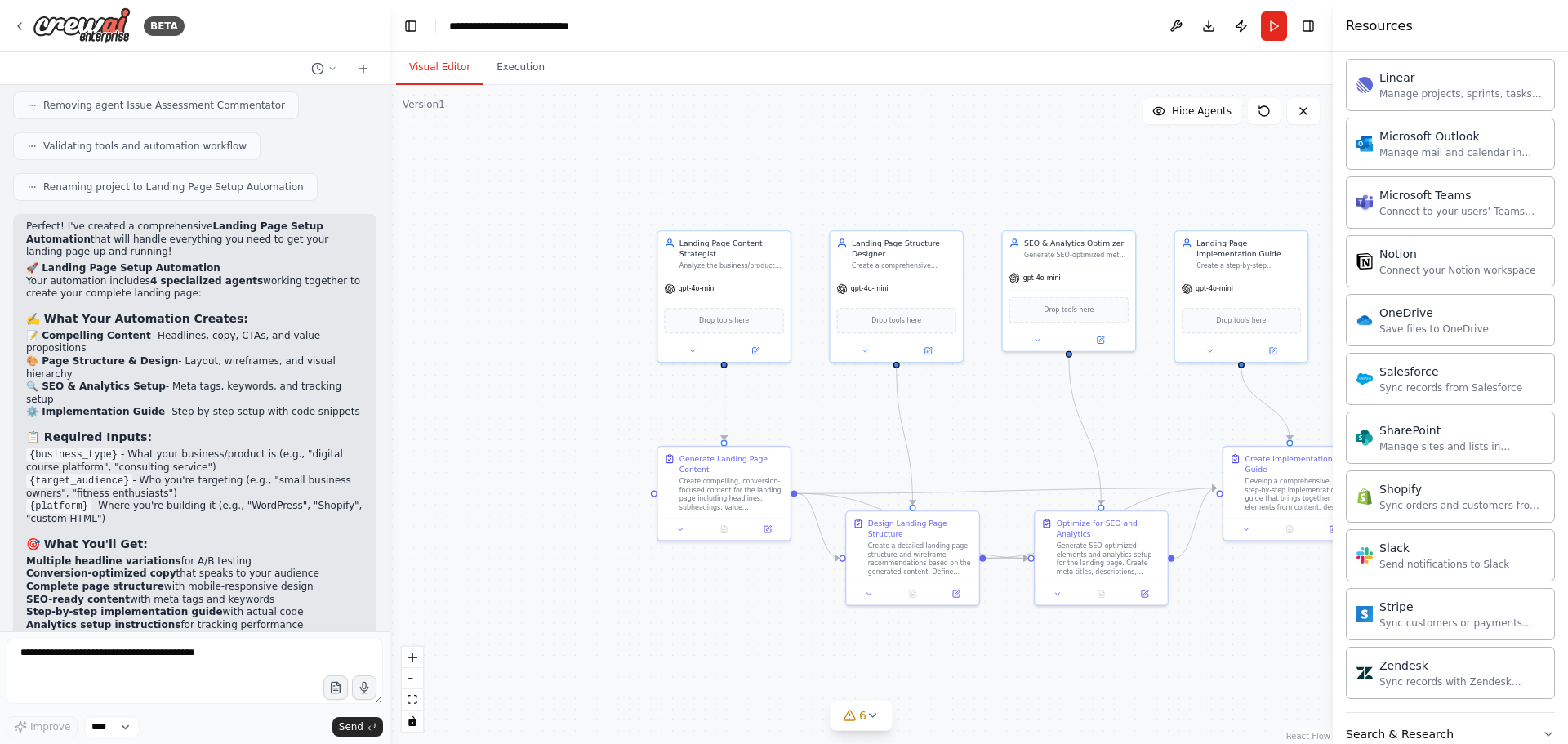
scroll to position [3684, 0]
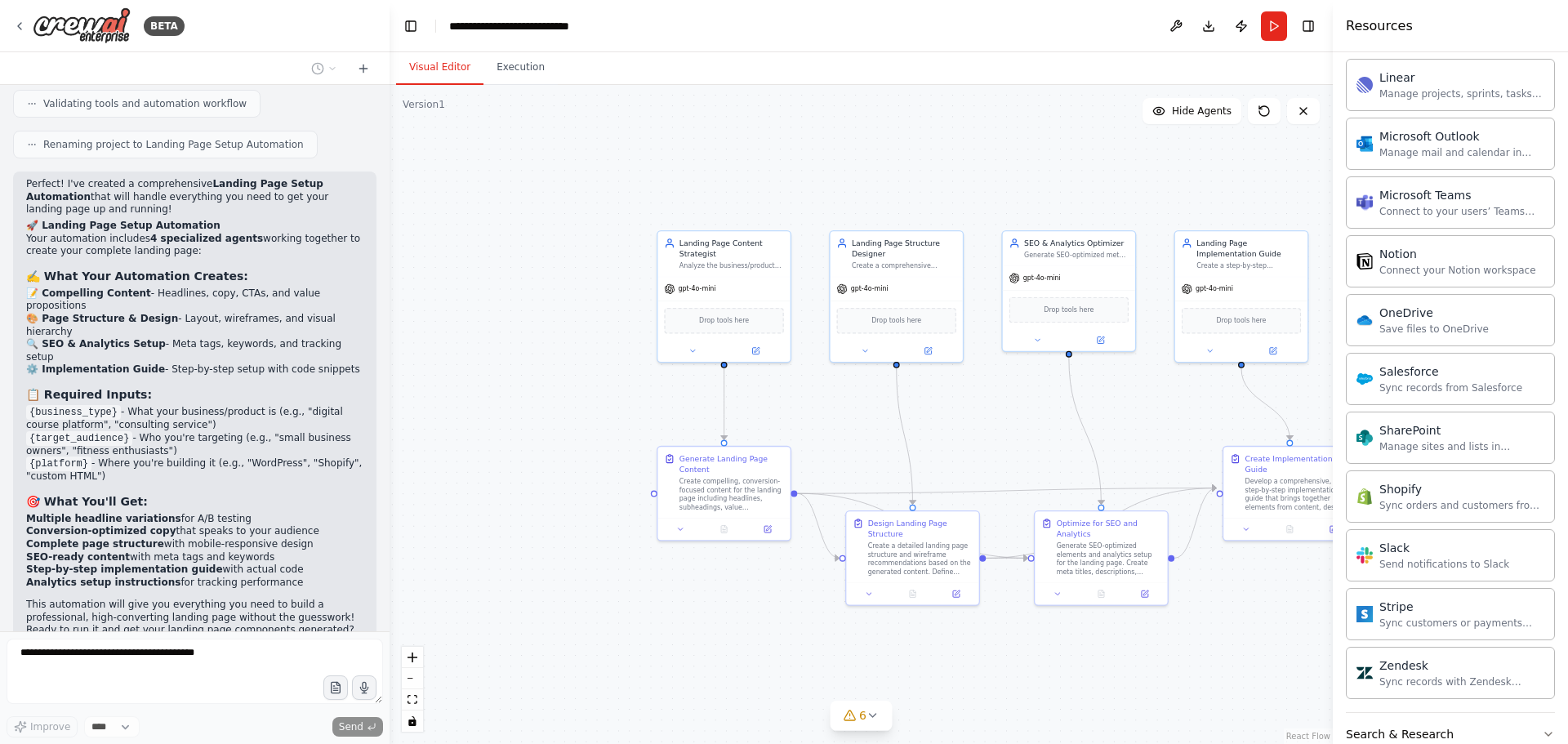
drag, startPoint x: 337, startPoint y: 548, endPoint x: 269, endPoint y: 604, distance: 88.1
click at [337, 681] on p "htttps" at bounding box center [344, 687] width 39 height 13
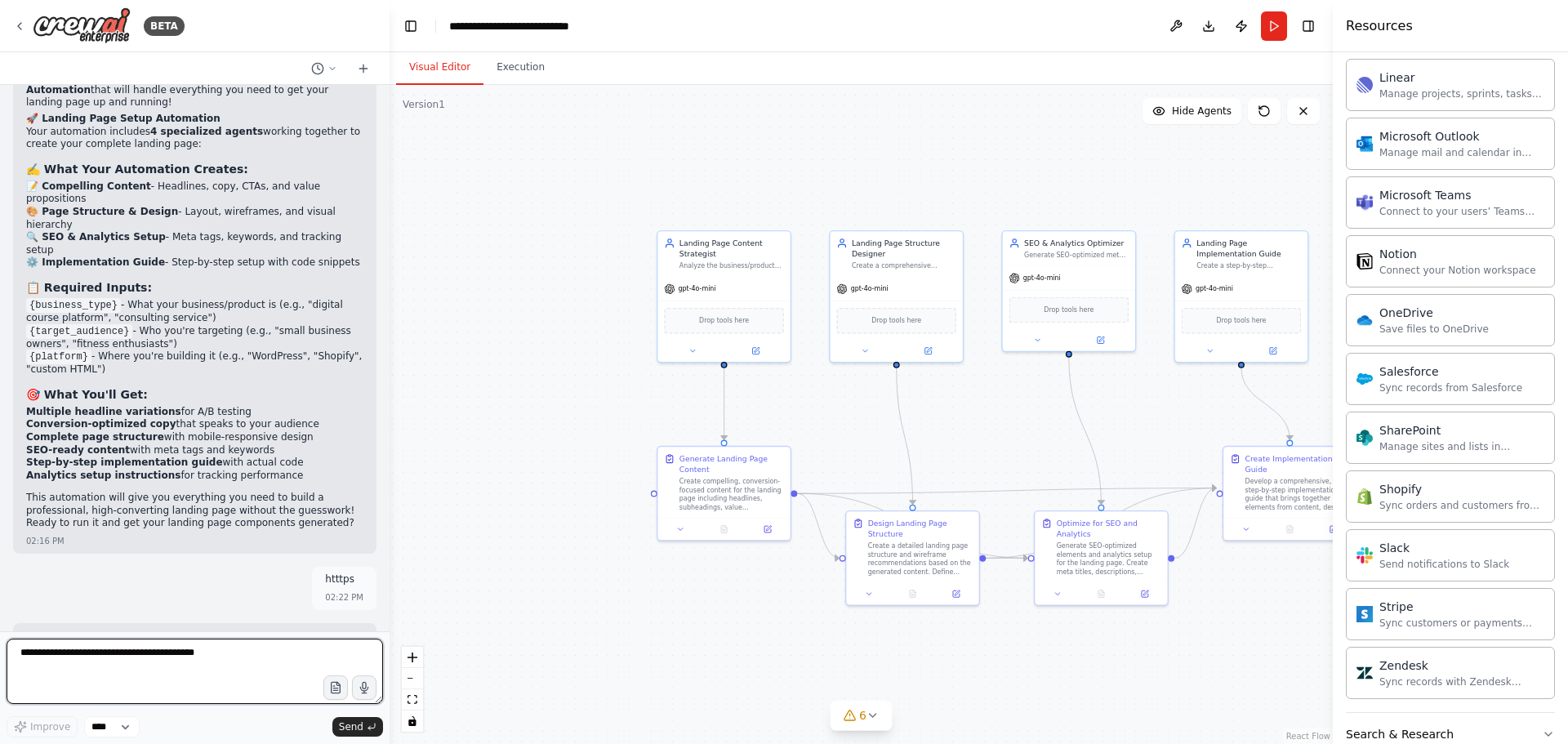
scroll to position [3805, 0]
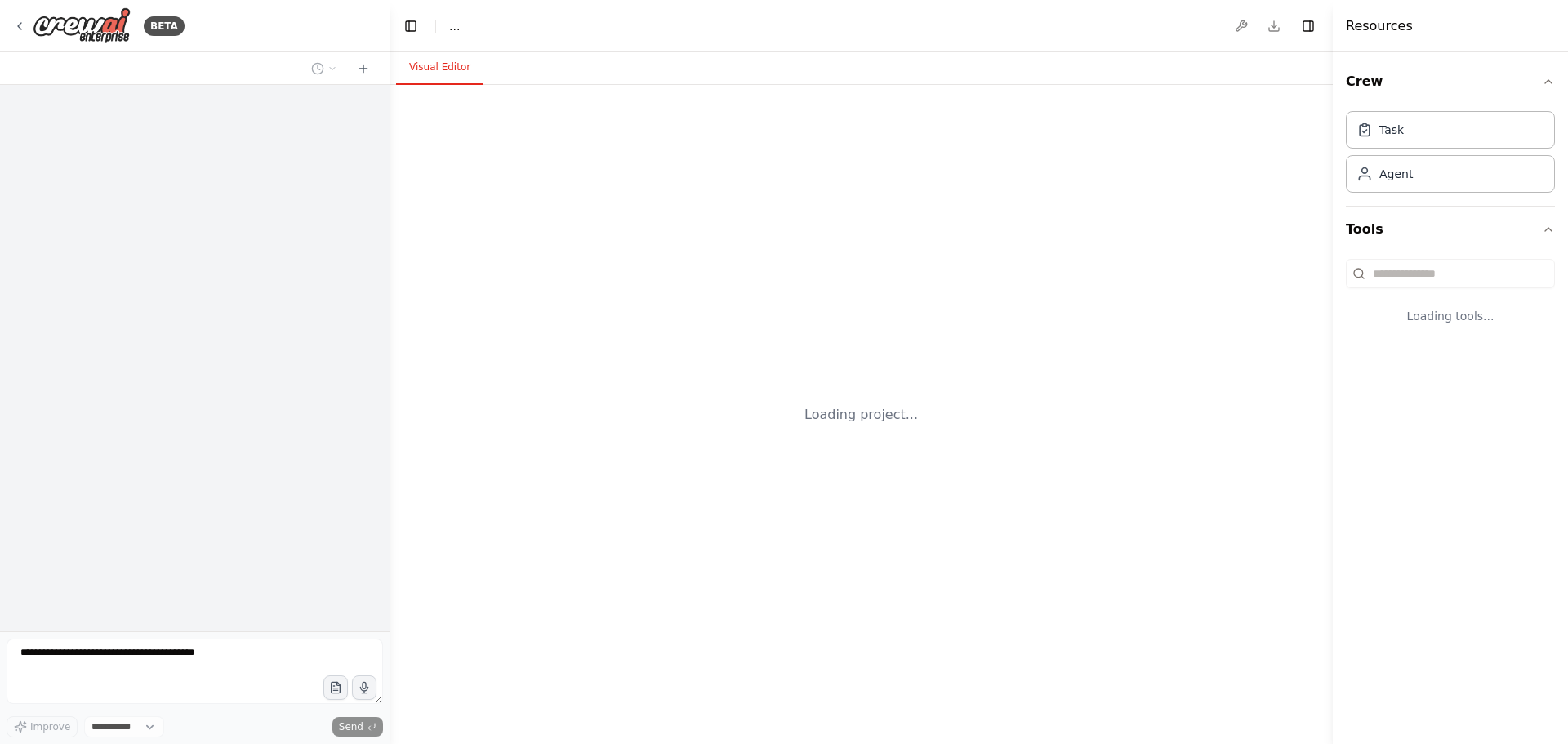
select select "****"
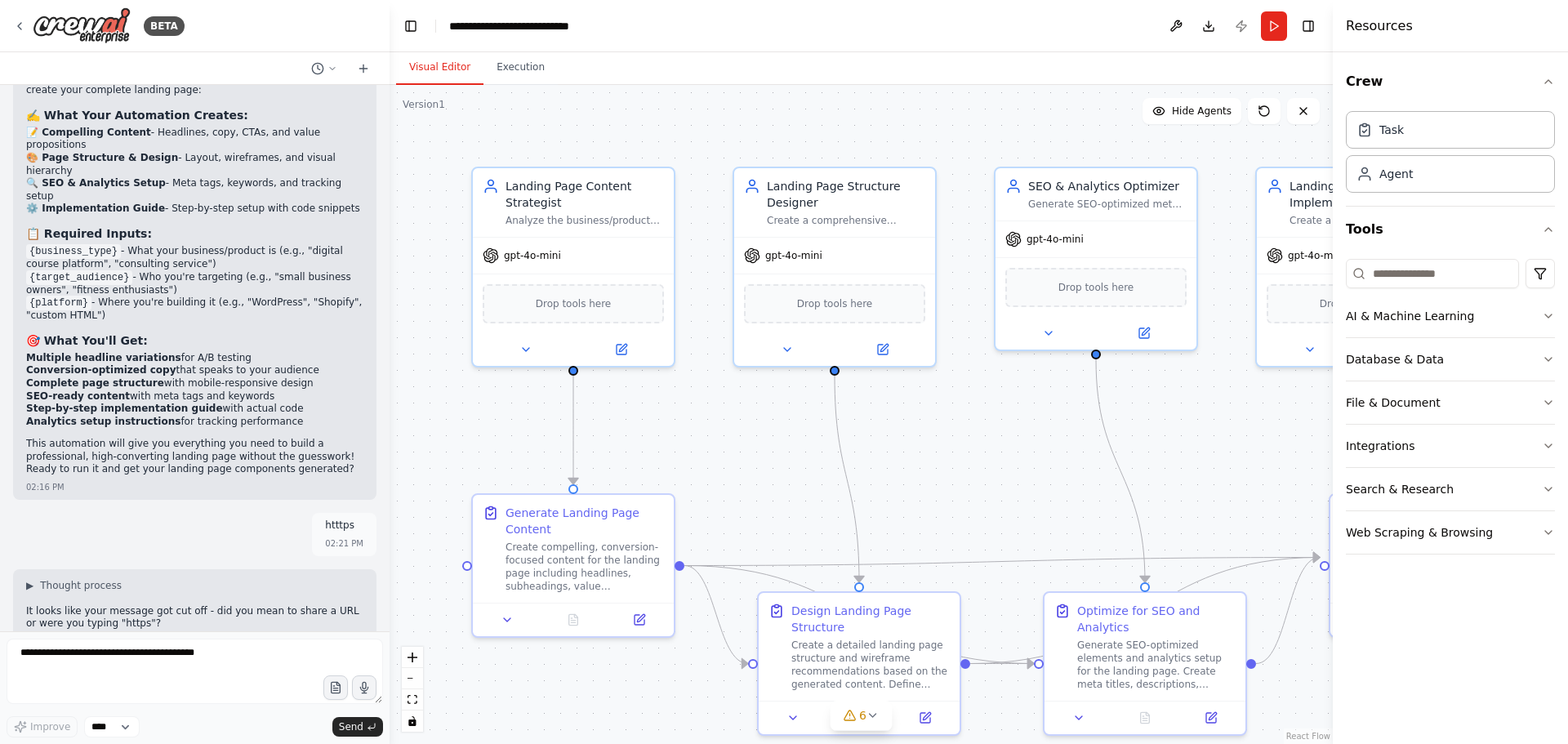
scroll to position [3845, 0]
click at [147, 655] on textarea at bounding box center [195, 672] width 377 height 66
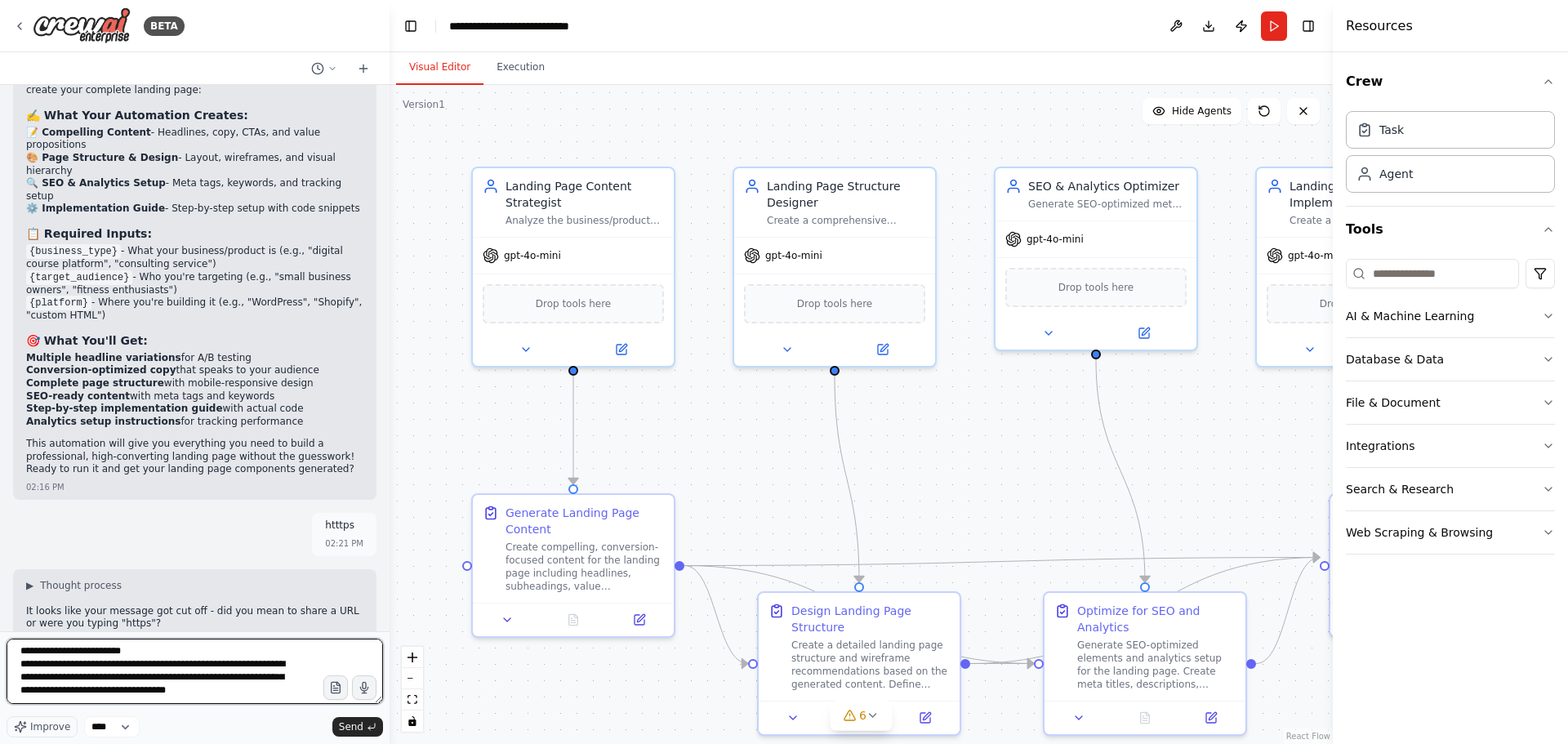
scroll to position [2, 0]
type textarea "**********"
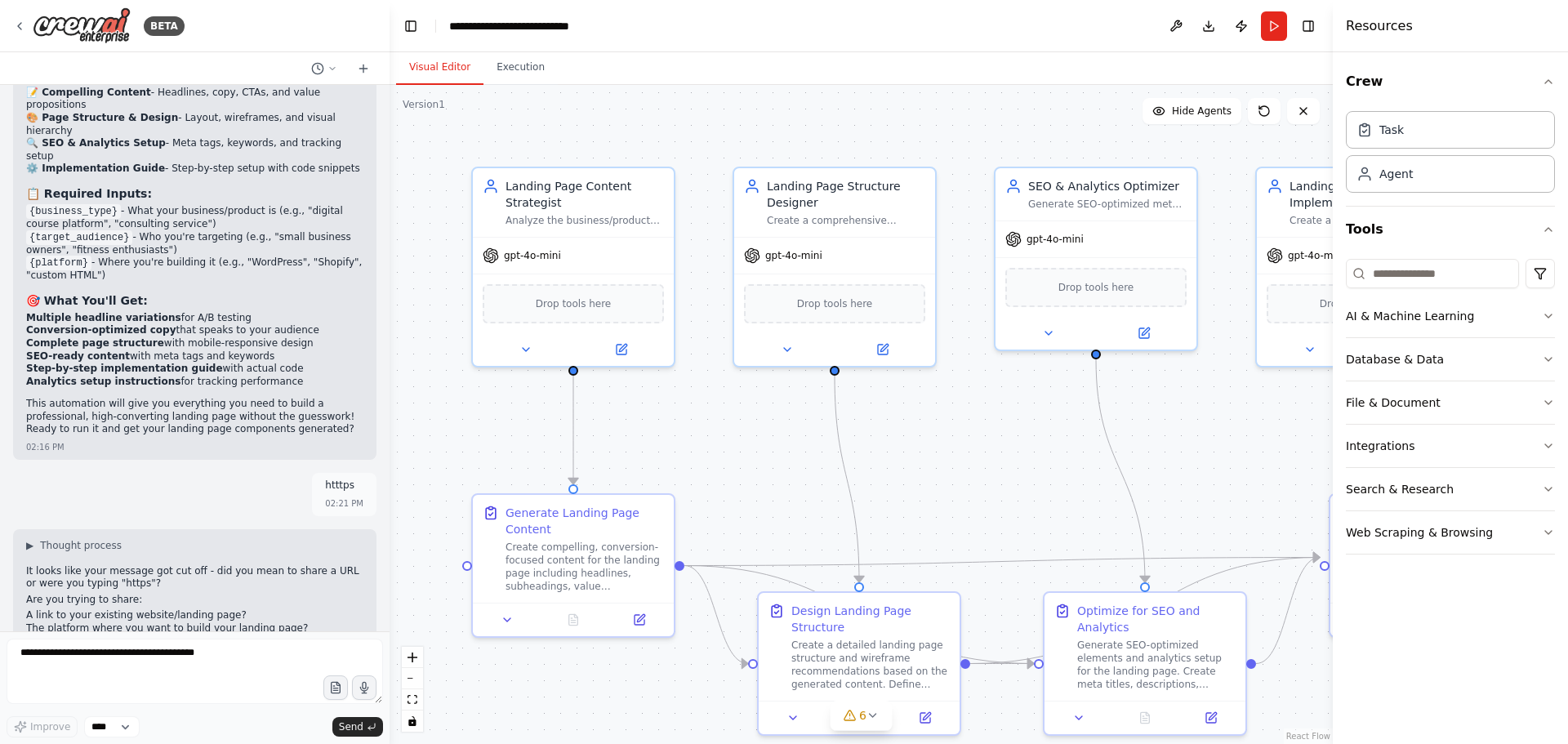
scroll to position [3969, 0]
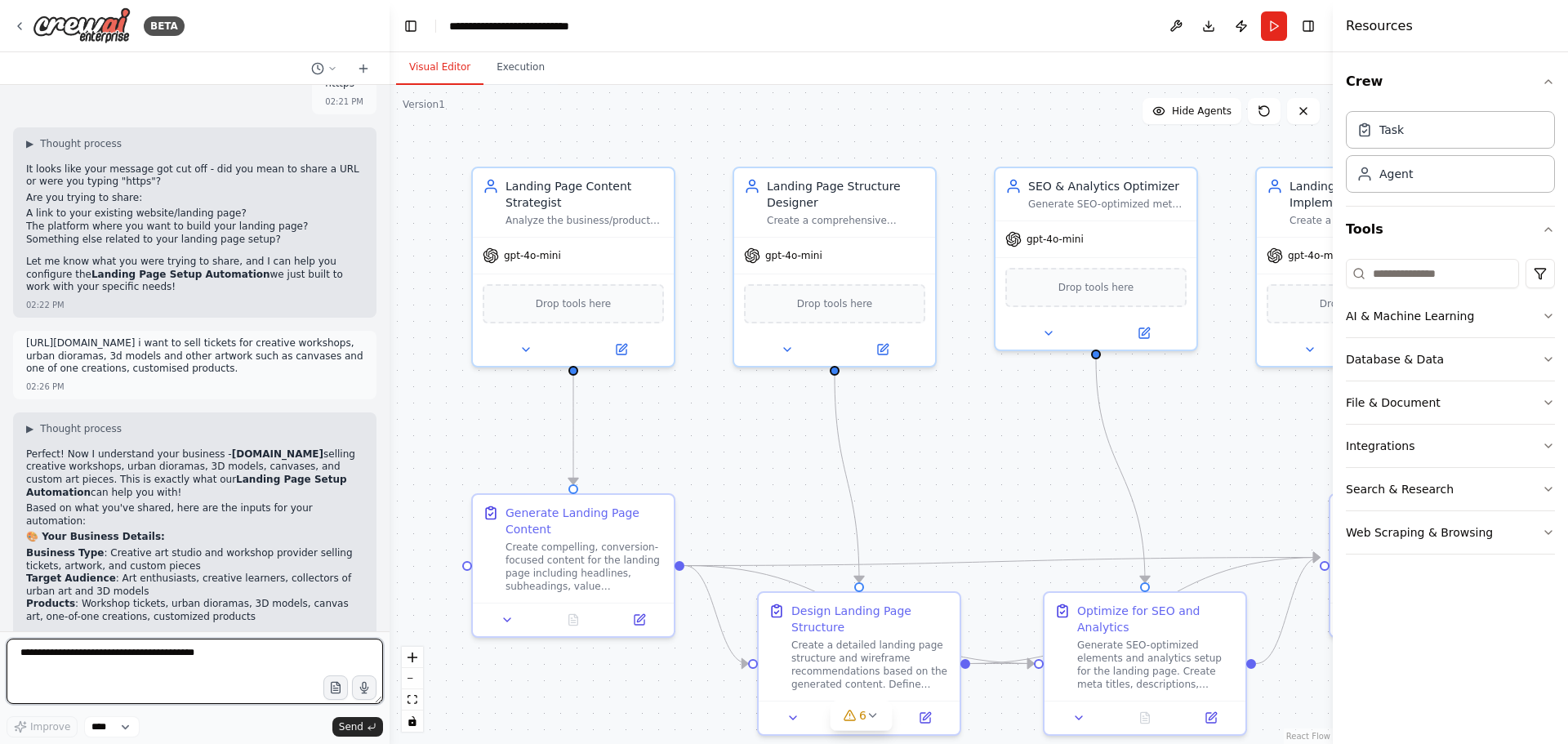
click at [201, 647] on textarea at bounding box center [195, 672] width 377 height 66
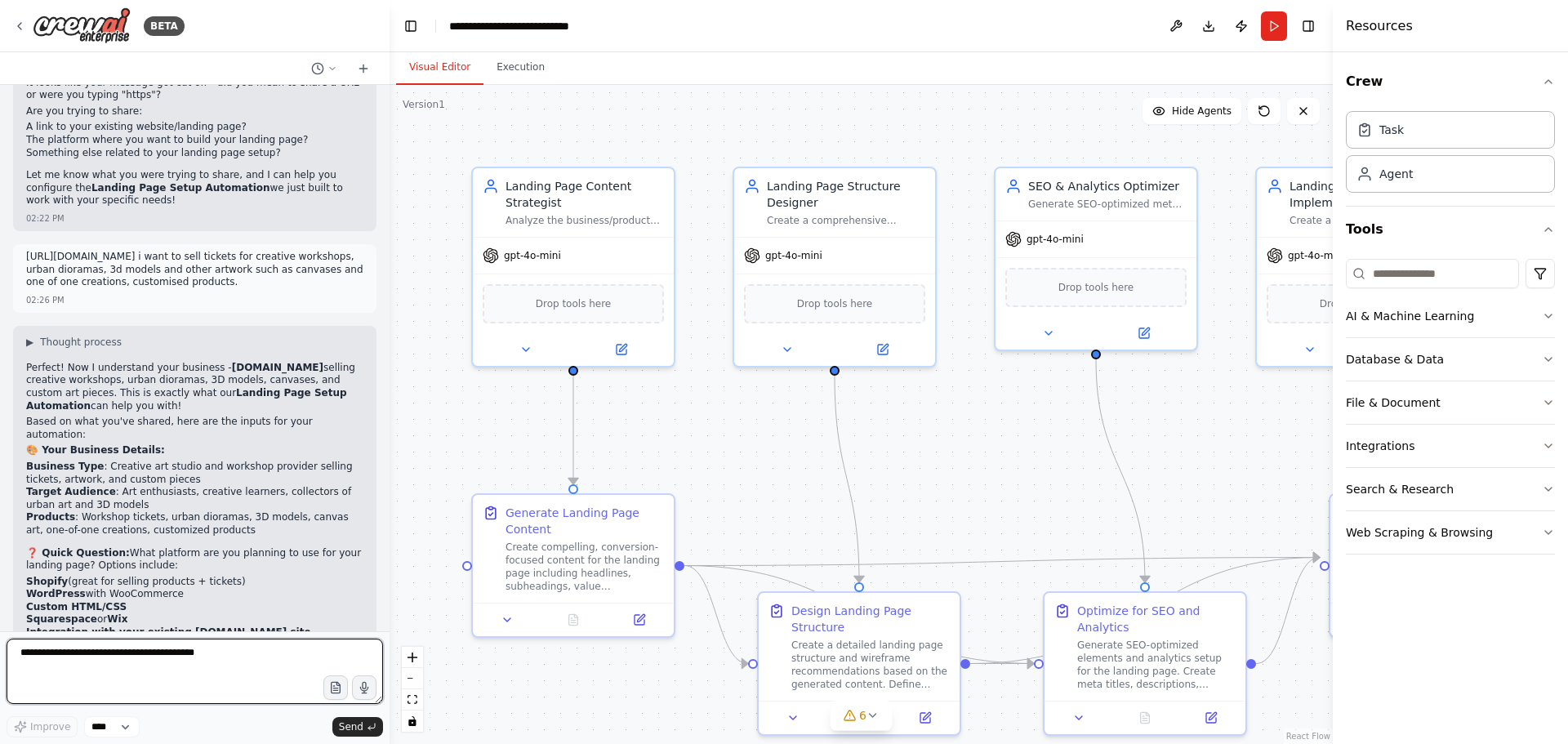
scroll to position [4402, 0]
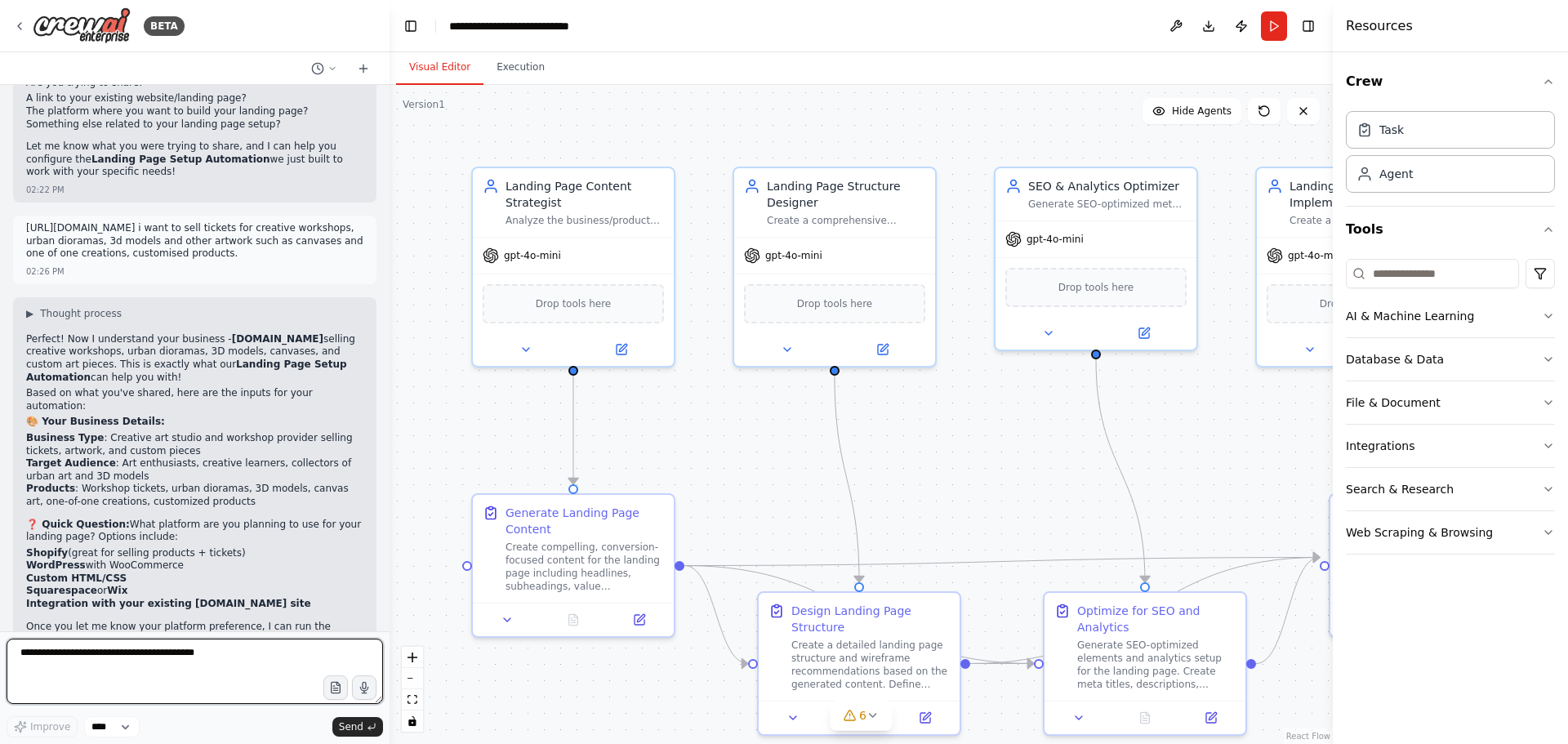
click at [107, 664] on textarea at bounding box center [195, 672] width 377 height 66
paste textarea "**********"
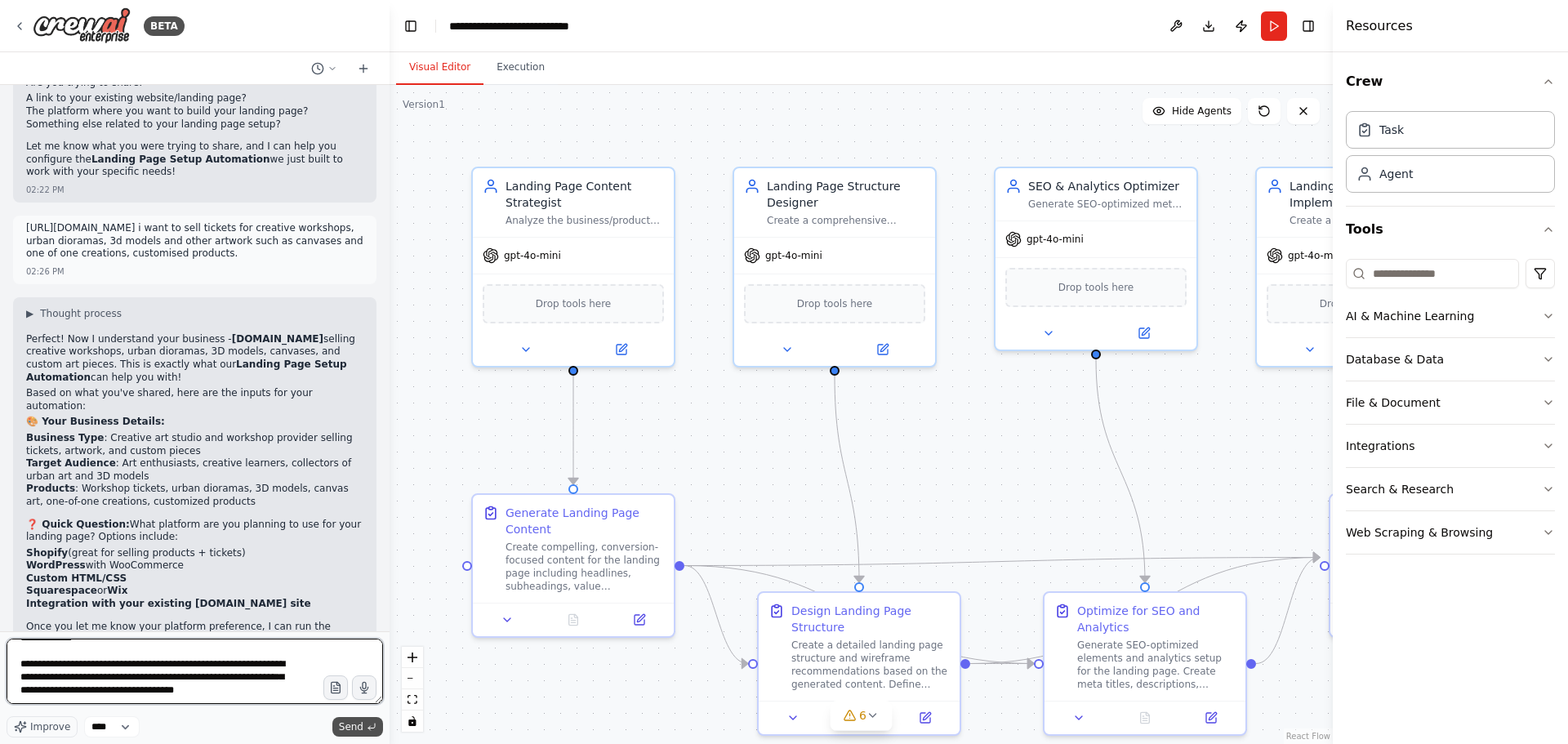
type textarea "**********"
click at [342, 730] on span "Send" at bounding box center [351, 727] width 25 height 13
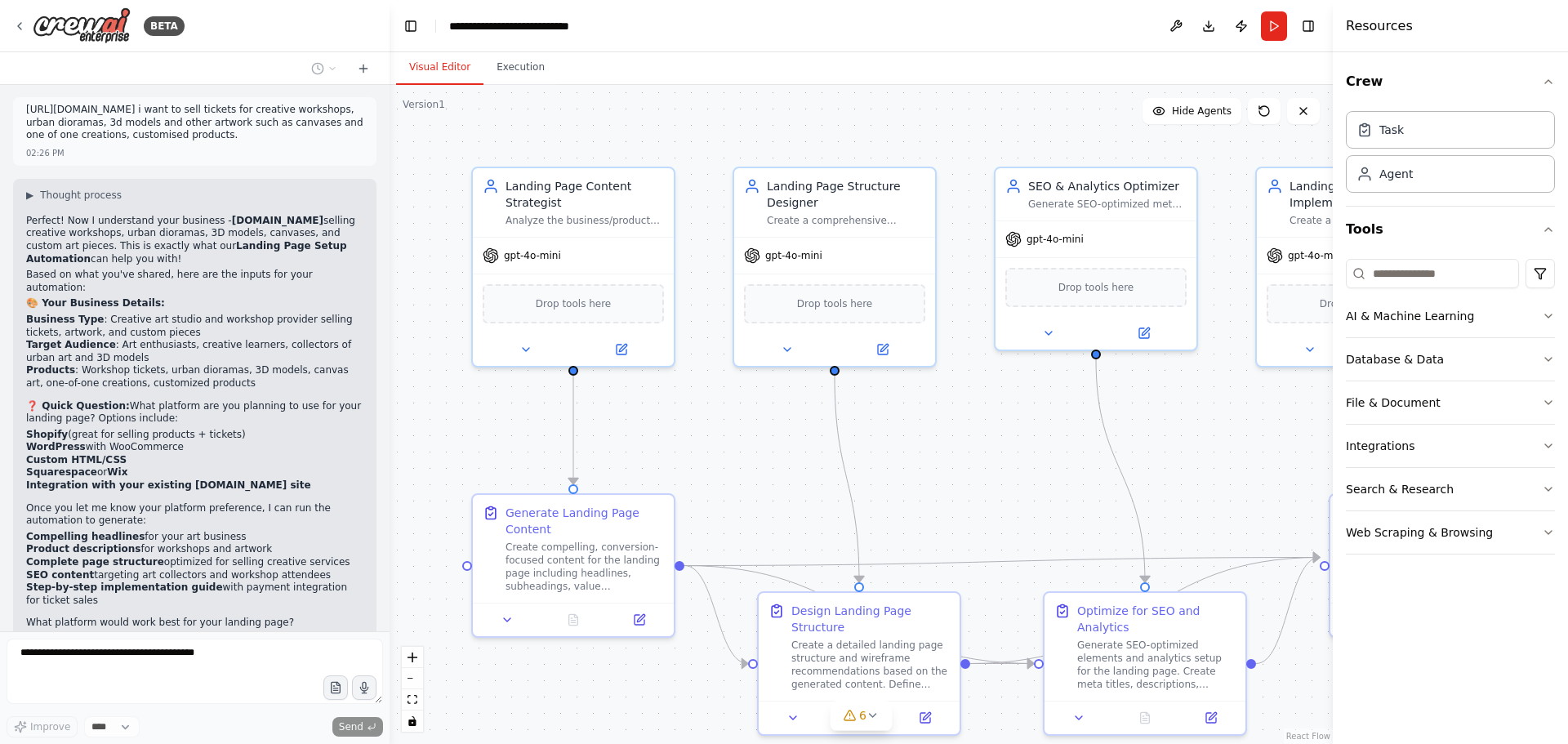
scroll to position [4488, 0]
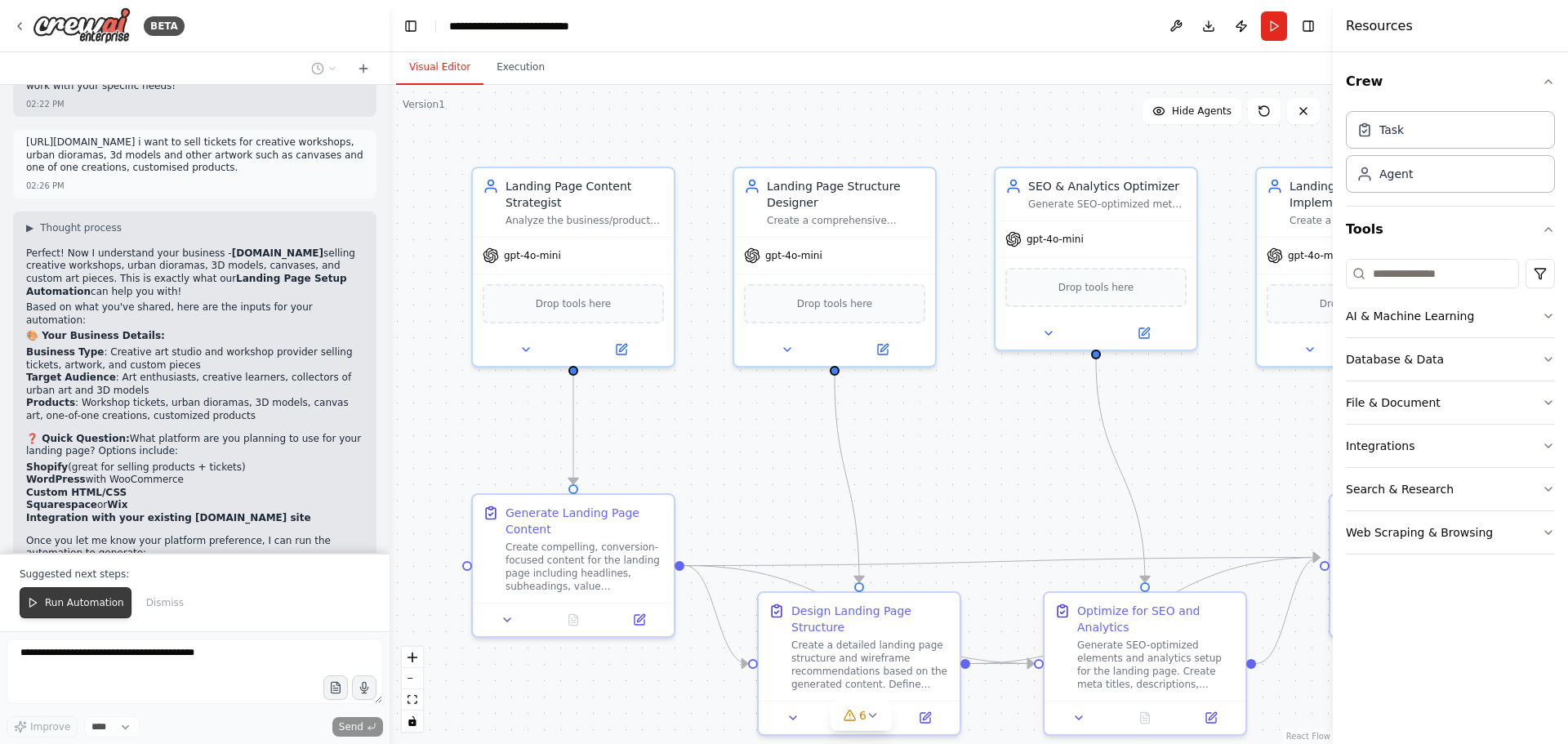
click at [65, 599] on span "Run Automation" at bounding box center [85, 603] width 79 height 13
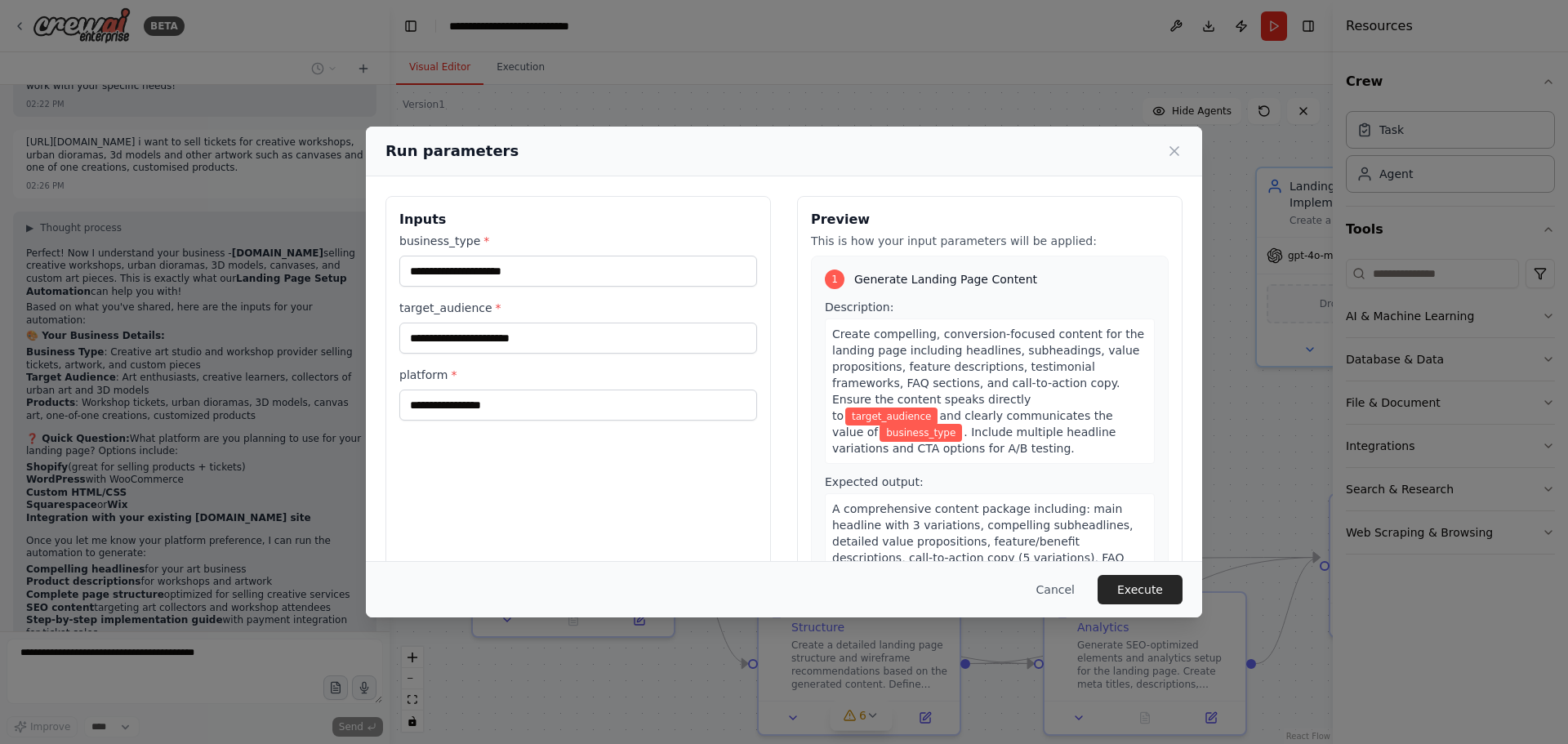
click at [1177, 148] on icon at bounding box center [1174, 151] width 8 height 8
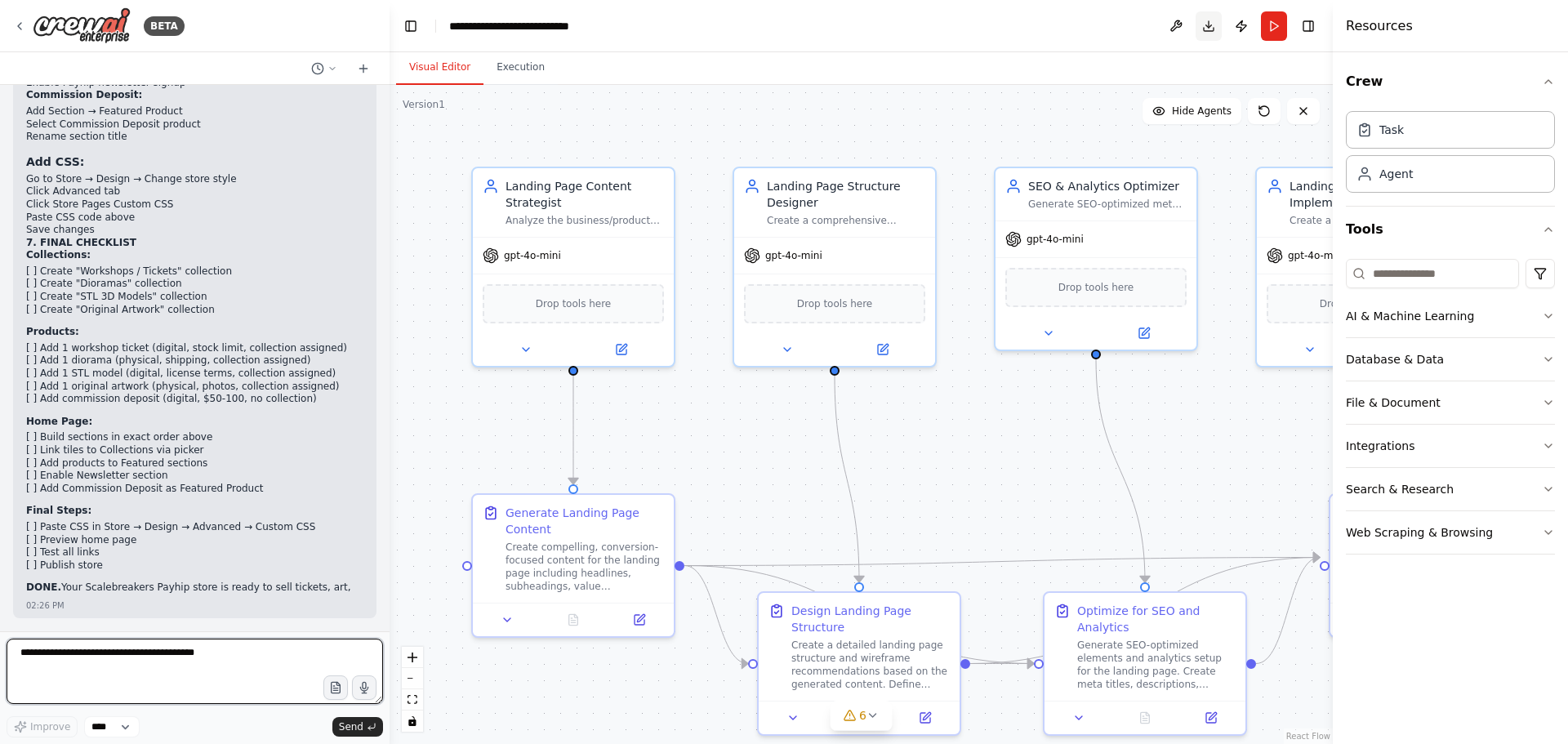
scroll to position [9481, 0]
